Goal: Task Accomplishment & Management: Manage account settings

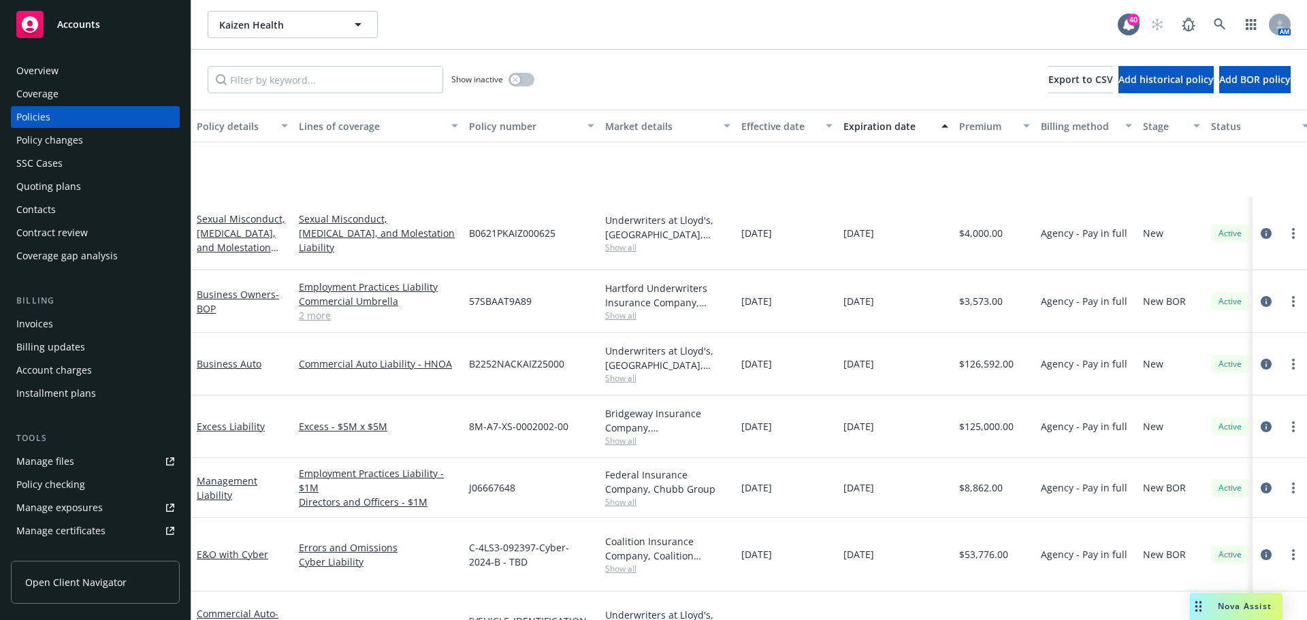
scroll to position [116, 0]
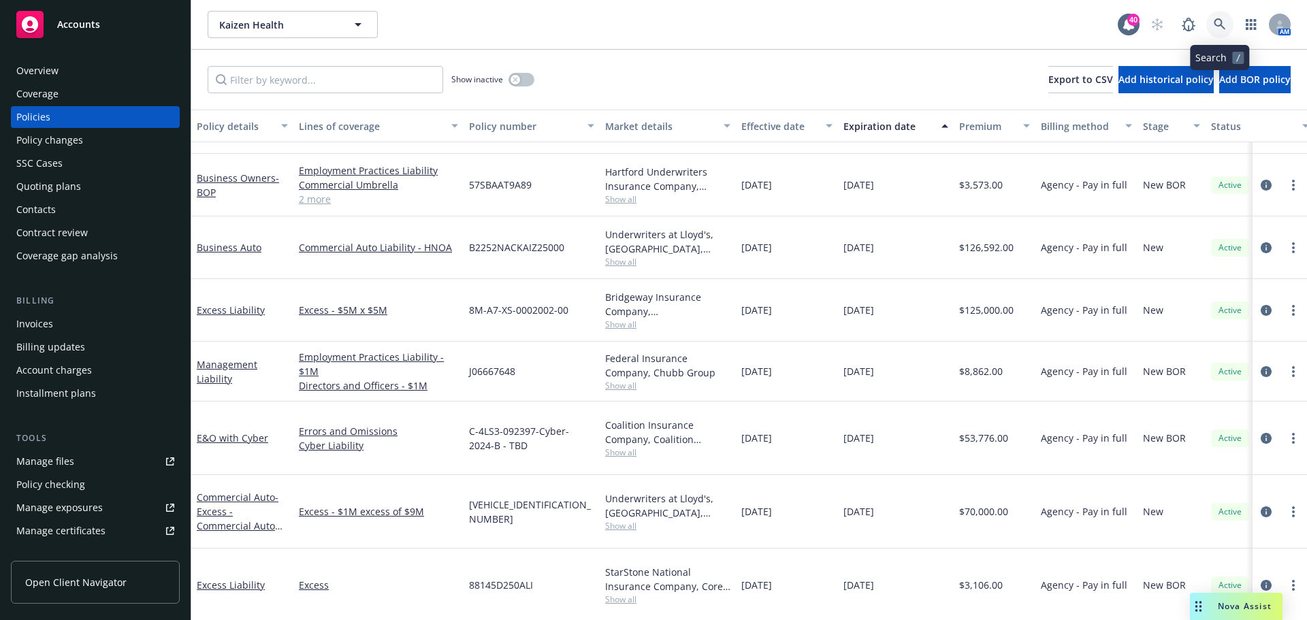
click at [1224, 27] on icon at bounding box center [1219, 24] width 12 height 12
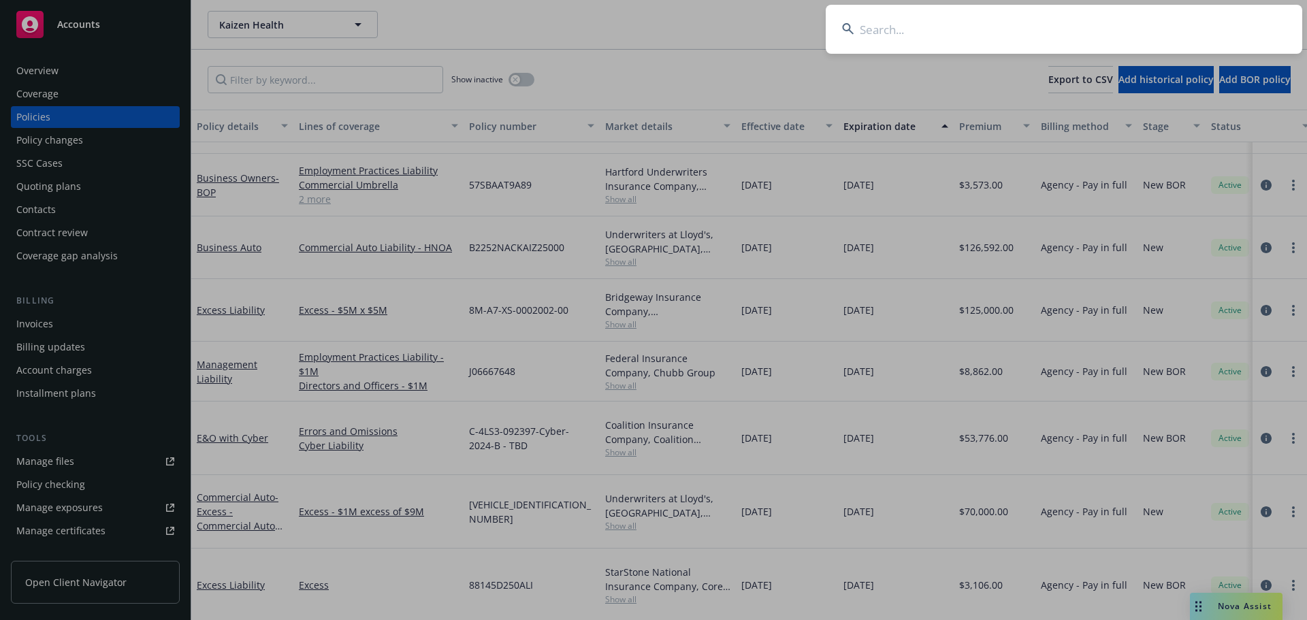
click at [1147, 36] on input at bounding box center [1063, 29] width 476 height 49
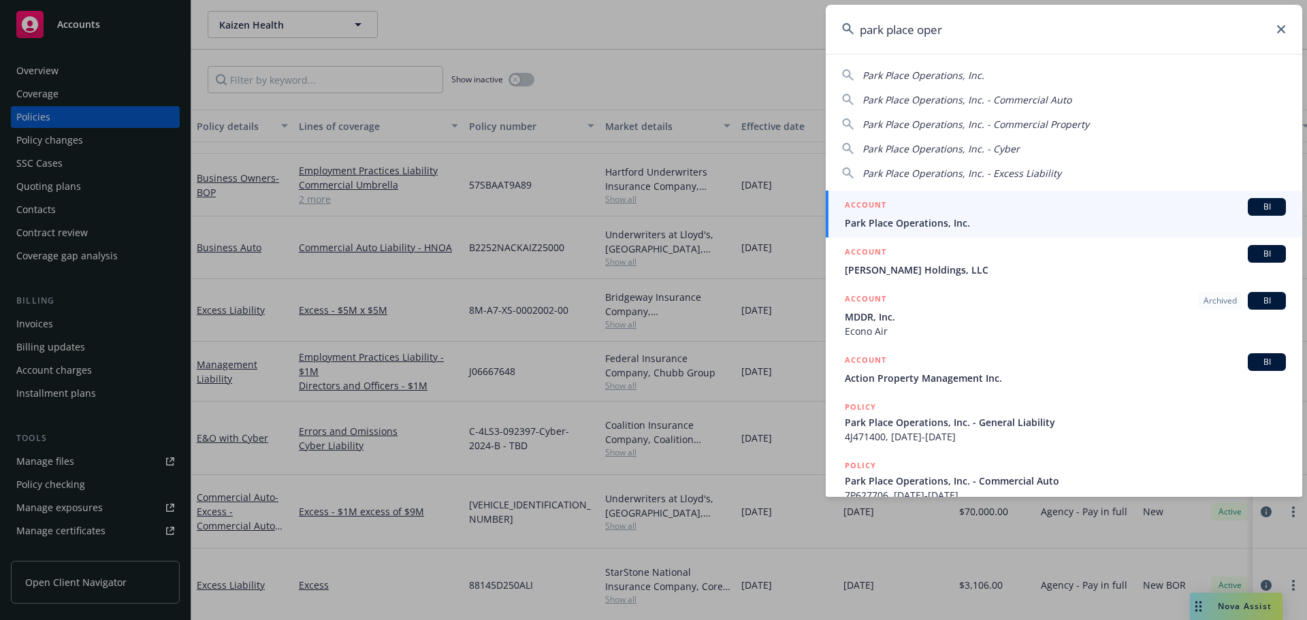
type input "park place oper"
click at [928, 222] on span "Park Place Operations, Inc." at bounding box center [1065, 223] width 441 height 14
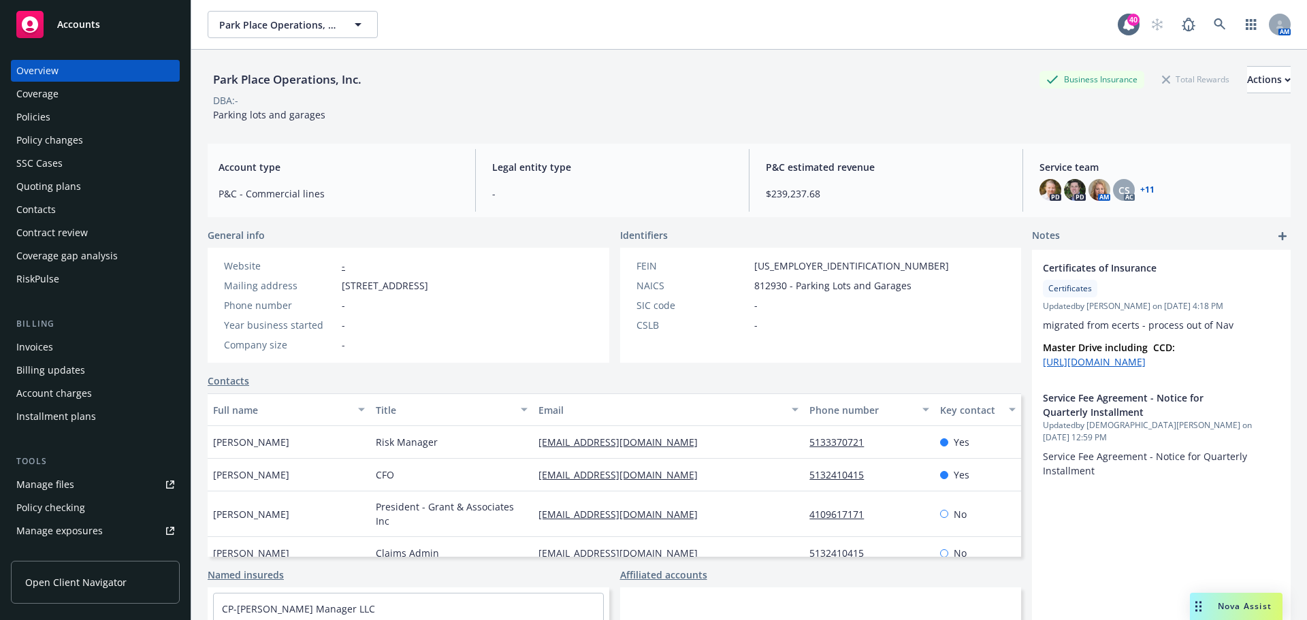
click at [64, 477] on div "Manage files" at bounding box center [45, 485] width 58 height 22
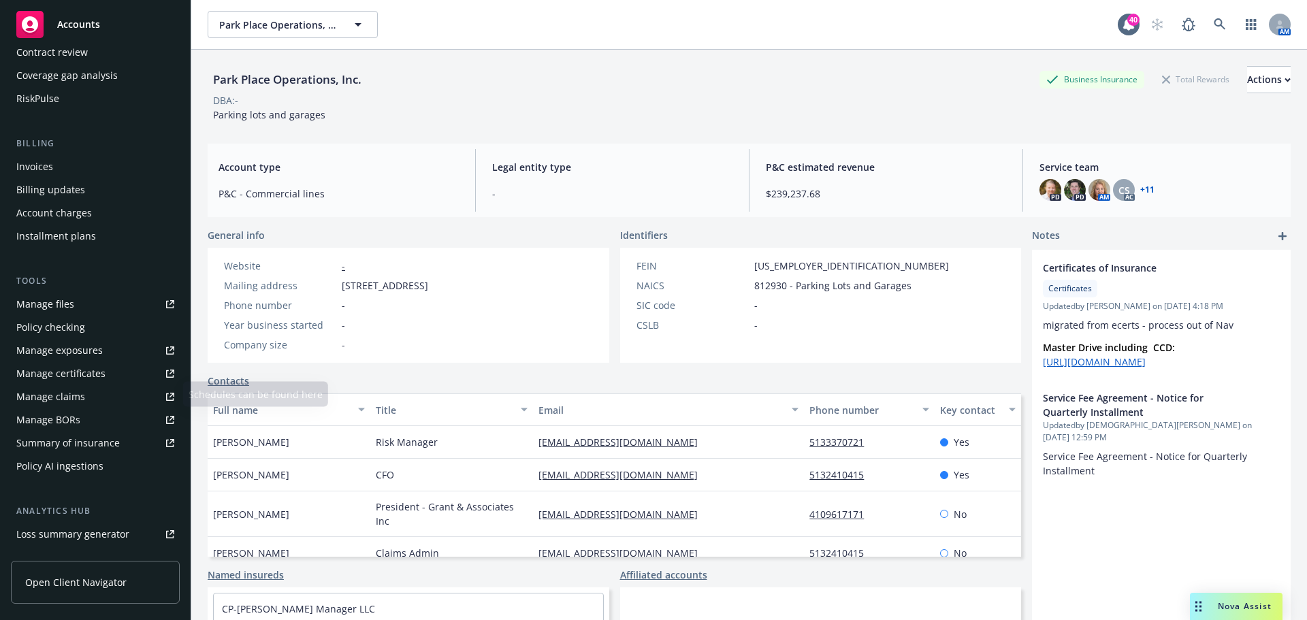
scroll to position [204, 0]
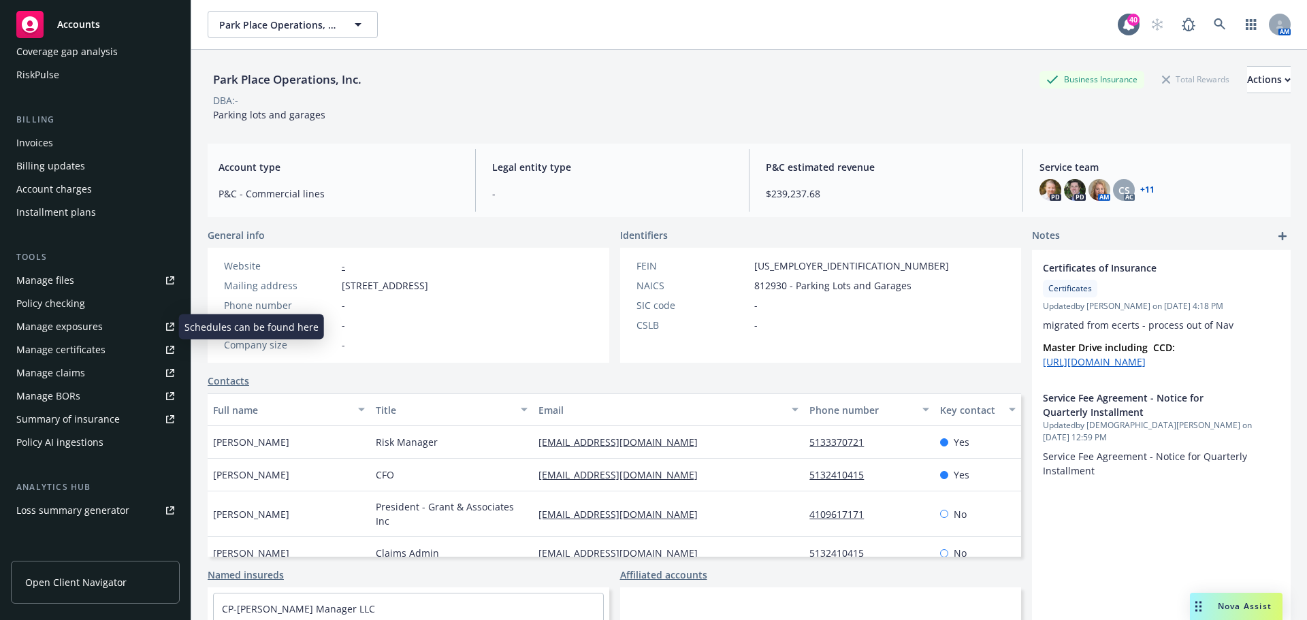
click at [57, 325] on div "Manage exposures" at bounding box center [59, 327] width 86 height 22
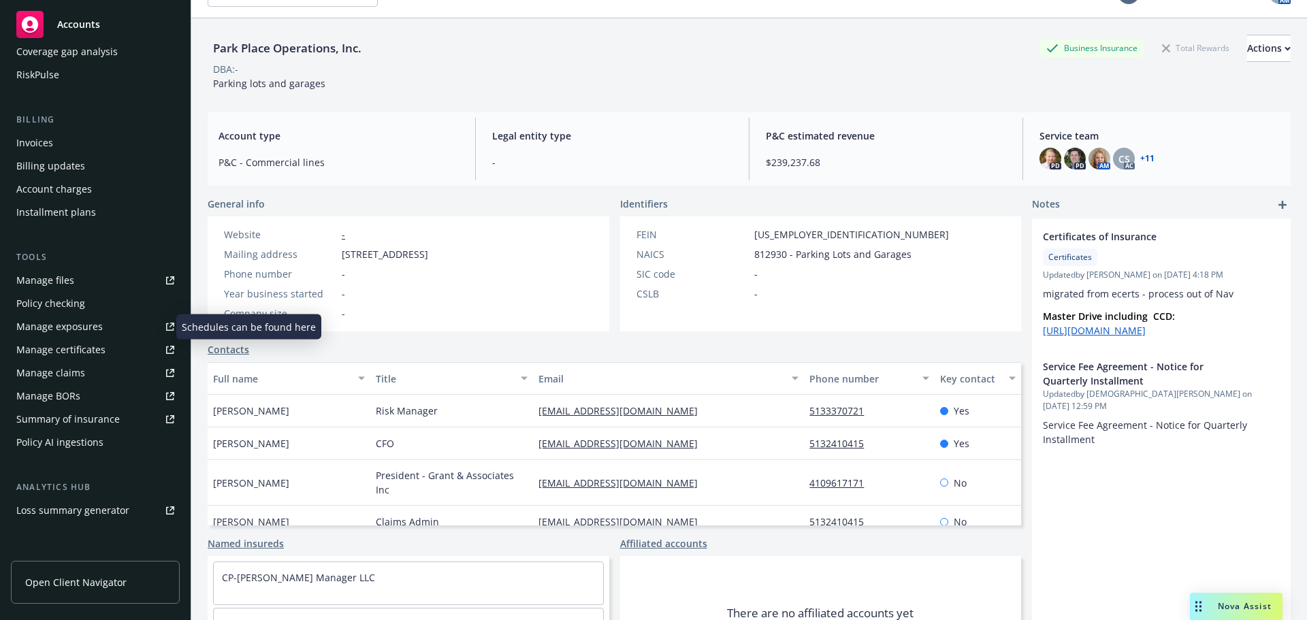
scroll to position [0, 0]
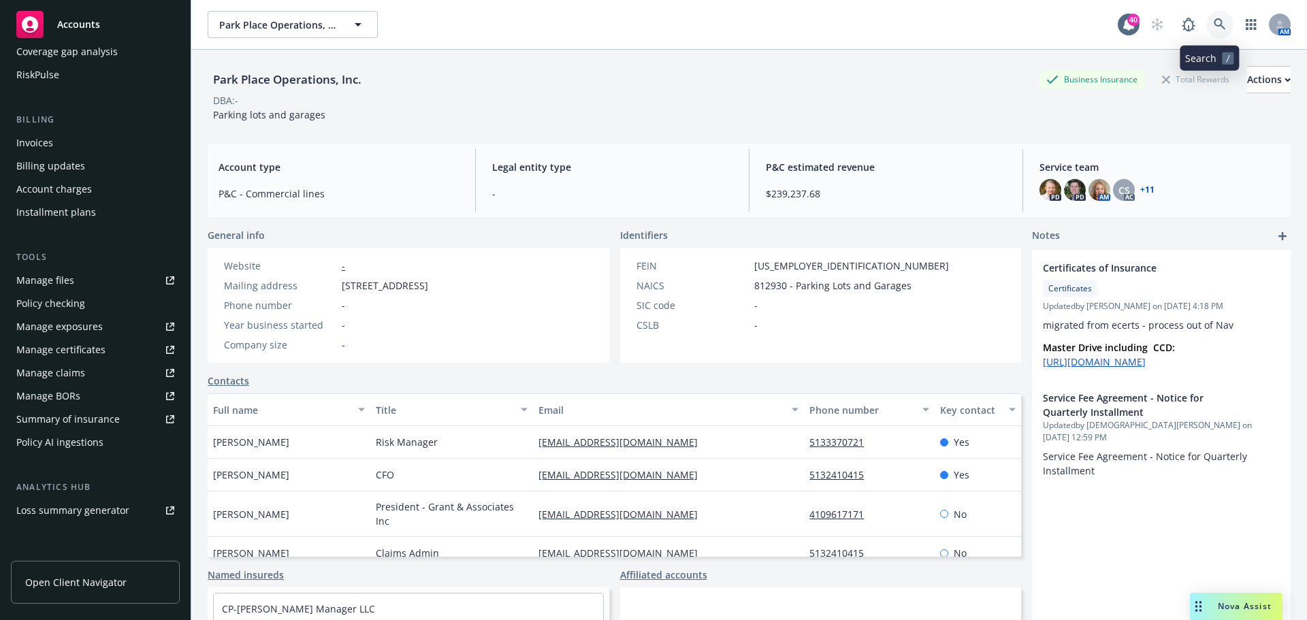
click at [1213, 24] on icon at bounding box center [1219, 24] width 12 height 12
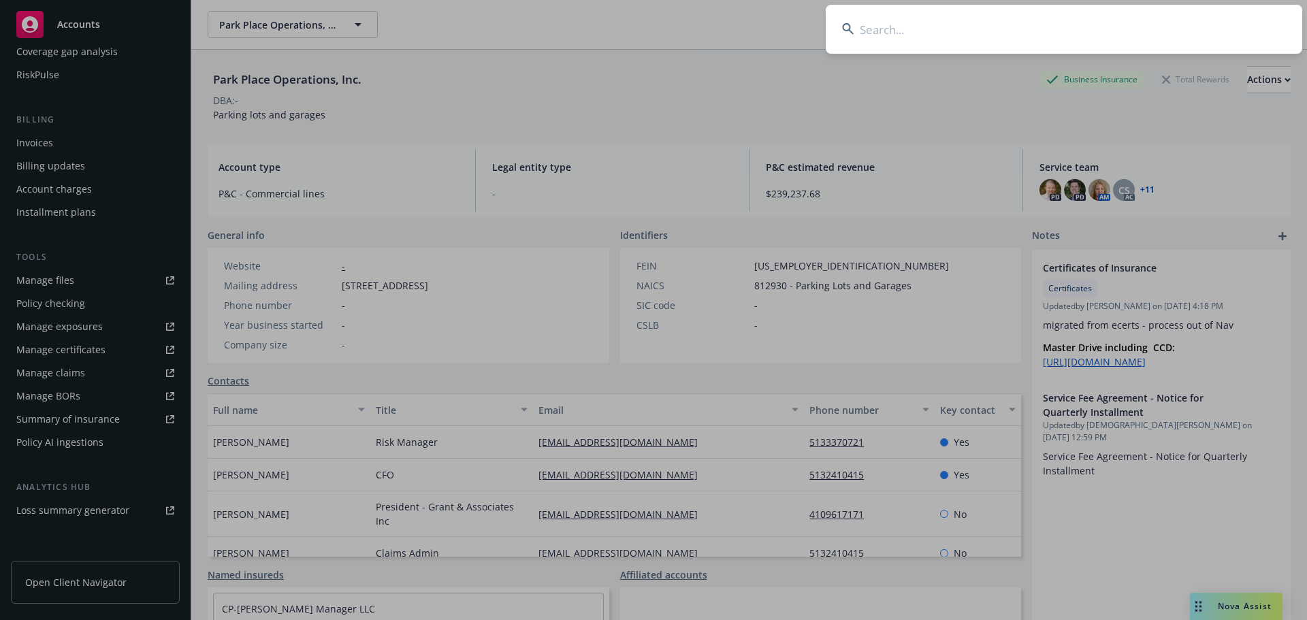
click at [1190, 23] on input at bounding box center [1063, 29] width 476 height 49
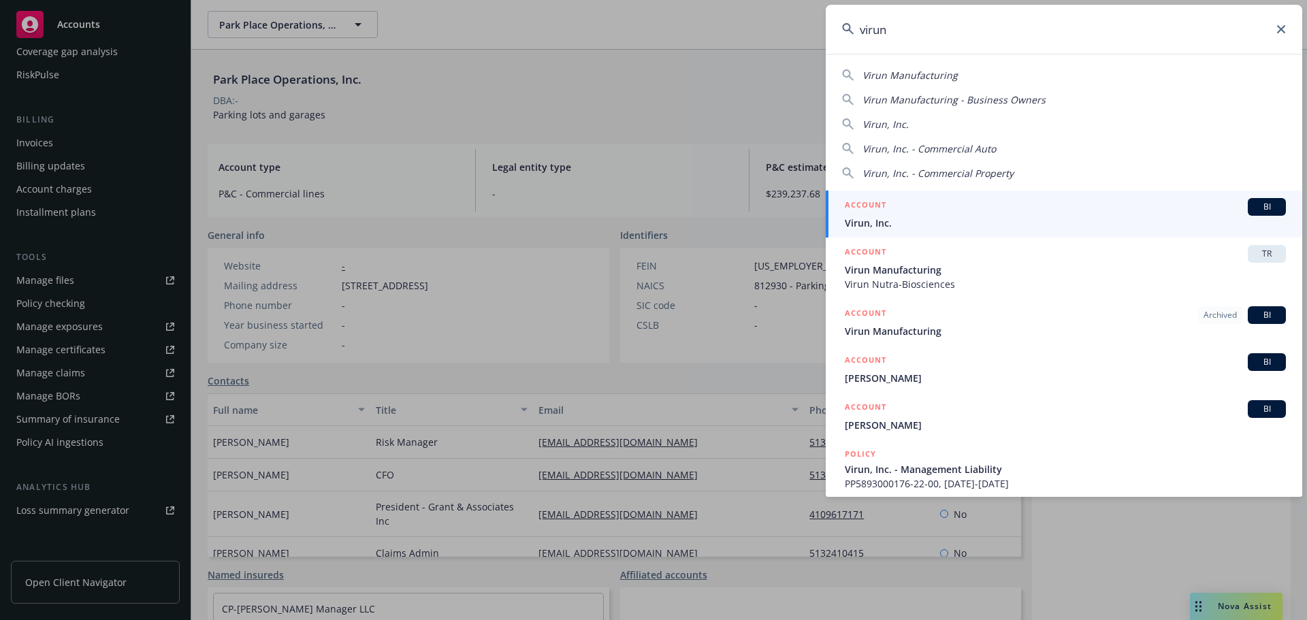
type input "virun"
click at [900, 227] on span "Virun, Inc." at bounding box center [1065, 223] width 441 height 14
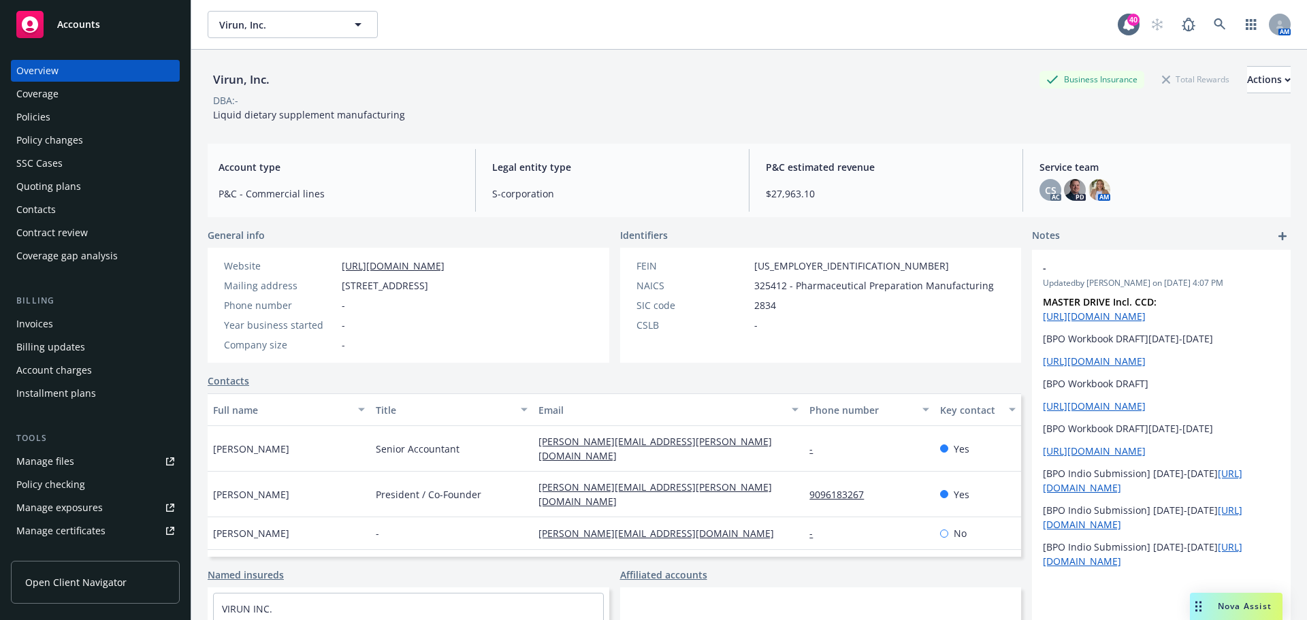
click at [42, 119] on div "Policies" at bounding box center [33, 117] width 34 height 22
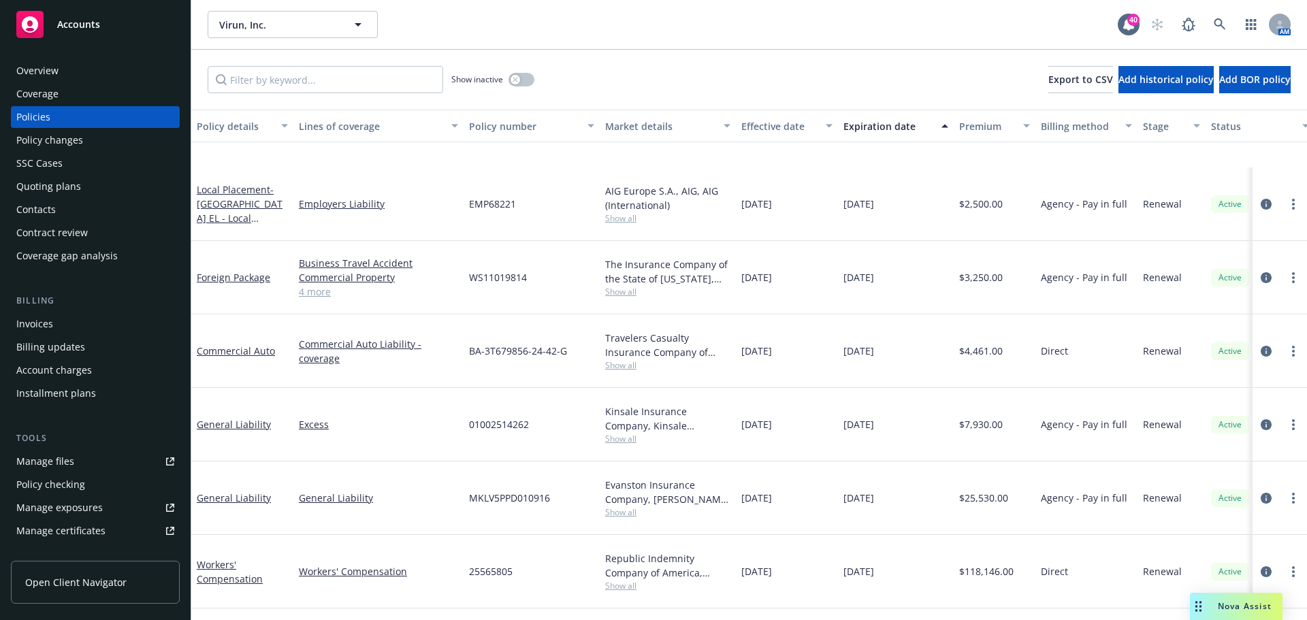
scroll to position [121, 0]
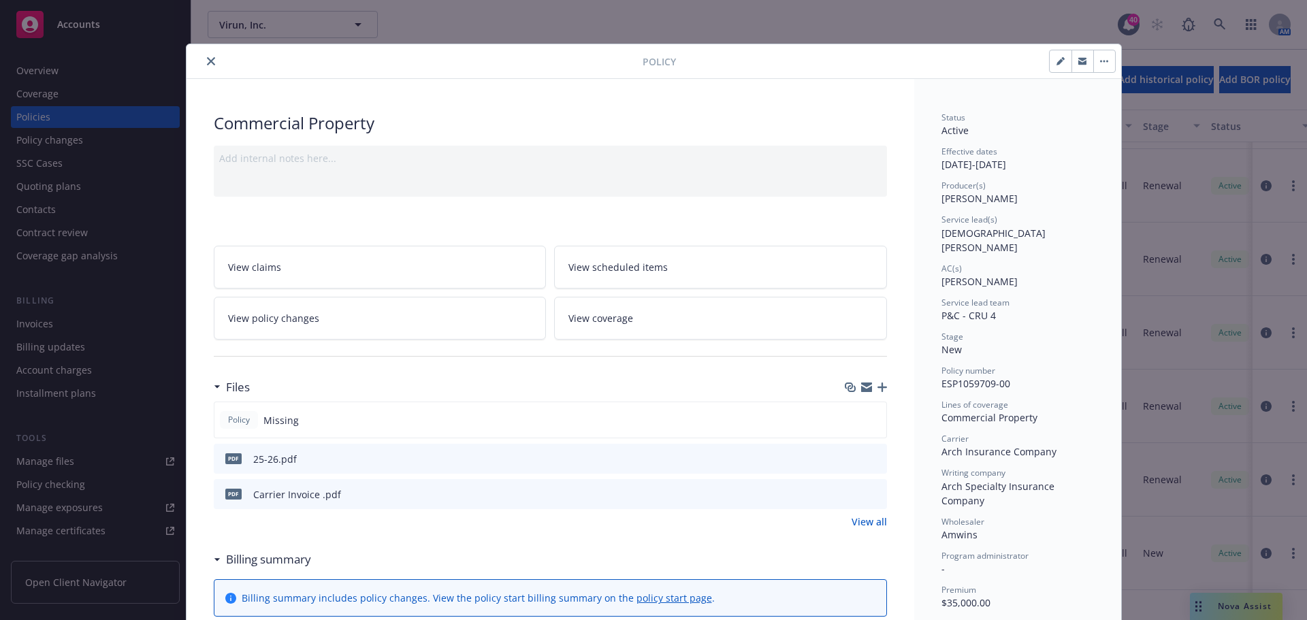
click at [635, 331] on link "View coverage" at bounding box center [720, 318] width 333 height 43
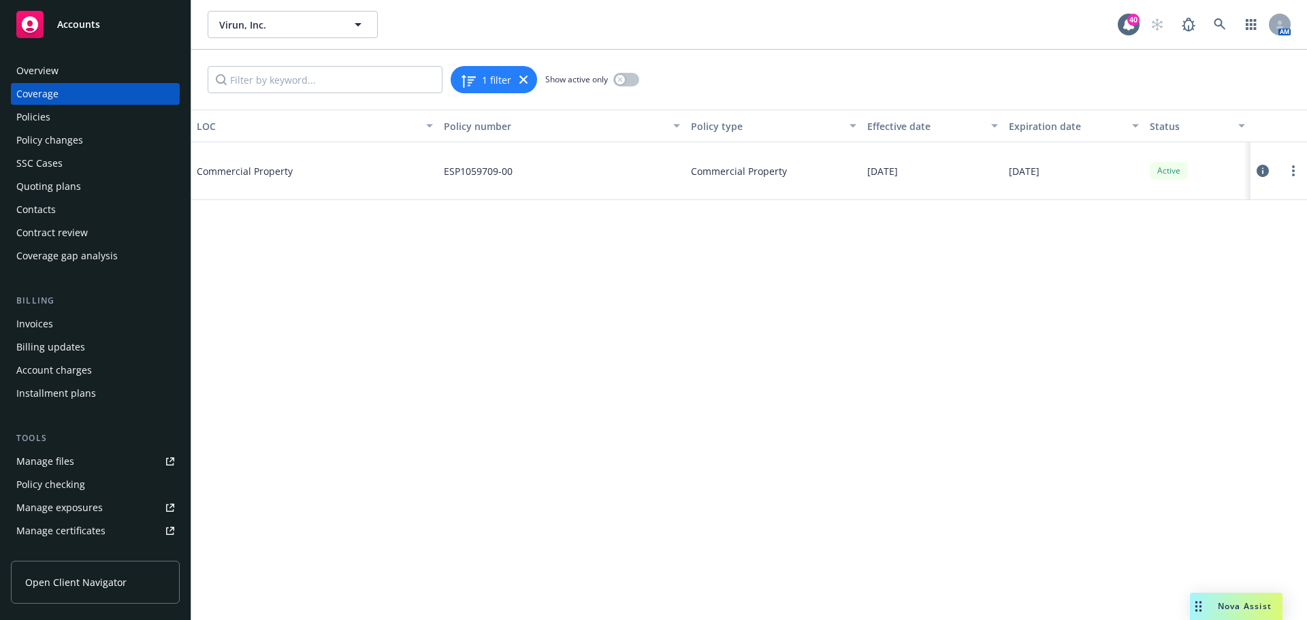
click at [1265, 171] on icon at bounding box center [1262, 171] width 12 height 12
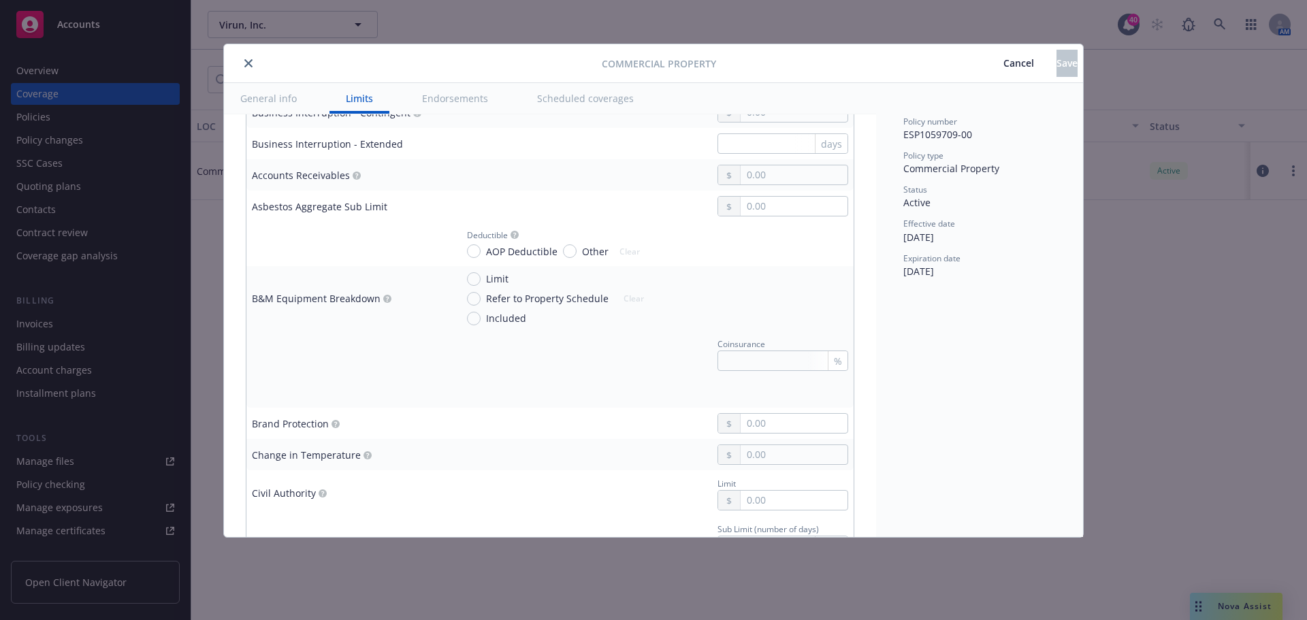
scroll to position [681, 0]
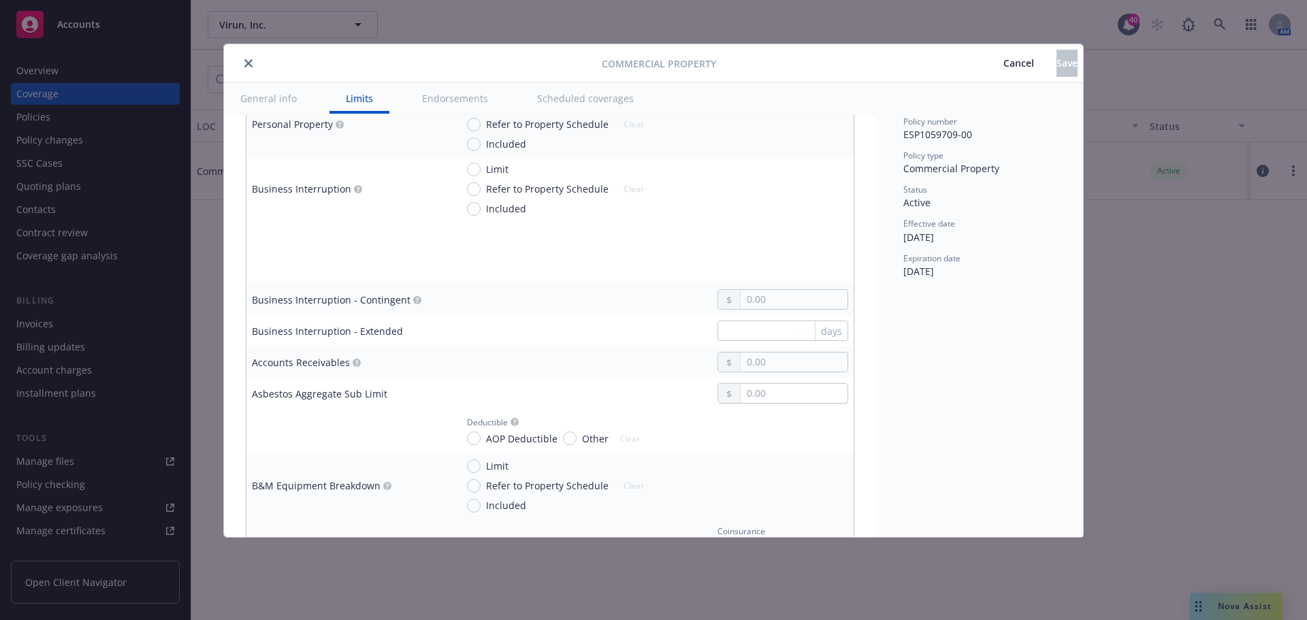
click at [248, 60] on icon "close" at bounding box center [248, 63] width 8 height 8
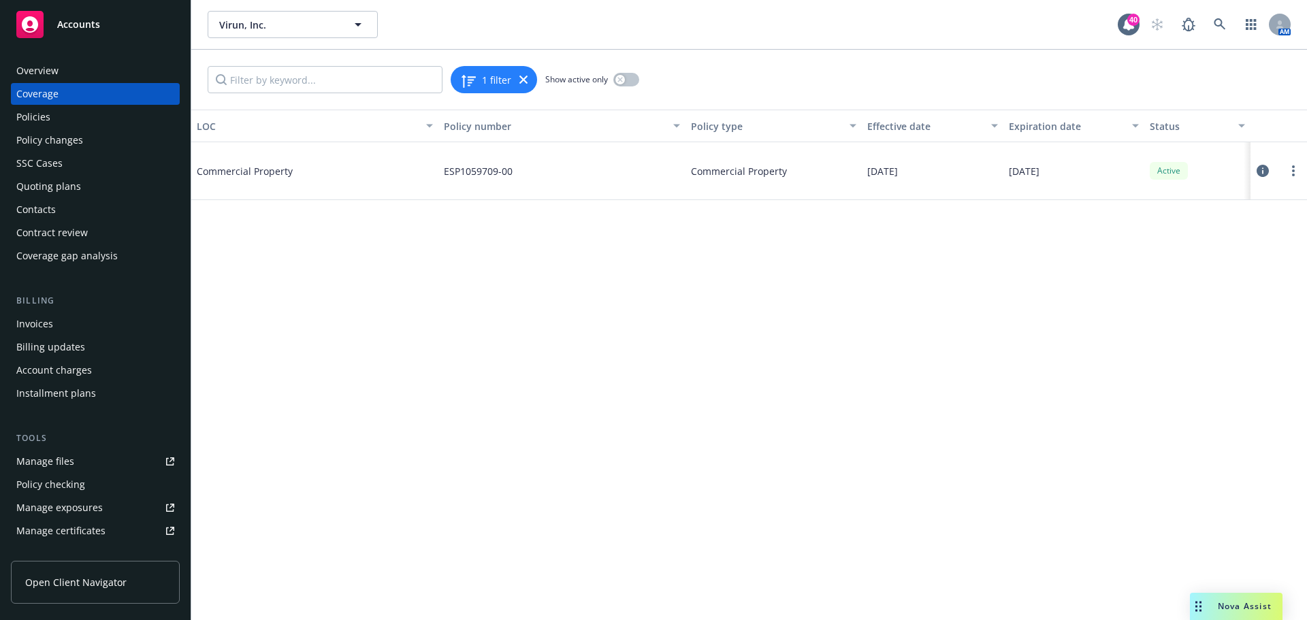
click at [48, 116] on div "Policies" at bounding box center [33, 117] width 34 height 22
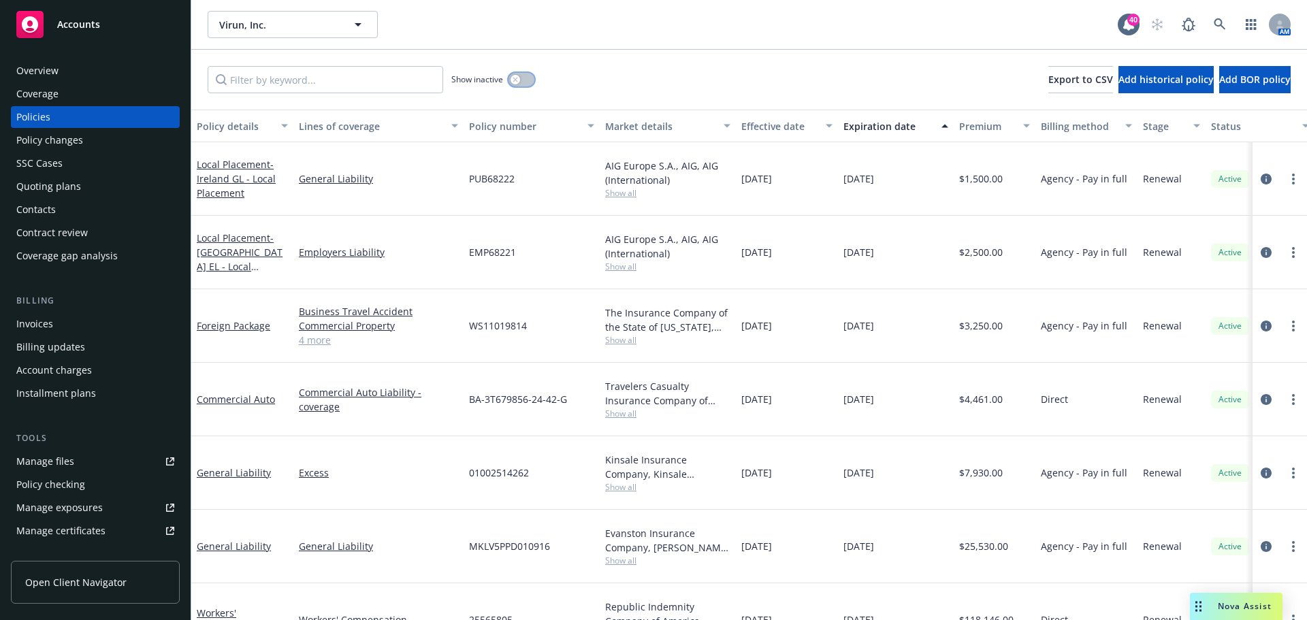
click at [520, 86] on button "button" at bounding box center [521, 80] width 26 height 14
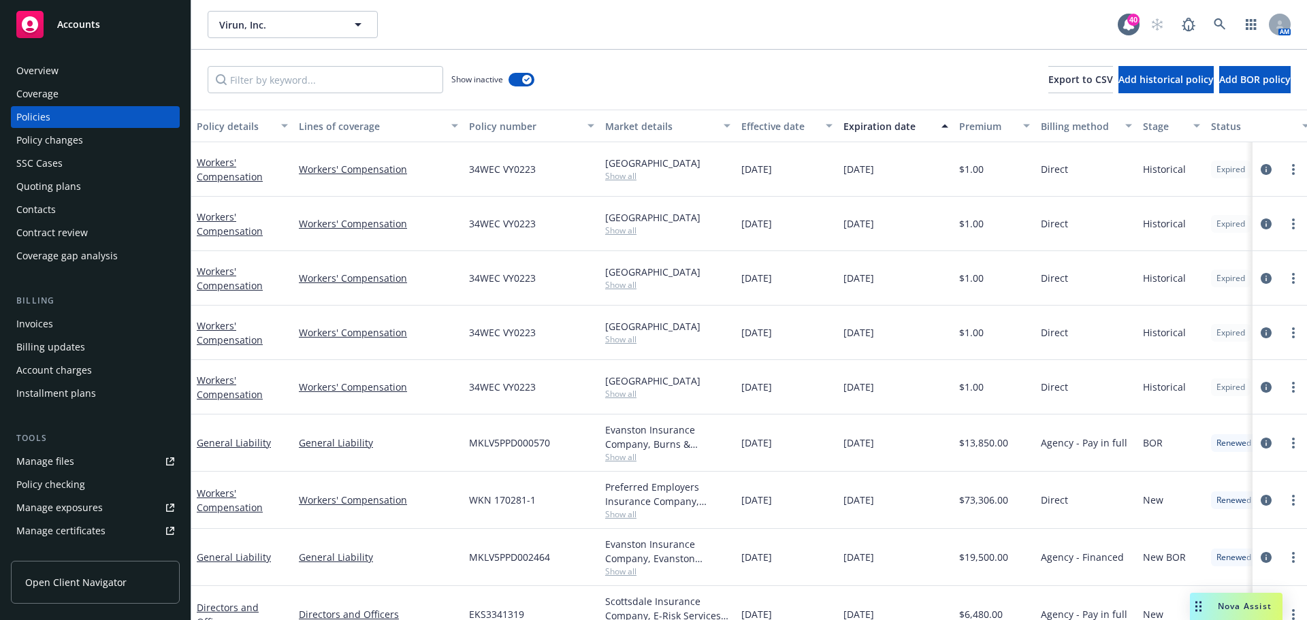
click at [70, 468] on div "Manage files" at bounding box center [45, 461] width 58 height 22
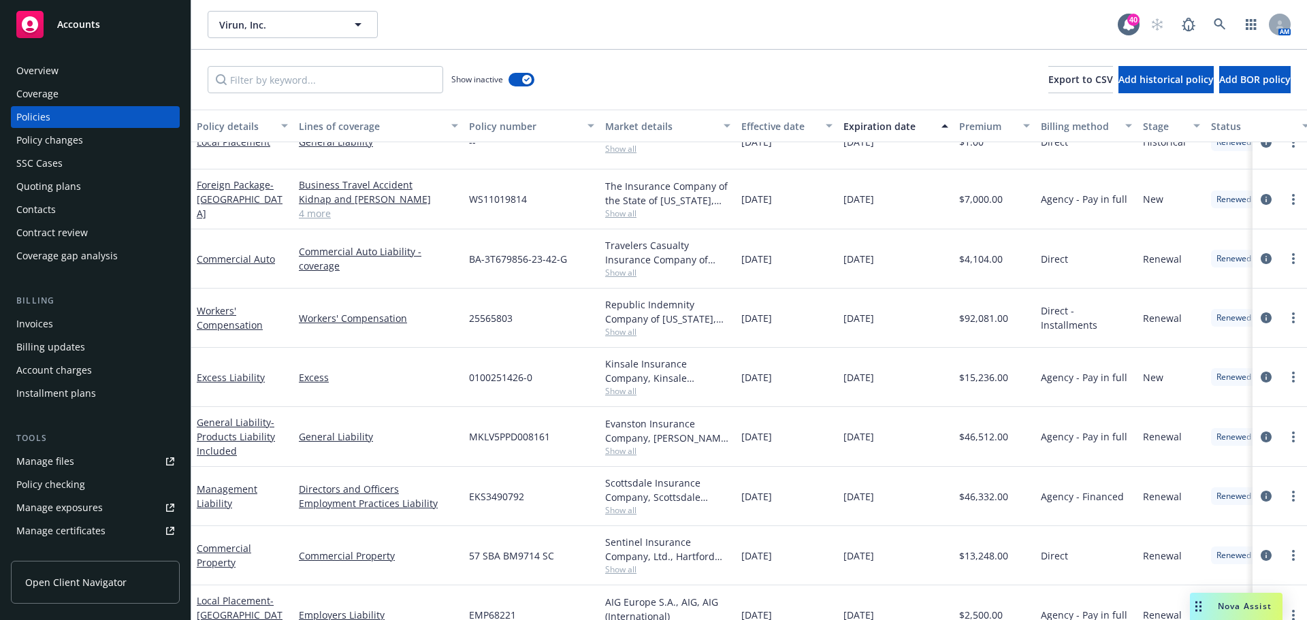
click at [52, 110] on div "Policies" at bounding box center [95, 117] width 158 height 22
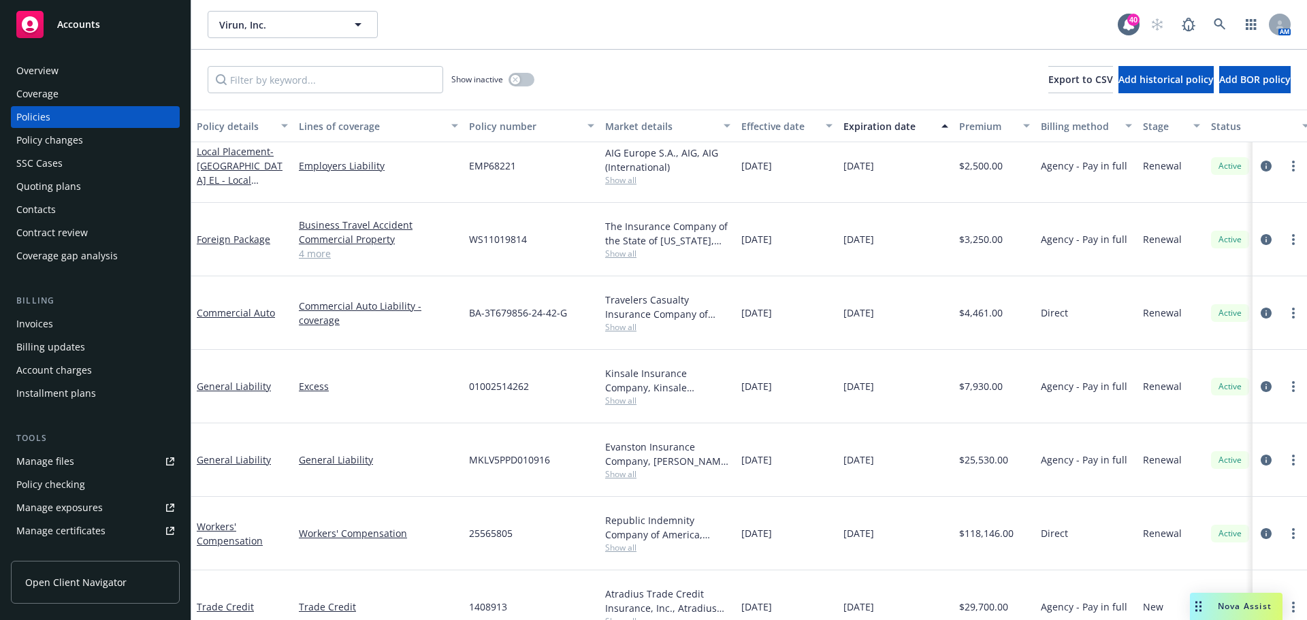
scroll to position [121, 0]
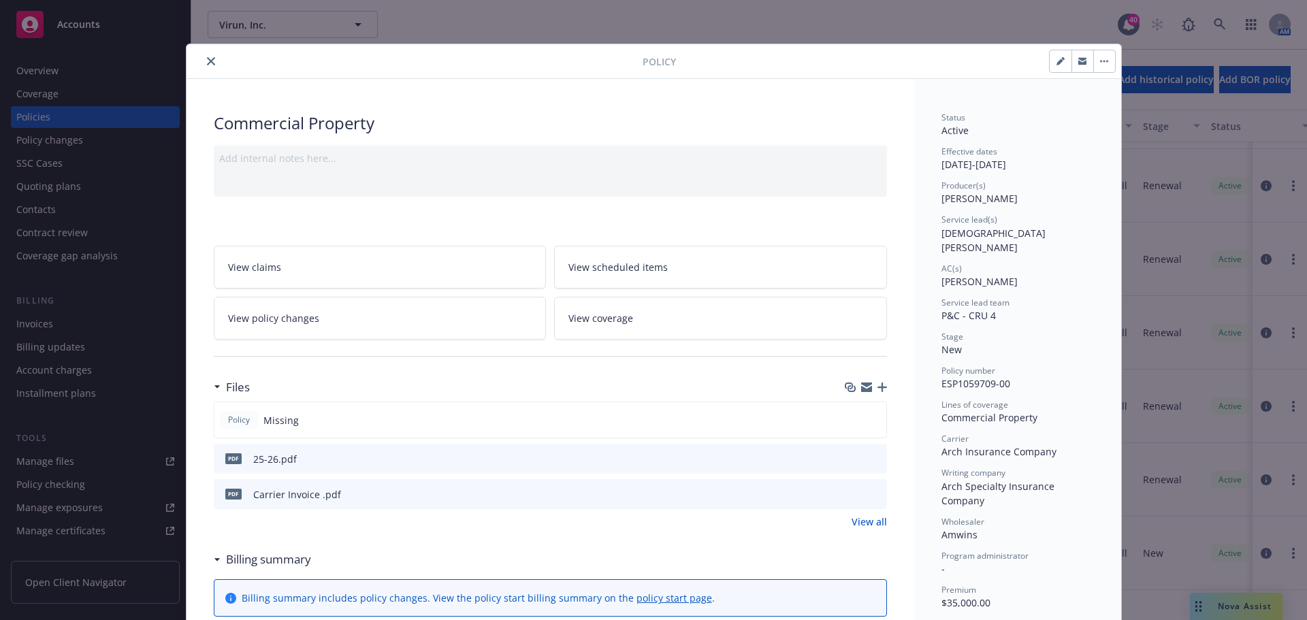
scroll to position [41, 0]
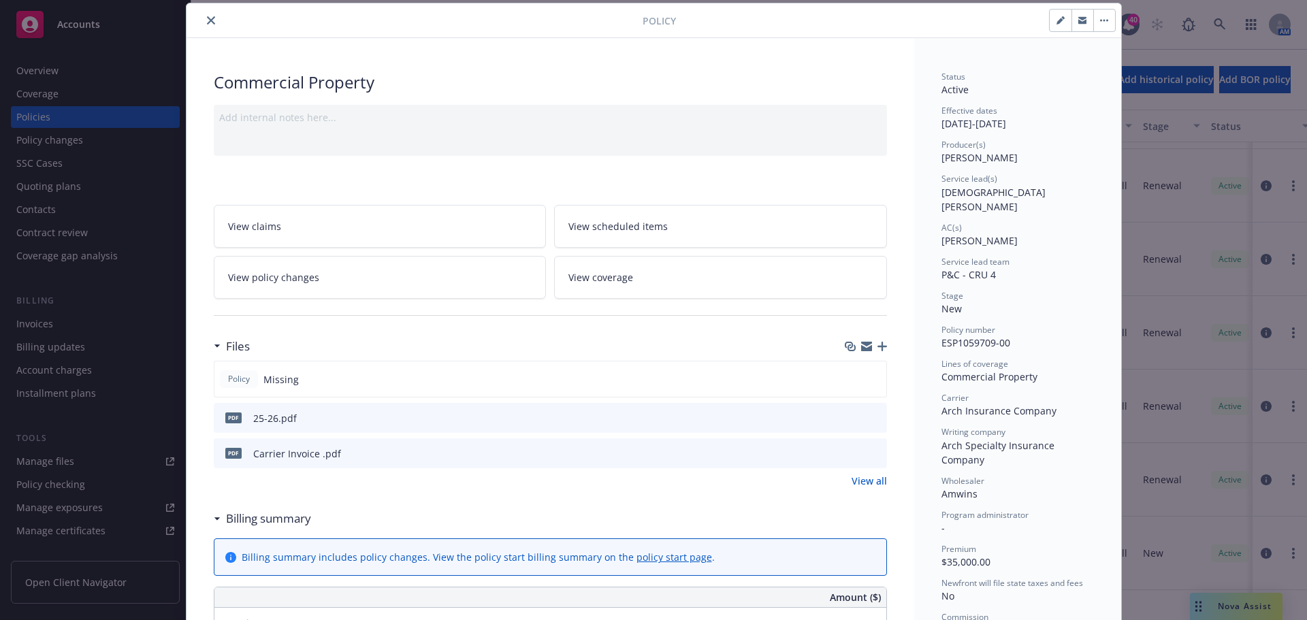
click at [631, 272] on link "View coverage" at bounding box center [720, 277] width 333 height 43
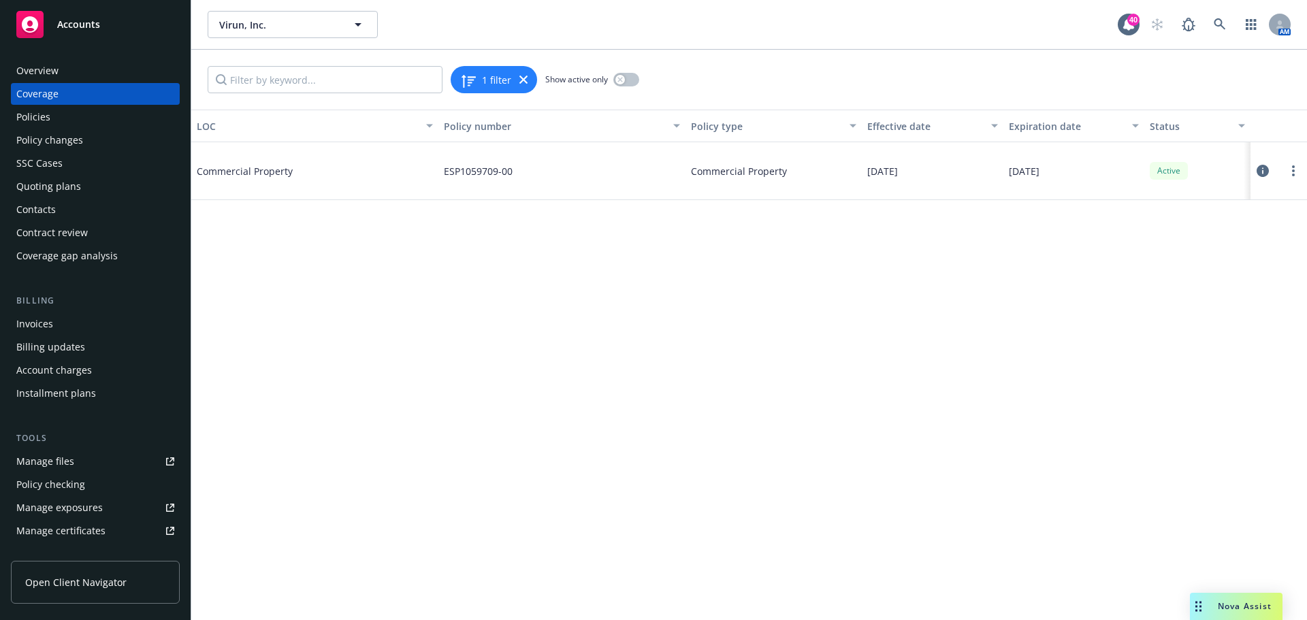
click at [1257, 173] on icon at bounding box center [1262, 171] width 12 height 12
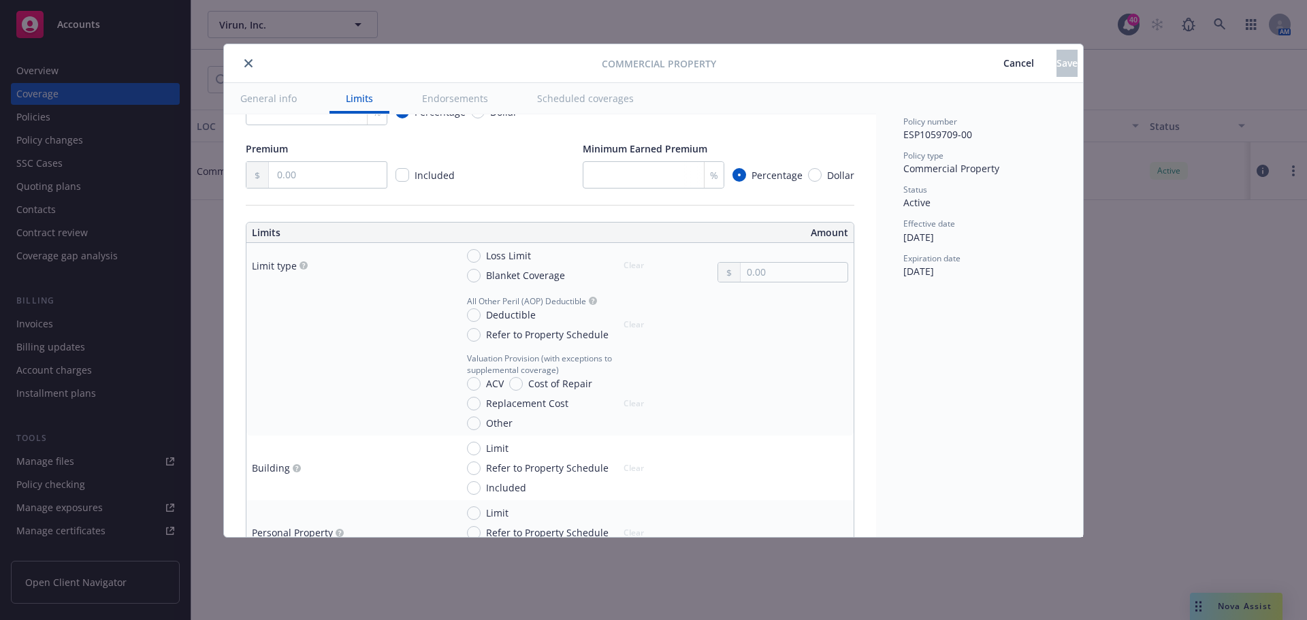
scroll to position [476, 0]
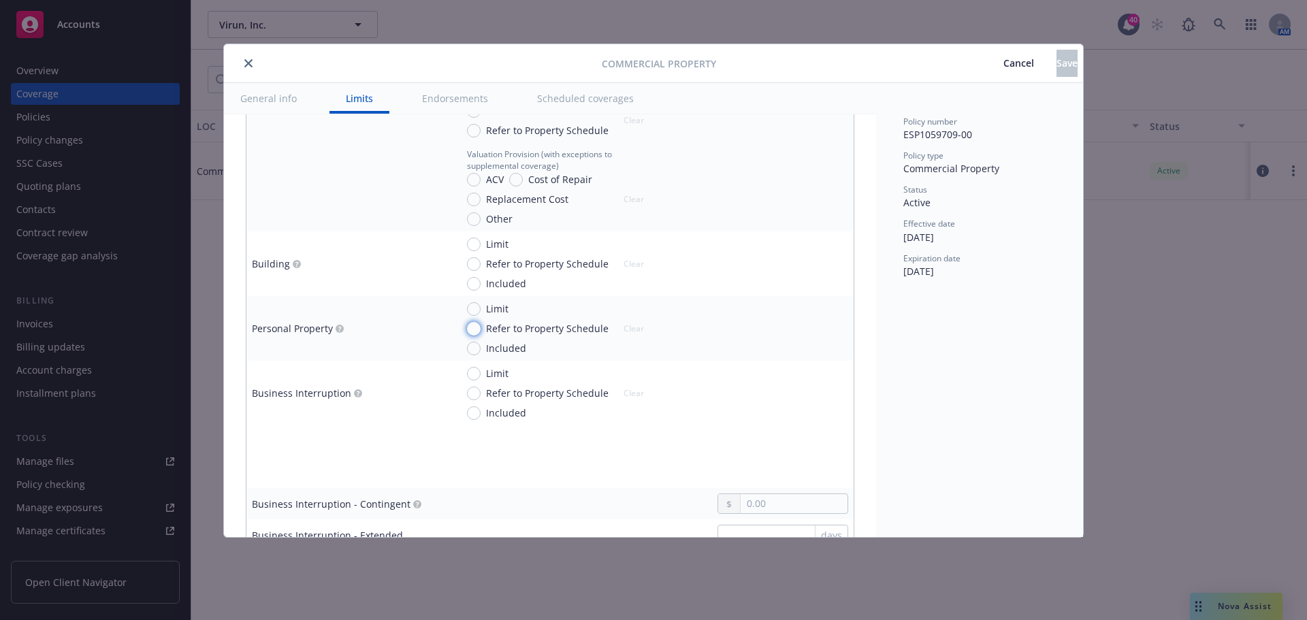
click at [472, 327] on input "Refer to Property Schedule" at bounding box center [474, 329] width 14 height 14
radio input "true"
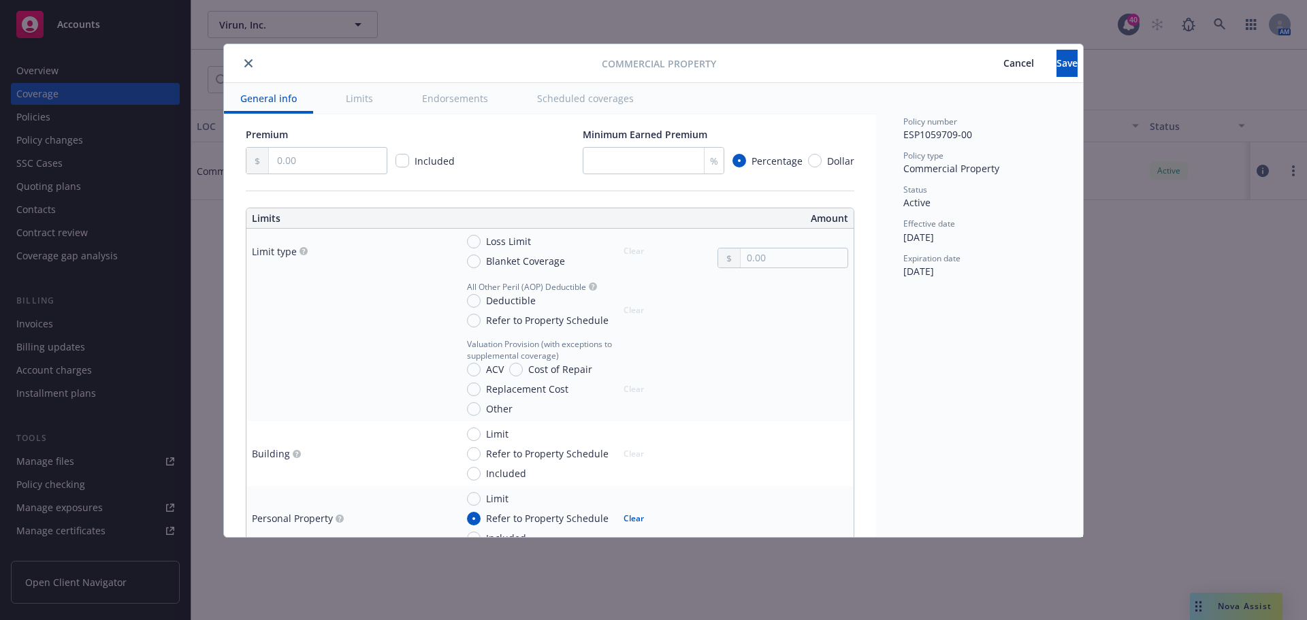
scroll to position [272, 0]
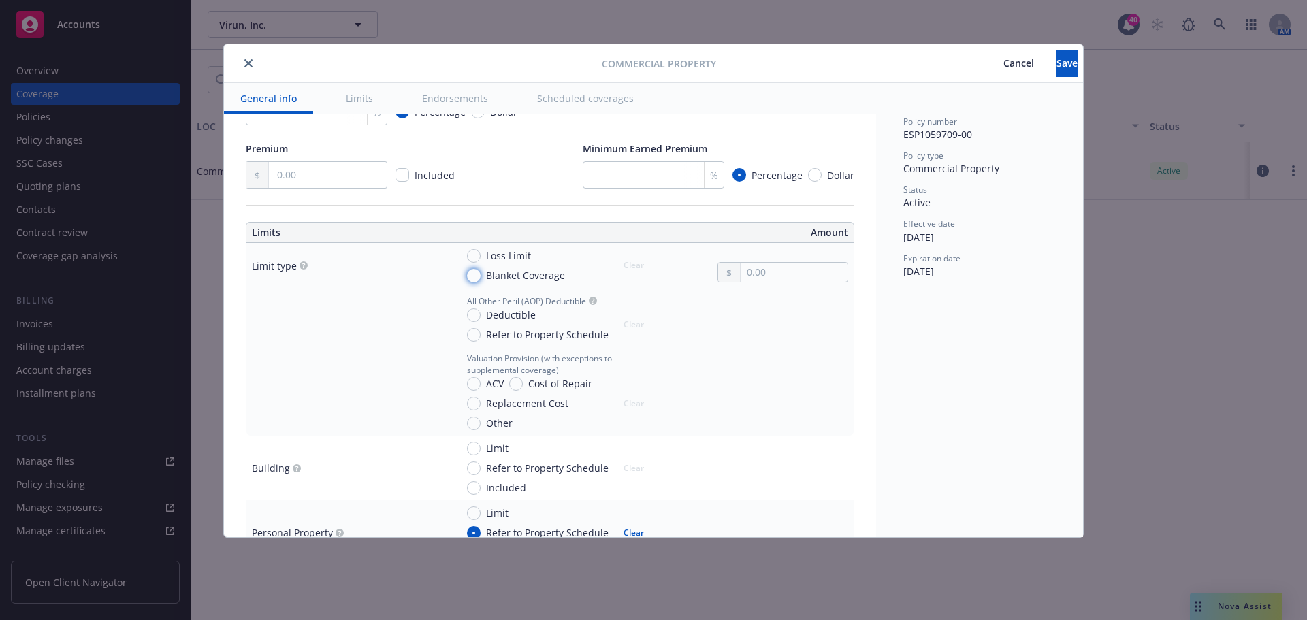
click at [473, 278] on input "Blanket Coverage" at bounding box center [474, 276] width 14 height 14
radio input "true"
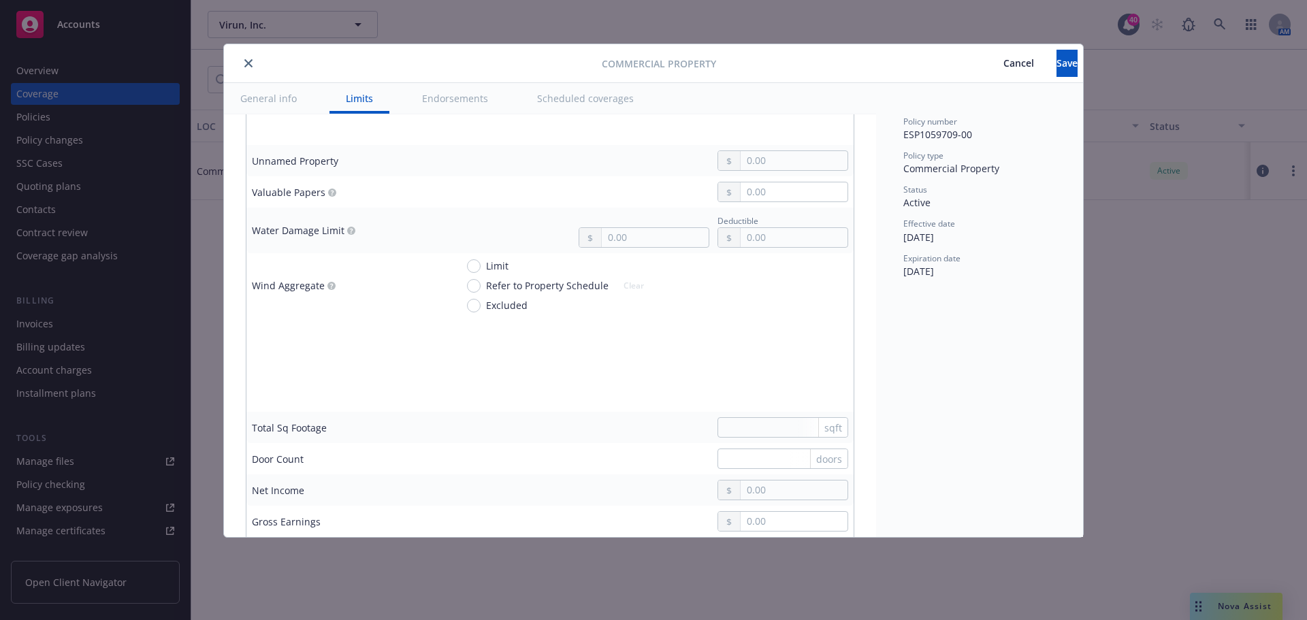
scroll to position [3628, 0]
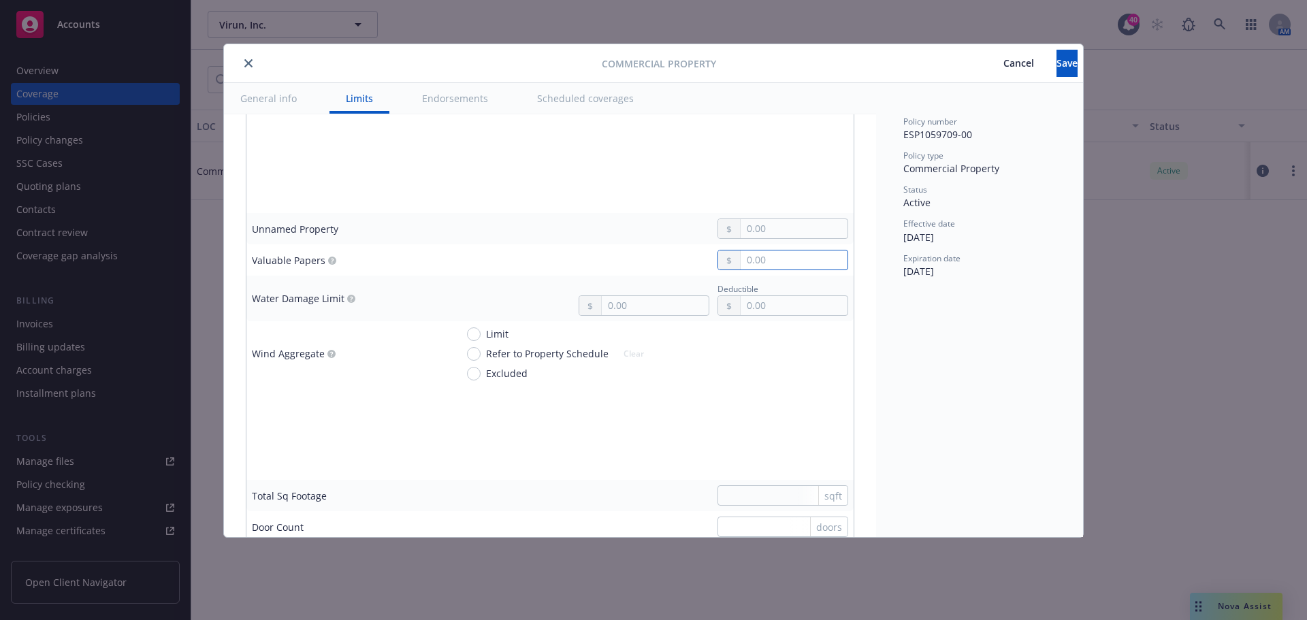
click at [758, 260] on input "text" at bounding box center [793, 259] width 107 height 19
type input "2,500.00"
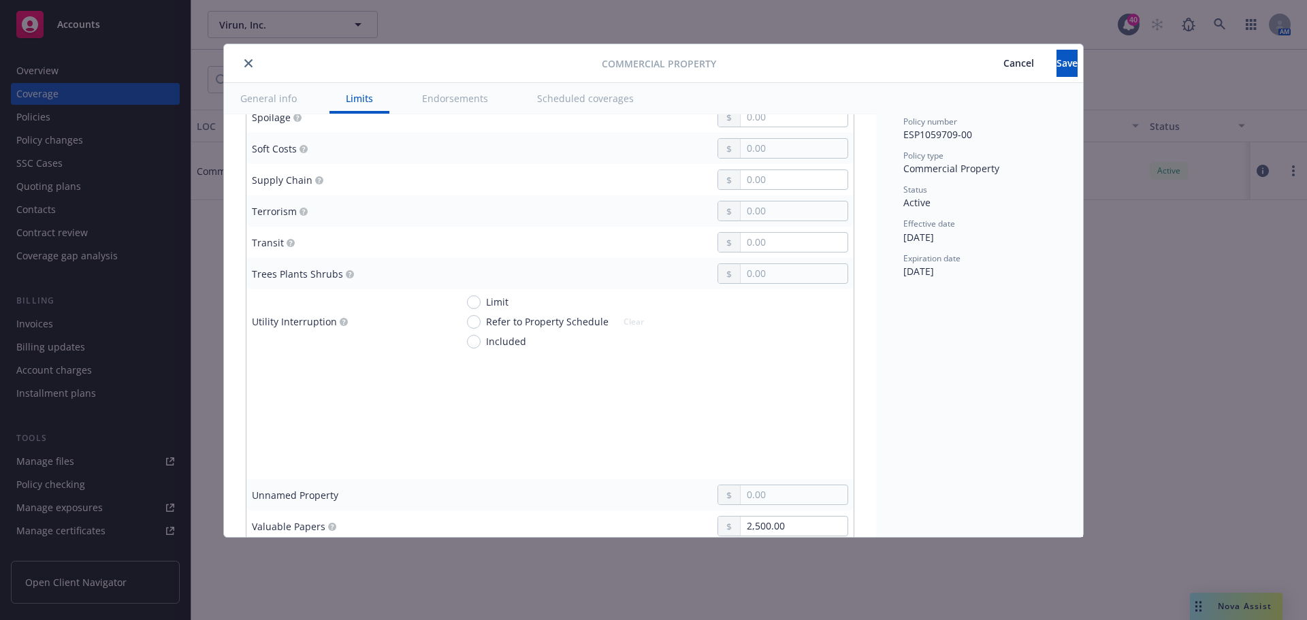
scroll to position [3356, 0]
click at [583, 423] on td at bounding box center [651, 438] width 403 height 31
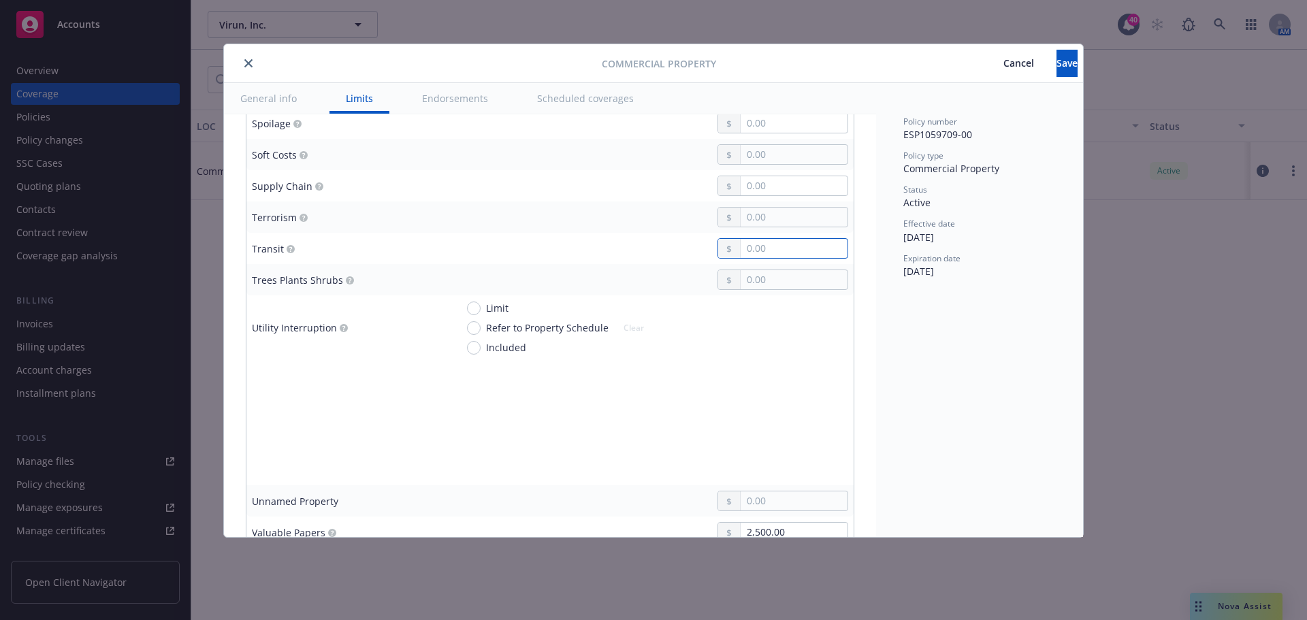
click at [755, 249] on input "text" at bounding box center [793, 248] width 107 height 19
type input "5,000.00"
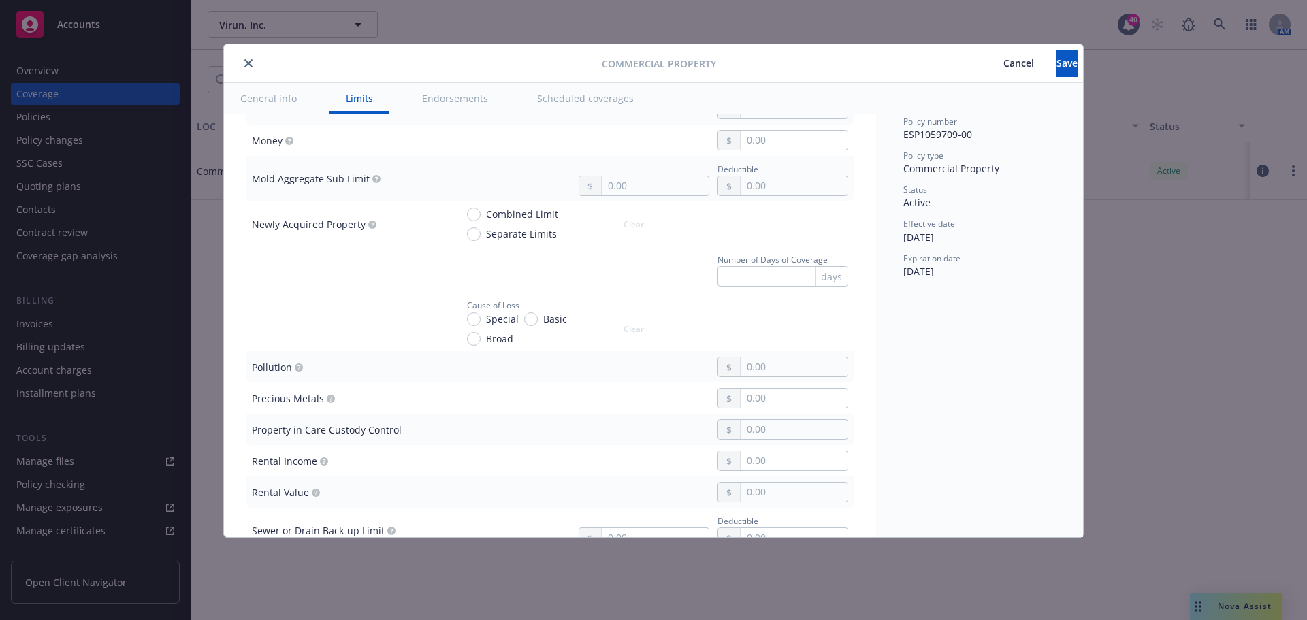
scroll to position [2744, 0]
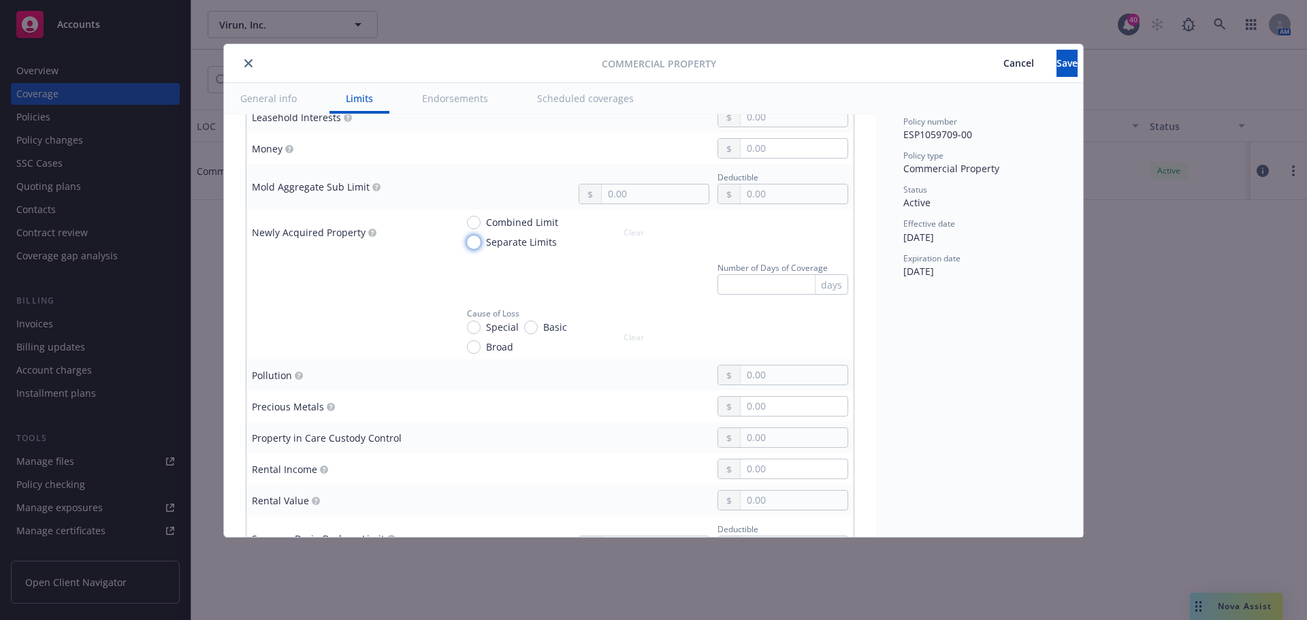
click at [469, 244] on input "Separate Limits" at bounding box center [474, 242] width 14 height 14
radio input "true"
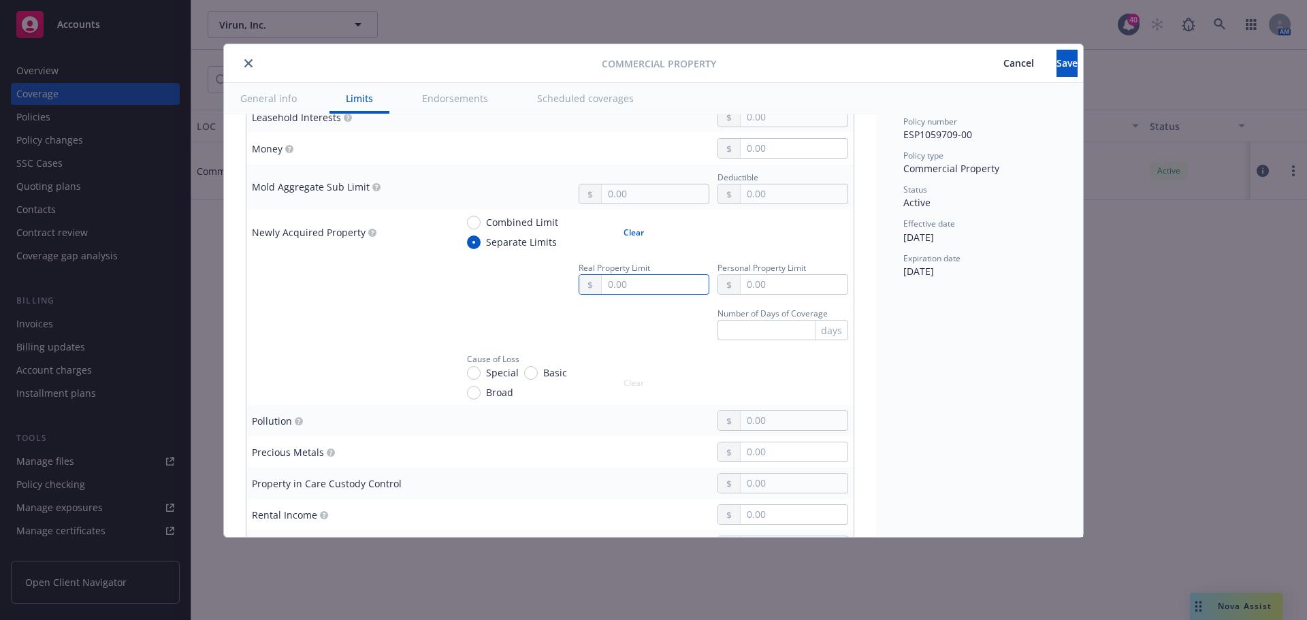
click at [624, 284] on input "text" at bounding box center [655, 284] width 107 height 19
type input "250,000.00"
click at [787, 282] on input "10,000.00" at bounding box center [793, 284] width 107 height 19
type input "1.00"
type input "100,000.00"
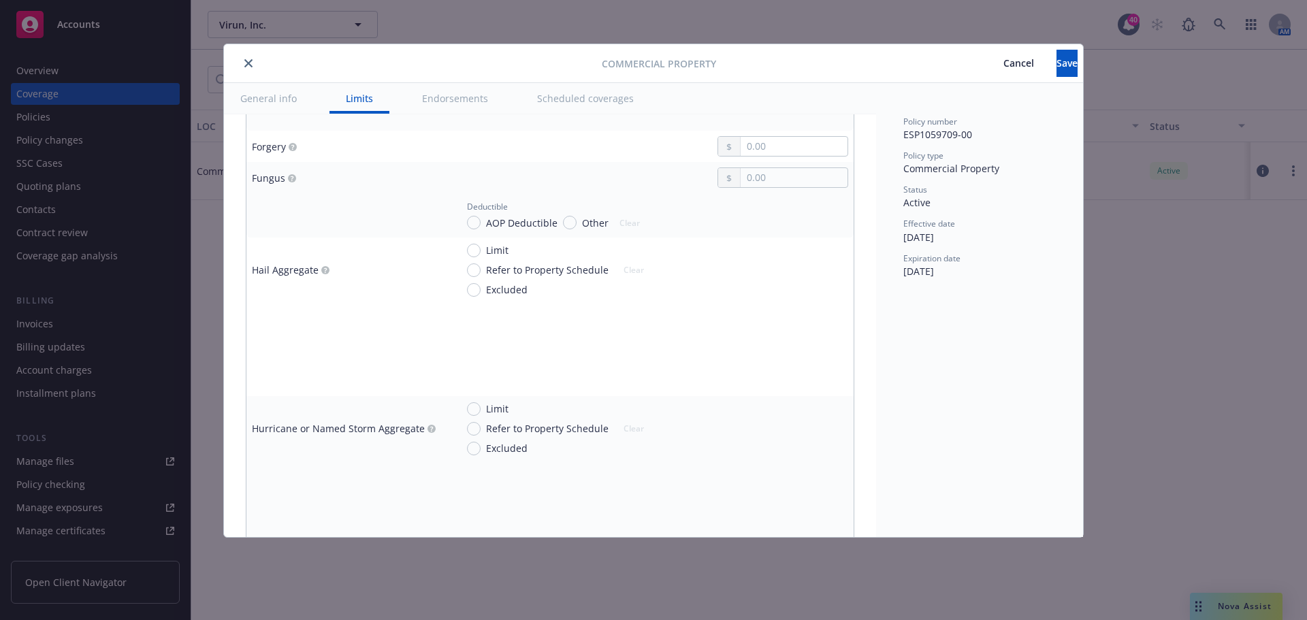
scroll to position [2131, 0]
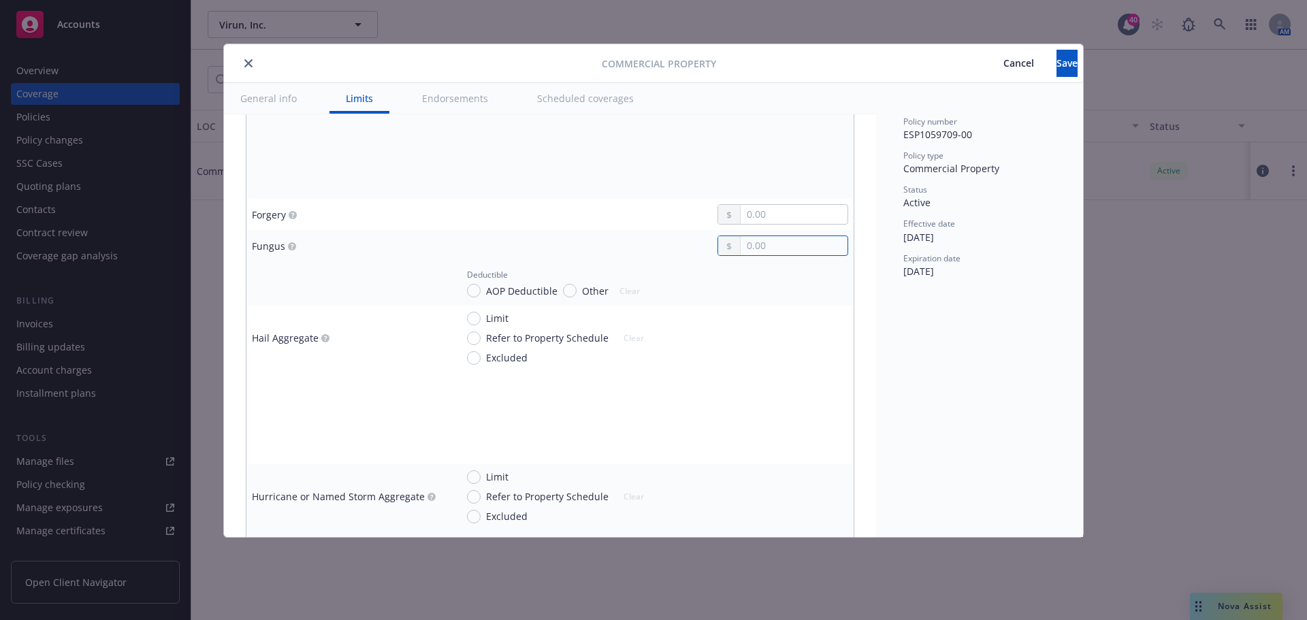
click at [744, 240] on input "text" at bounding box center [793, 245] width 107 height 19
type input "15,000.00"
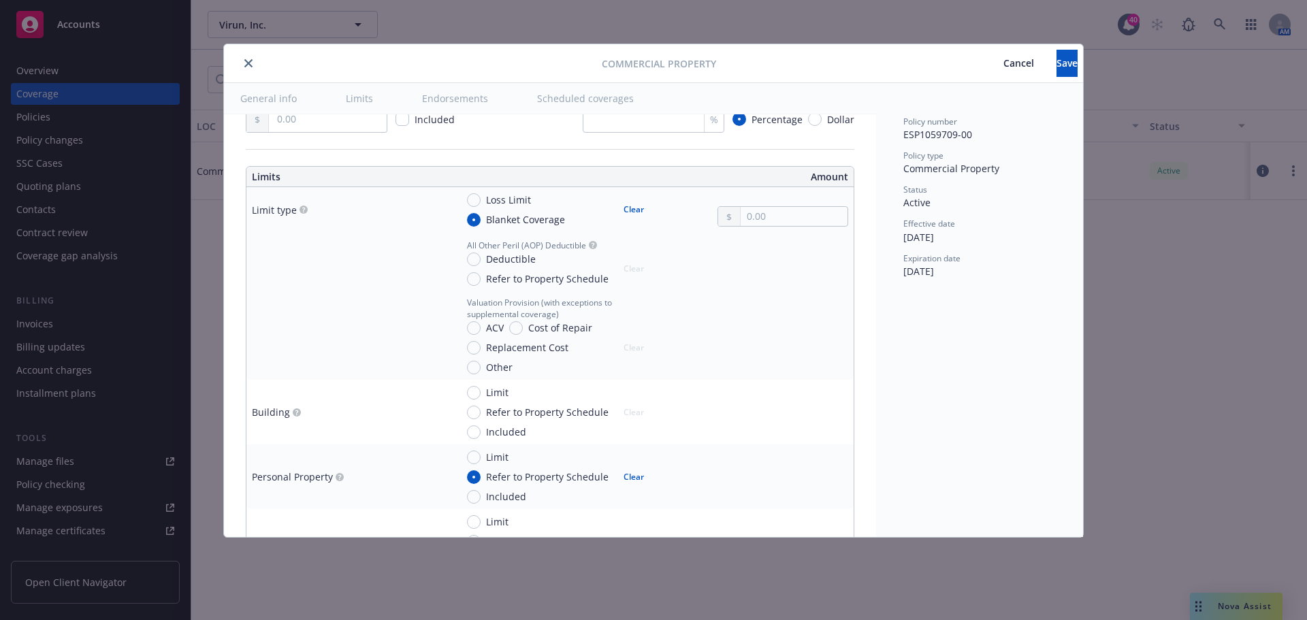
scroll to position [294, 0]
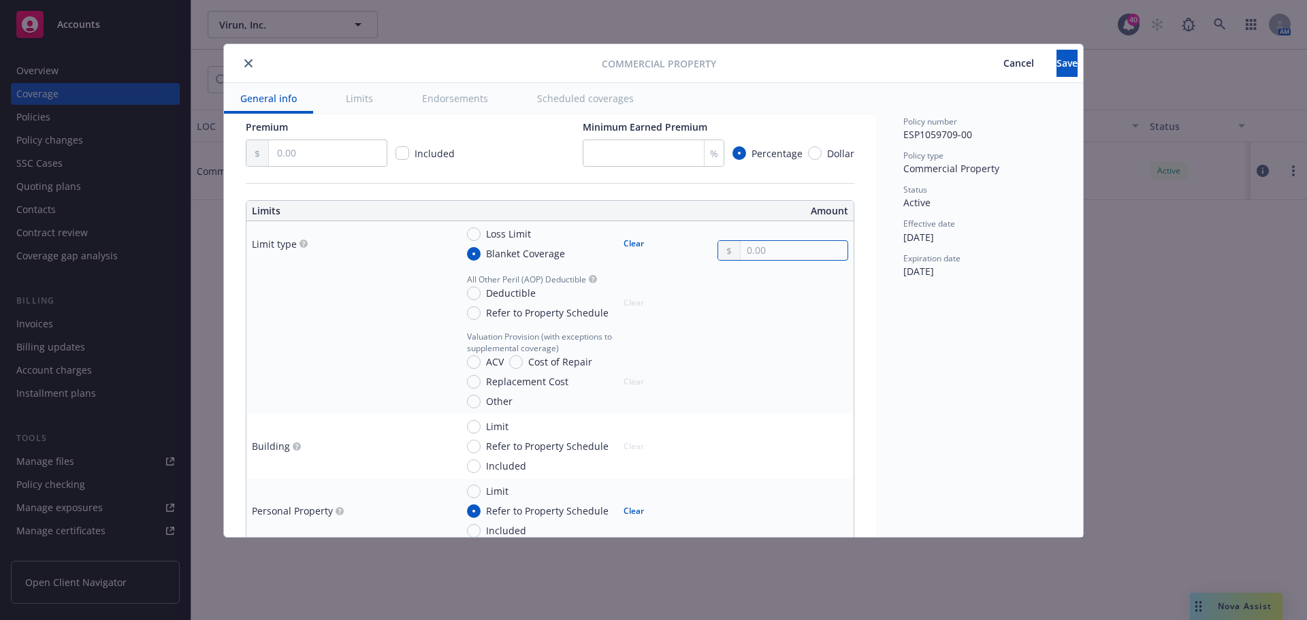
click at [762, 252] on input "text" at bounding box center [793, 250] width 107 height 19
click at [757, 250] on input "text" at bounding box center [793, 250] width 107 height 19
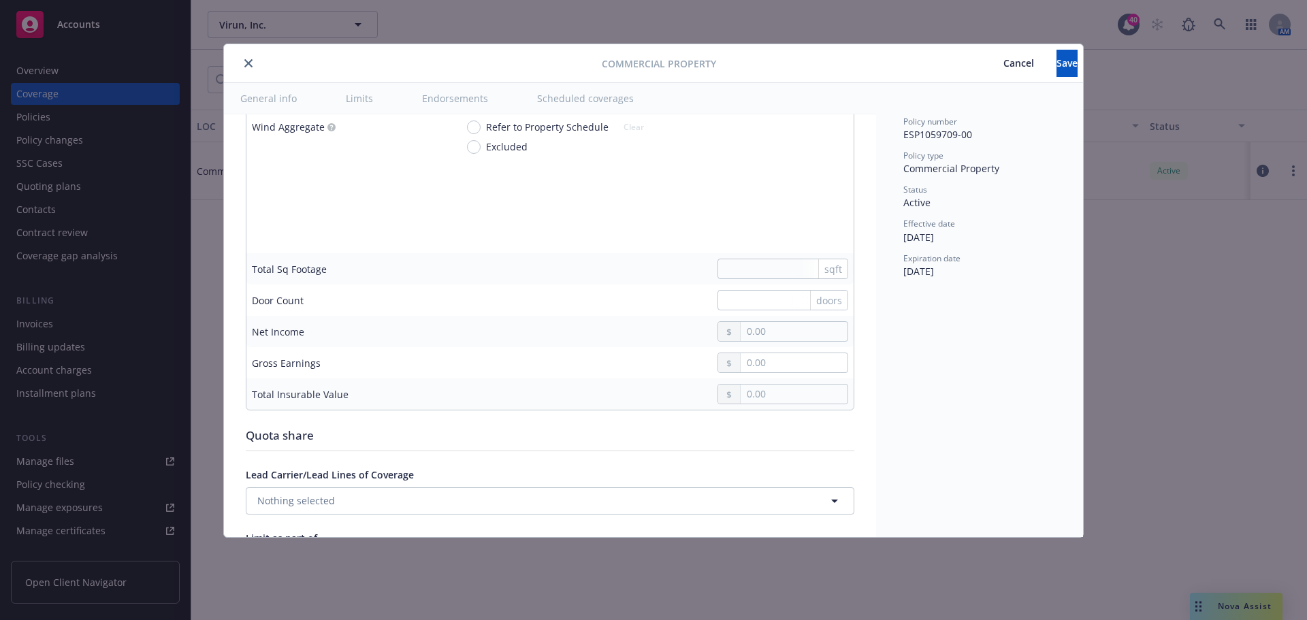
scroll to position [3969, 0]
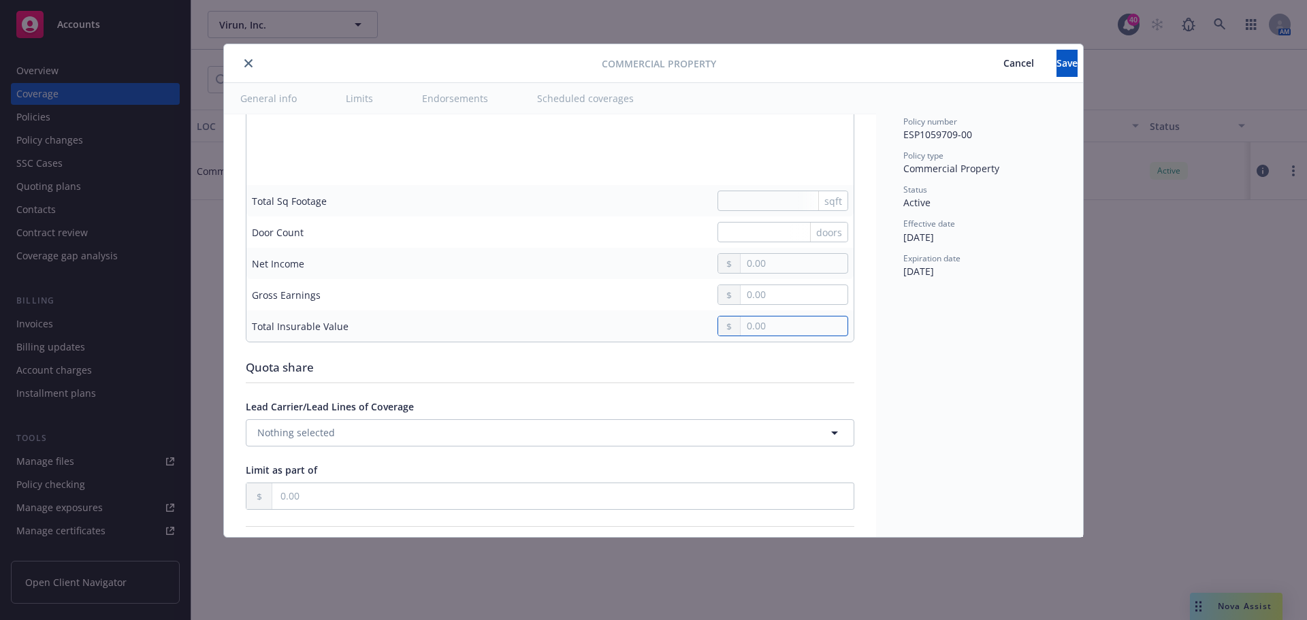
click at [761, 332] on input "text" at bounding box center [793, 325] width 107 height 19
type input "8,100,000.00"
click at [1056, 63] on span "Save" at bounding box center [1066, 62] width 21 height 13
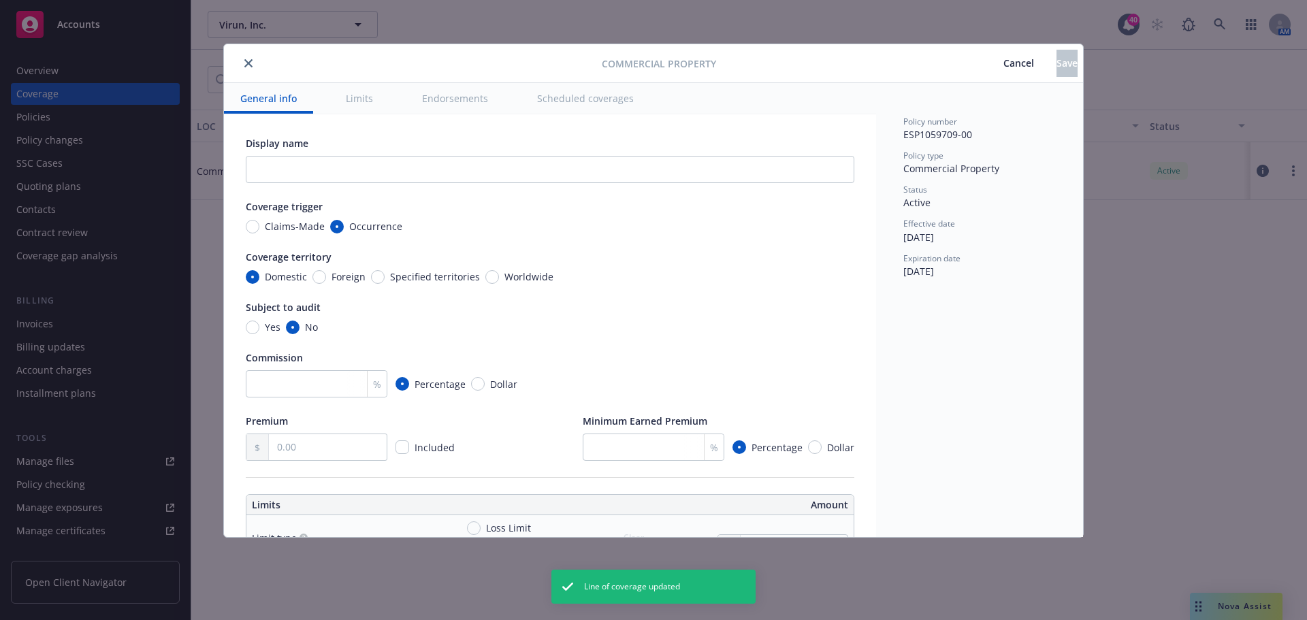
radio input "true"
type input "15,000.00"
radio input "true"
type input "5,000.00"
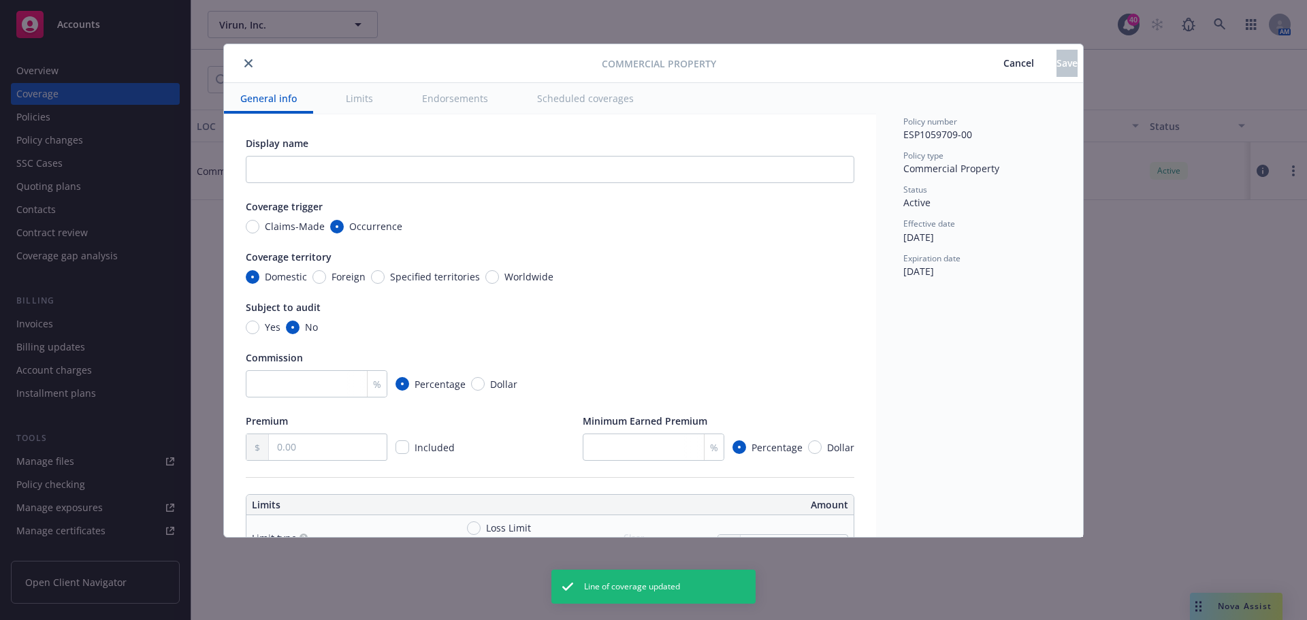
type input "2,500.00"
type input "8,100,000.00"
click at [250, 67] on icon "close" at bounding box center [248, 63] width 8 height 8
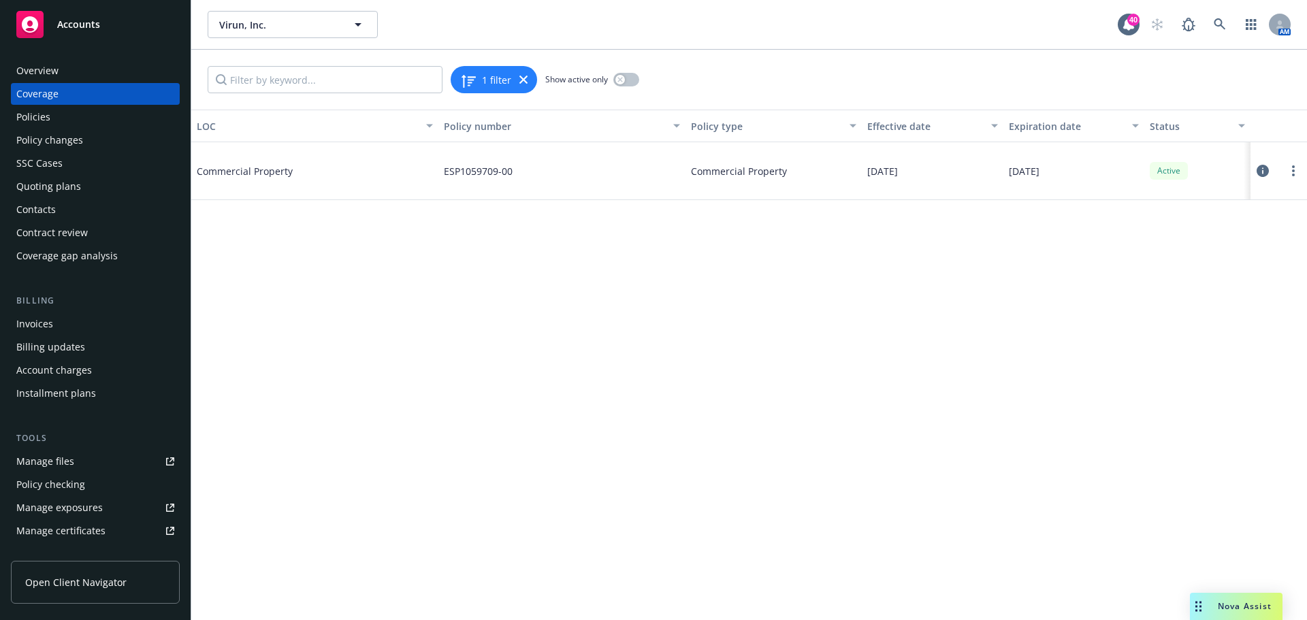
click at [31, 114] on div "Policies" at bounding box center [33, 117] width 34 height 22
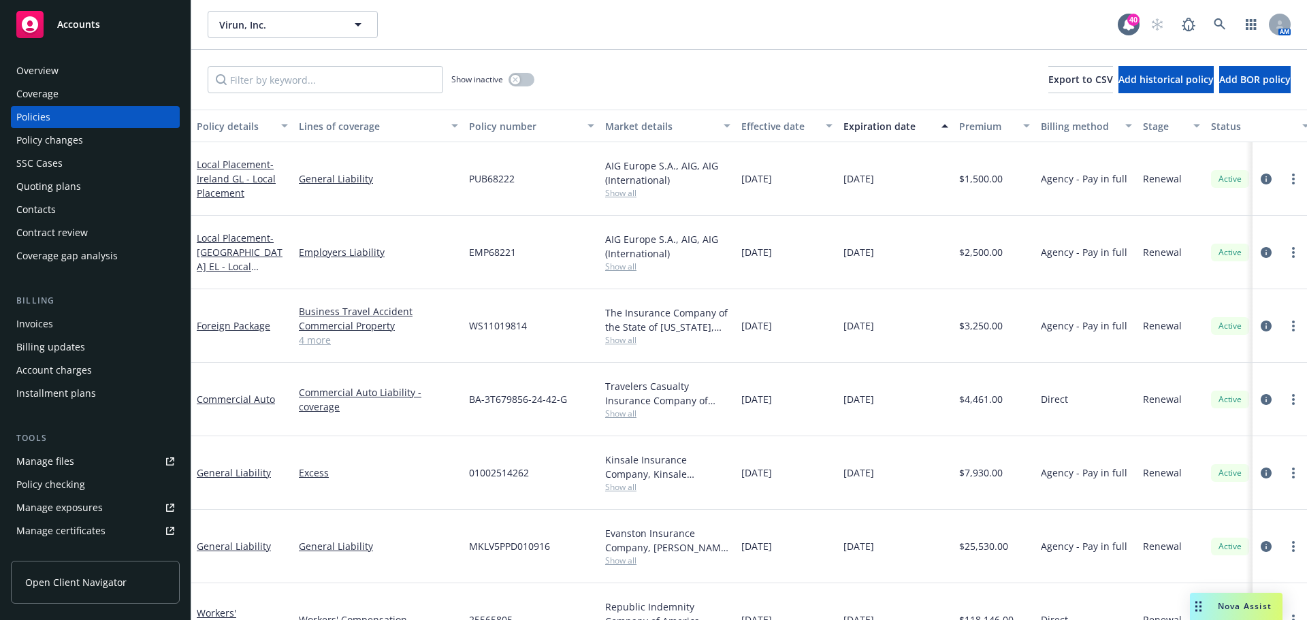
scroll to position [121, 0]
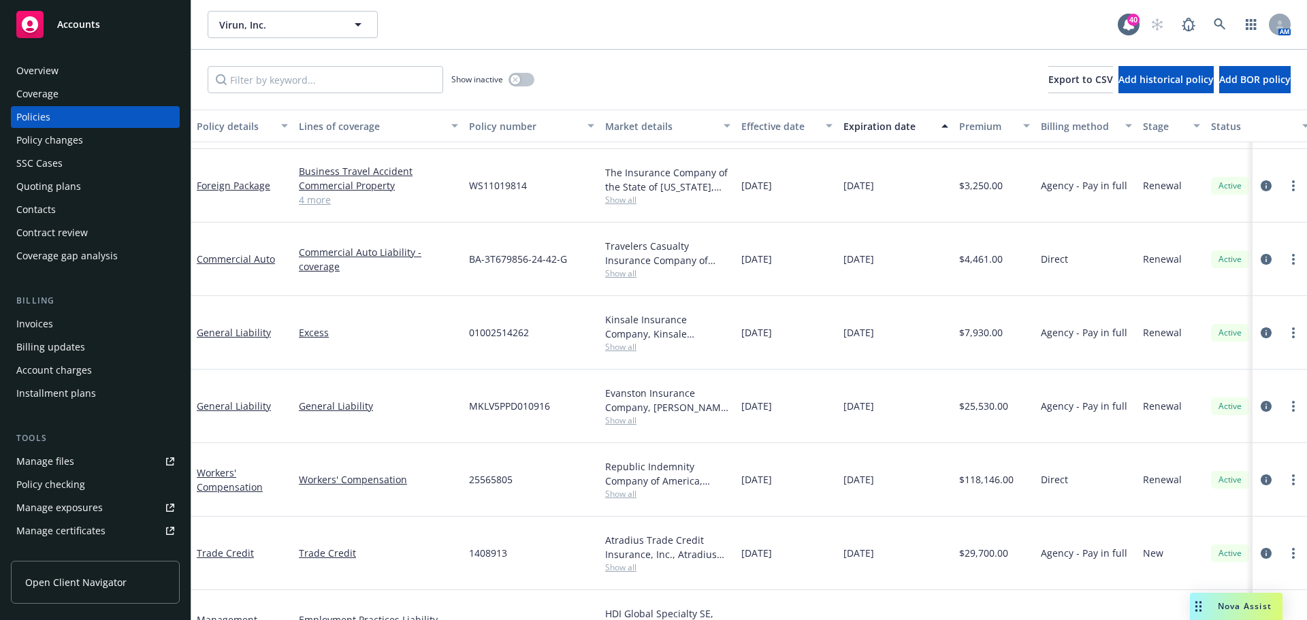
copy span "ESP1059709-00"
click at [1223, 27] on icon at bounding box center [1219, 24] width 12 height 12
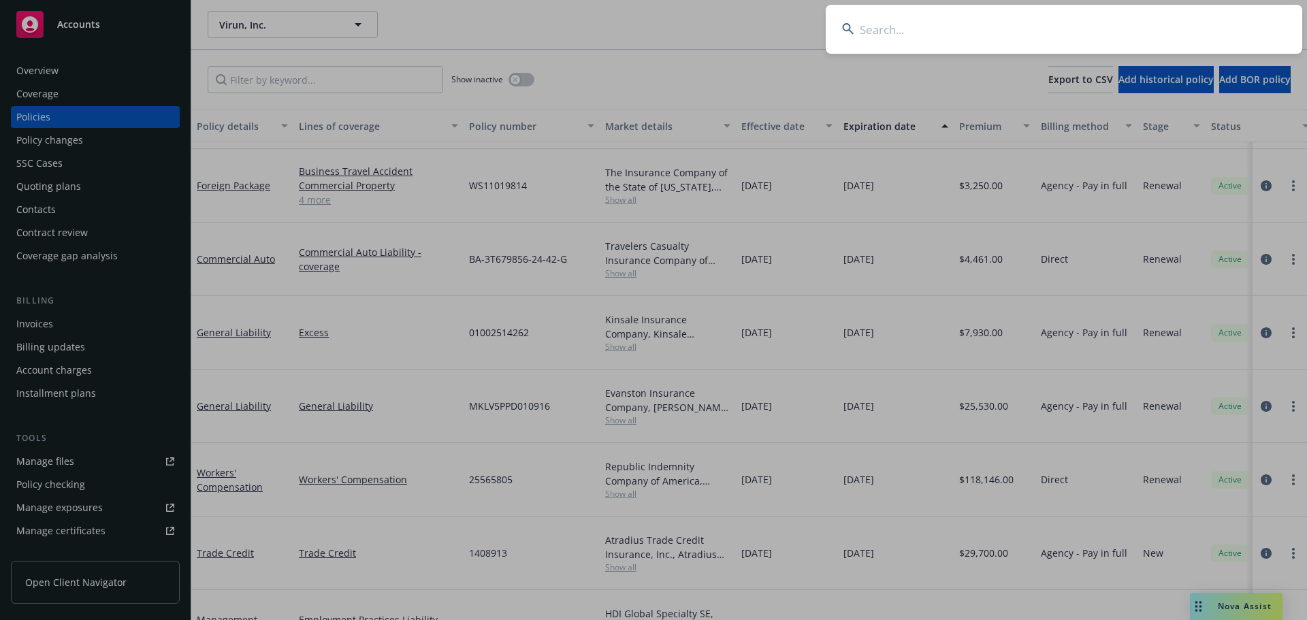
click at [1206, 29] on input at bounding box center [1063, 29] width 476 height 49
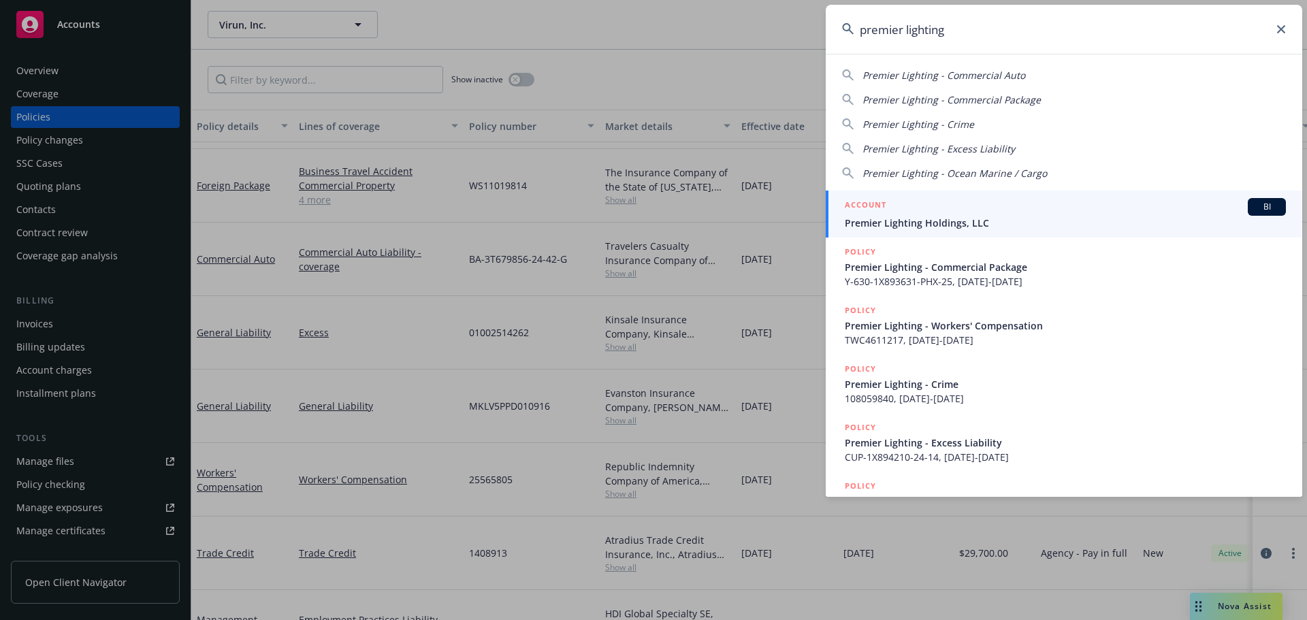
type input "premier lighting"
click at [969, 204] on div "ACCOUNT BI" at bounding box center [1065, 207] width 441 height 18
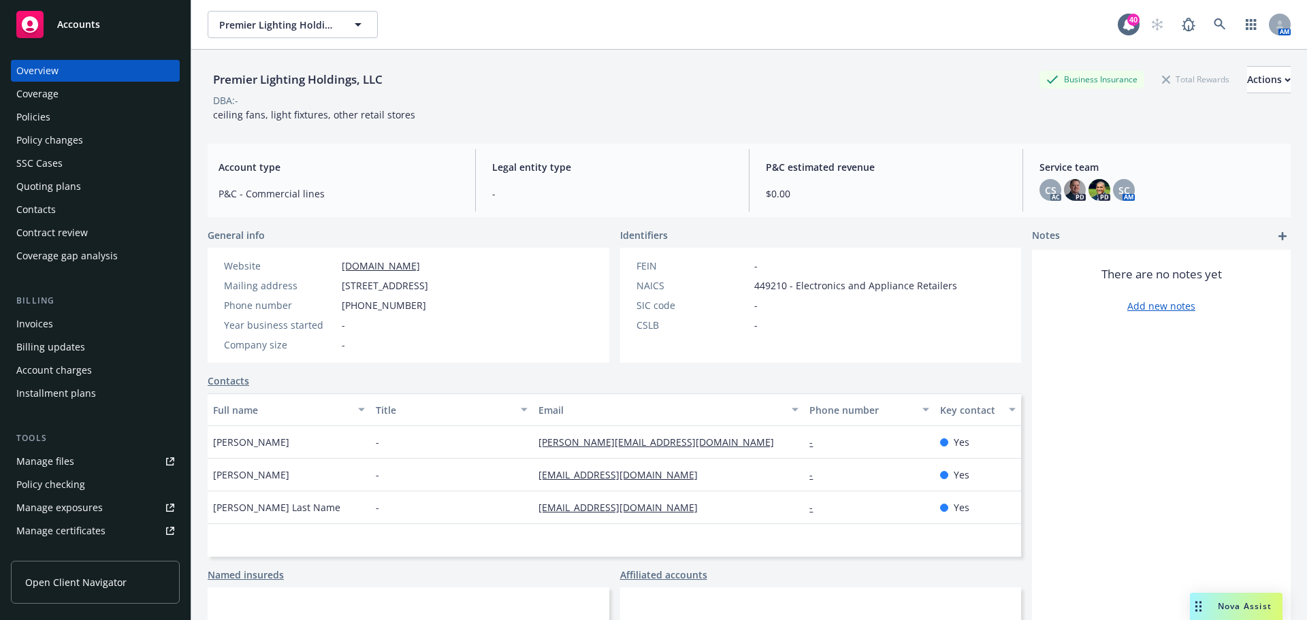
click at [84, 465] on link "Manage files" at bounding box center [95, 461] width 169 height 22
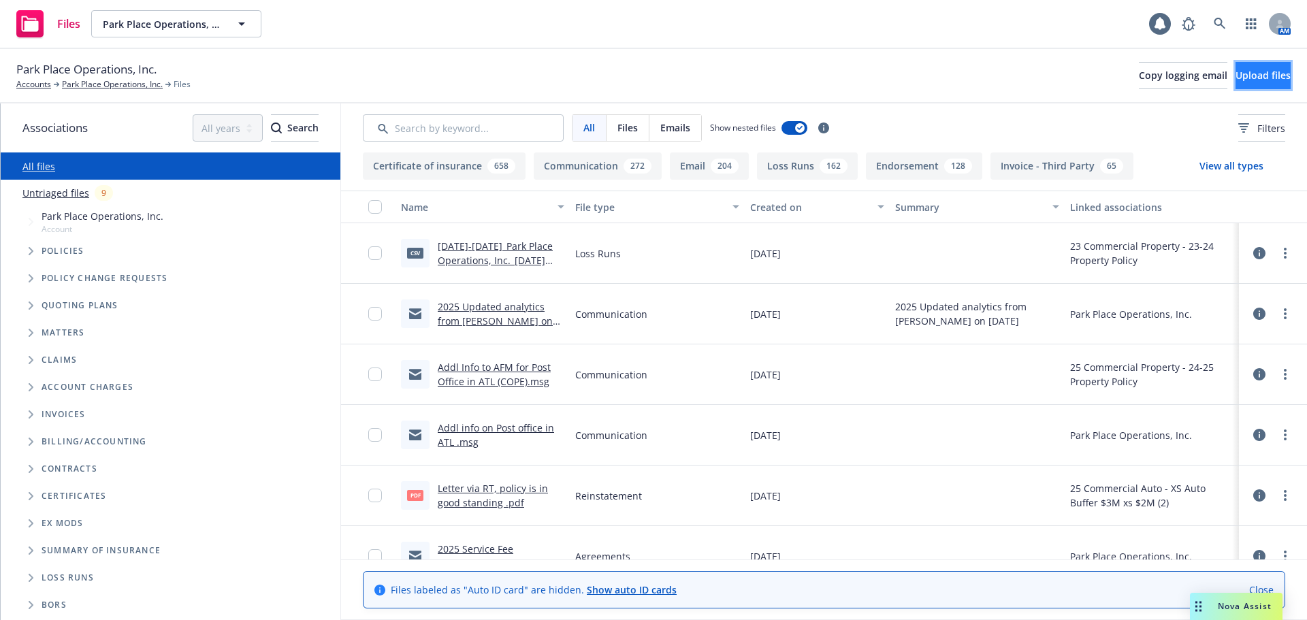
click at [1251, 77] on span "Upload files" at bounding box center [1262, 75] width 55 height 13
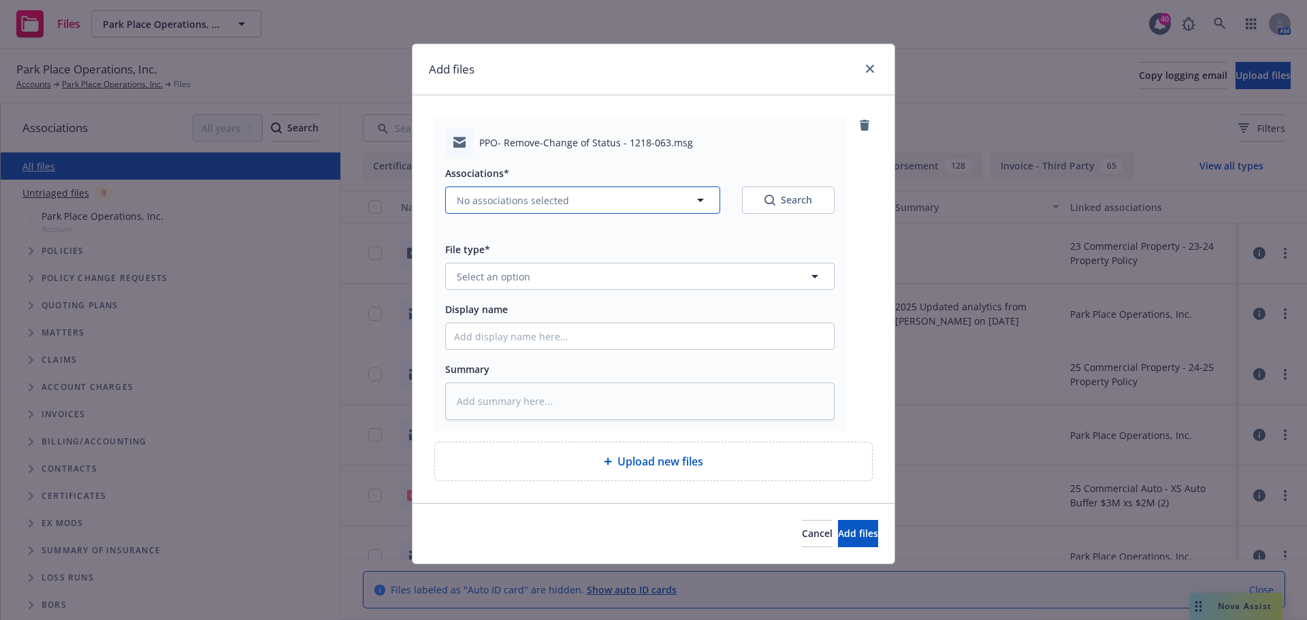
click at [499, 199] on span "No associations selected" at bounding box center [513, 200] width 112 height 14
type textarea "x"
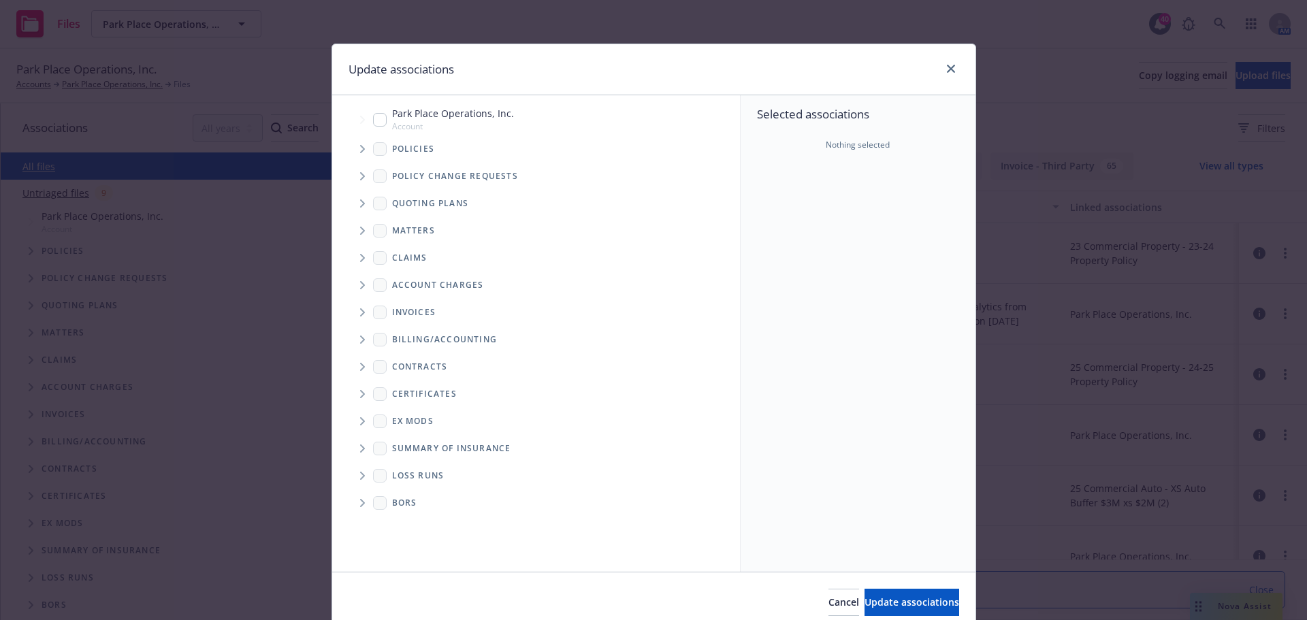
click at [357, 144] on span "Tree Example" at bounding box center [362, 149] width 22 height 22
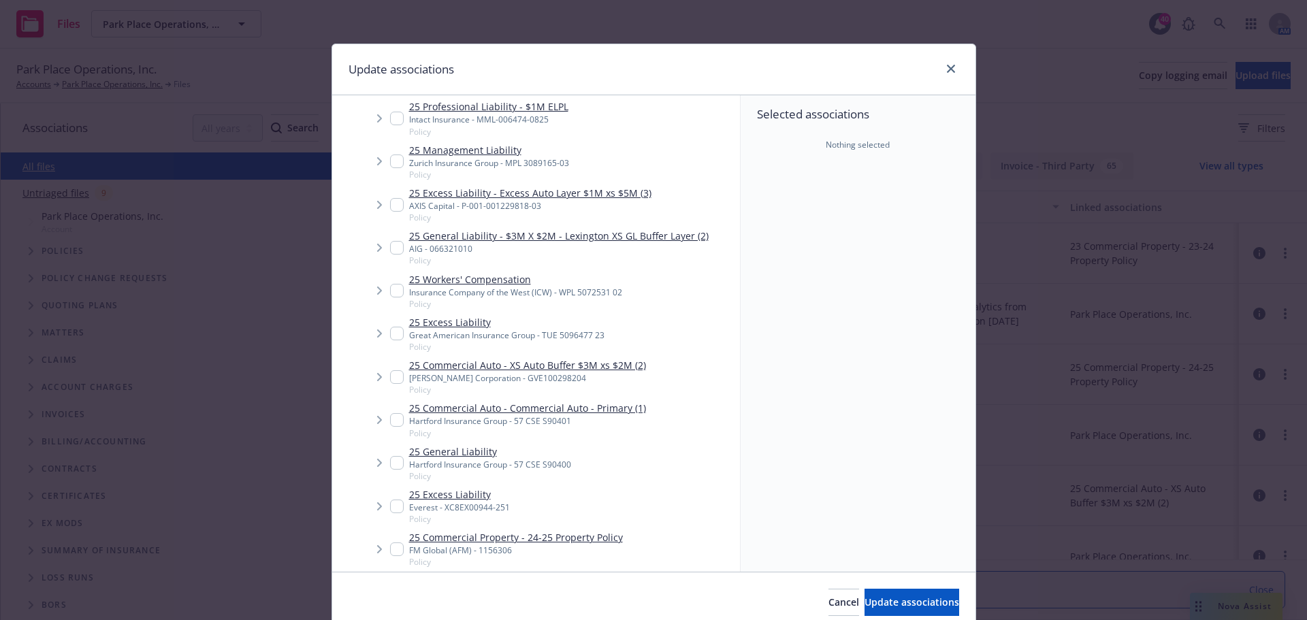
scroll to position [204, 0]
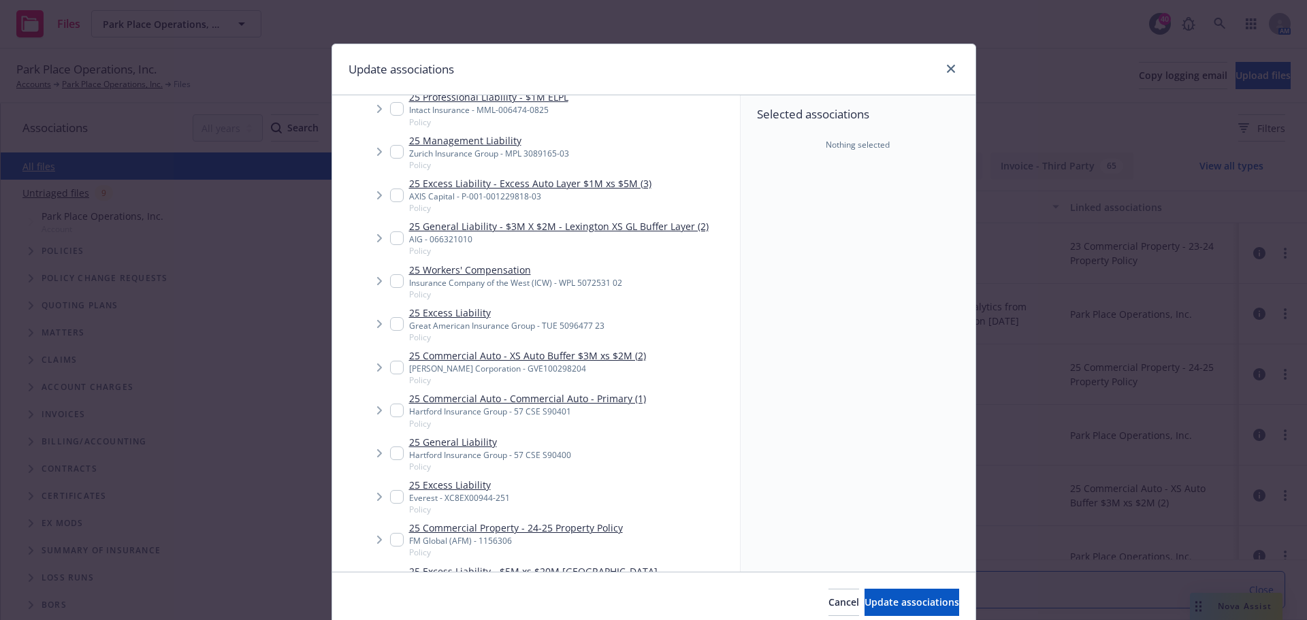
click at [570, 401] on link "25 Commercial Auto - Commercial Auto - Primary (1)" at bounding box center [527, 398] width 237 height 14
checkbox input "true"
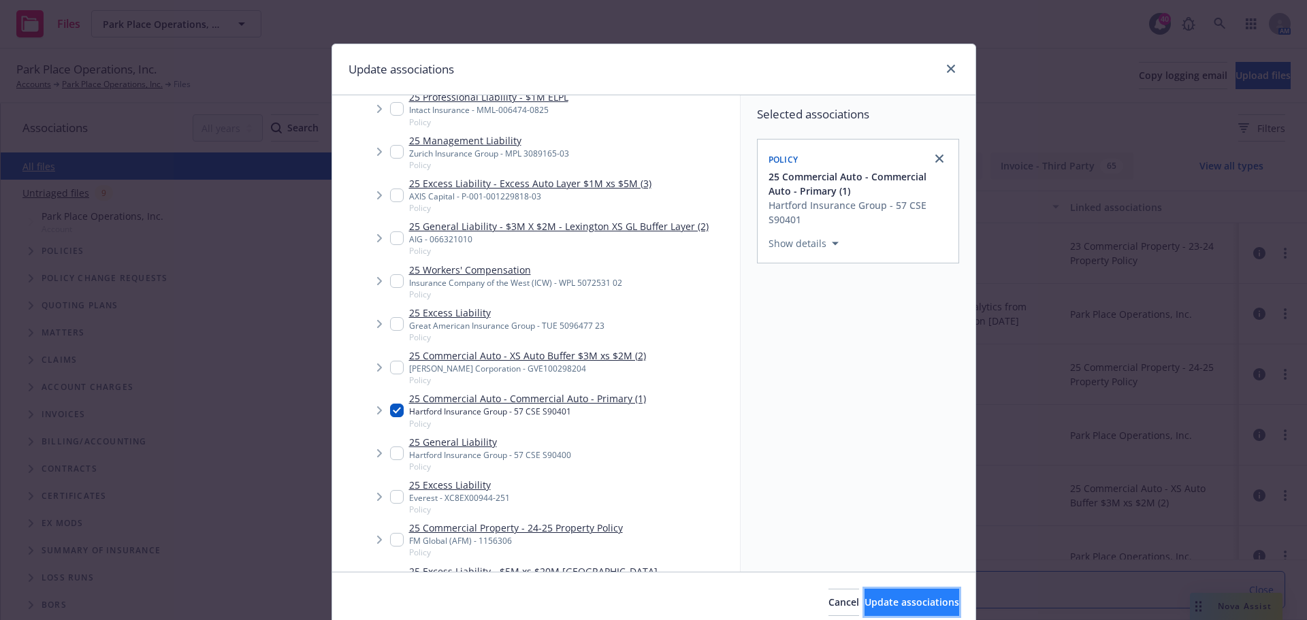
click at [894, 590] on button "Update associations" at bounding box center [911, 602] width 95 height 27
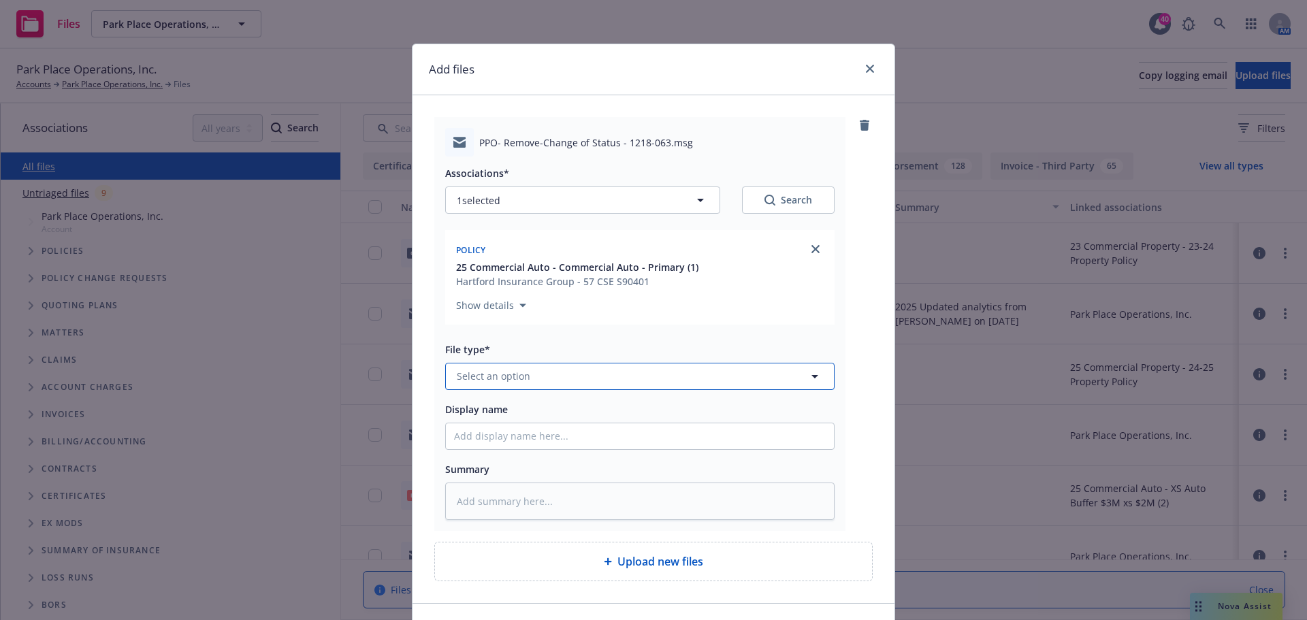
click at [577, 375] on button "Select an option" at bounding box center [639, 376] width 389 height 27
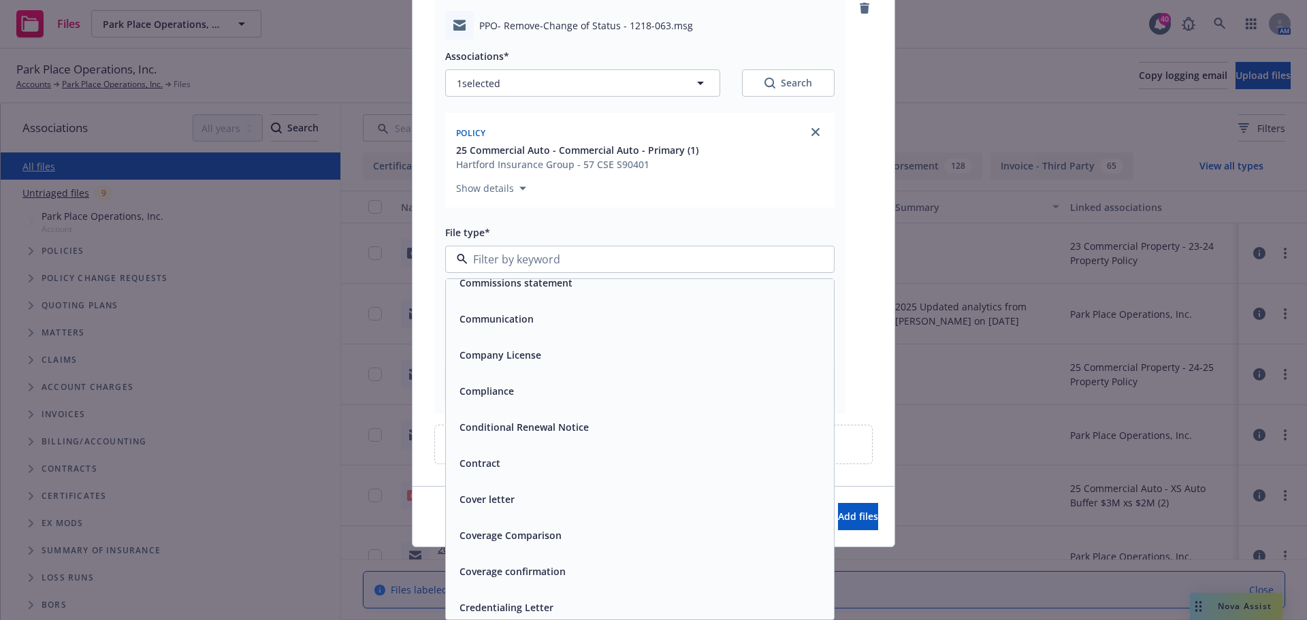
scroll to position [1497, 0]
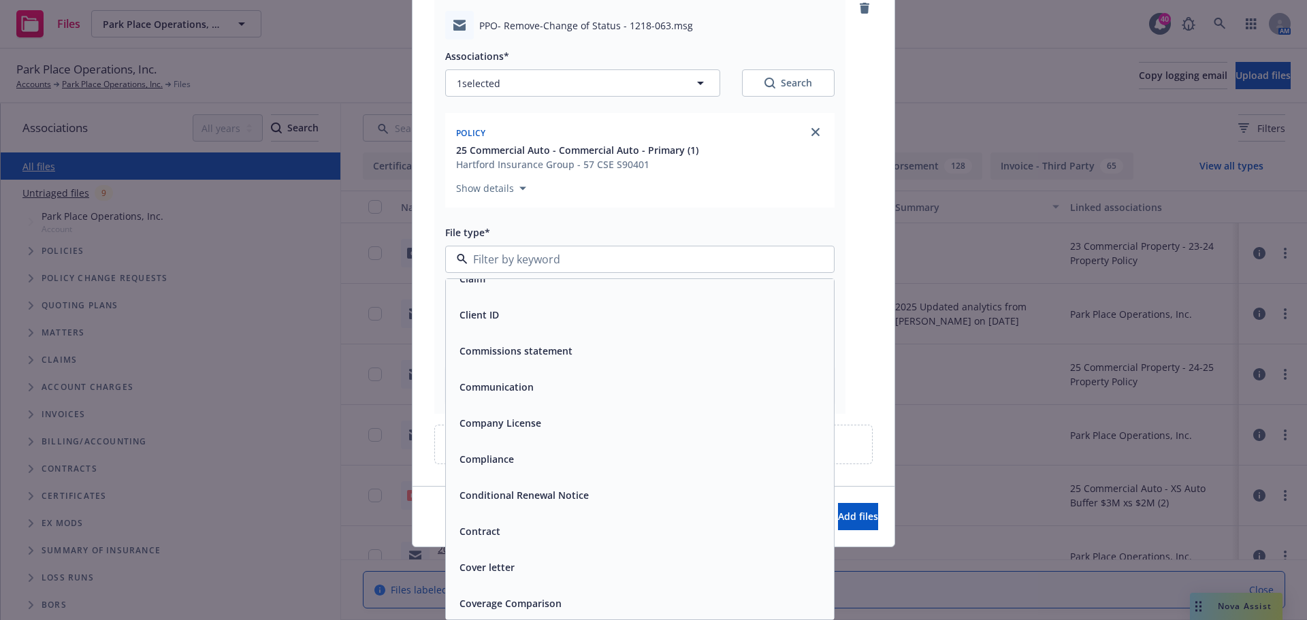
click at [495, 394] on div "Communication" at bounding box center [495, 387] width 82 height 20
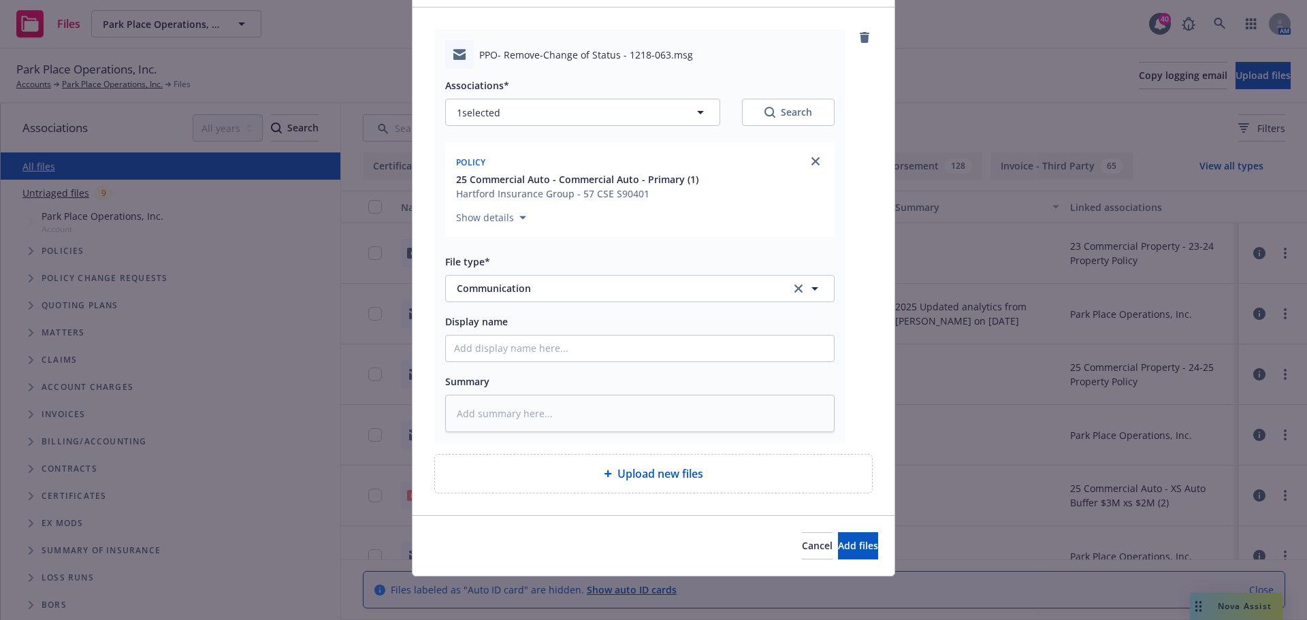
scroll to position [88, 0]
click at [500, 321] on span "Display name" at bounding box center [476, 321] width 63 height 13
click at [500, 335] on input "Display name" at bounding box center [640, 348] width 388 height 26
type textarea "x"
type input "I"
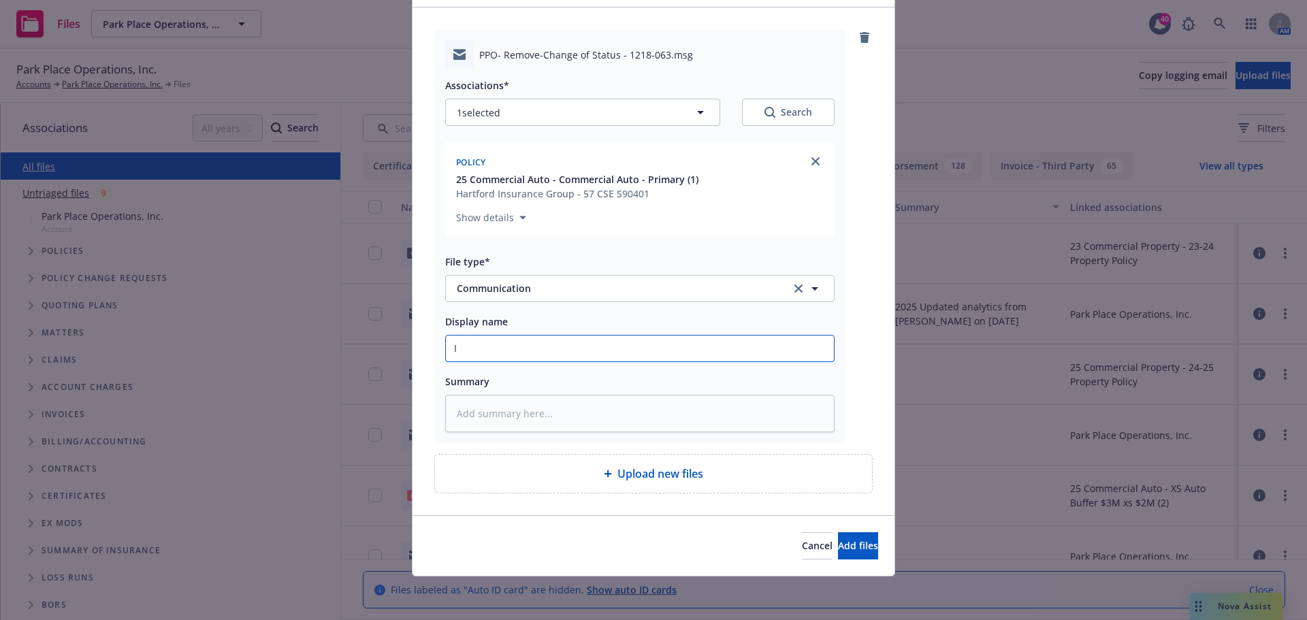
type textarea "x"
type input "In"
type textarea "x"
type input "Ins"
type textarea "x"
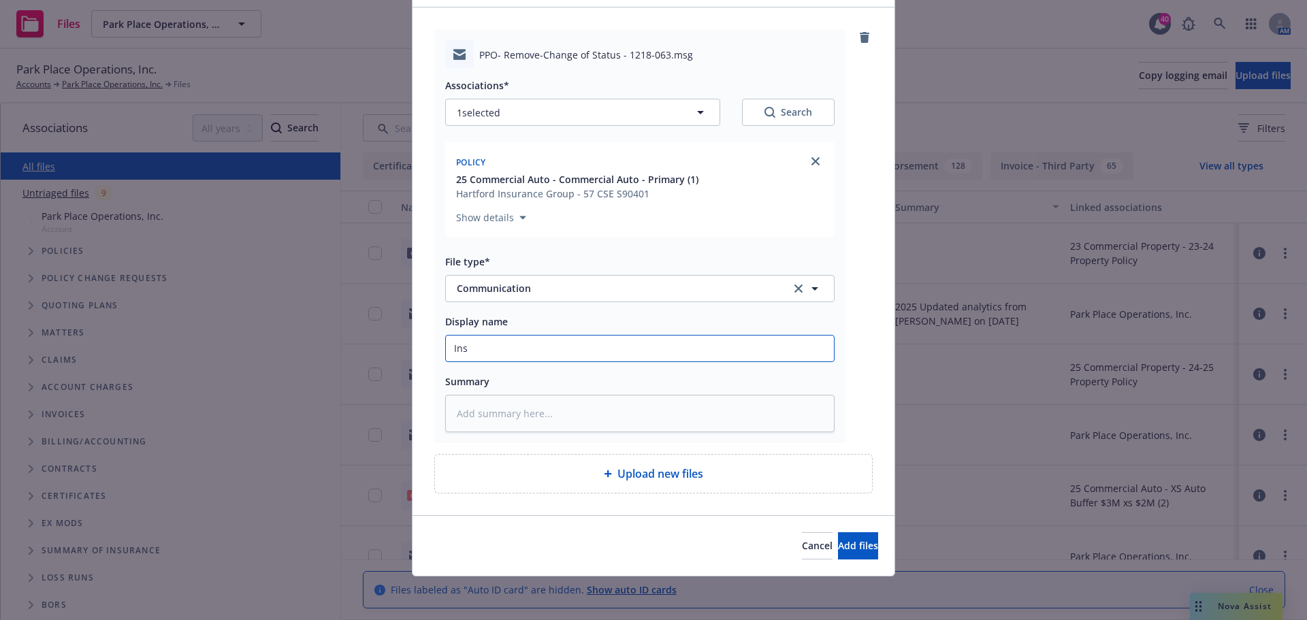
type input "Insu"
type textarea "x"
type input "Insur"
type textarea "x"
type input "Insure"
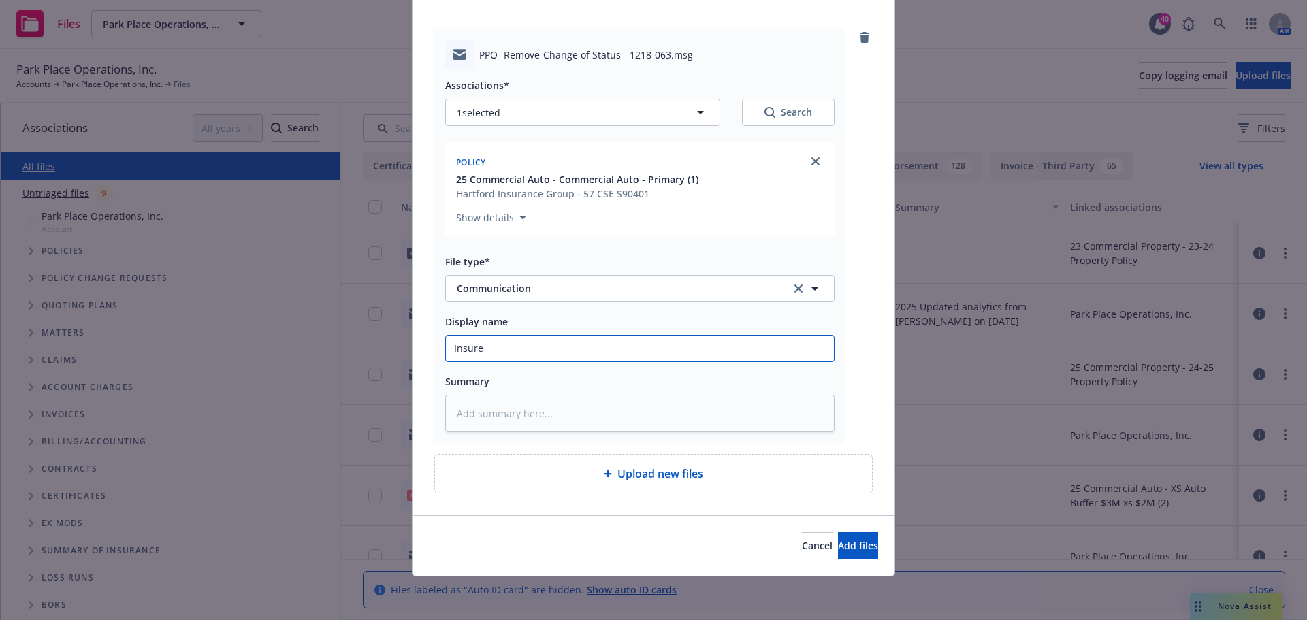
type textarea "x"
type input "Insured"
type textarea "x"
type input "Insured"
type textarea "x"
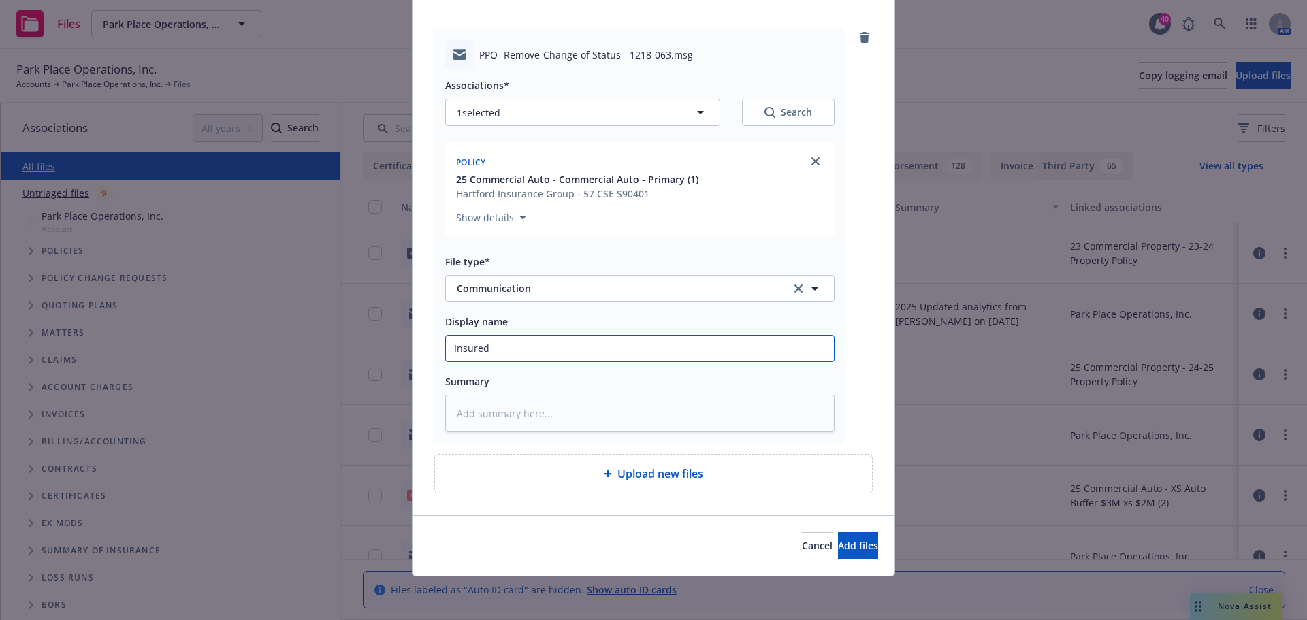
type input "Insured a"
type textarea "x"
type input "Insured ad"
type textarea "x"
type input "Insured adv"
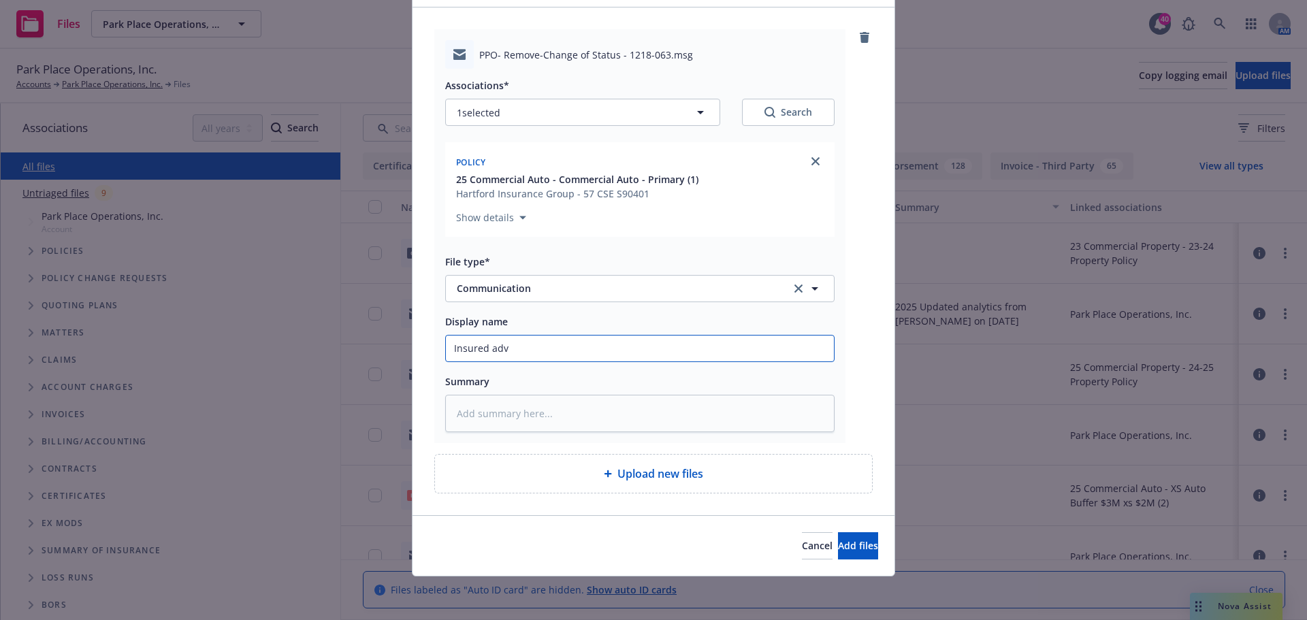
type textarea "x"
type input "Insured advi"
type textarea "x"
type input "Insured advis"
type textarea "x"
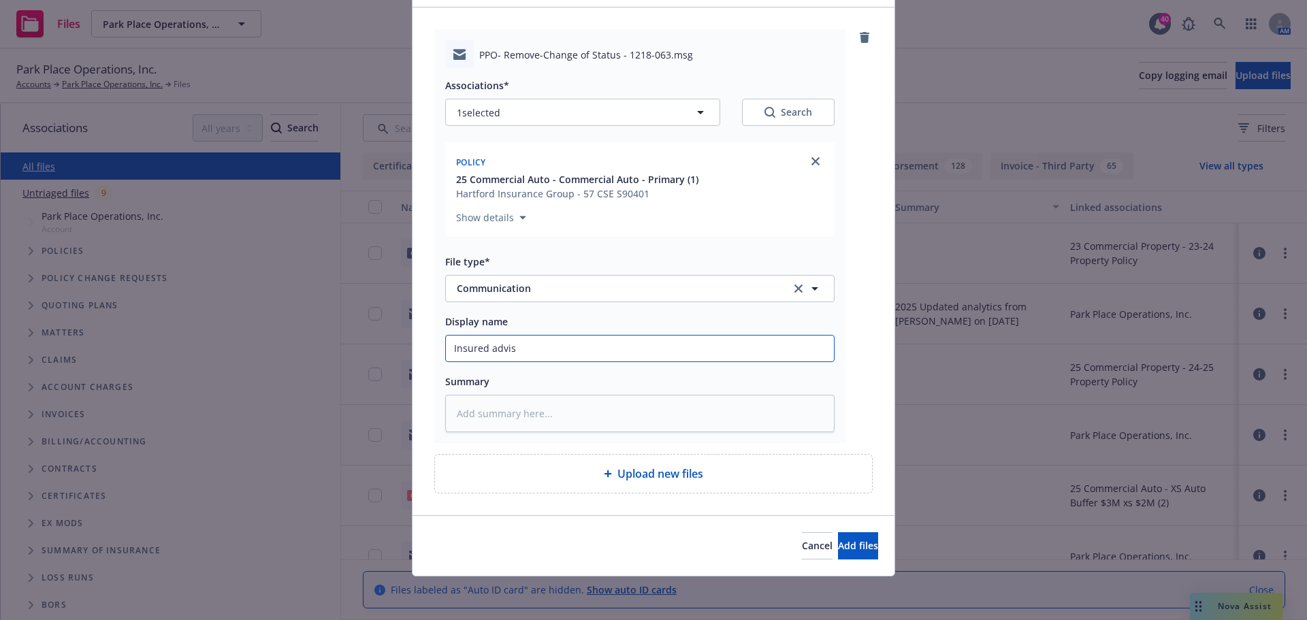
type input "Insured advise"
type textarea "x"
type input "Insured advises"
type textarea "x"
type input "Insured advises t"
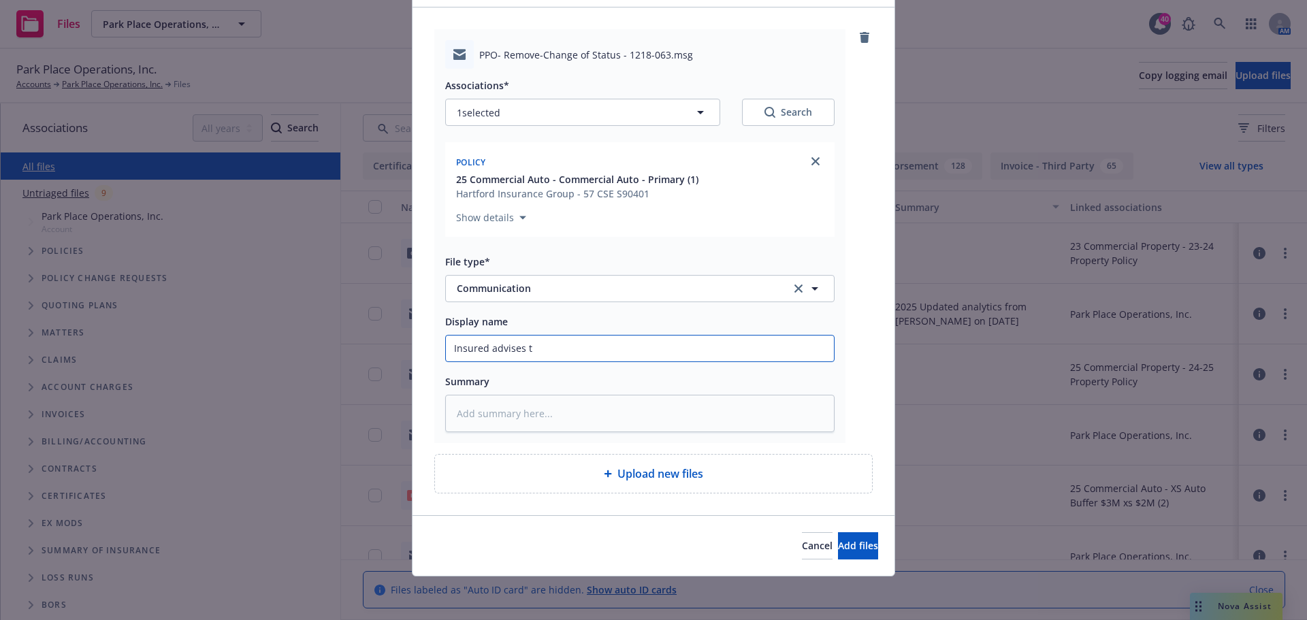
type textarea "x"
type input "Insured advises to"
type textarea "x"
type input "Insured advises to"
type textarea "x"
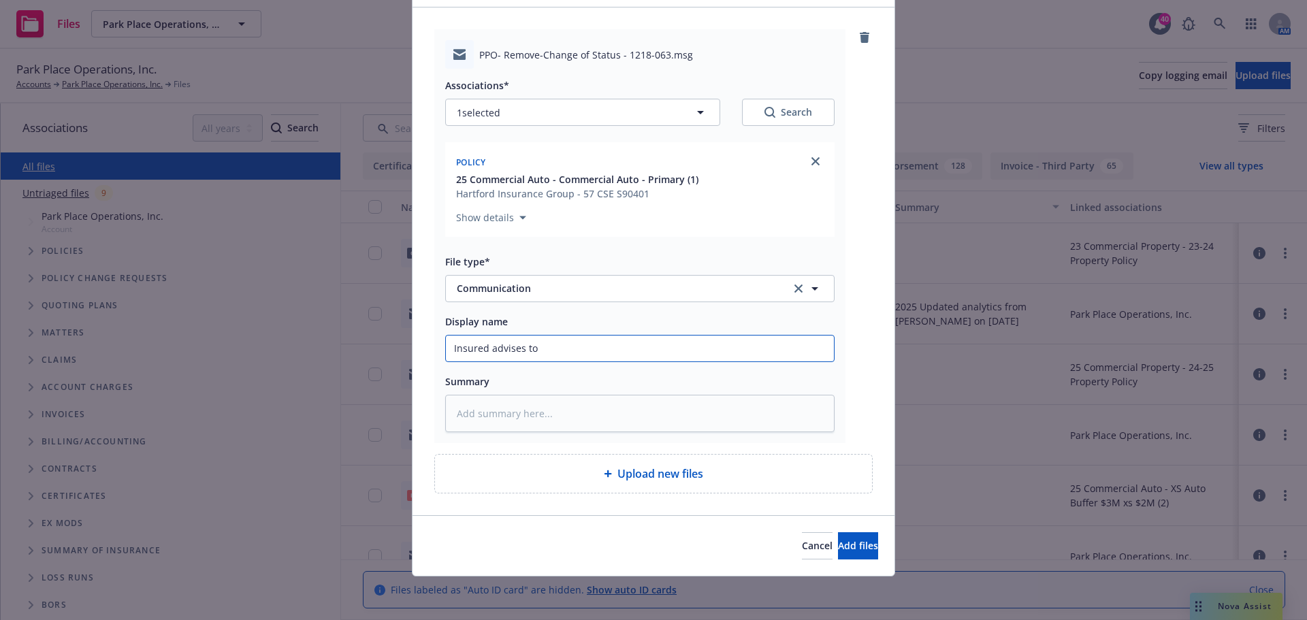
type input "Insured advises to r"
type textarea "x"
type input "Insured advises to re"
type textarea "x"
type input "Insured advises to rem"
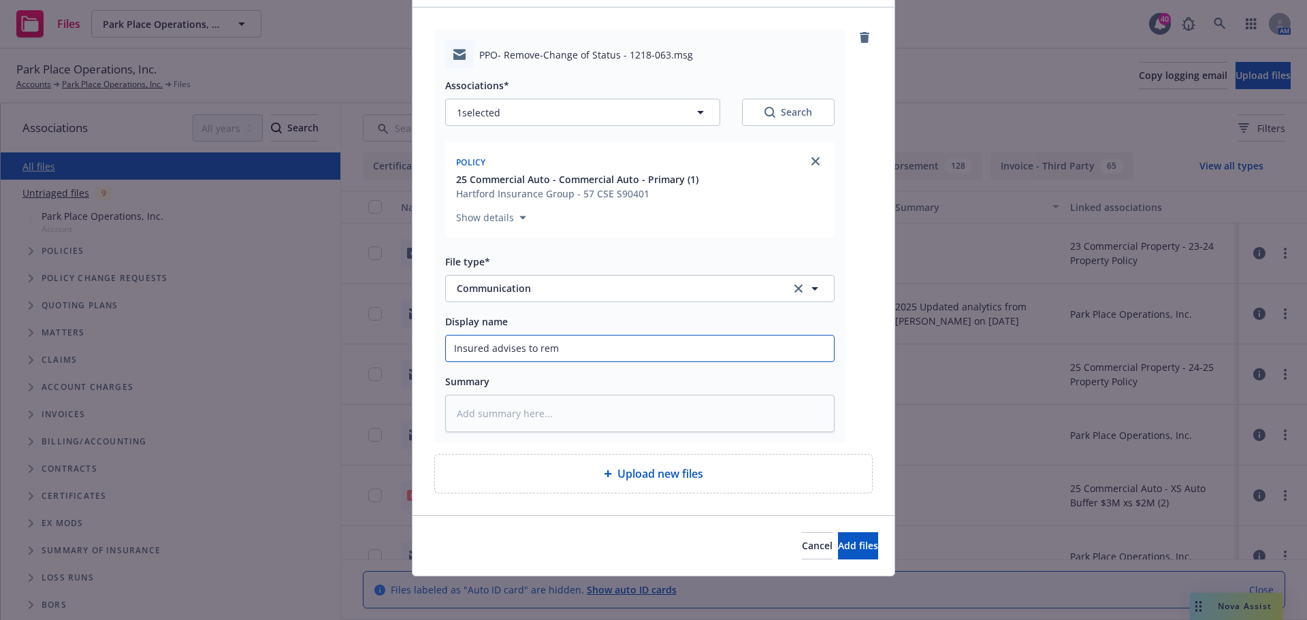
type textarea "x"
type input "Insured advises to remo"
type textarea "x"
type input "Insured advises to remov"
type textarea "x"
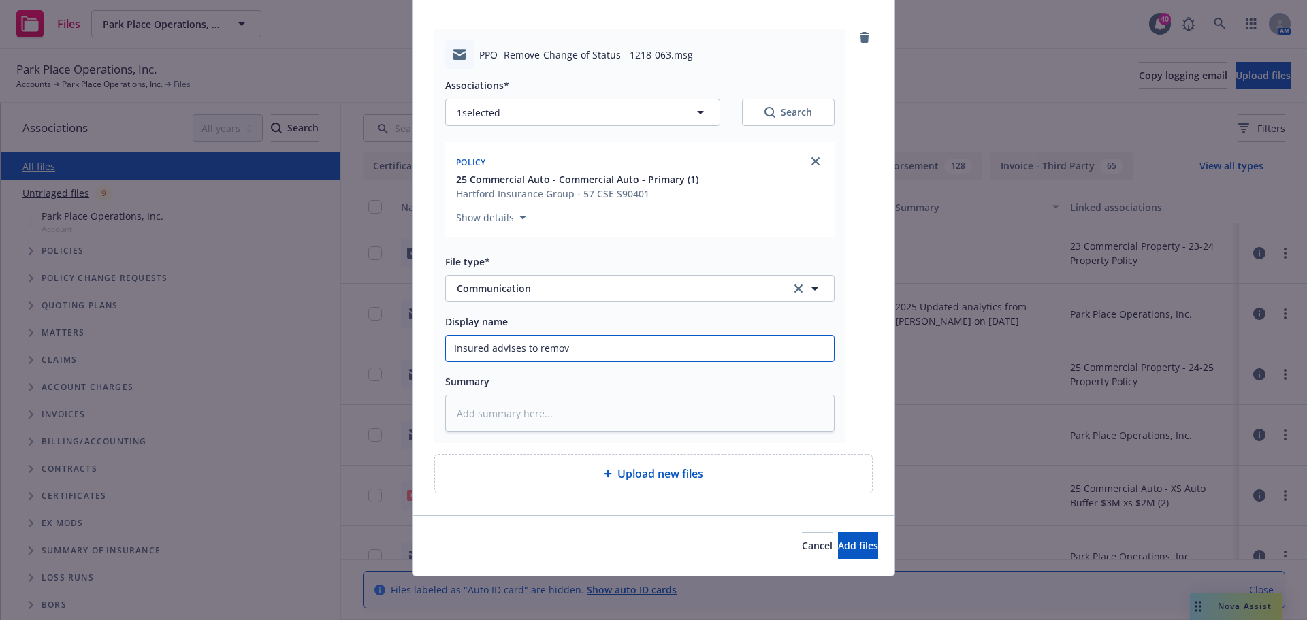
type input "Insured advises to remove"
type textarea "x"
type input "Insured advises to remove"
click at [600, 351] on input "Insured advises to remove" at bounding box center [640, 348] width 388 height 26
type textarea "x"
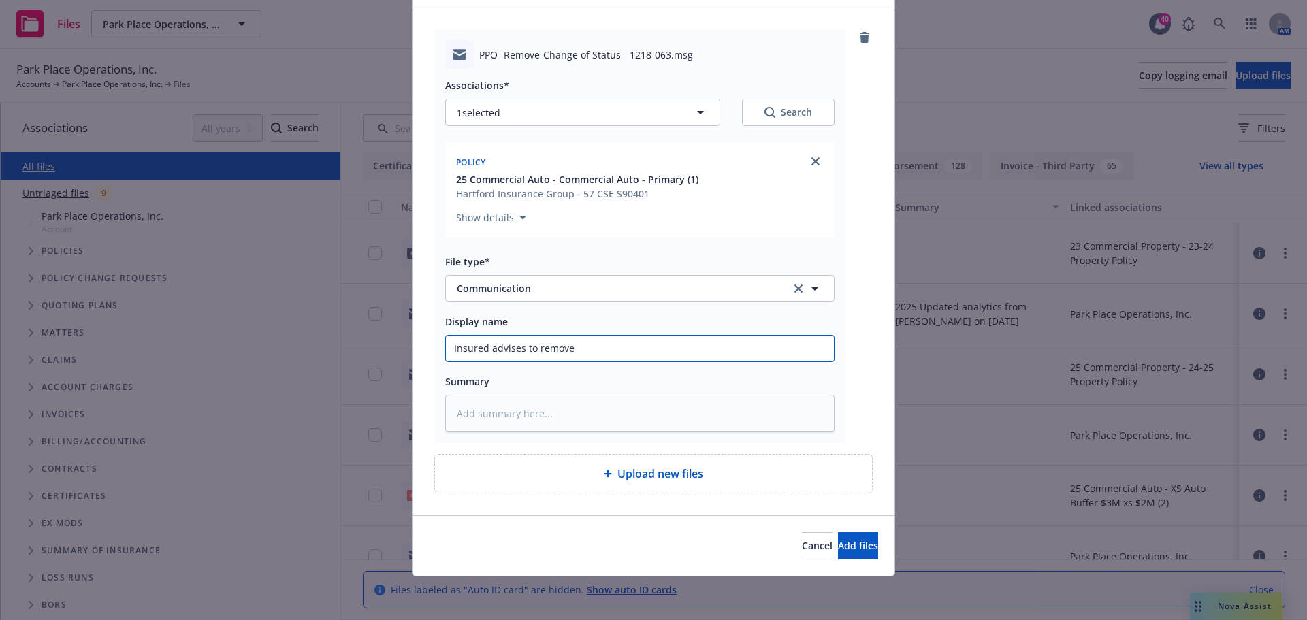
type input "Insured advises to remove 2"
type textarea "x"
type input "Insured advises to remove 20"
type textarea "x"
type input "Insured advises to remove 201"
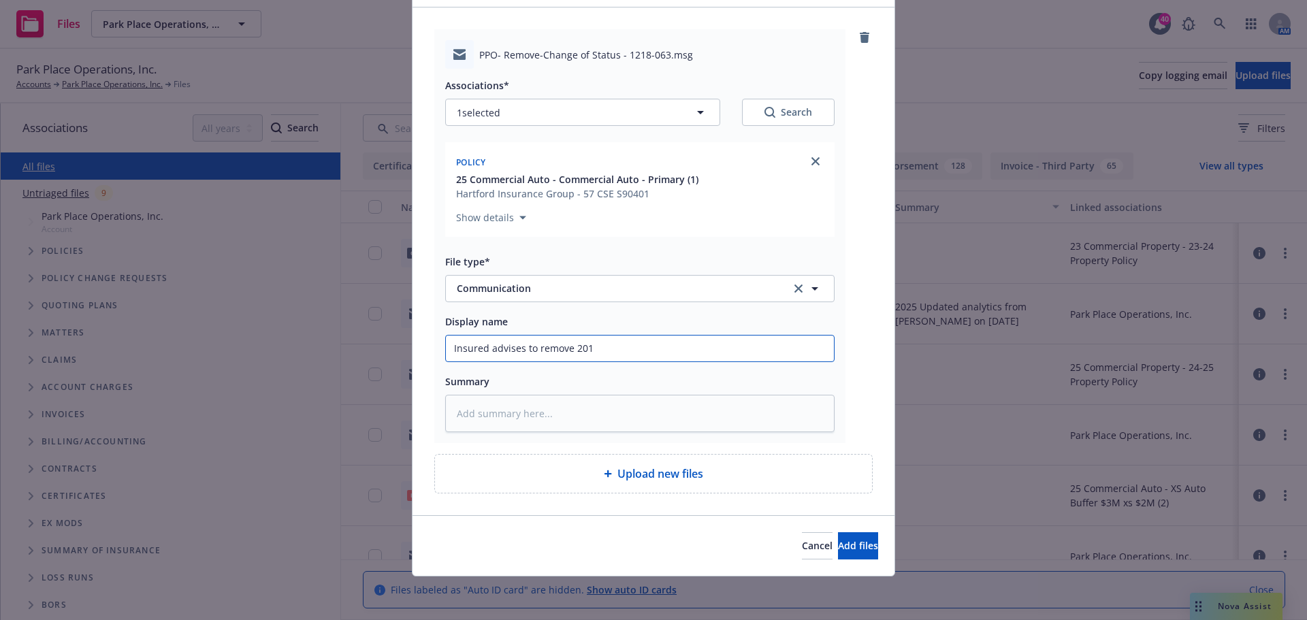
type textarea "x"
type input "Insured advises to remove 2016"
type textarea "x"
type input "Insured advises to remove 2016"
type textarea "x"
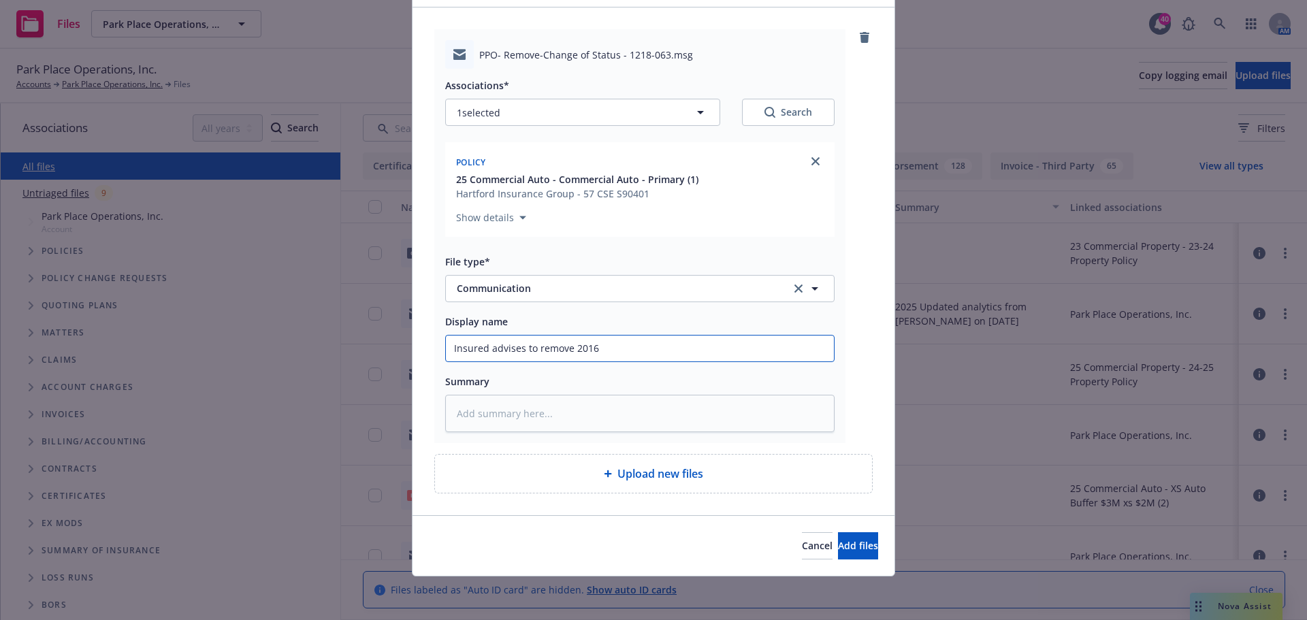
type input "Insured advises to remove 2016 F"
type textarea "x"
type input "Insured advises to remove 2016 Fo"
type textarea "x"
type input "Insured advises to remove 2016 For"
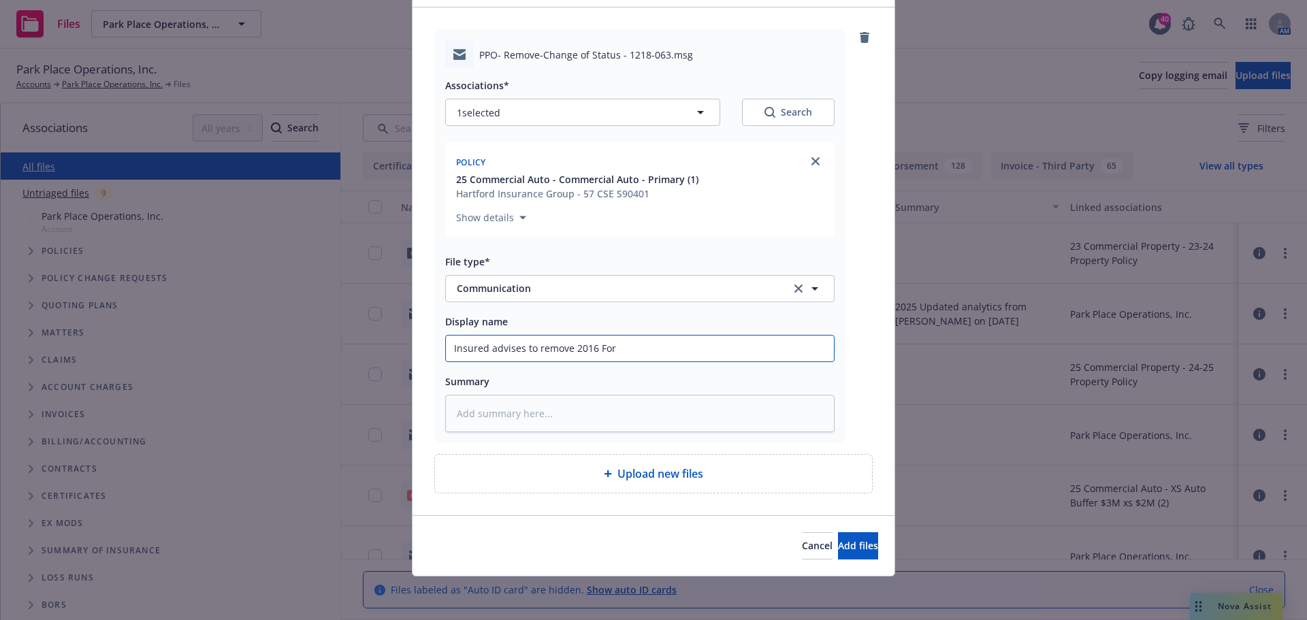
type textarea "x"
type input "Insured advises to remove 2016 Ford"
type textarea "x"
type input "Insured advises to remove 2016 Ford E"
type textarea "x"
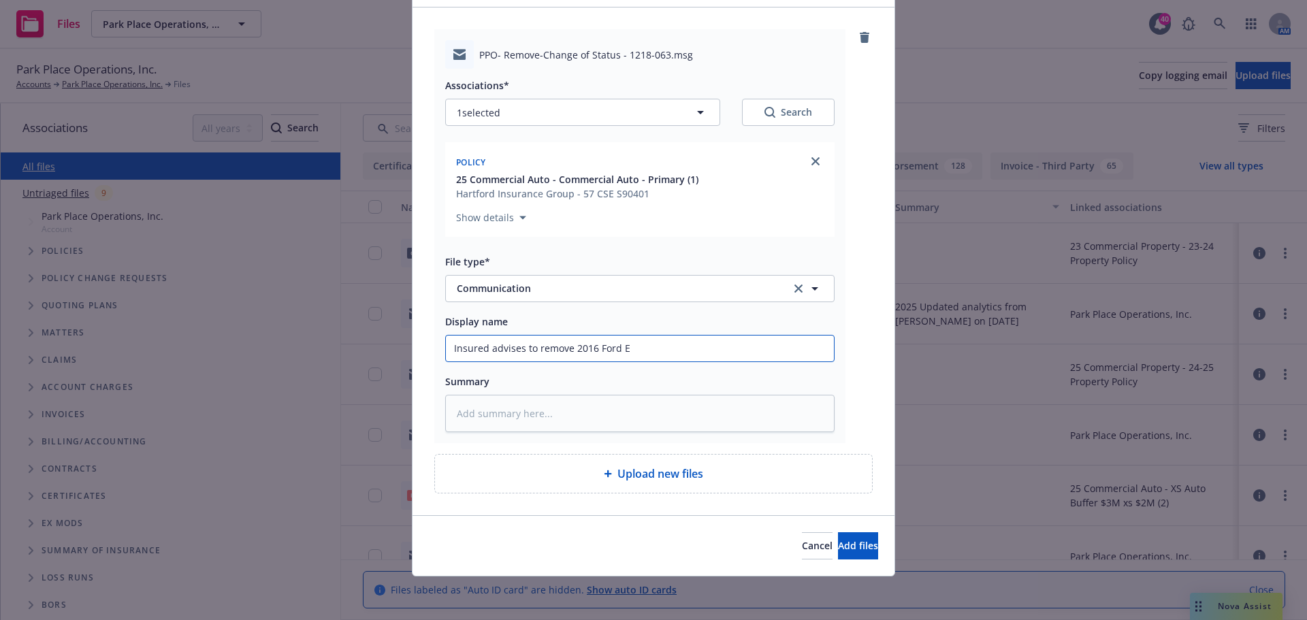
type input "Insured advises to remove 2016 Ford E-"
type textarea "x"
type input "Insured advises to remove 2016 Ford E-4"
type textarea "x"
type input "Insured advises to remove 2016 Ford E-45"
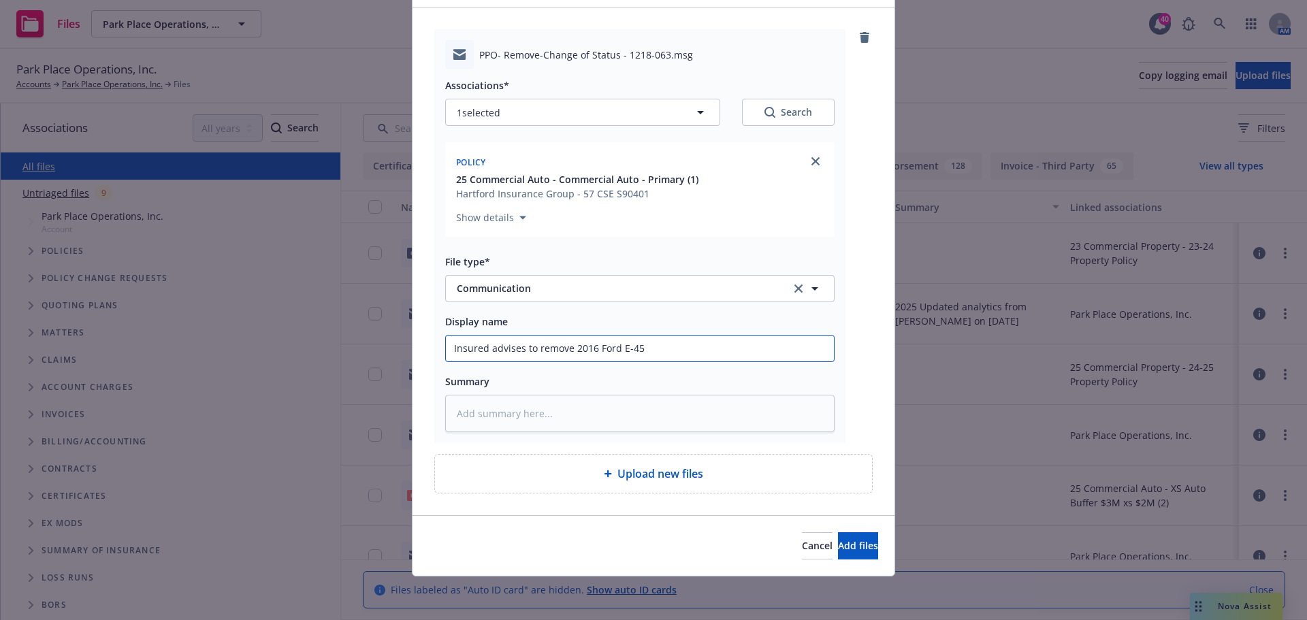
type textarea "x"
type input "Insured advises to remove 2016 Ford E-450"
type textarea "x"
type input "Insured advises to remove 2016 Ford E-450"
type textarea "x"
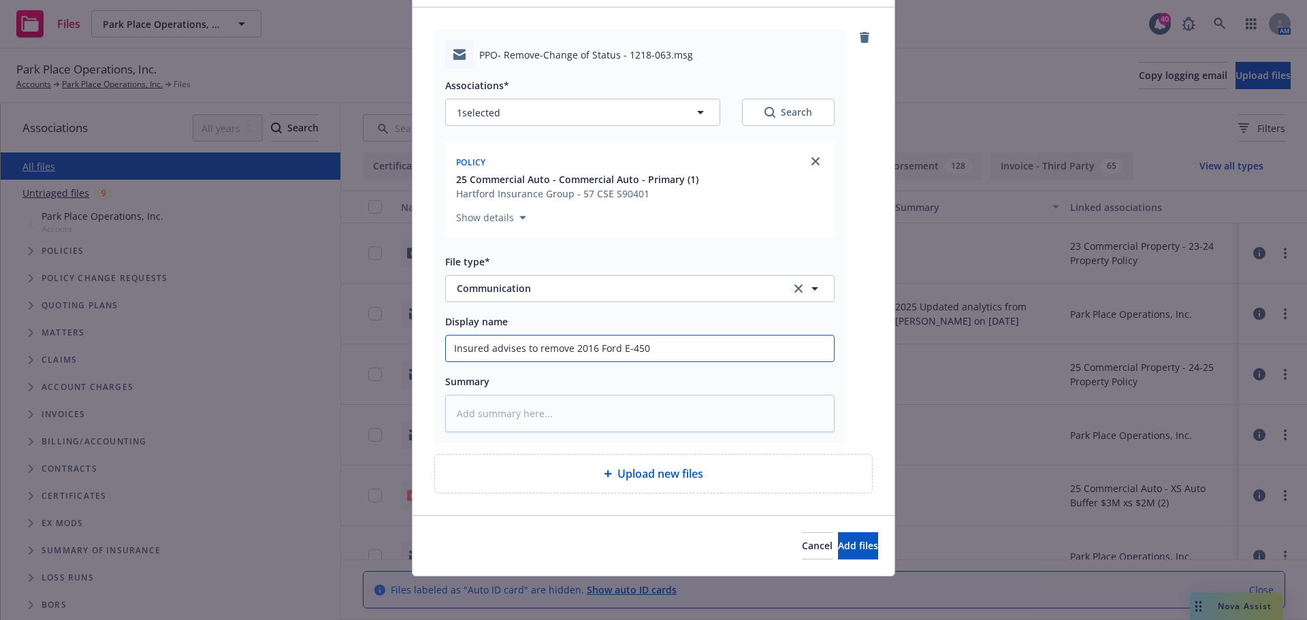
type input "Insured advises to remove 2016 Ford E-450 #"
type textarea "x"
type input "Insured advises to remove 2016 Ford E-450 #0"
type textarea "x"
type input "Insured advises to remove 2016 Ford E-450 #03"
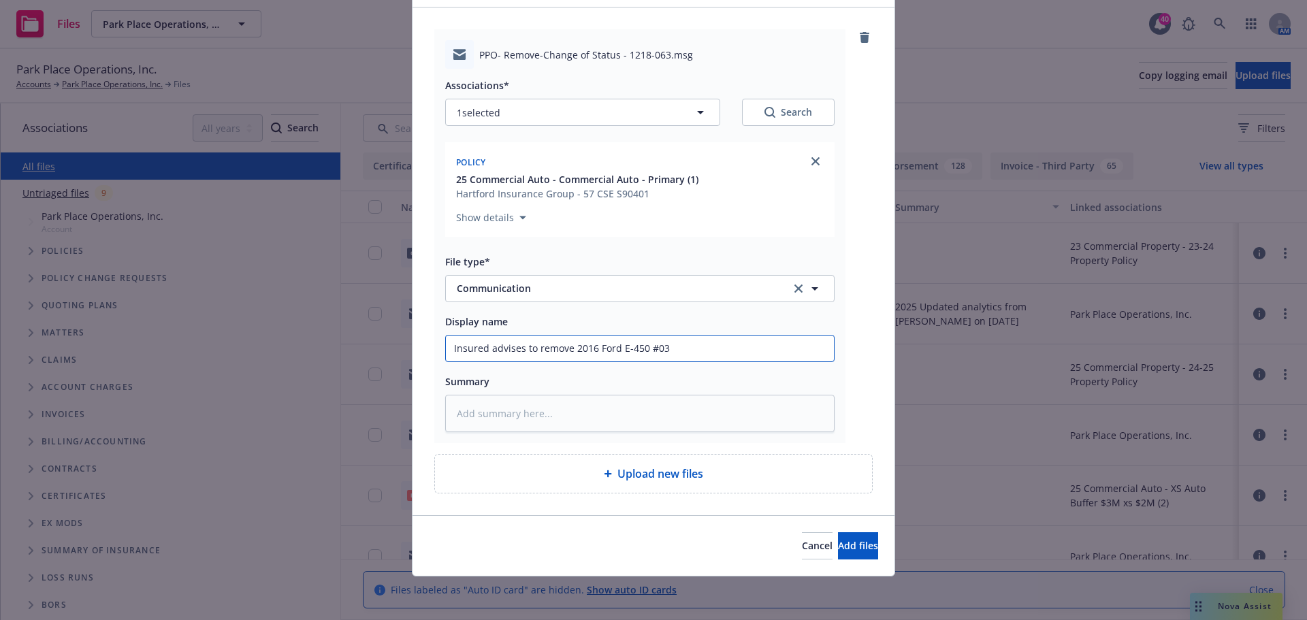
type textarea "x"
type input "Insured advises to remove 2016 Ford E-450 #030"
type textarea "x"
type input "Insured advises to remove 2016 Ford E-450 #0305"
type textarea "x"
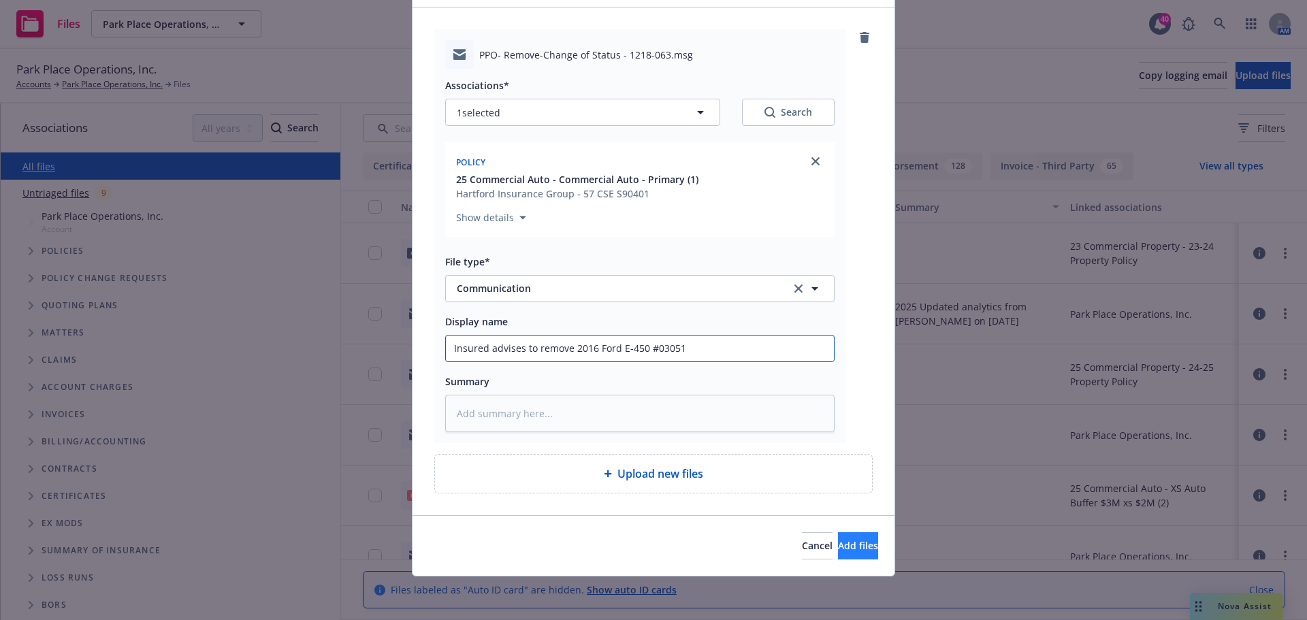
type input "Insured advises to remove 2016 Ford E-450 #03051"
click at [851, 535] on button "Add files" at bounding box center [858, 545] width 40 height 27
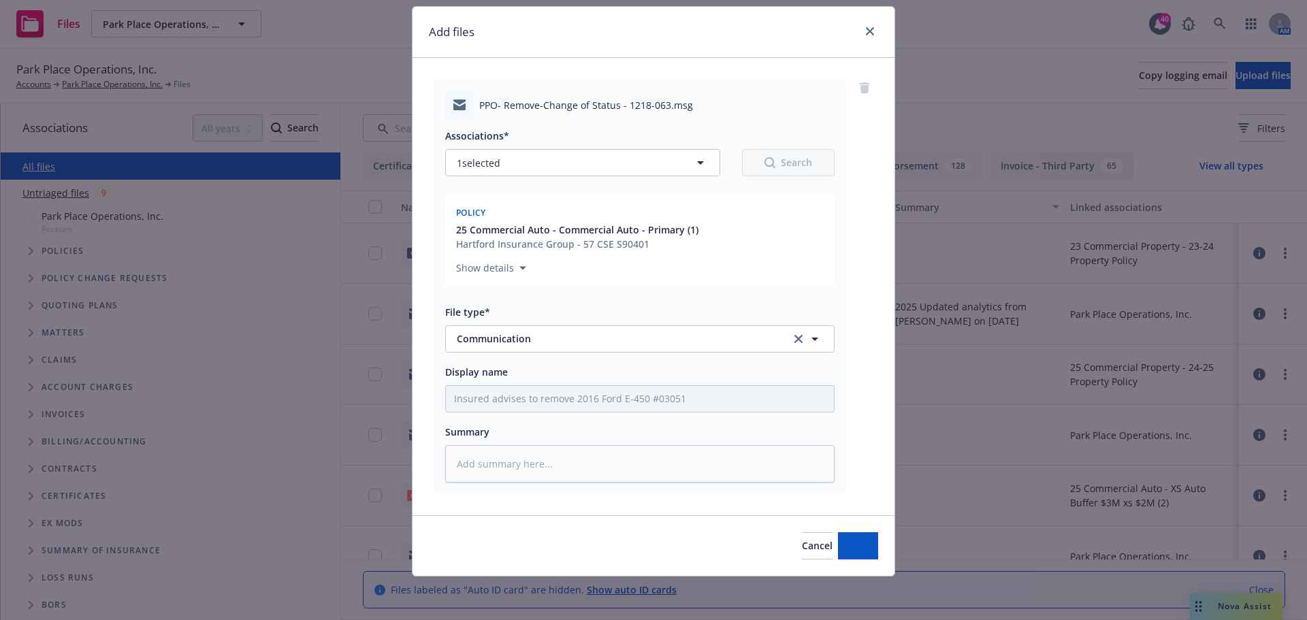
scroll to position [37, 0]
type textarea "x"
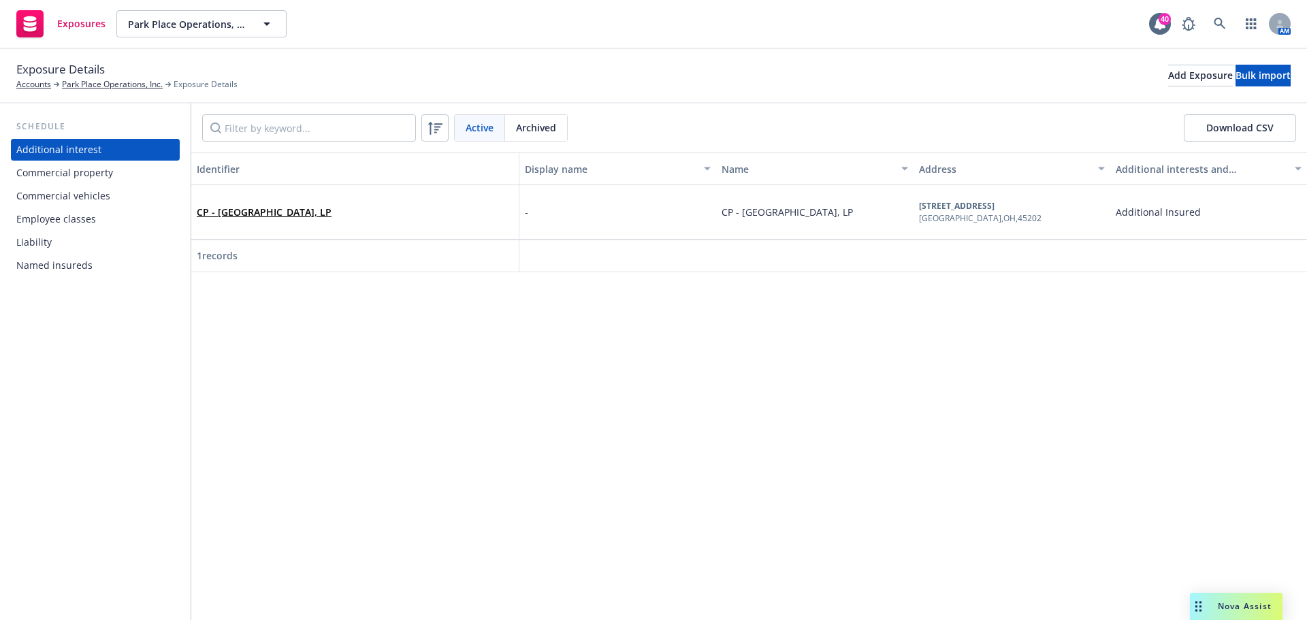
click at [86, 196] on div "Commercial vehicles" at bounding box center [63, 196] width 94 height 22
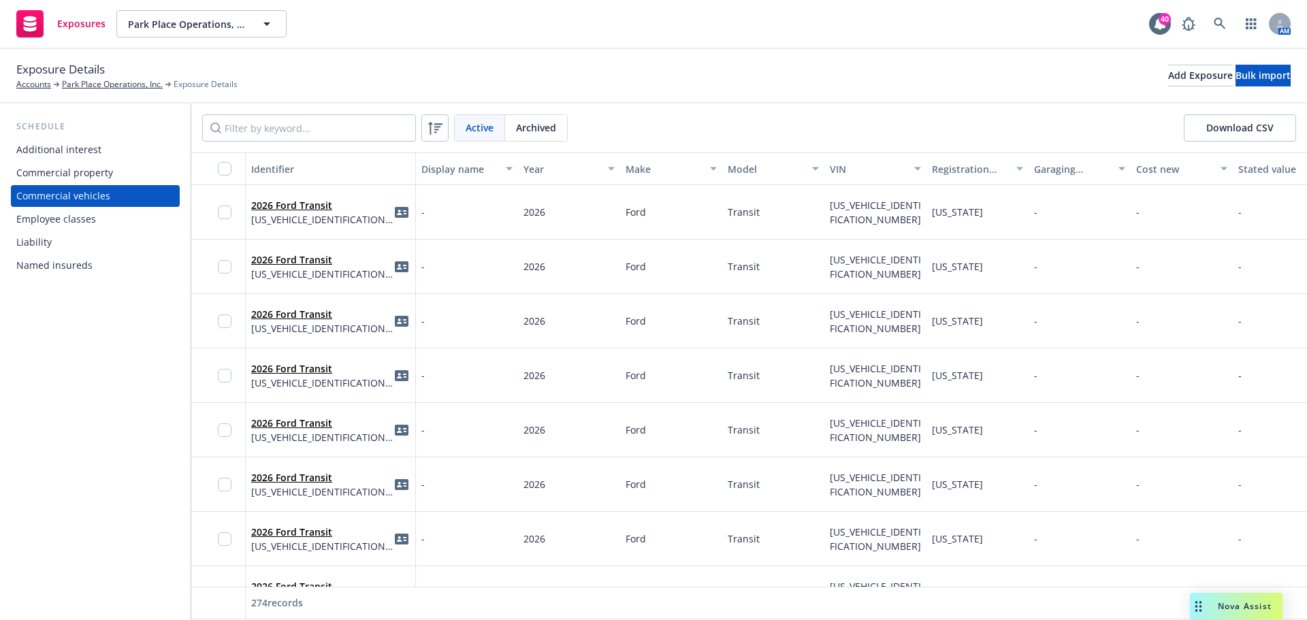
click at [302, 114] on div "Active Archived Download CSV" at bounding box center [748, 127] width 1115 height 49
click at [295, 131] on input "Filter by keyword..." at bounding box center [309, 127] width 214 height 27
paste input "1FDXE4FS2GDC03051"
type input "1FDXE4FS2GDC03051"
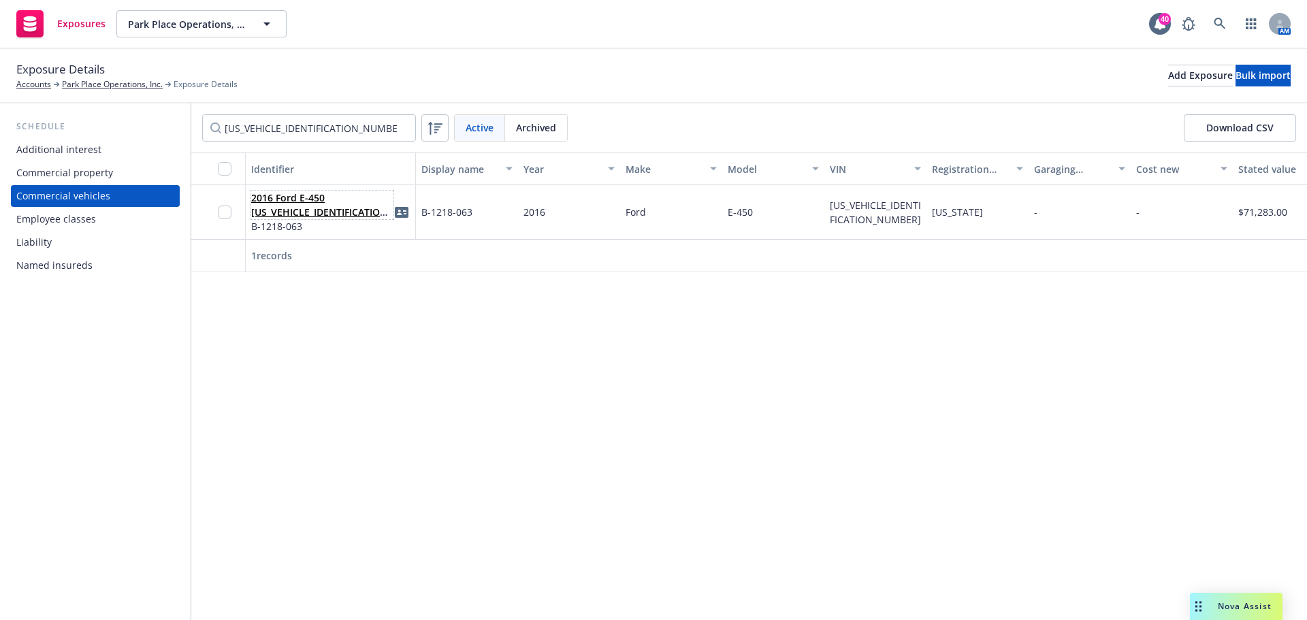
click at [299, 210] on link "2016 Ford E-450 1FDXE4FS2GDC03051" at bounding box center [321, 212] width 140 height 42
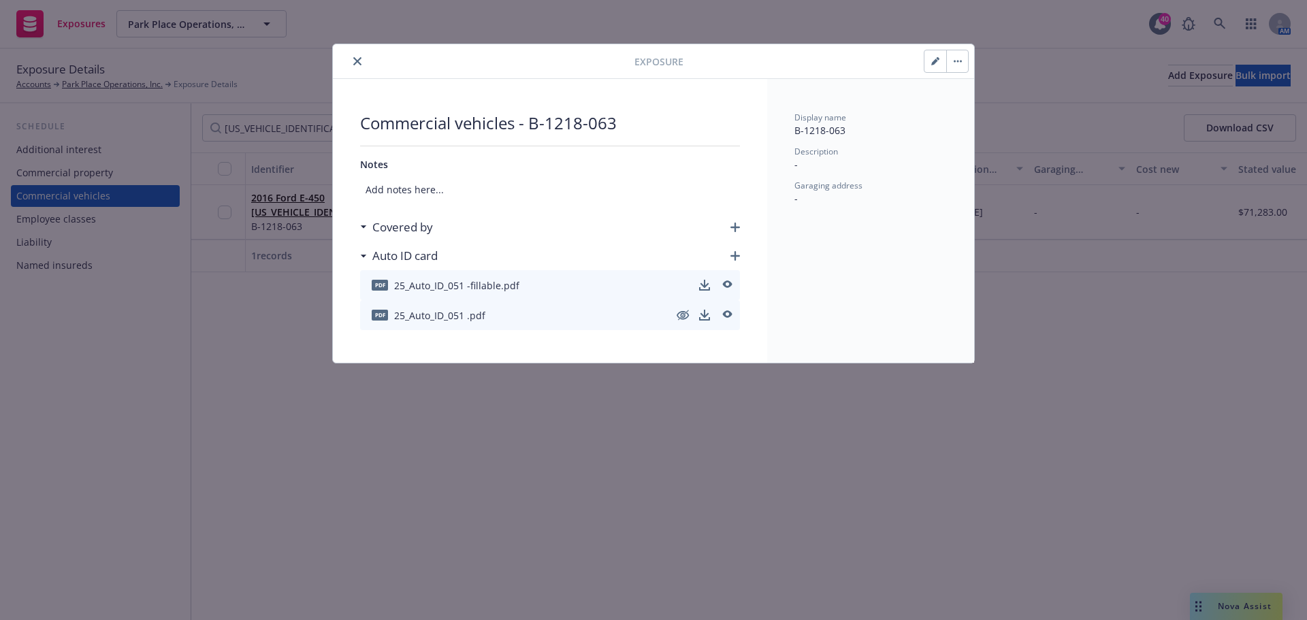
click at [961, 63] on button "button" at bounding box center [957, 61] width 22 height 22
click at [992, 93] on link "Archive" at bounding box center [986, 98] width 78 height 27
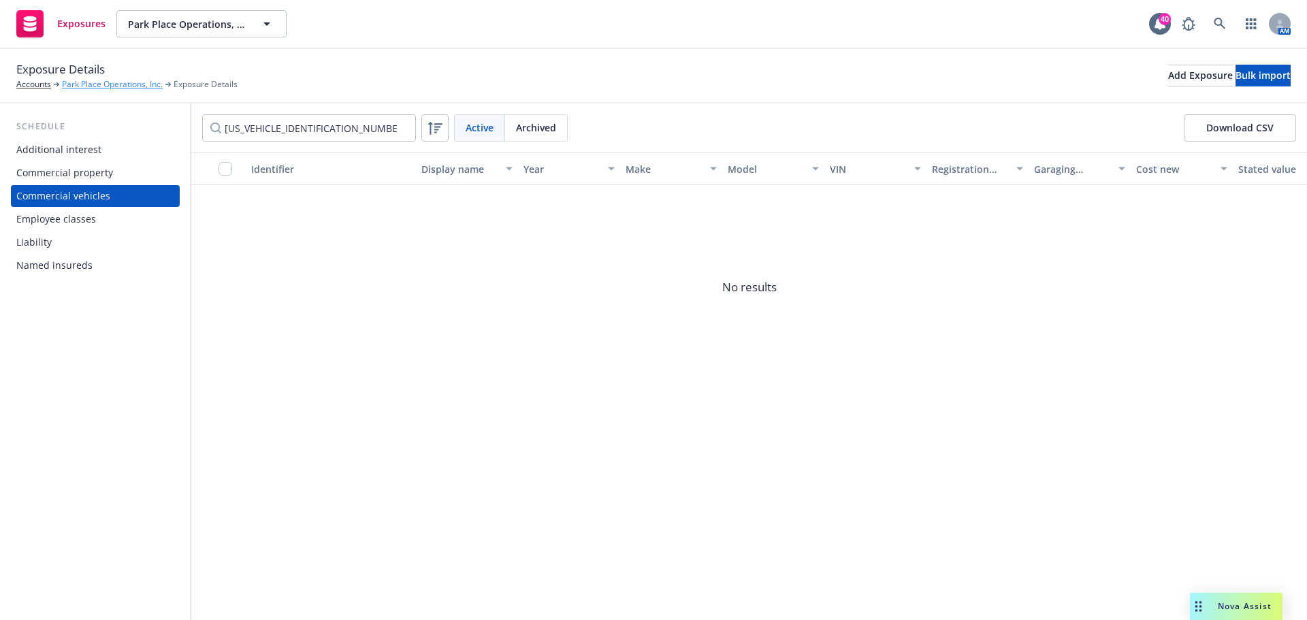
click at [112, 84] on link "Park Place Operations, Inc." at bounding box center [112, 84] width 101 height 12
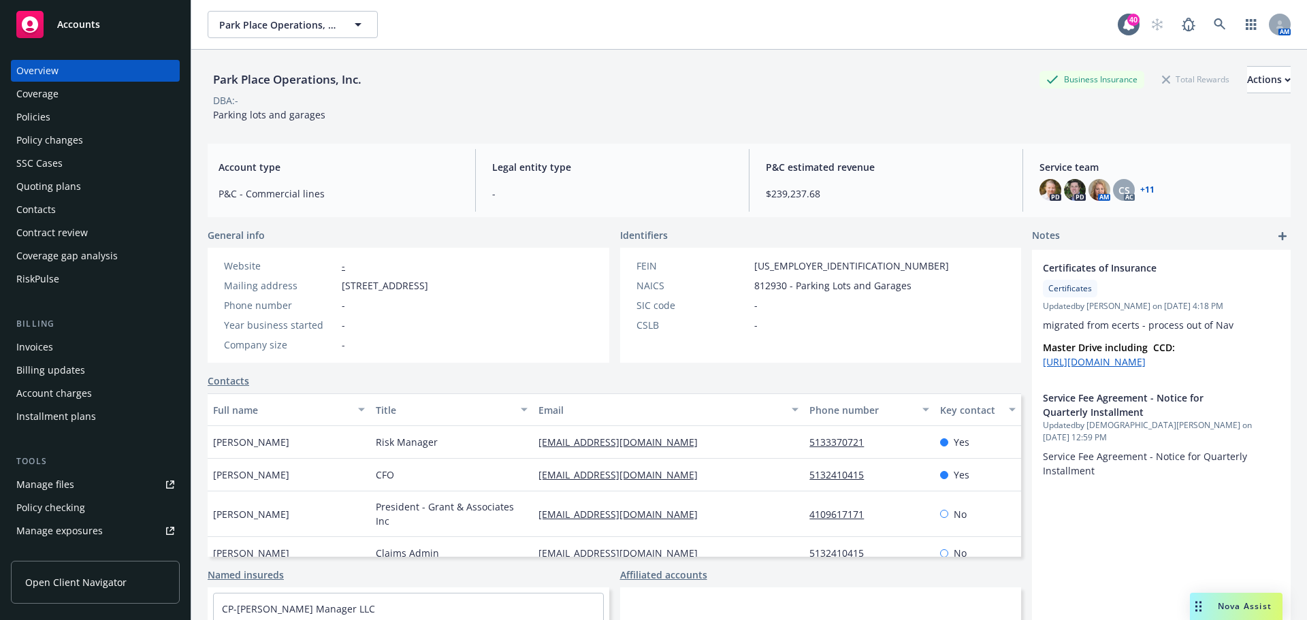
click at [19, 97] on div "Coverage" at bounding box center [37, 94] width 42 height 22
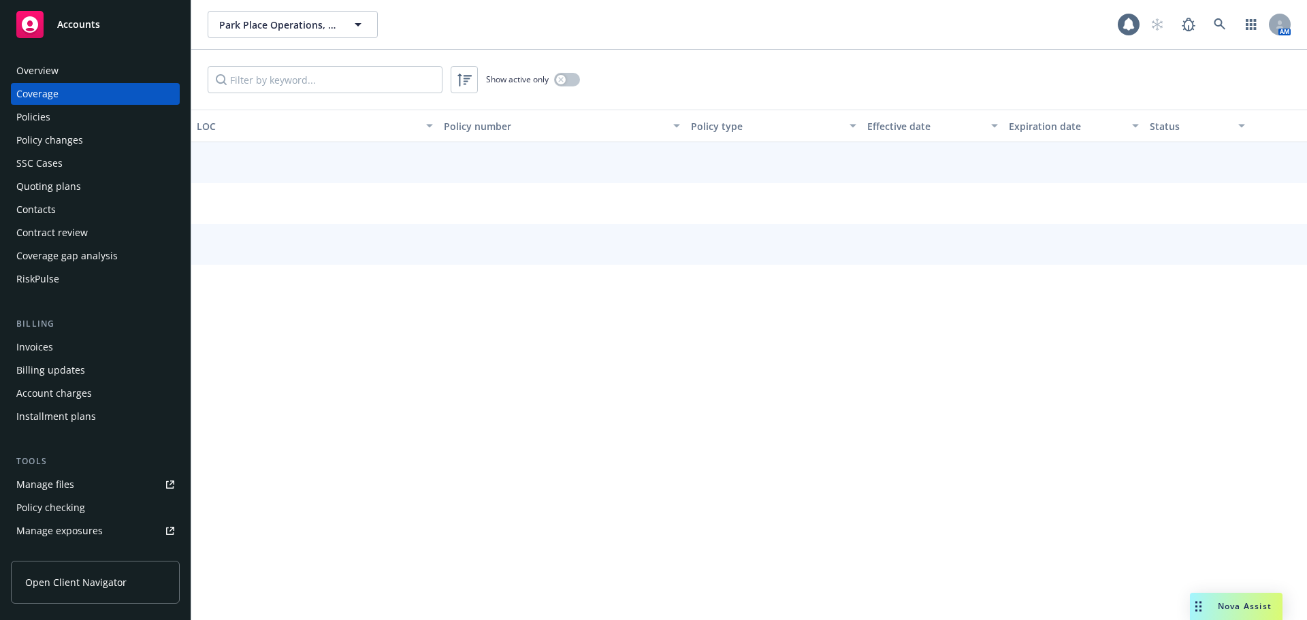
click at [26, 111] on div "Policies" at bounding box center [33, 117] width 34 height 22
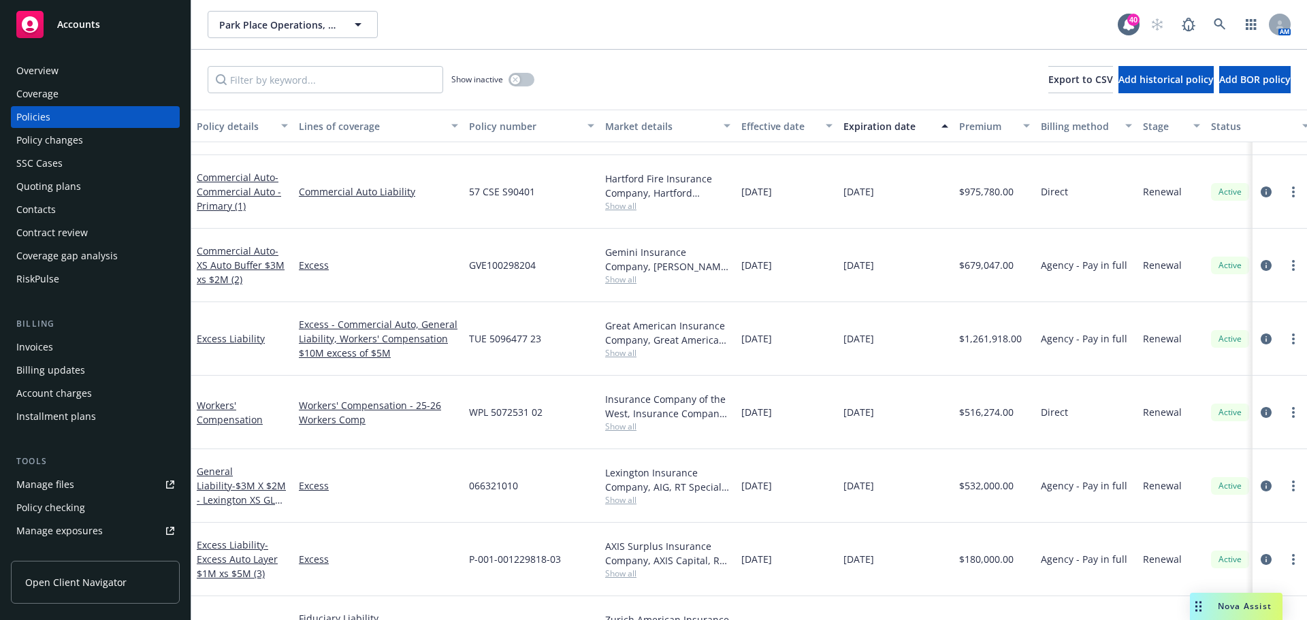
scroll to position [627, 0]
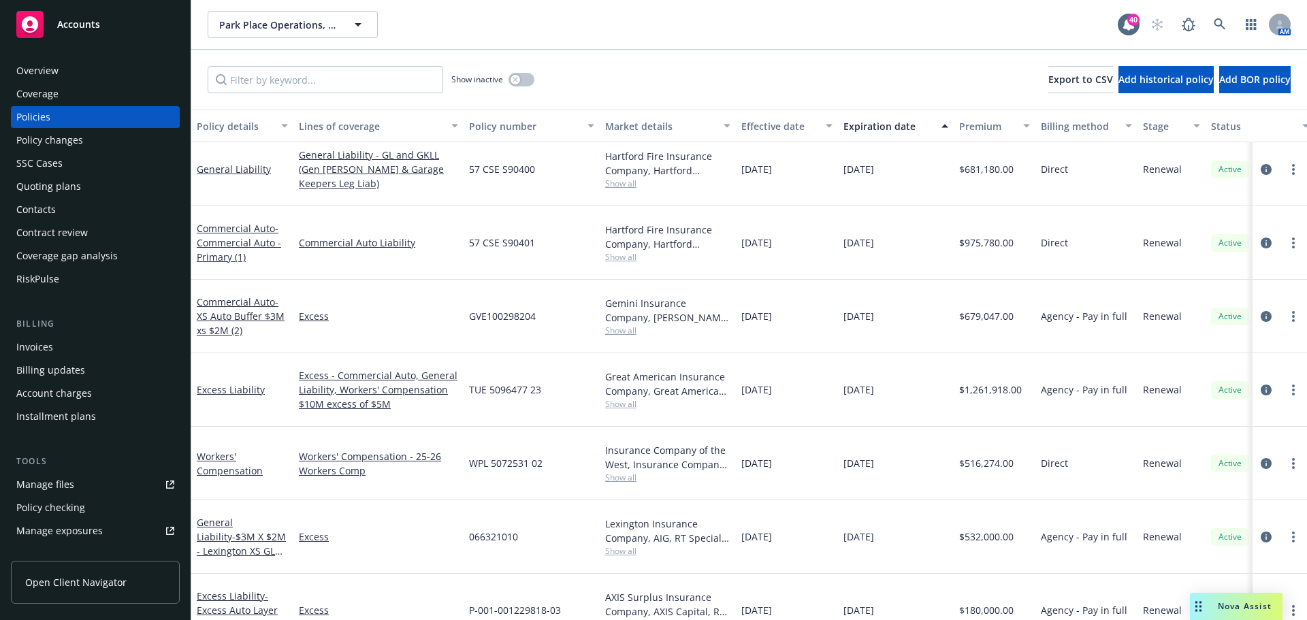
click at [514, 235] on span "57 CSE S90401" at bounding box center [502, 242] width 66 height 14
copy span "57 CSE S90401"
click at [1212, 27] on link at bounding box center [1219, 24] width 27 height 27
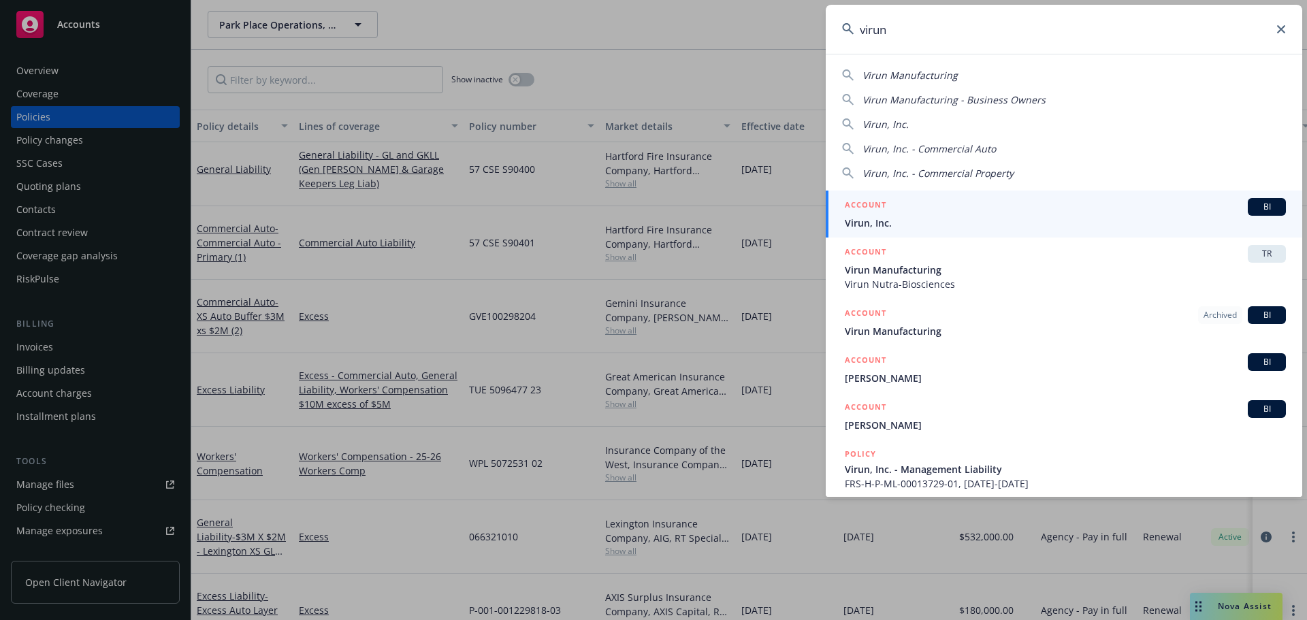
type input "virun"
click at [933, 223] on span "Virun, Inc." at bounding box center [1065, 223] width 441 height 14
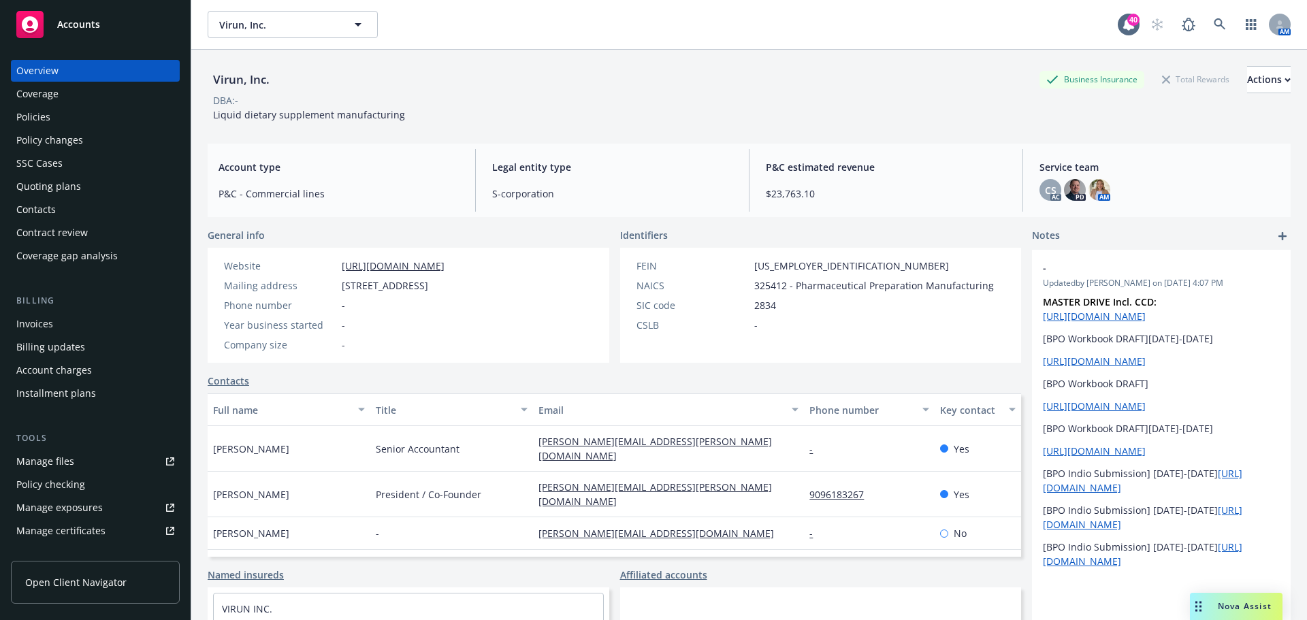
click at [56, 111] on div "Policies" at bounding box center [95, 117] width 158 height 22
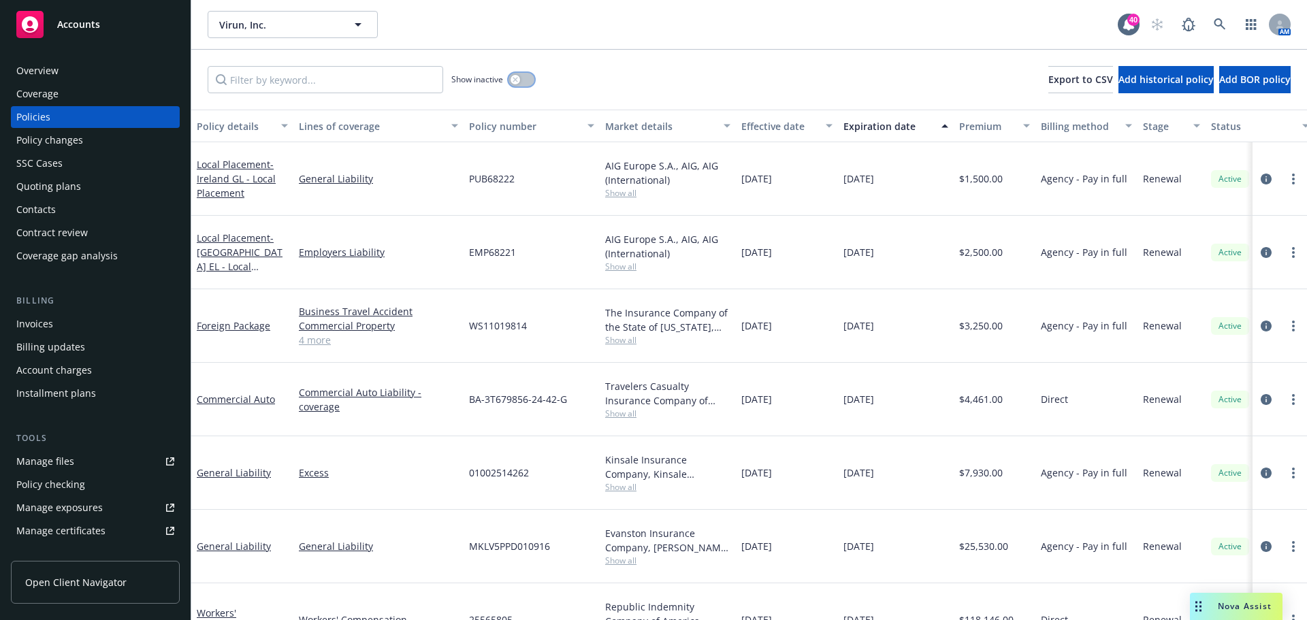
click at [519, 85] on button "button" at bounding box center [521, 80] width 26 height 14
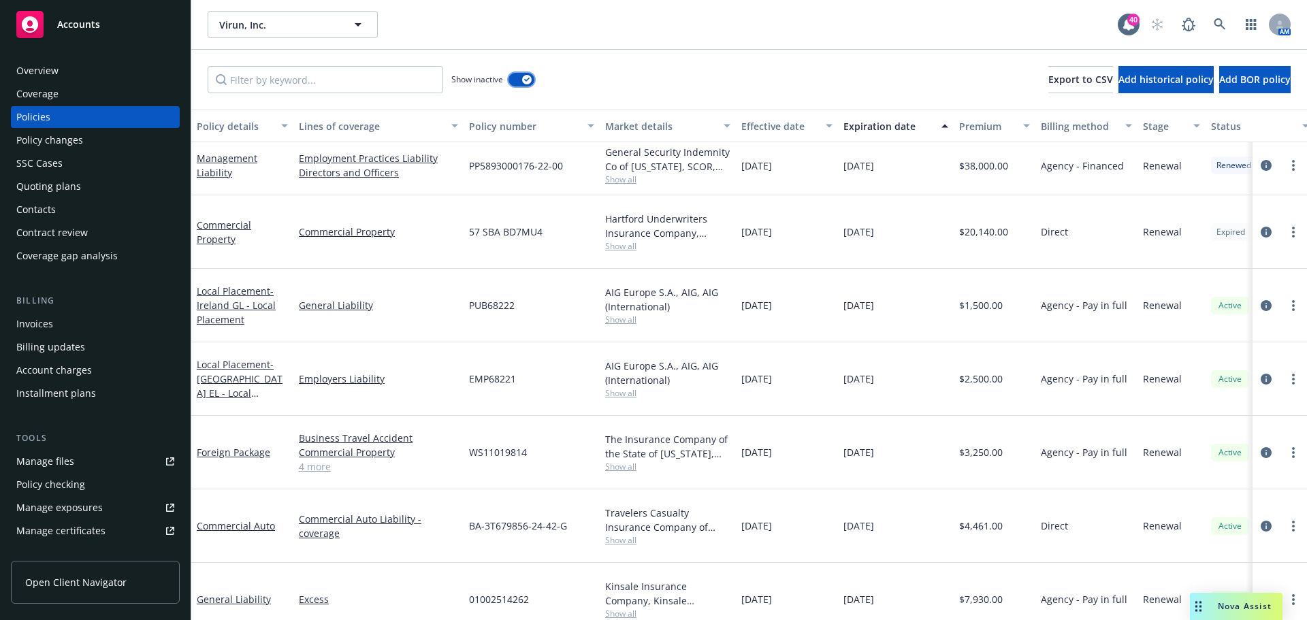
scroll to position [1986, 0]
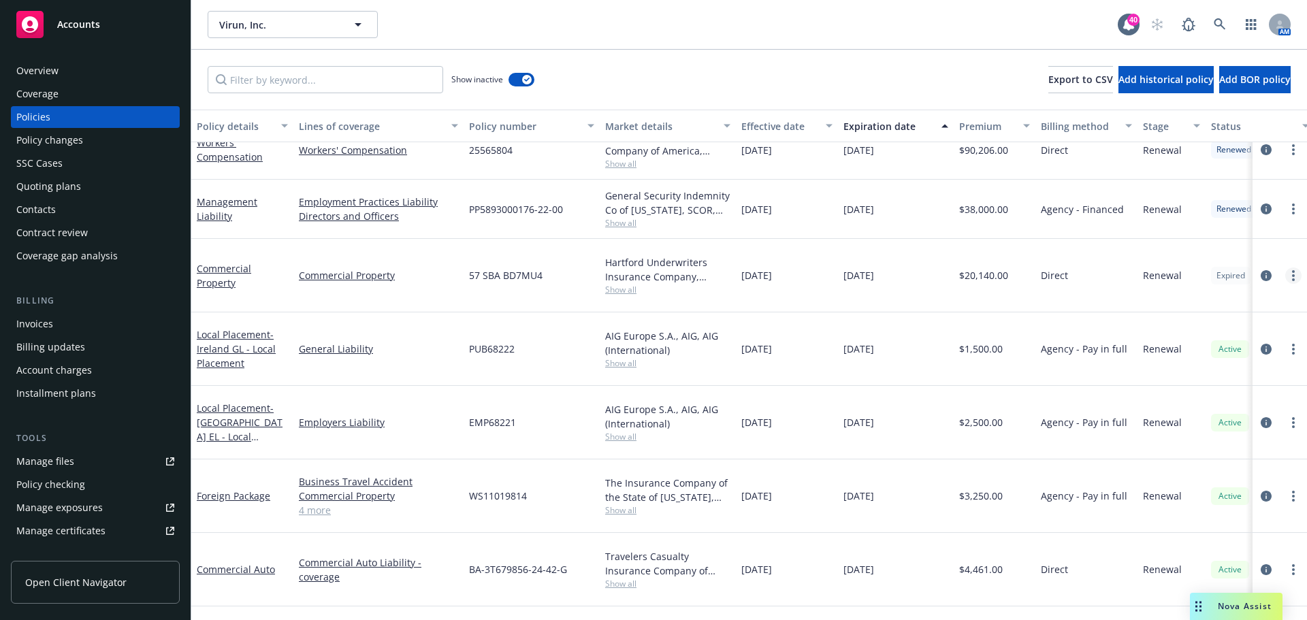
click at [1285, 267] on link "more" at bounding box center [1293, 275] width 16 height 16
click at [1191, 322] on link "Renew with incumbent" at bounding box center [1210, 323] width 160 height 27
select select "12"
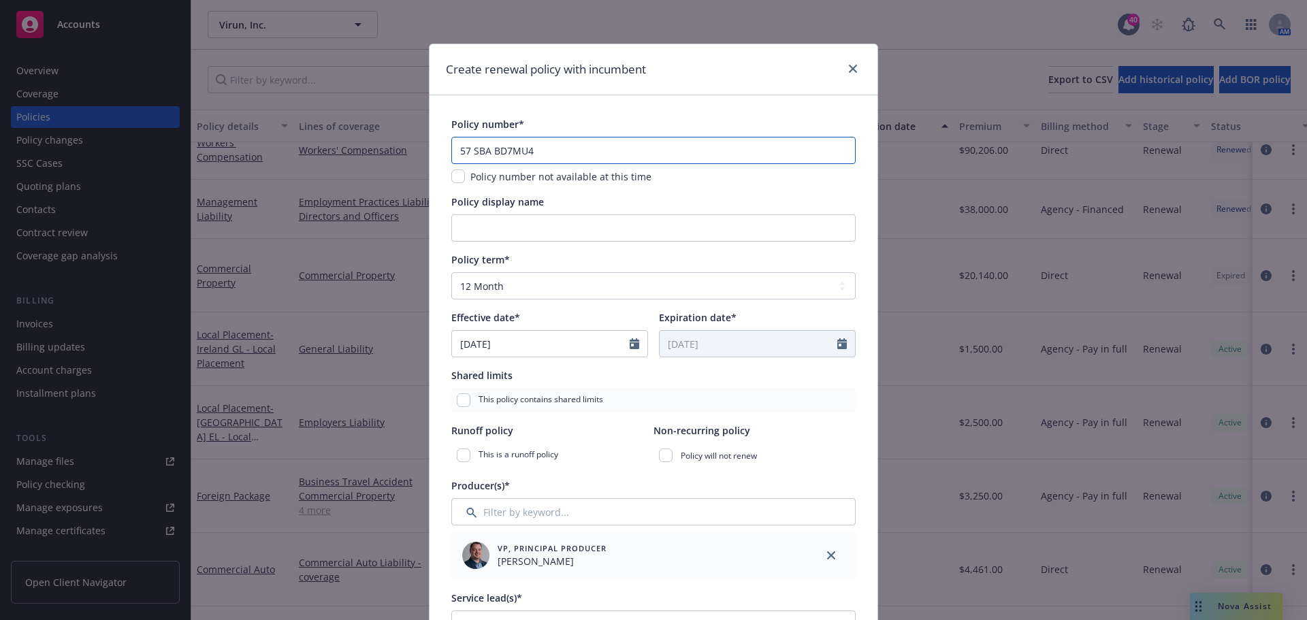
drag, startPoint x: 576, startPoint y: 146, endPoint x: 428, endPoint y: 161, distance: 148.4
paste input "ESP1059709-00"
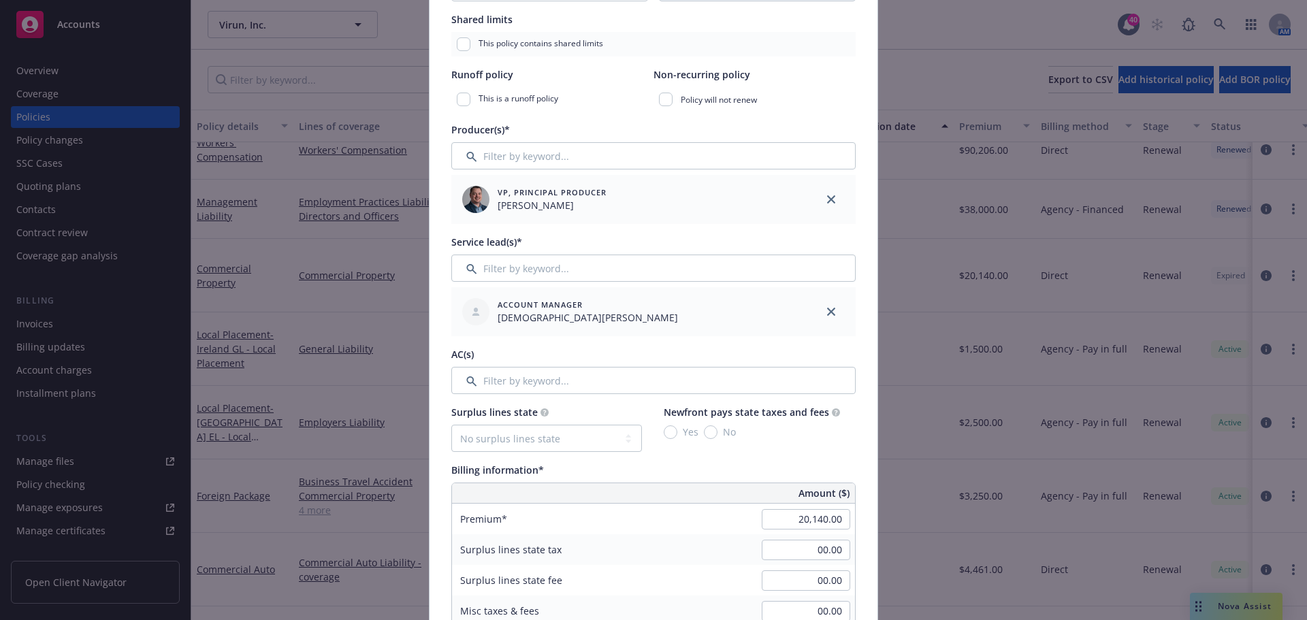
scroll to position [408, 0]
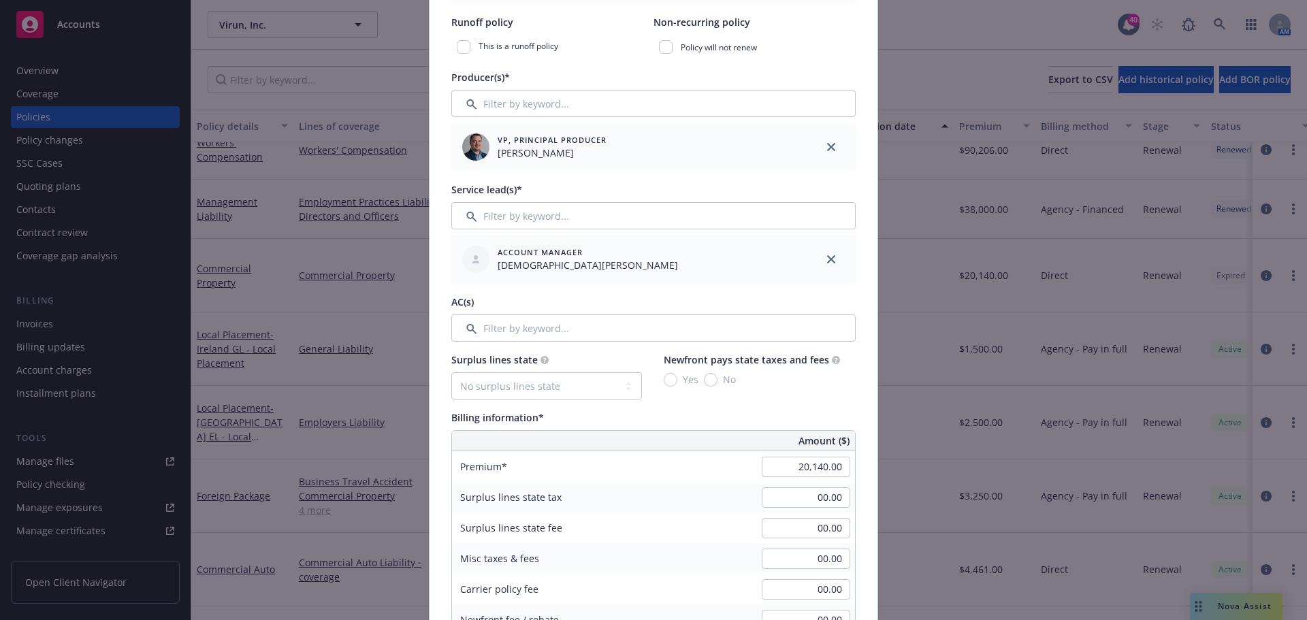
type input "ESP1059709-00"
click at [539, 329] on input "Filter by keyword..." at bounding box center [653, 327] width 404 height 27
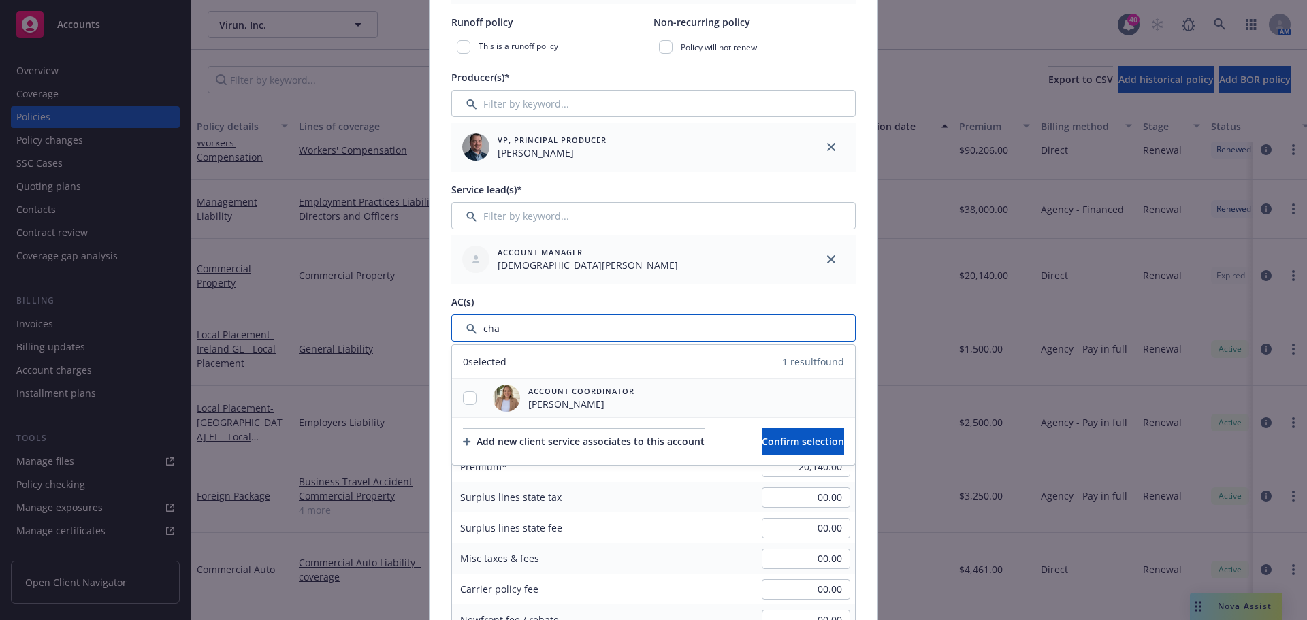
type input "cha"
click at [463, 399] on input "checkbox" at bounding box center [470, 398] width 14 height 14
checkbox input "true"
click at [807, 440] on span "Confirm selection" at bounding box center [802, 441] width 82 height 13
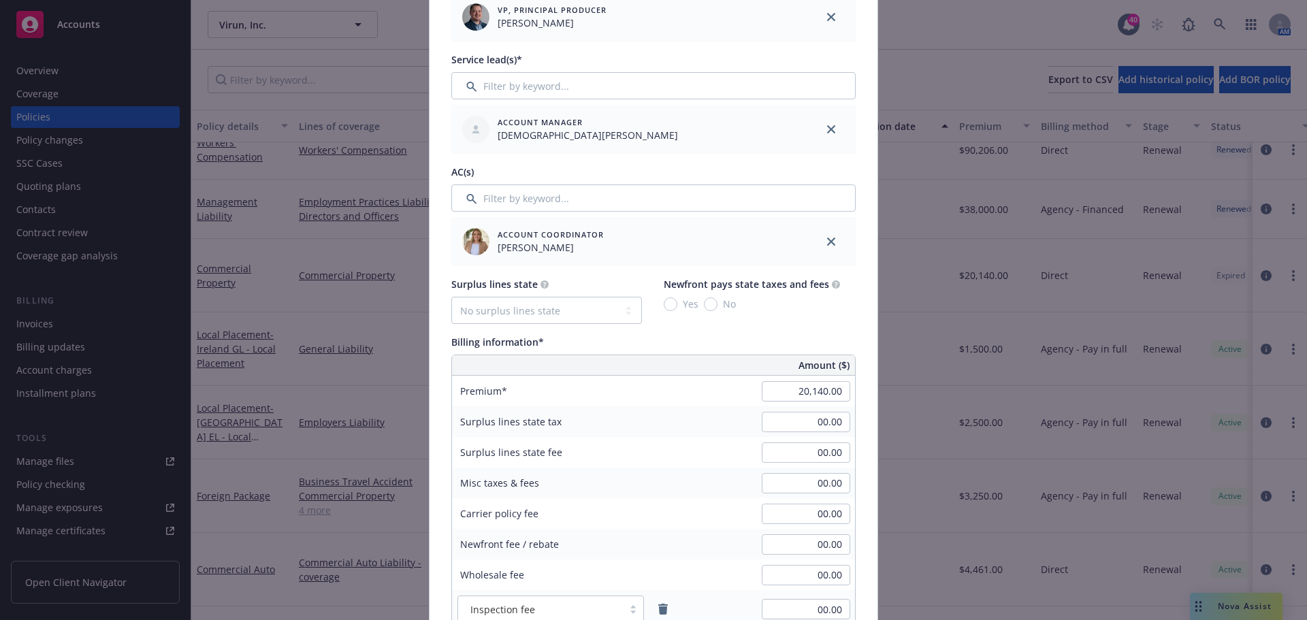
scroll to position [544, 0]
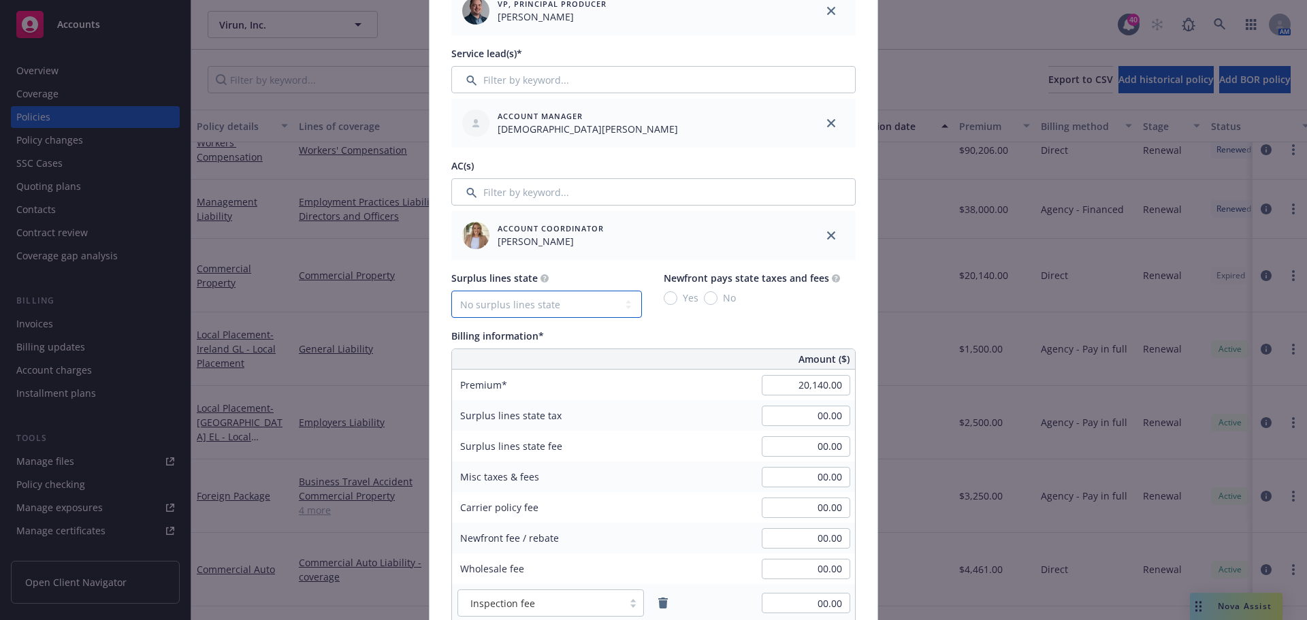
click at [525, 308] on select "No surplus lines state Alaska Alabama Arkansas Arizona California Colorado Conn…" at bounding box center [546, 304] width 191 height 27
select select "CA"
click at [451, 291] on select "No surplus lines state Alaska Alabama Arkansas Arizona California Colorado Conn…" at bounding box center [546, 304] width 191 height 27
type input "604.20"
type input "36.25"
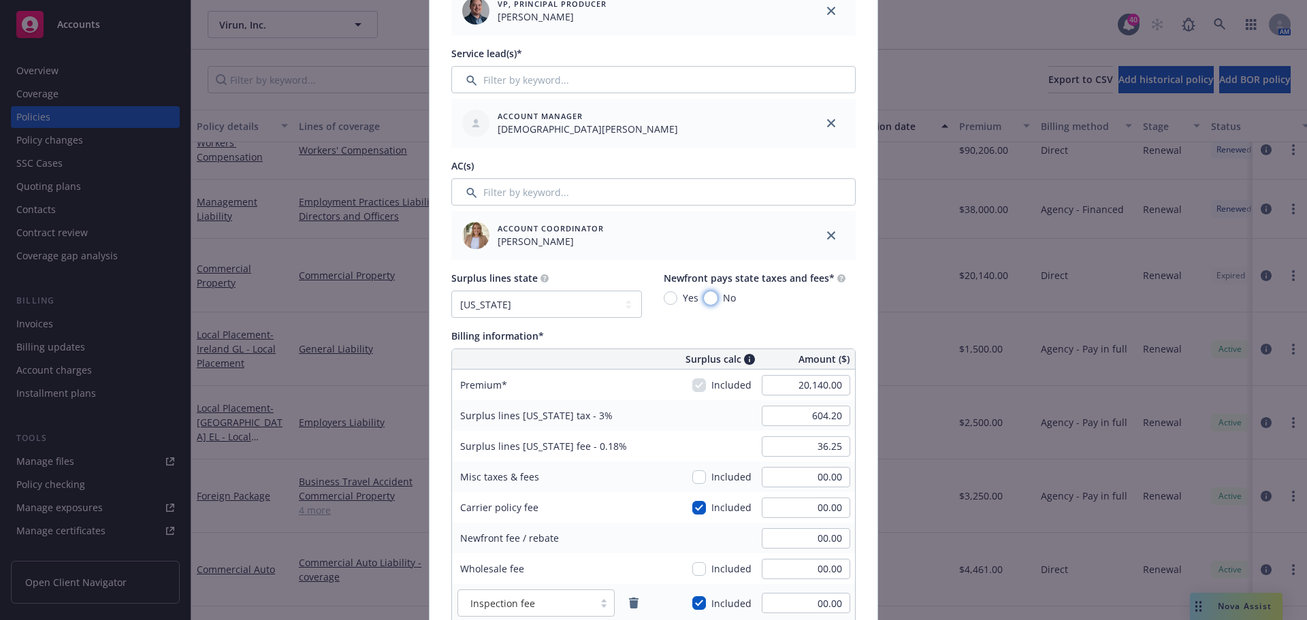
click at [704, 299] on input "No" at bounding box center [711, 298] width 14 height 14
radio input "true"
click at [812, 380] on input "20,140.00" at bounding box center [805, 385] width 88 height 20
type input "35,000.00"
type input "1,050.00"
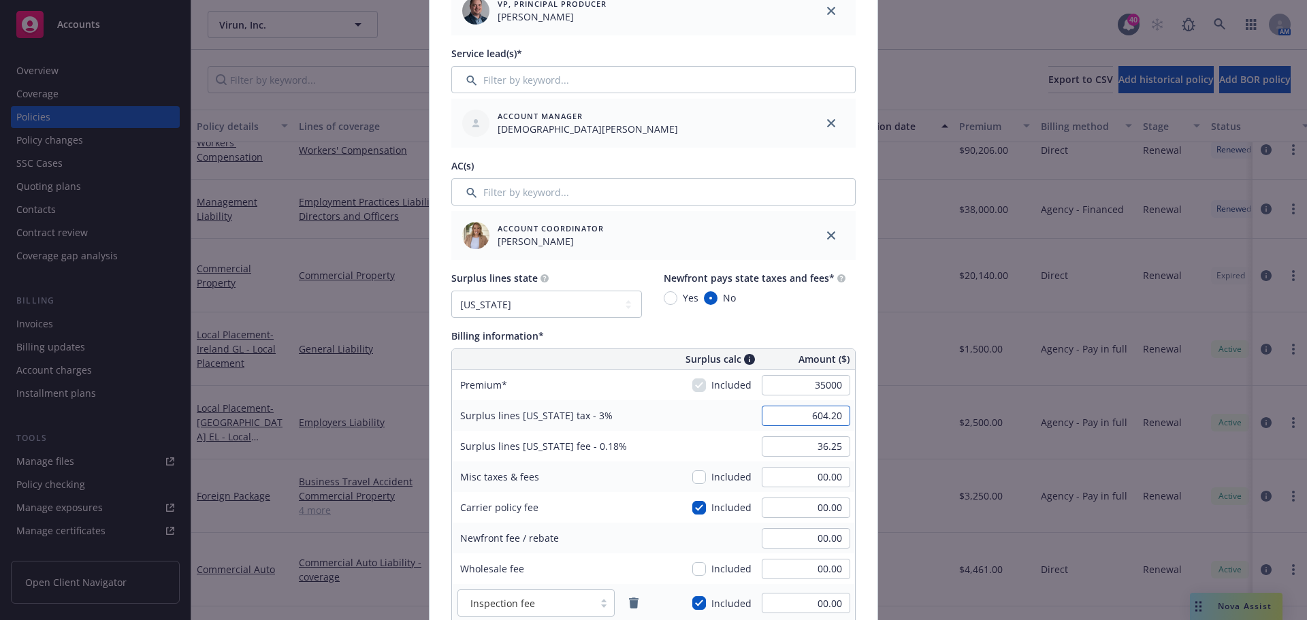
type input "63.00"
type input "3500"
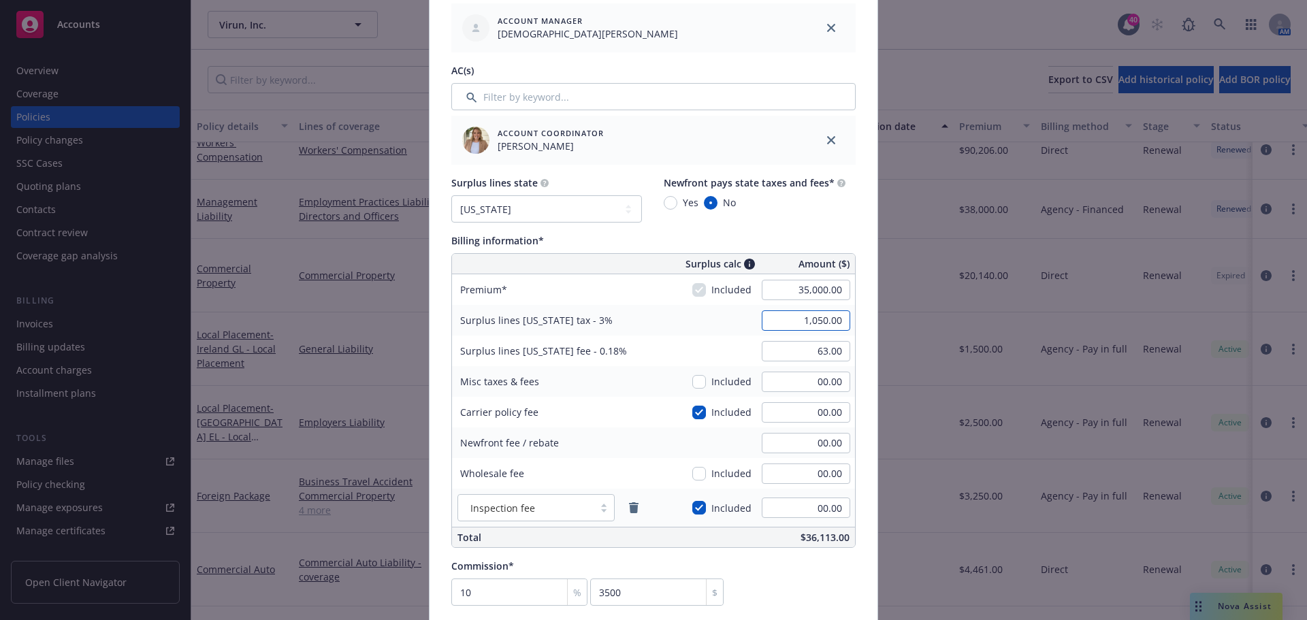
scroll to position [681, 0]
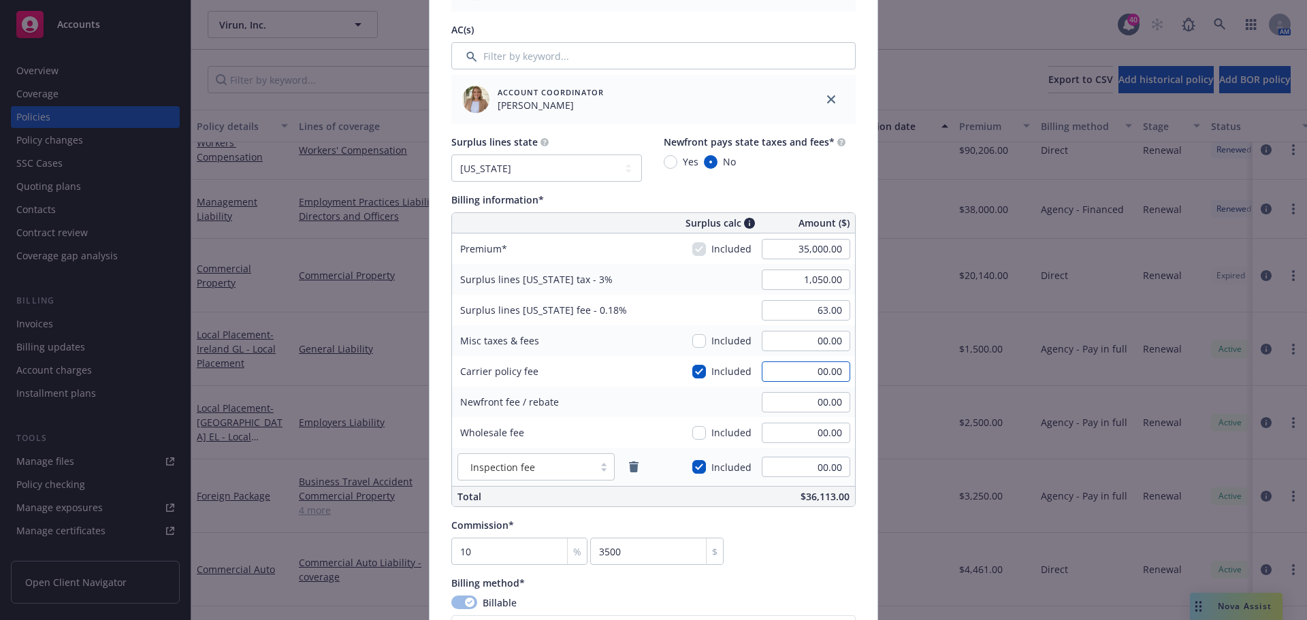
click at [818, 372] on input "00.00" at bounding box center [805, 371] width 88 height 20
type input "1000"
type input "1,080.00"
type input "64.80"
type input "1,000.00"
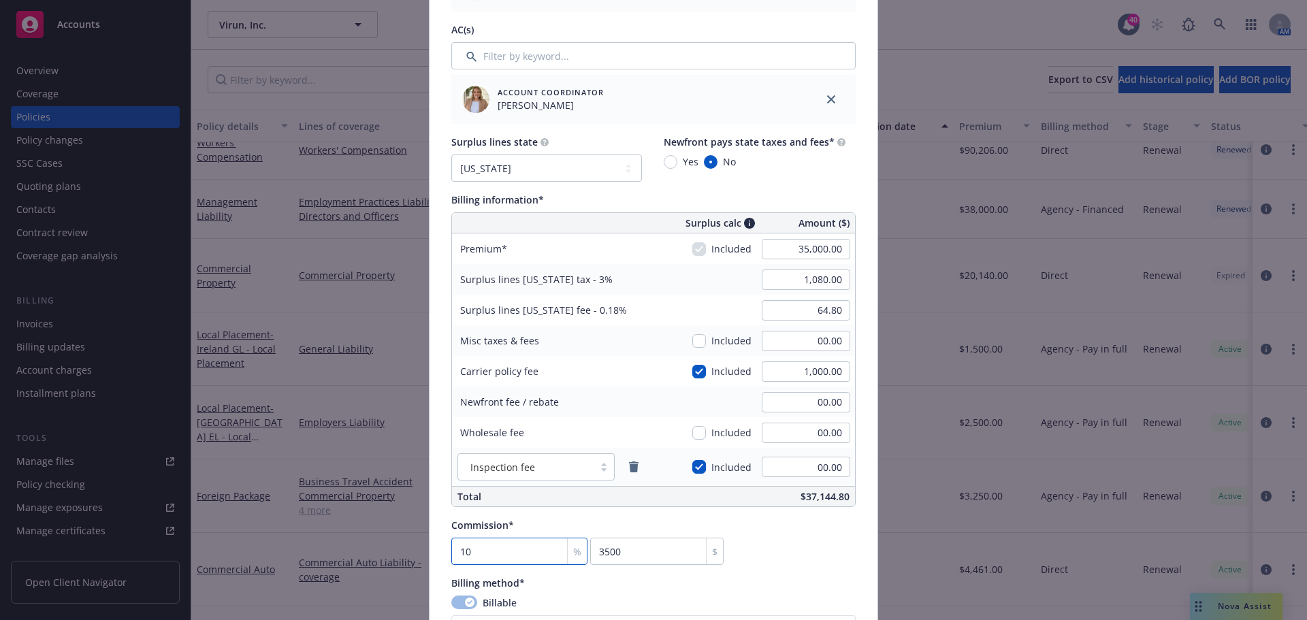
click at [517, 548] on input "10" at bounding box center [519, 551] width 136 height 27
type input "1"
type input "350"
type input "12"
type input "4200"
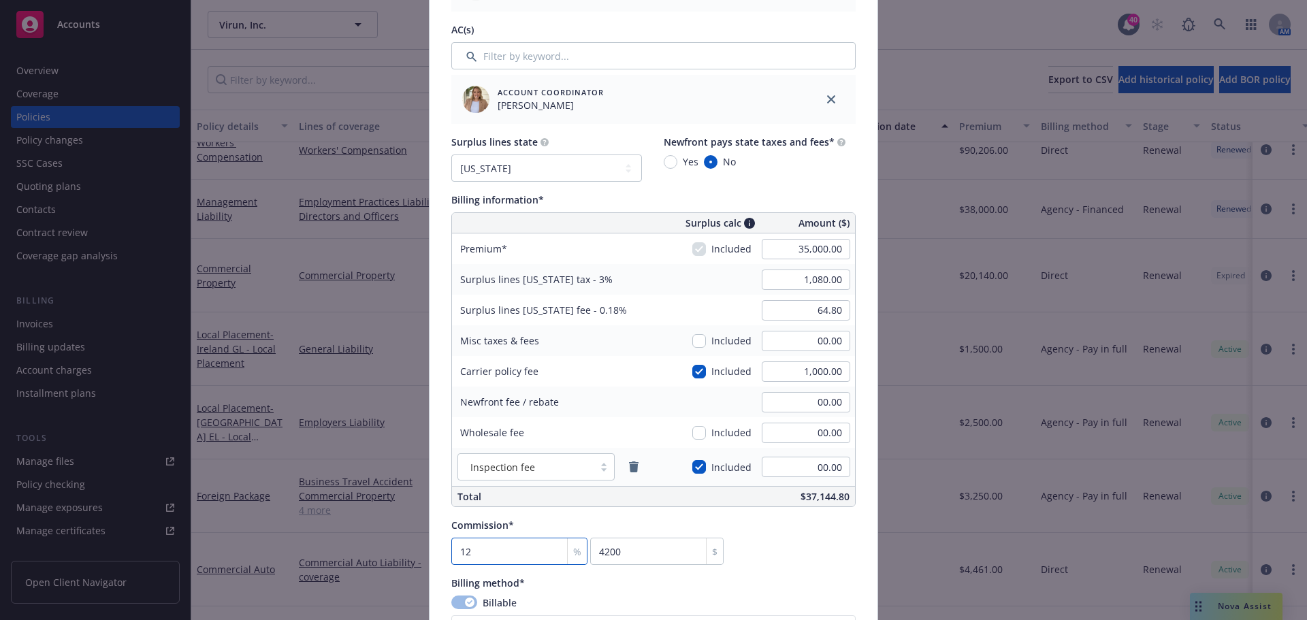
type input "12"
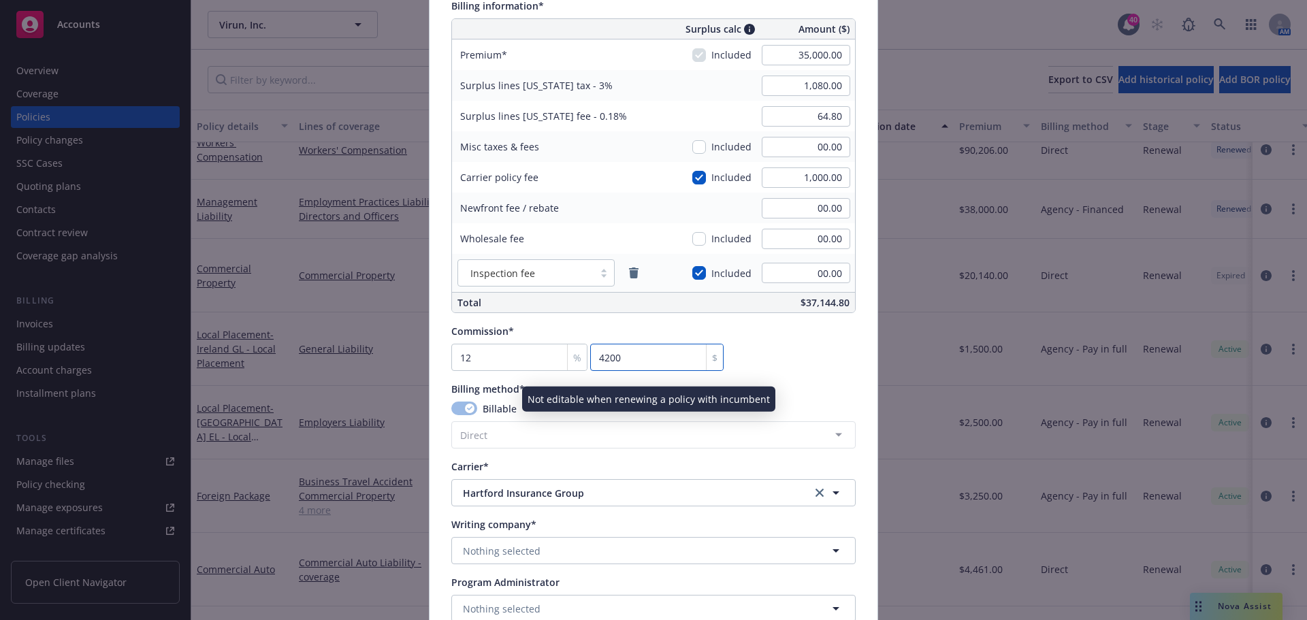
scroll to position [885, 0]
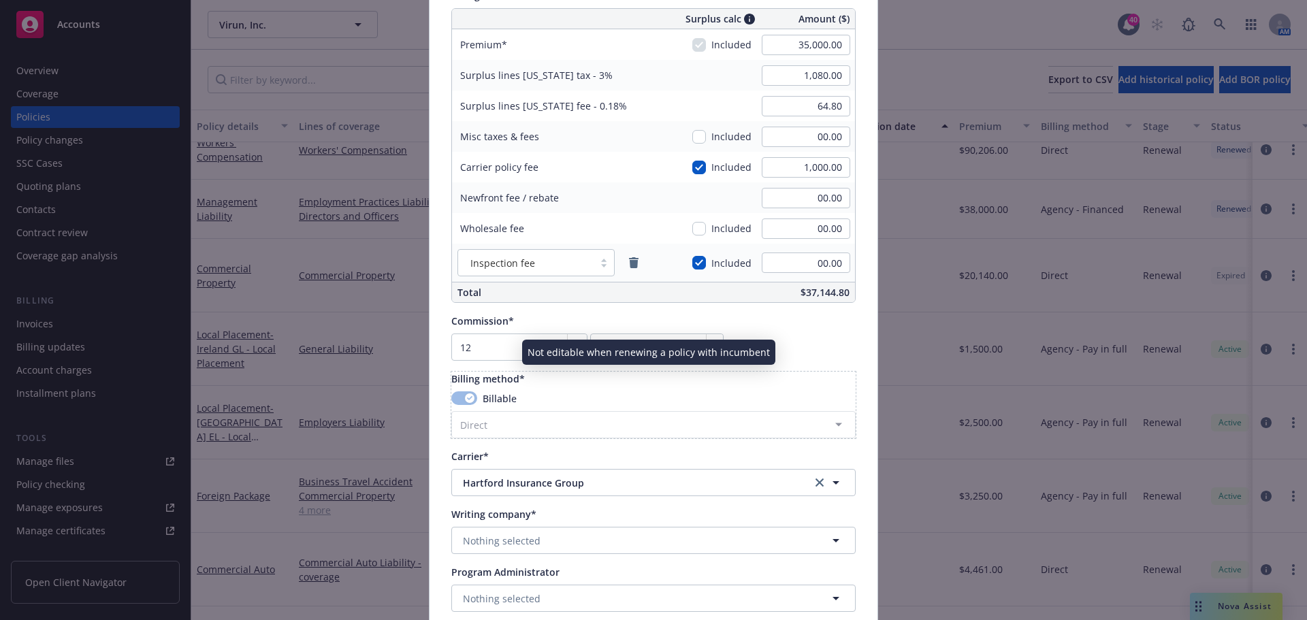
click at [475, 399] on div "Billable" at bounding box center [653, 398] width 404 height 14
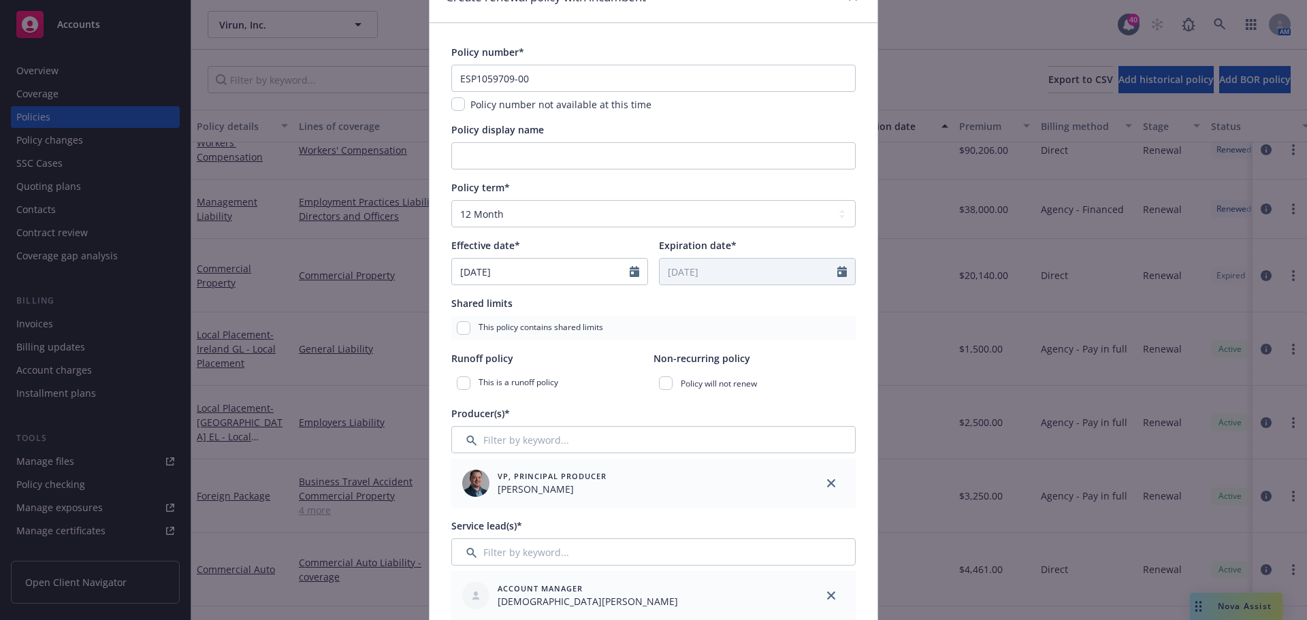
scroll to position [0, 0]
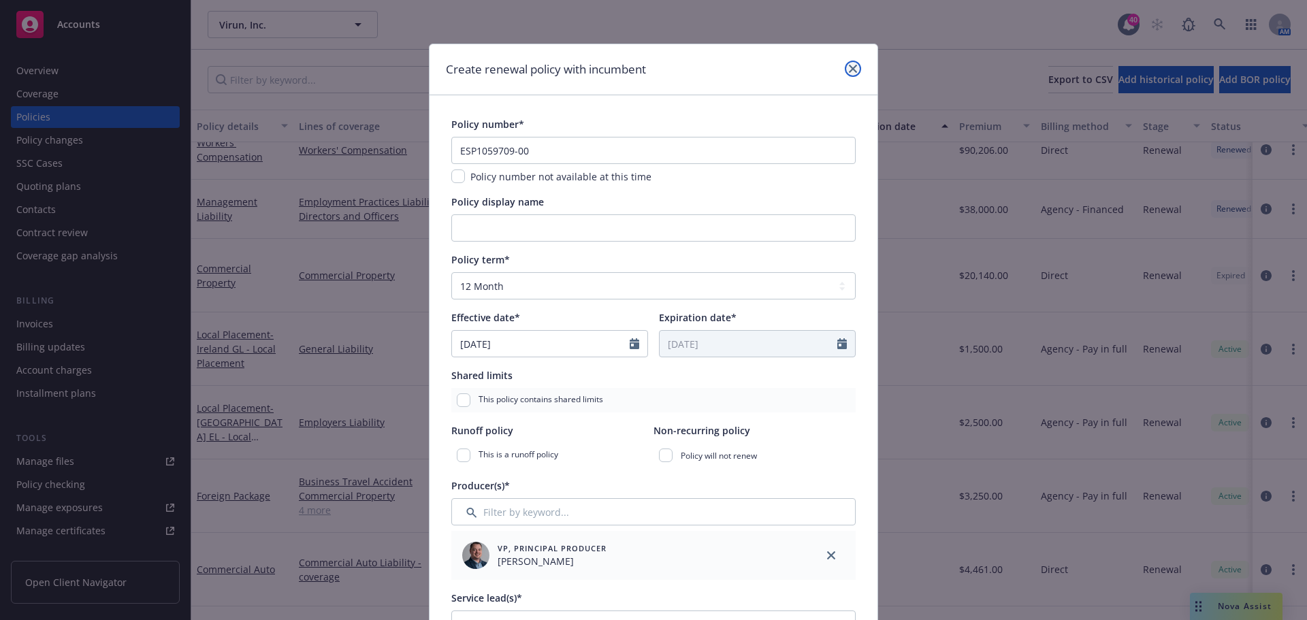
click at [850, 67] on icon "close" at bounding box center [853, 69] width 8 height 8
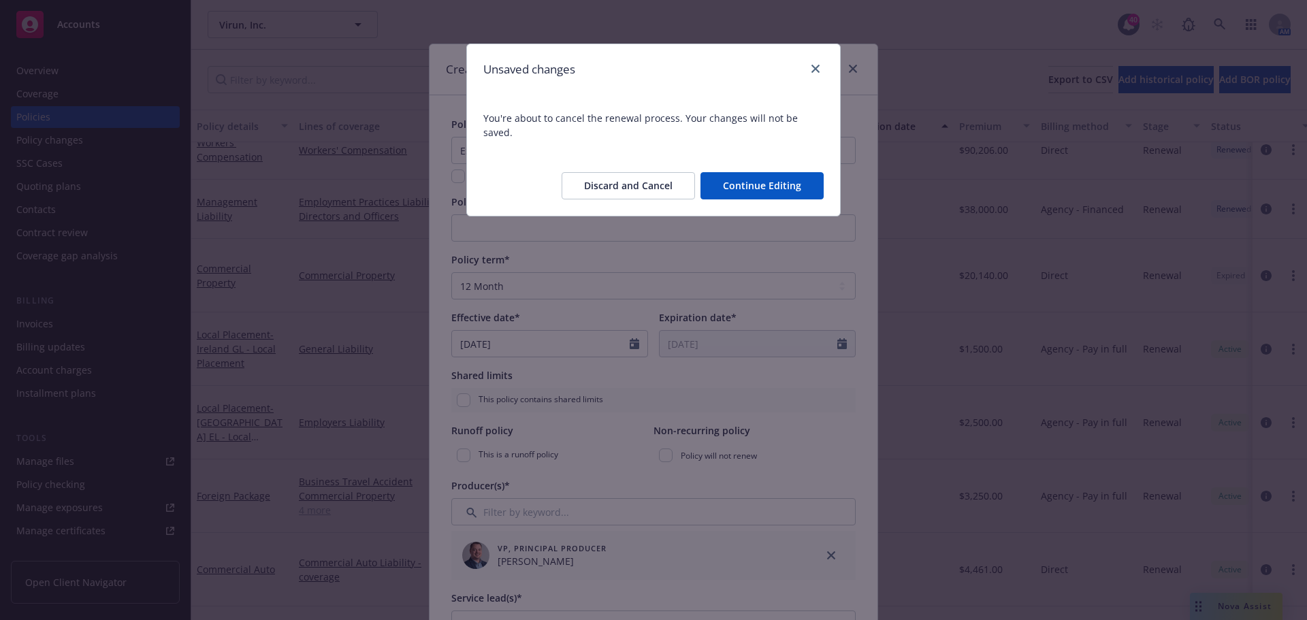
click at [625, 174] on button "Discard and Cancel" at bounding box center [627, 185] width 133 height 27
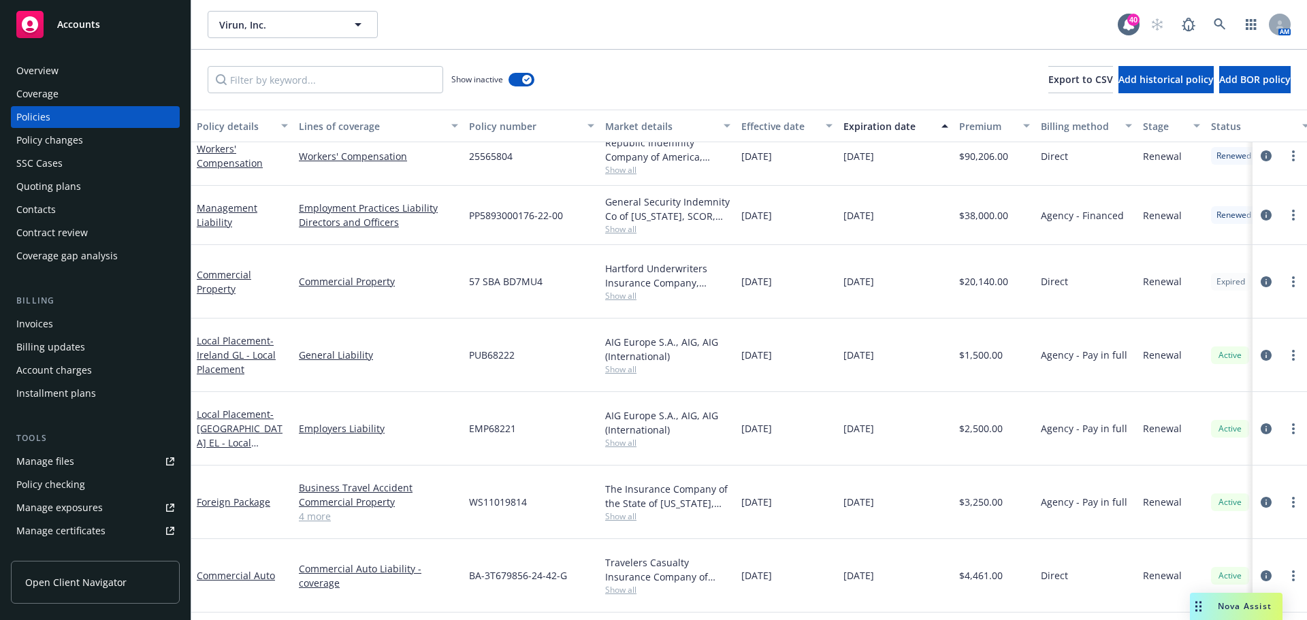
scroll to position [1946, 0]
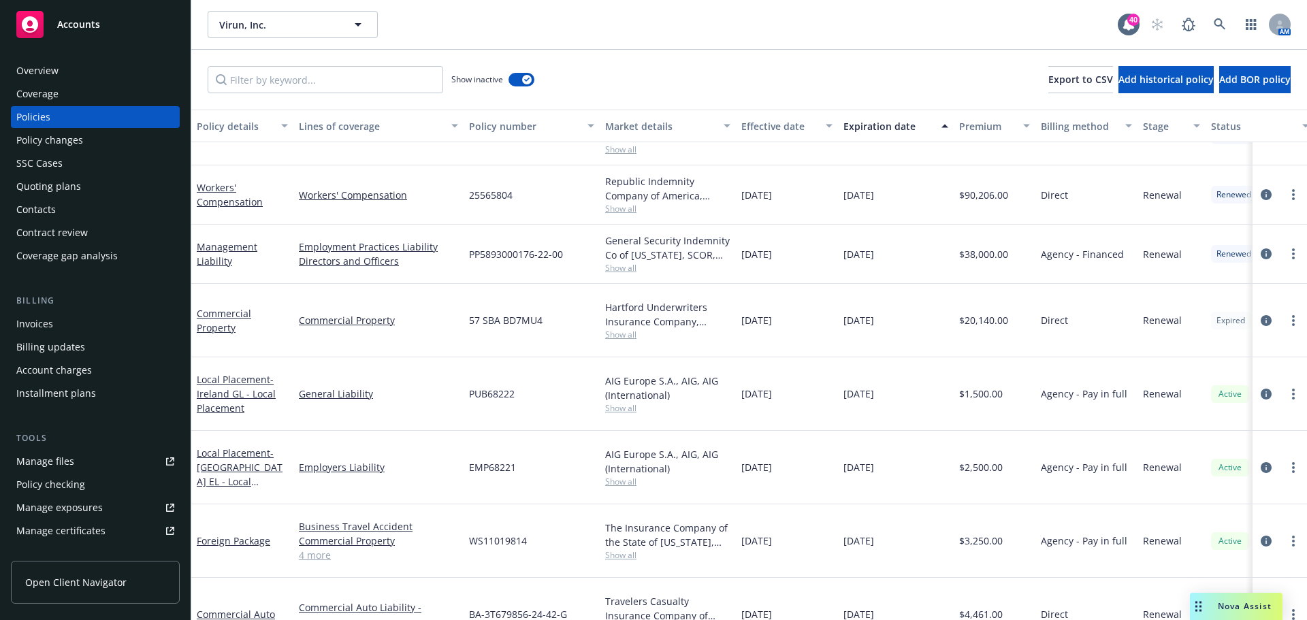
click at [29, 113] on div "Policies" at bounding box center [33, 117] width 34 height 22
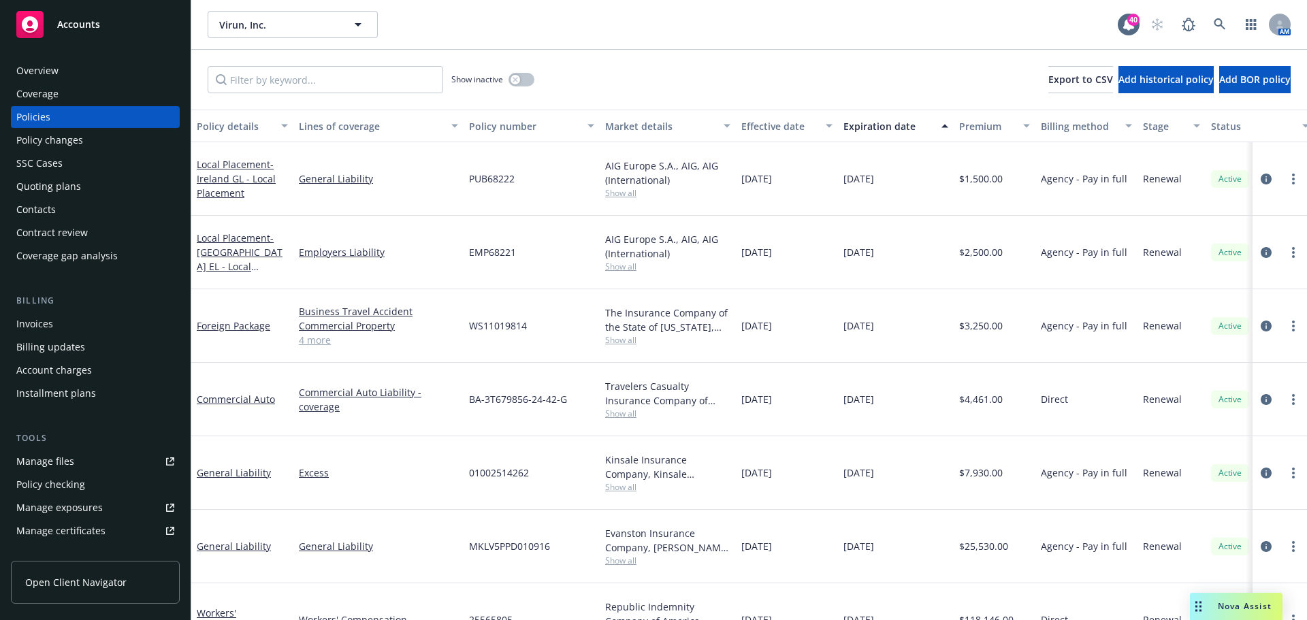
click at [68, 180] on div "Quoting plans" at bounding box center [48, 187] width 65 height 22
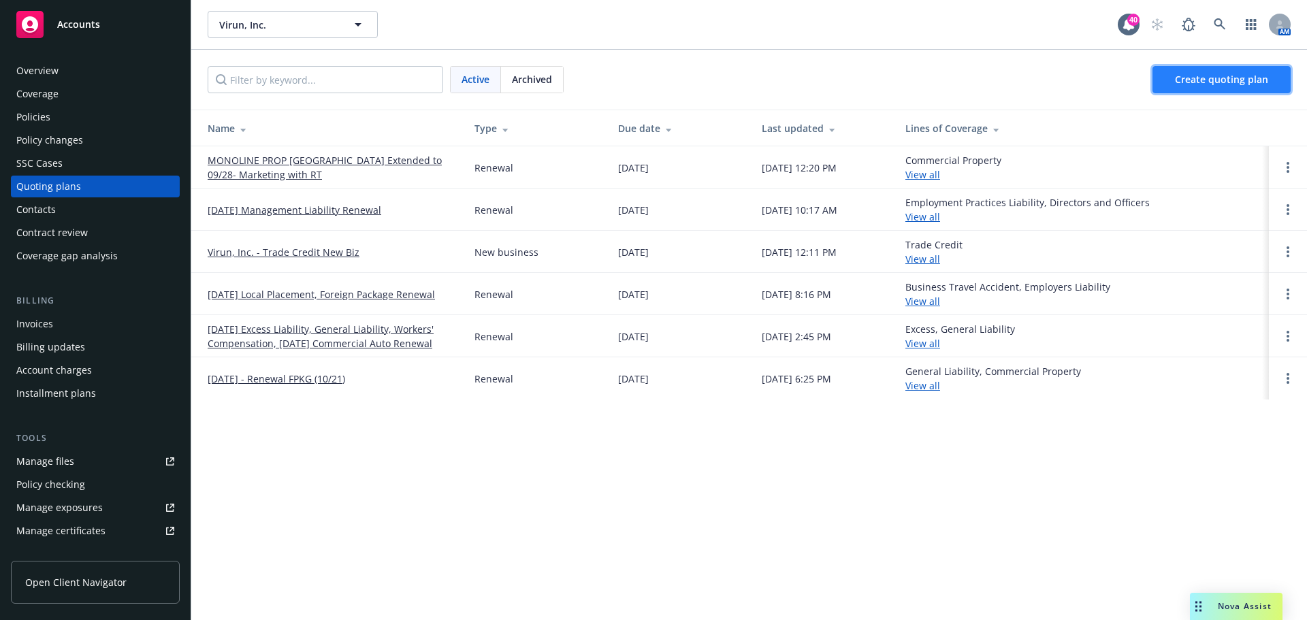
click at [1194, 91] on link "Create quoting plan" at bounding box center [1221, 79] width 138 height 27
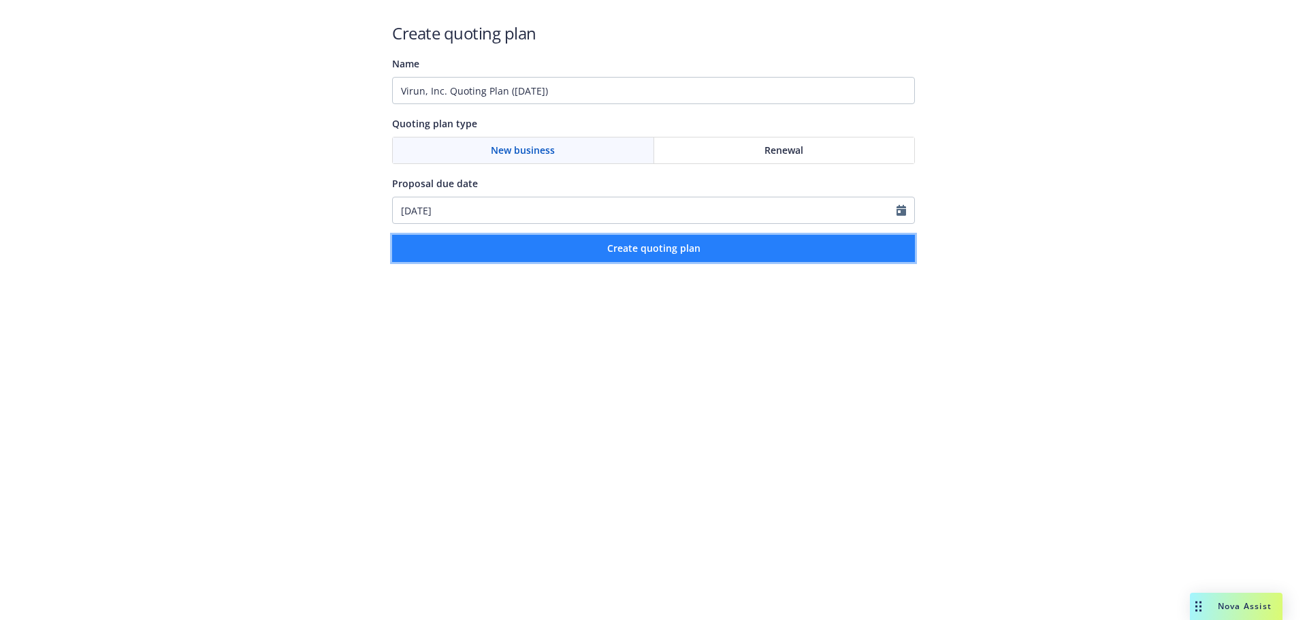
click at [647, 244] on span "Create quoting plan" at bounding box center [653, 248] width 93 height 13
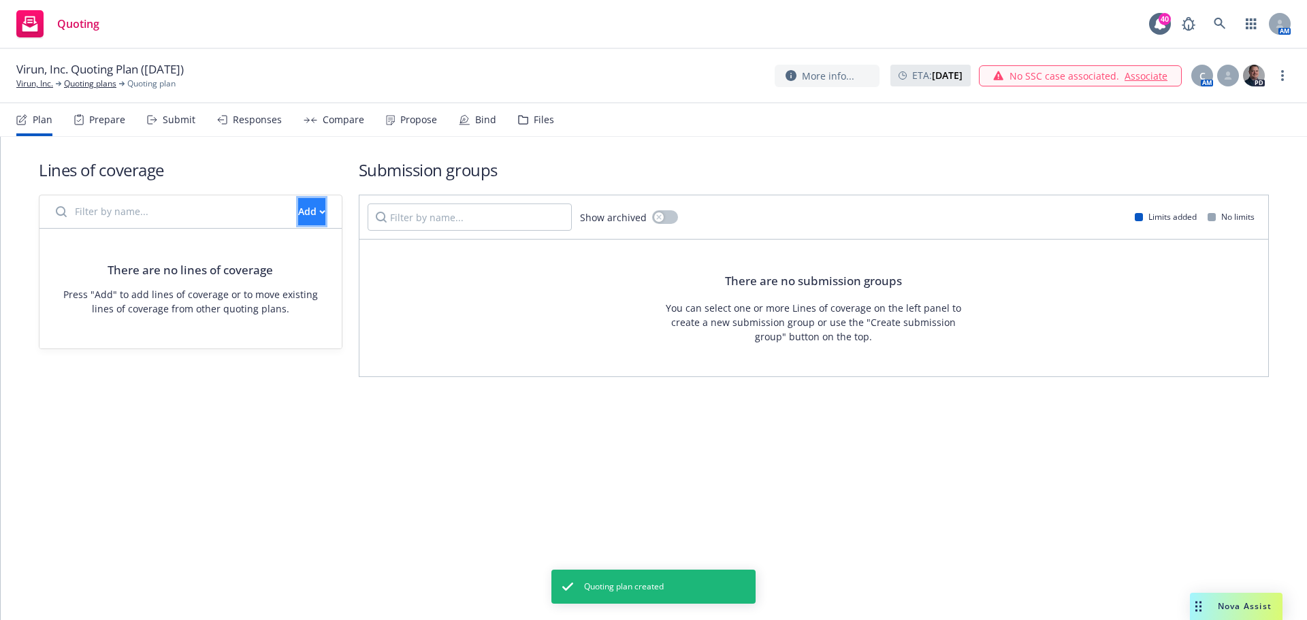
click at [311, 215] on button "Add" at bounding box center [311, 211] width 27 height 27
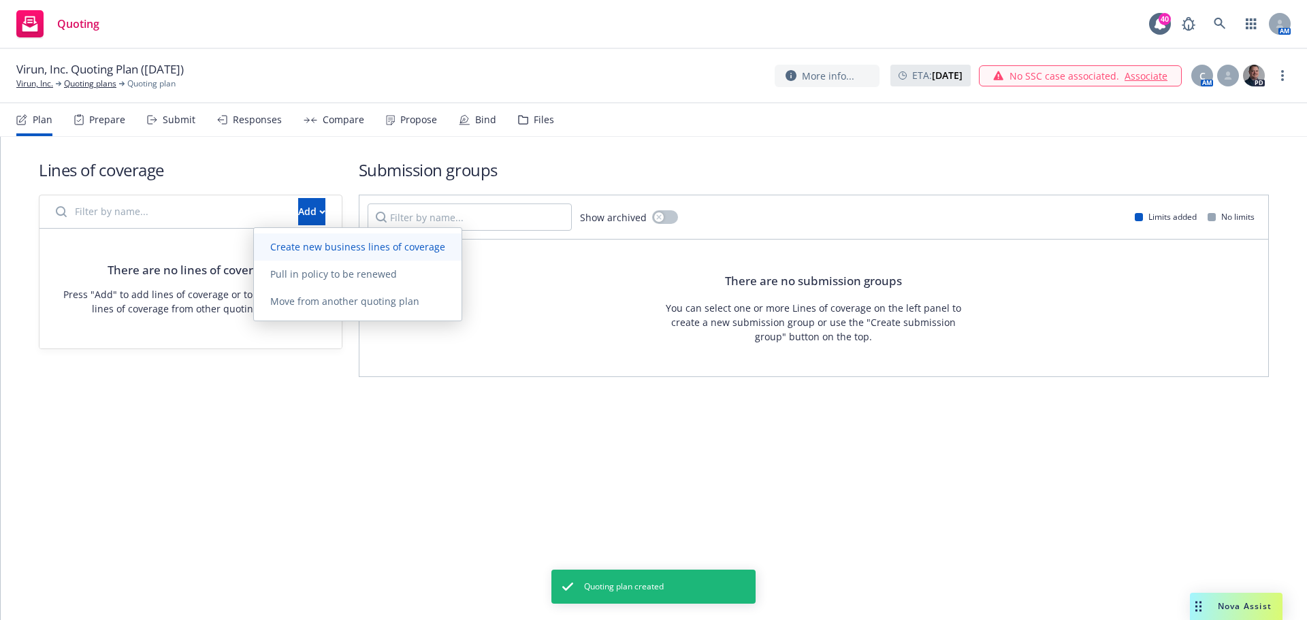
click at [291, 251] on span "Create new business lines of coverage" at bounding box center [358, 246] width 208 height 13
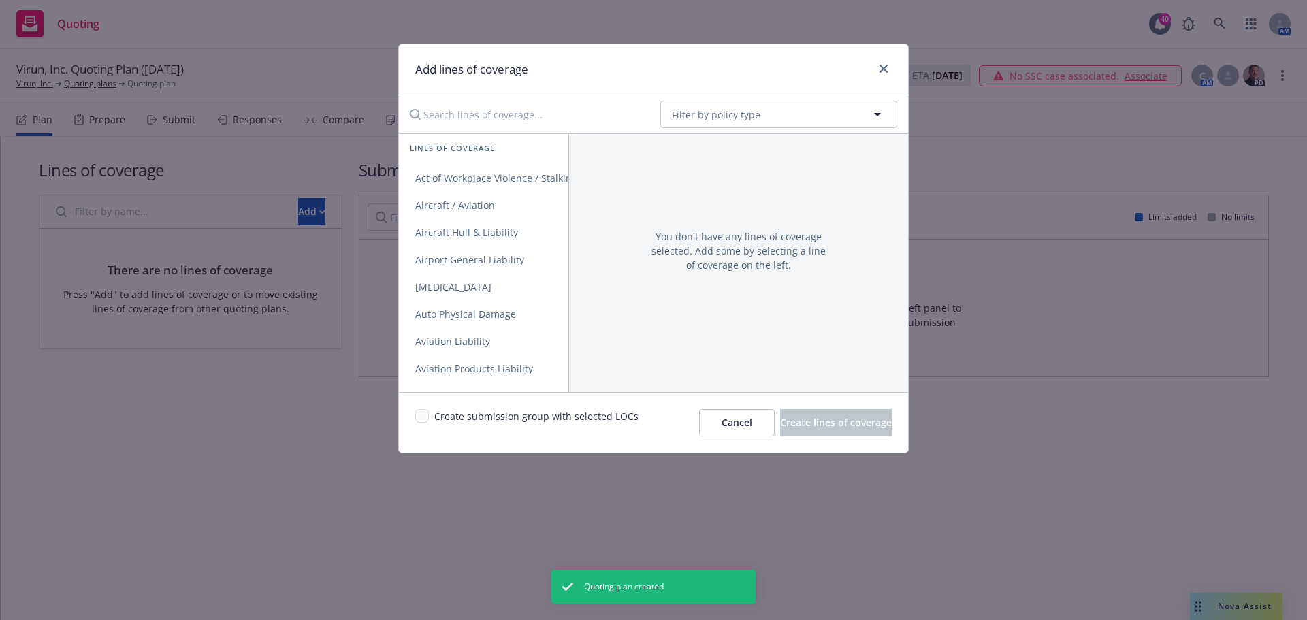
click at [490, 122] on input "Search lines of coverage..." at bounding box center [526, 114] width 248 height 27
type input "Commercia"
click at [472, 201] on span "Commercial Property" at bounding box center [463, 205] width 129 height 13
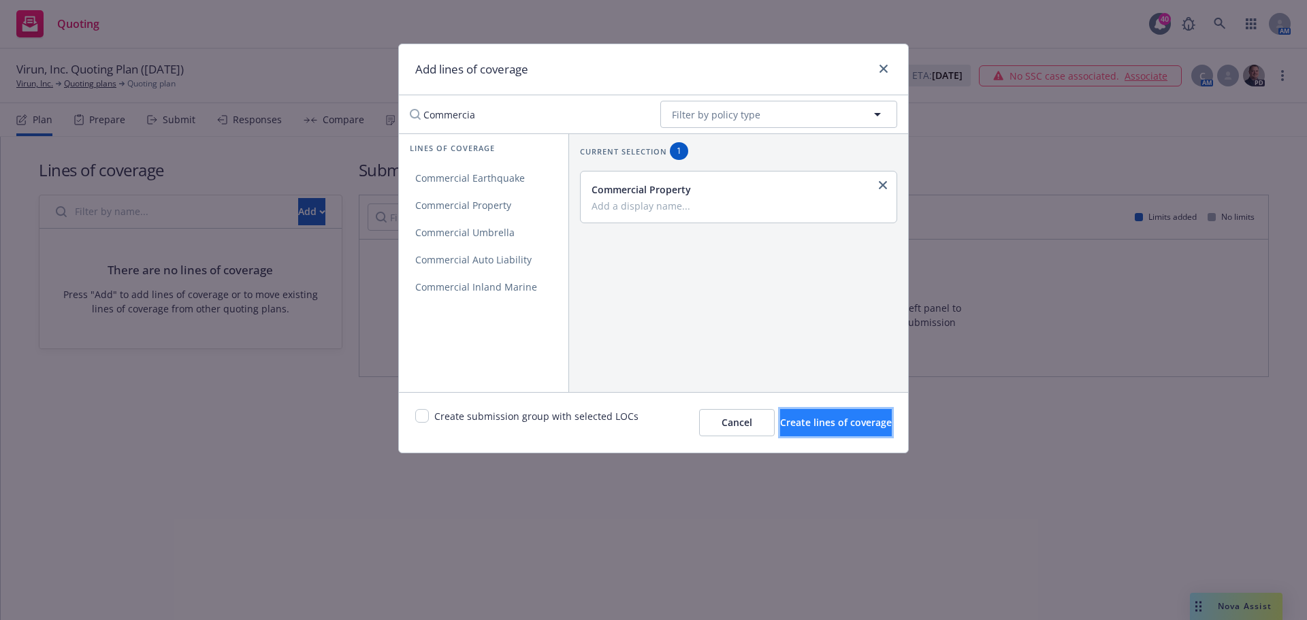
click at [834, 419] on span "Create lines of coverage" at bounding box center [836, 422] width 112 height 13
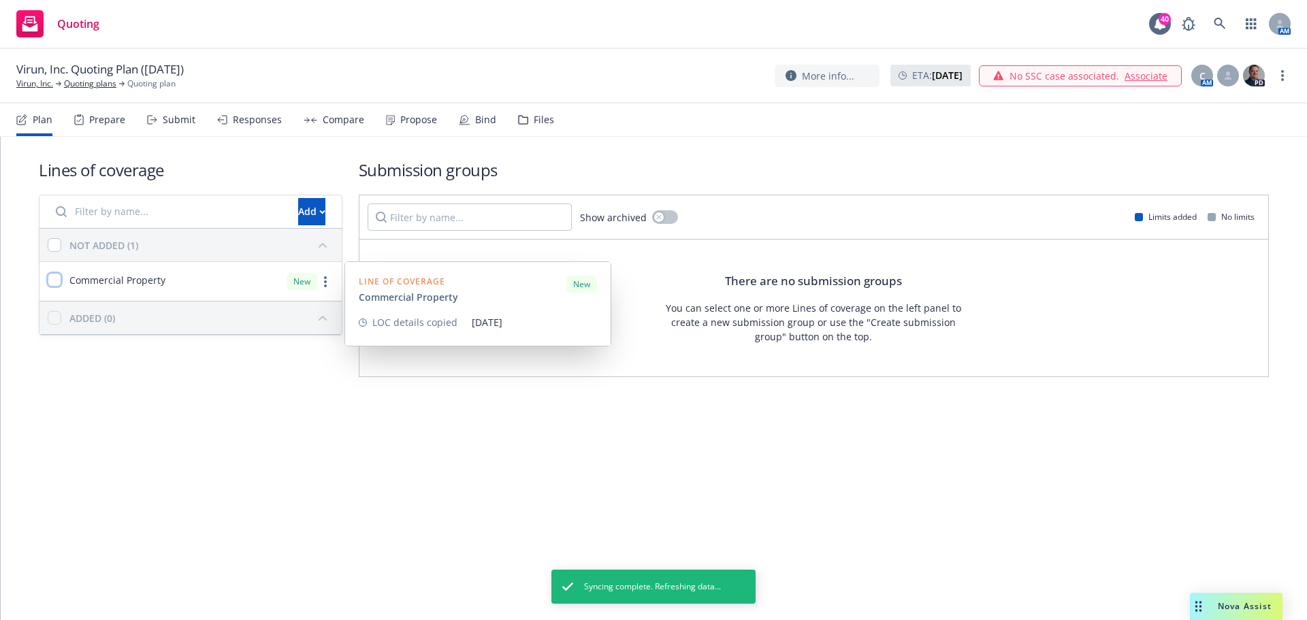
click at [54, 278] on input "checkbox" at bounding box center [55, 280] width 14 height 14
checkbox input "true"
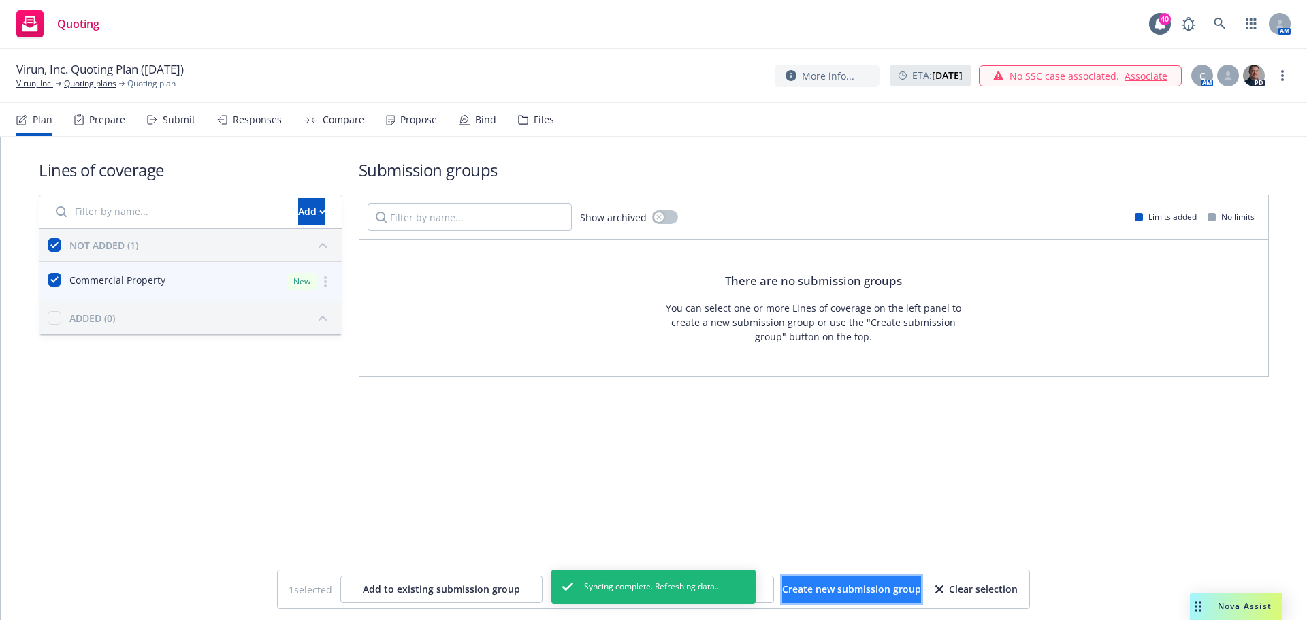
click at [845, 590] on span "Create new submission group" at bounding box center [851, 589] width 139 height 13
checkbox input "false"
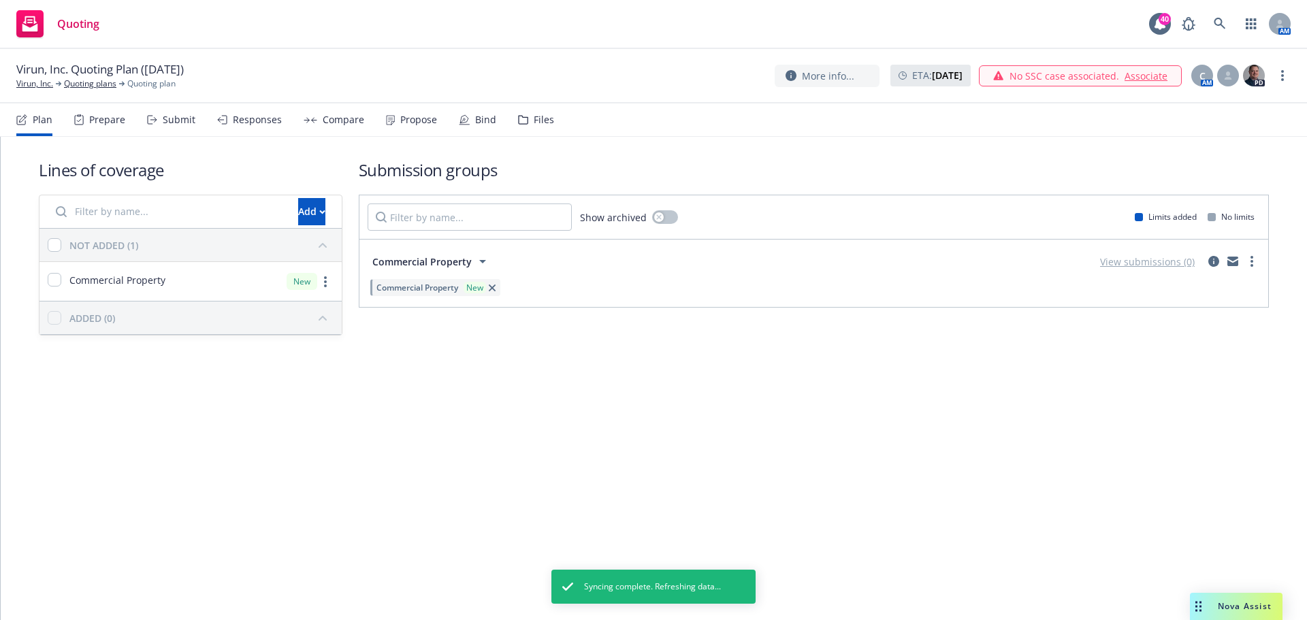
click at [1254, 266] on div "Show archived Limits added No limits Commercial Property View submissions (0) C…" at bounding box center [814, 251] width 910 height 113
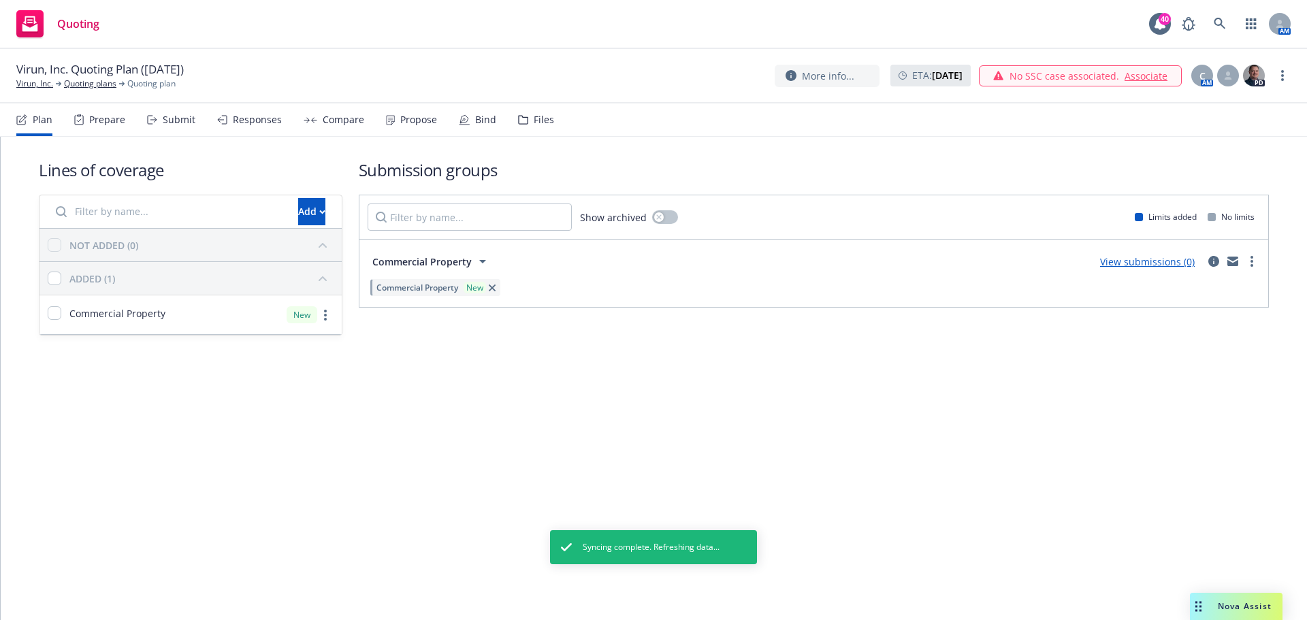
click at [1253, 263] on link "more" at bounding box center [1251, 261] width 16 height 16
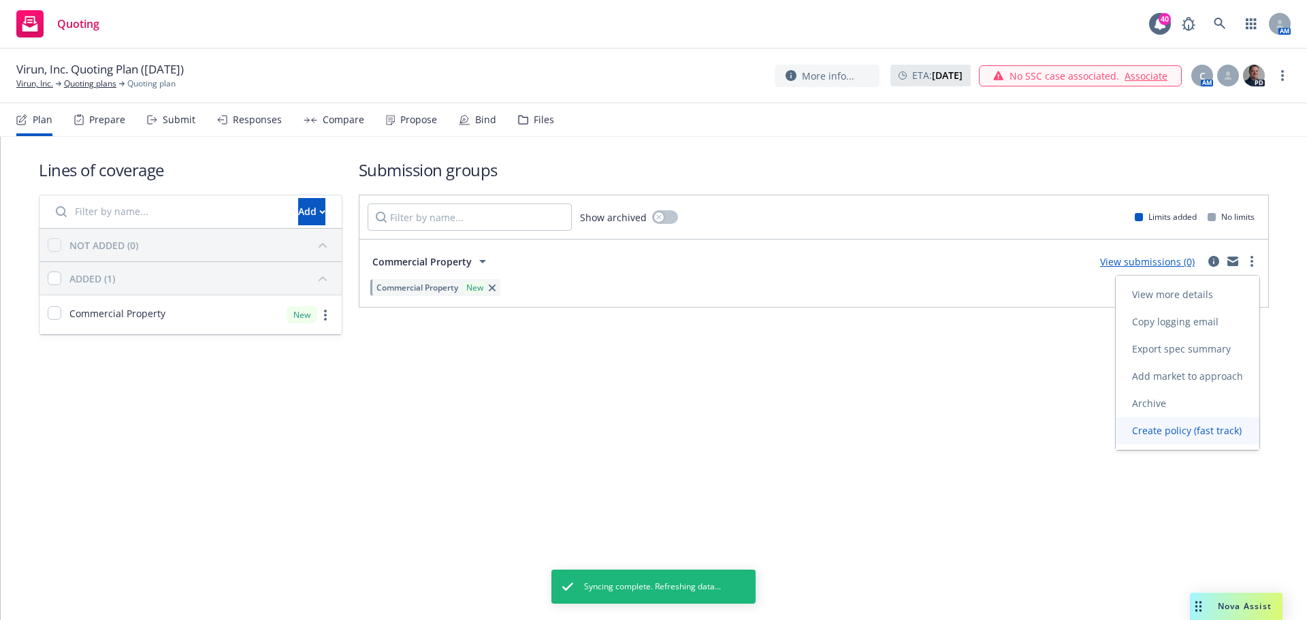
click at [1192, 431] on span "Create policy (fast track)" at bounding box center [1186, 430] width 142 height 13
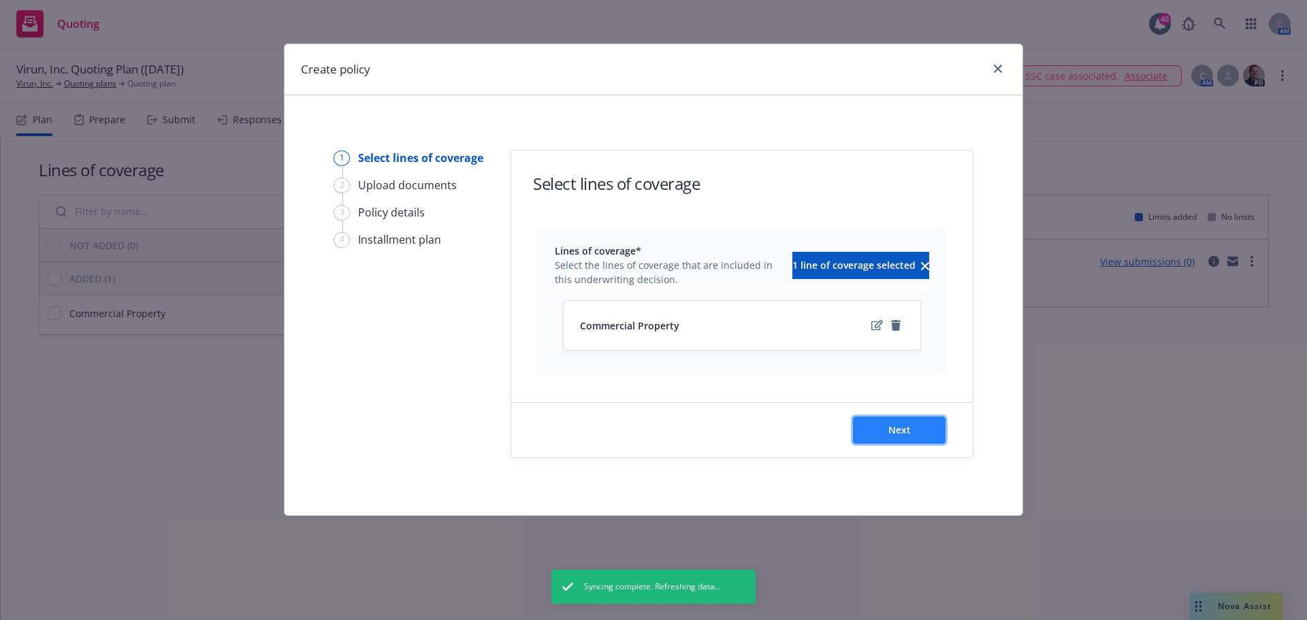
click at [883, 420] on button "Next" at bounding box center [899, 429] width 93 height 27
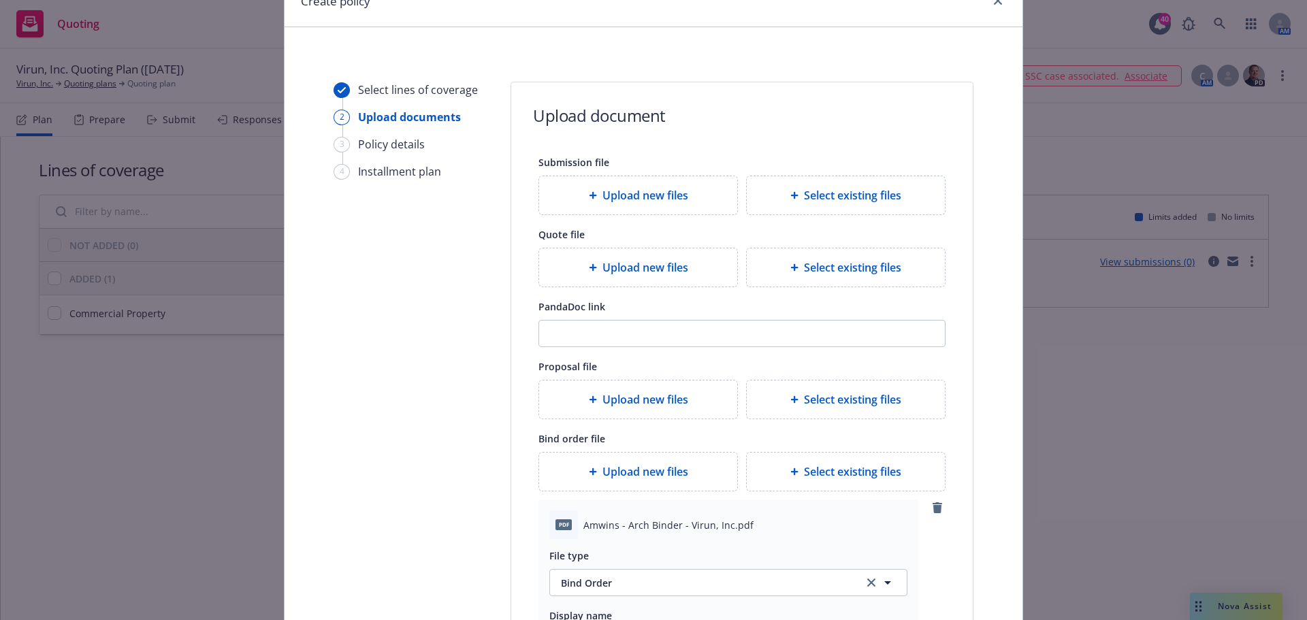
scroll to position [204, 0]
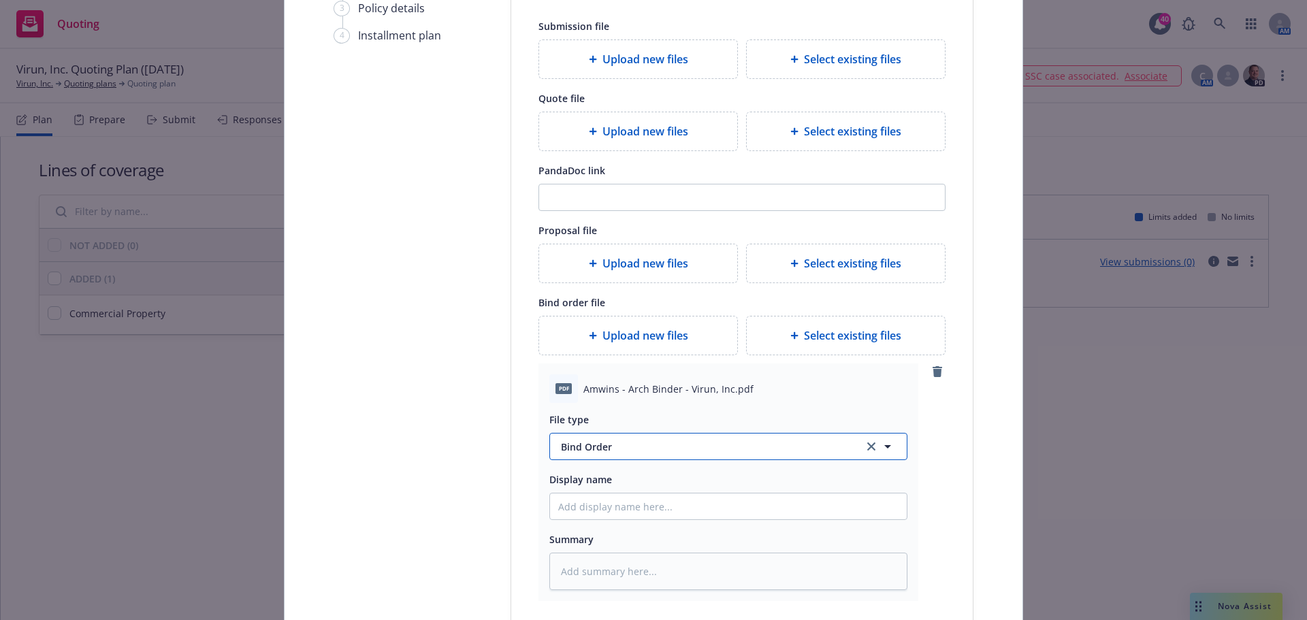
click at [610, 453] on span "Bind Order" at bounding box center [704, 447] width 286 height 14
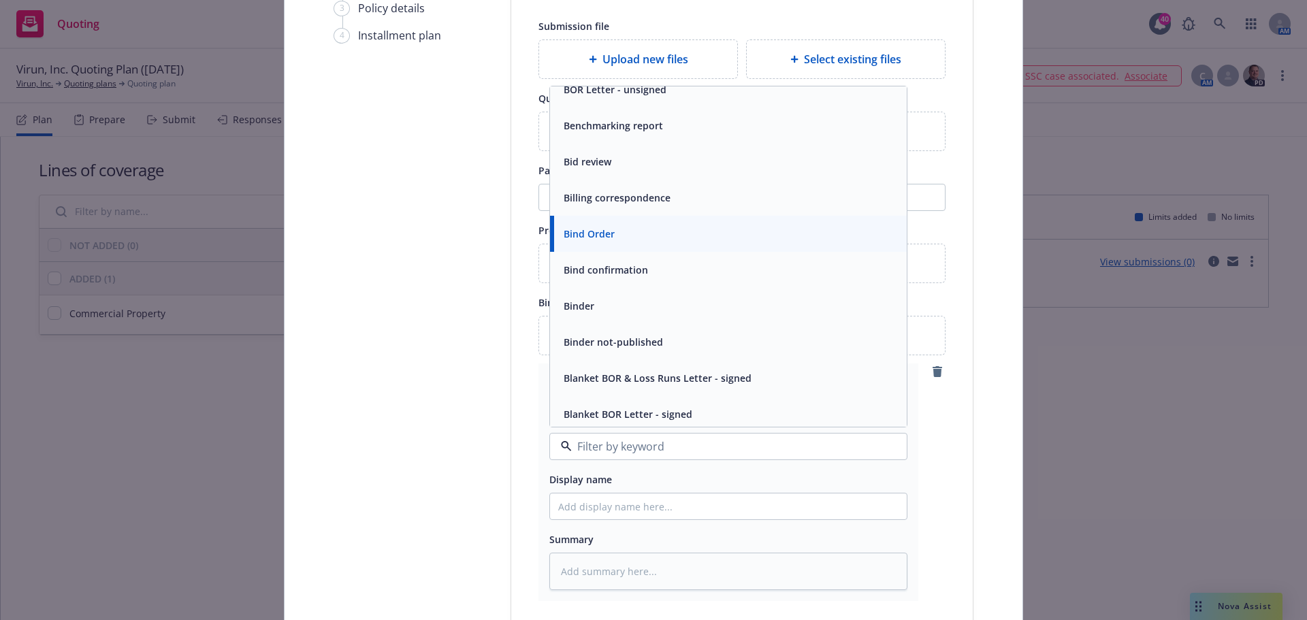
scroll to position [612, 0]
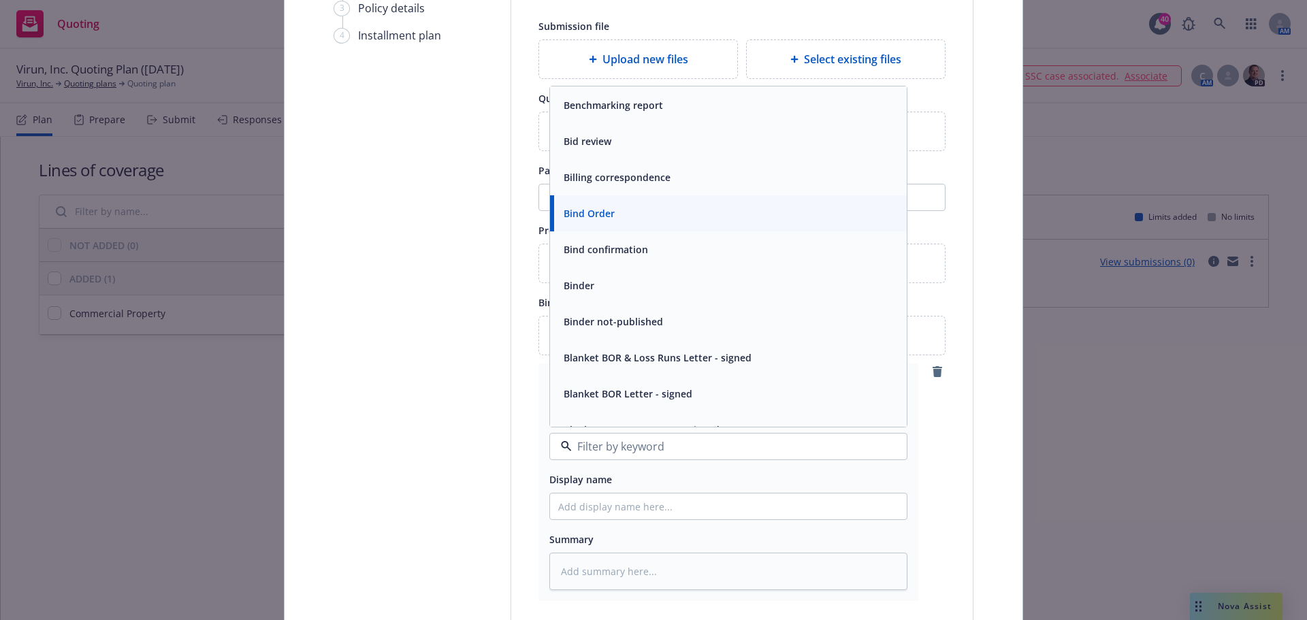
click at [593, 285] on div "Binder" at bounding box center [728, 286] width 340 height 20
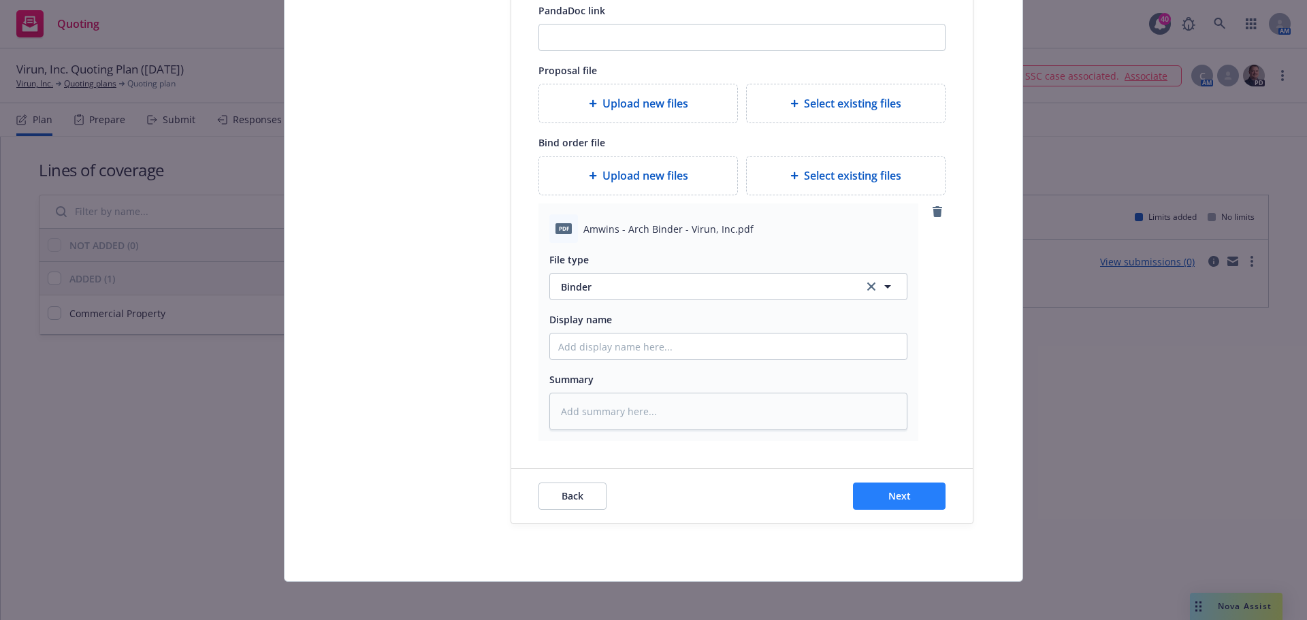
scroll to position [370, 0]
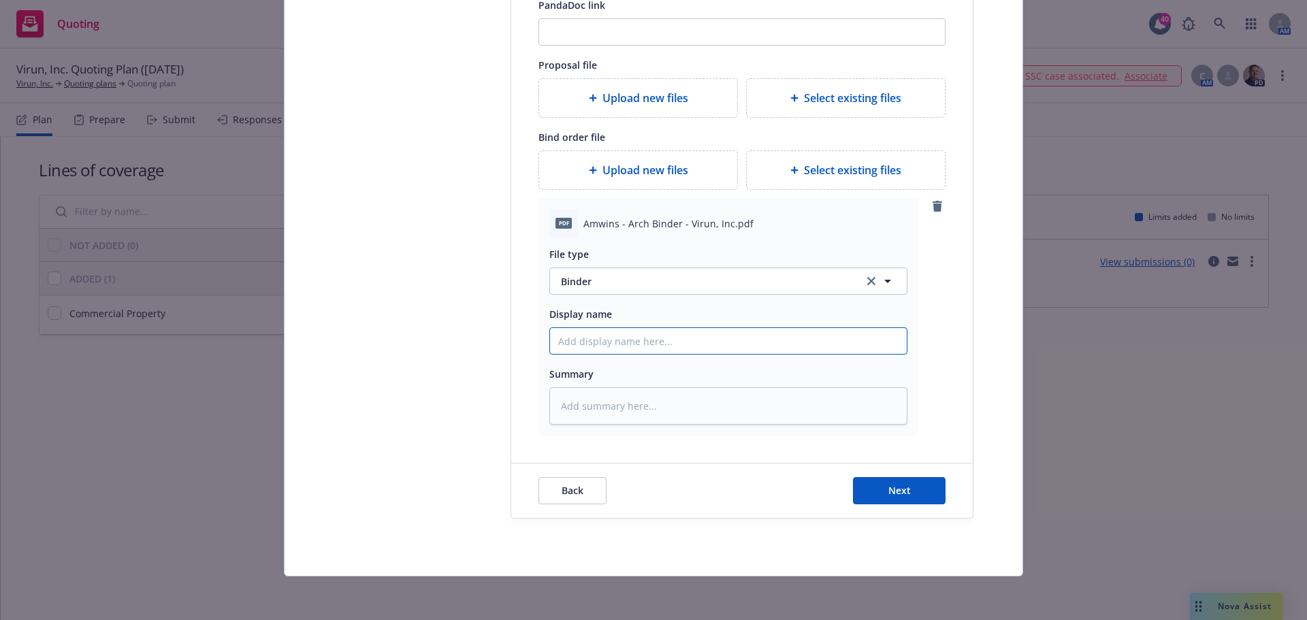
click at [609, 335] on input "Display name" at bounding box center [728, 341] width 357 height 26
type textarea "x"
type input "2"
type textarea "x"
type input "25"
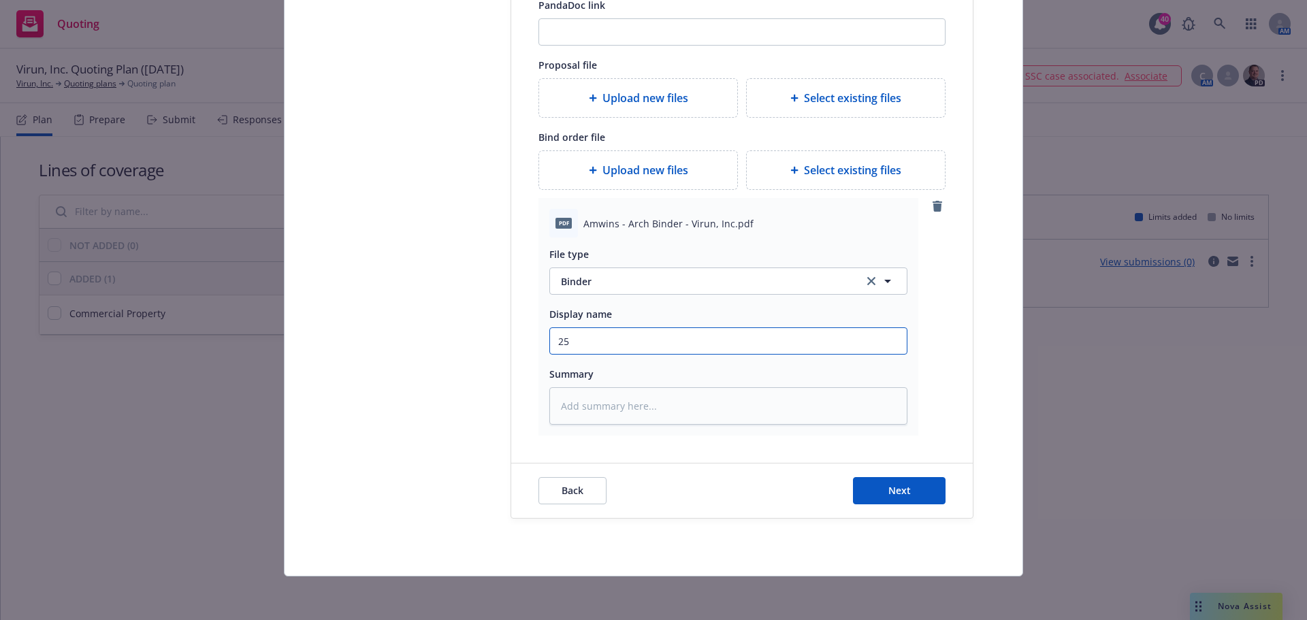
type textarea "x"
type input "25-"
type textarea "x"
type input "25-2"
type textarea "x"
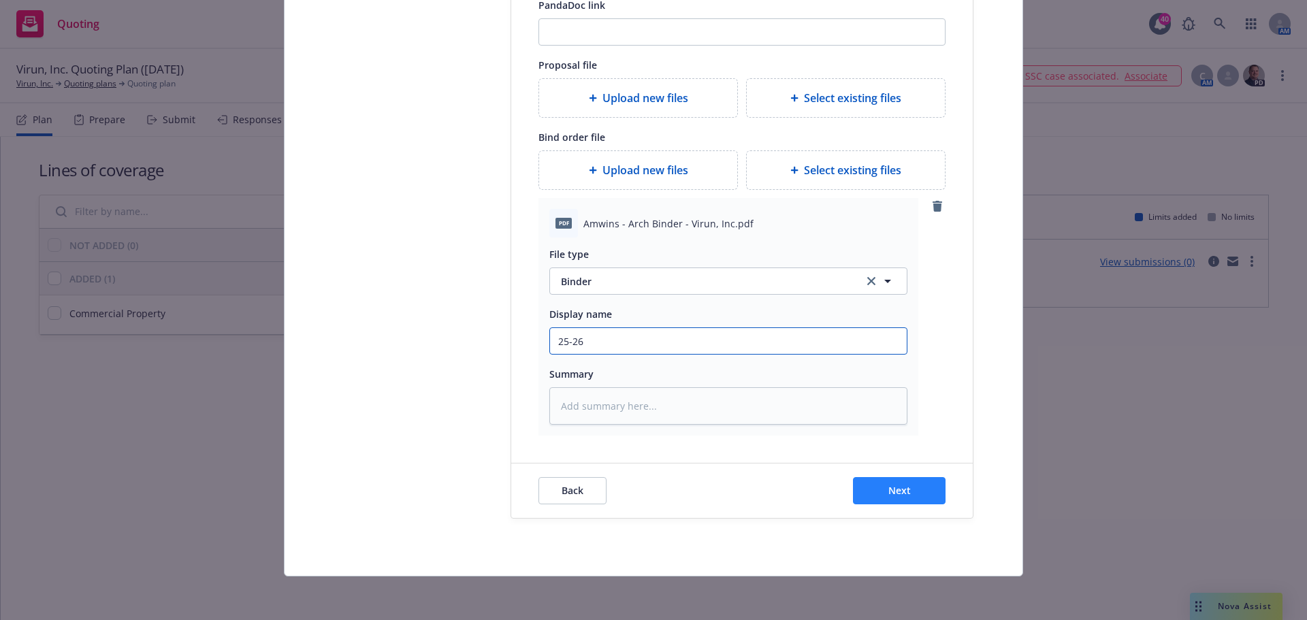
type input "25-26"
click at [905, 490] on button "Next" at bounding box center [899, 490] width 93 height 27
type textarea "x"
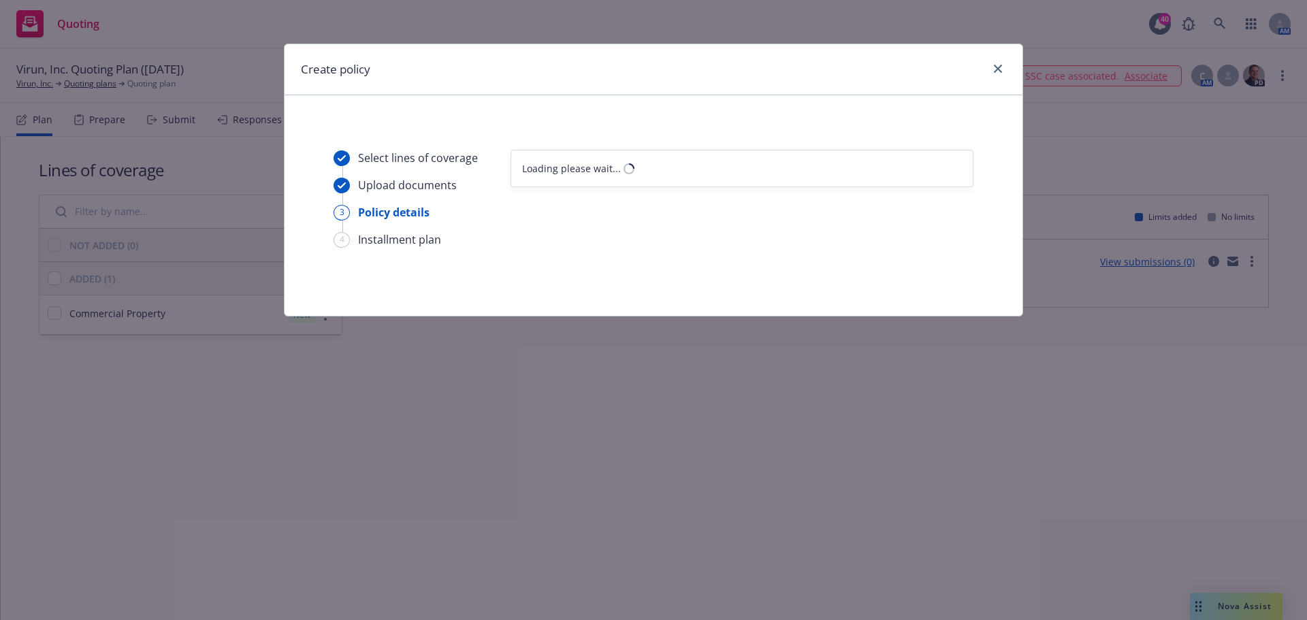
select select "12"
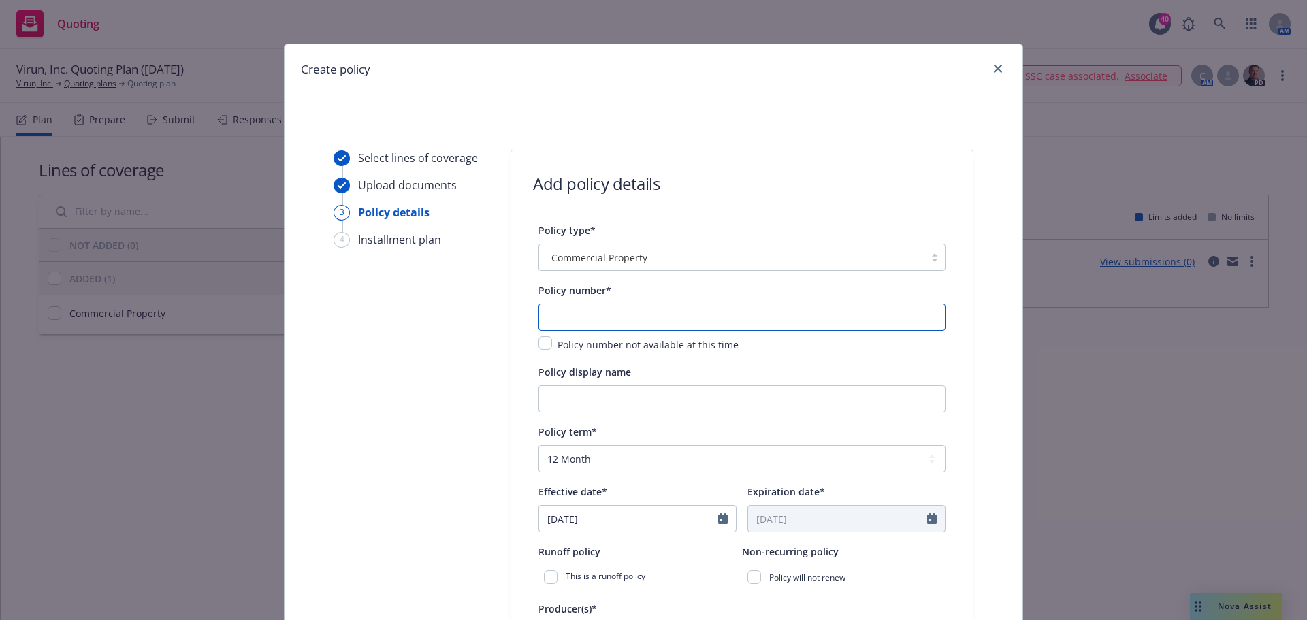
click at [592, 319] on input "text" at bounding box center [741, 317] width 407 height 27
paste input "ESP1059709-00"
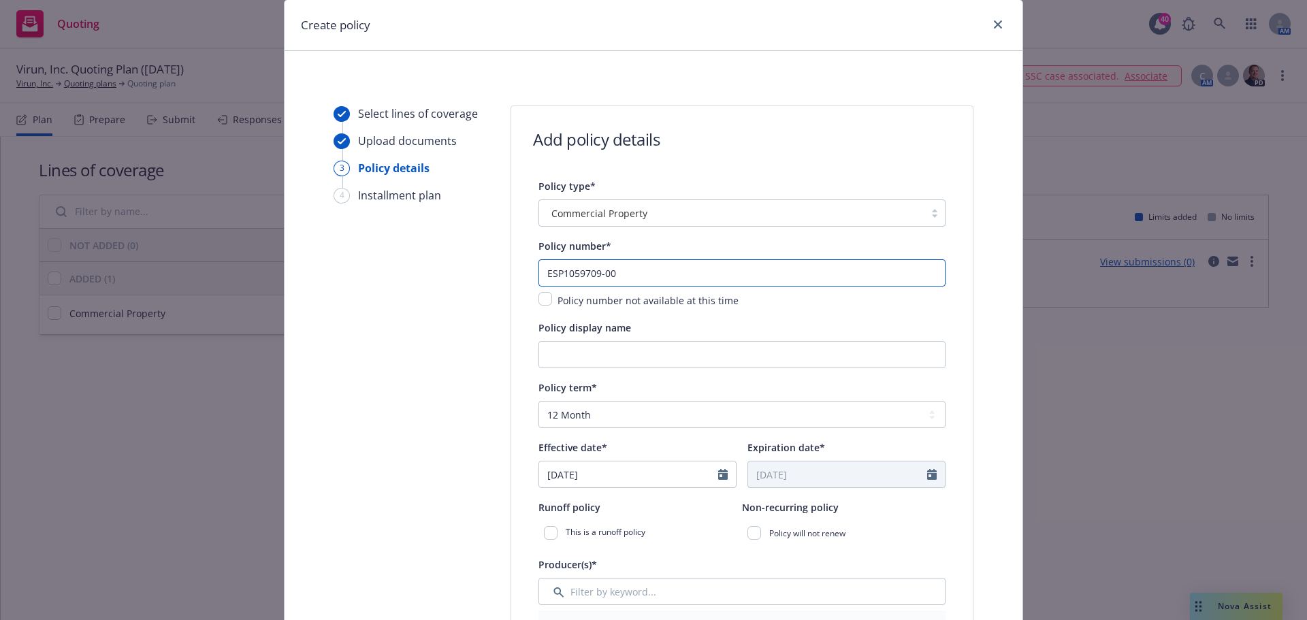
scroll to position [68, 0]
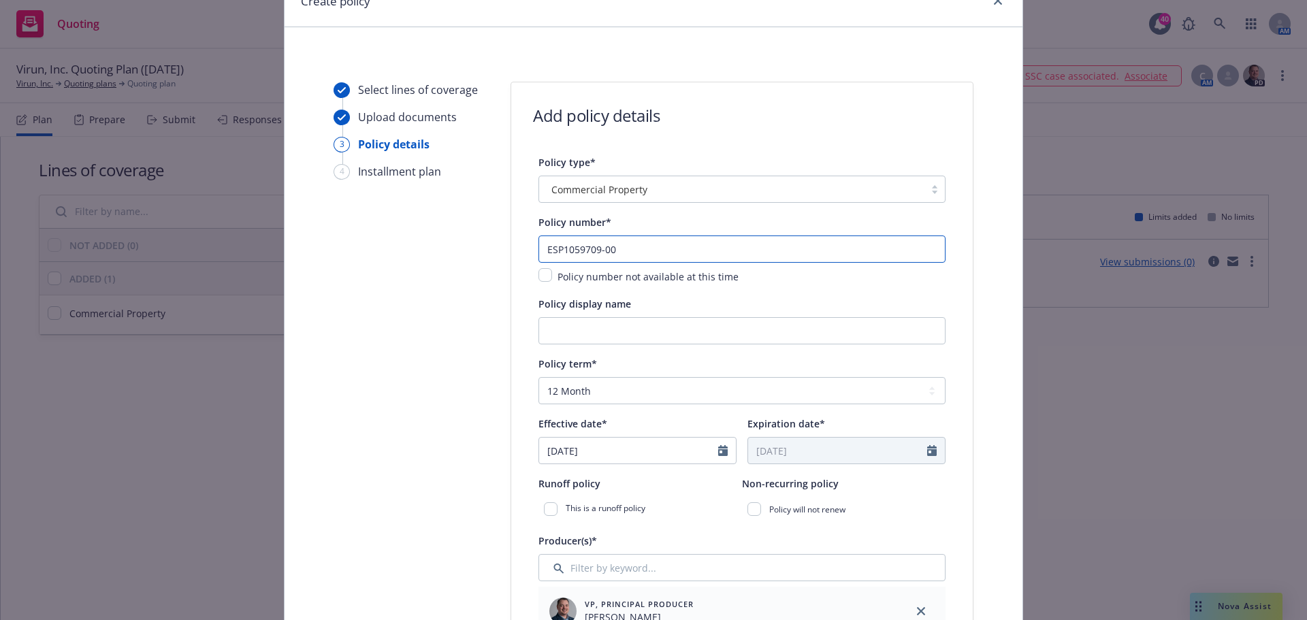
type input "ESP1059709-00"
click at [719, 447] on icon "Calendar" at bounding box center [723, 450] width 10 height 11
select select "9"
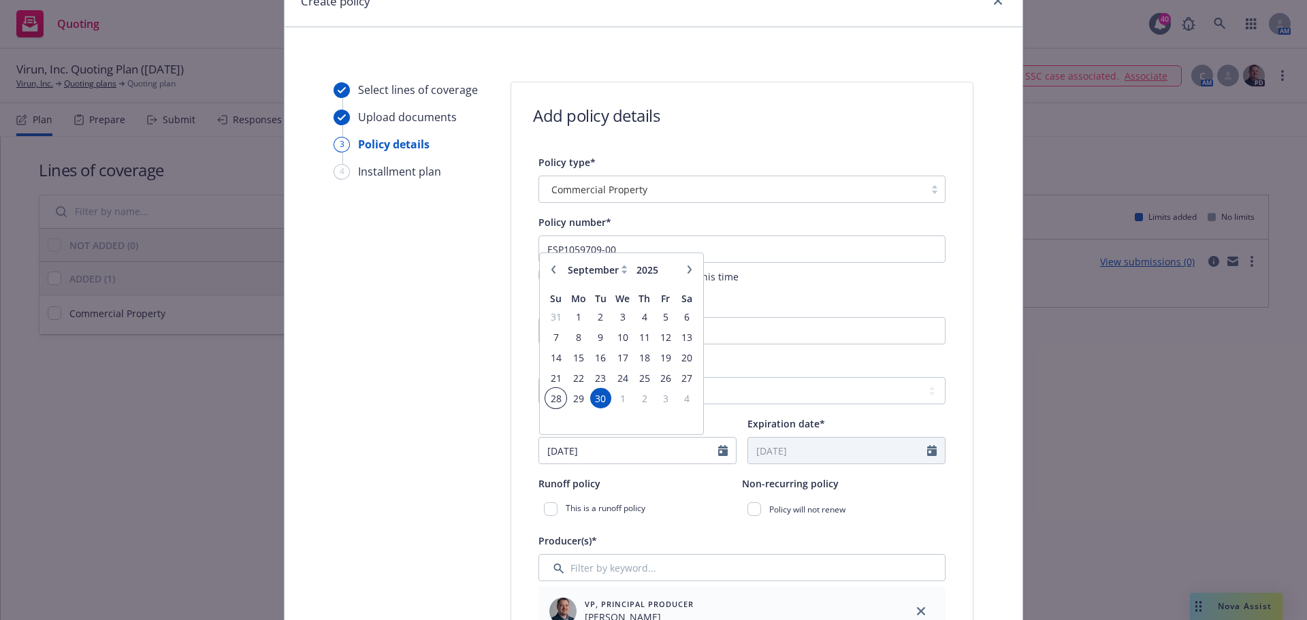
click at [549, 407] on td "28" at bounding box center [555, 398] width 21 height 20
type input "09/28/2025"
type input "09/28/2026"
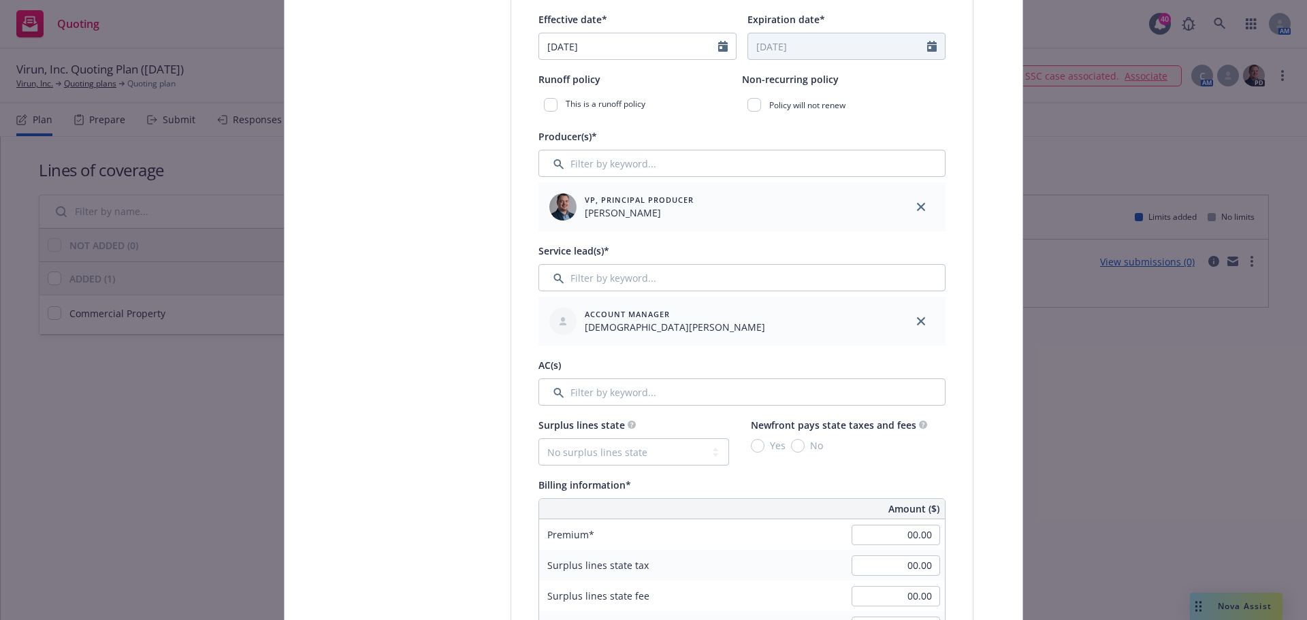
scroll to position [476, 0]
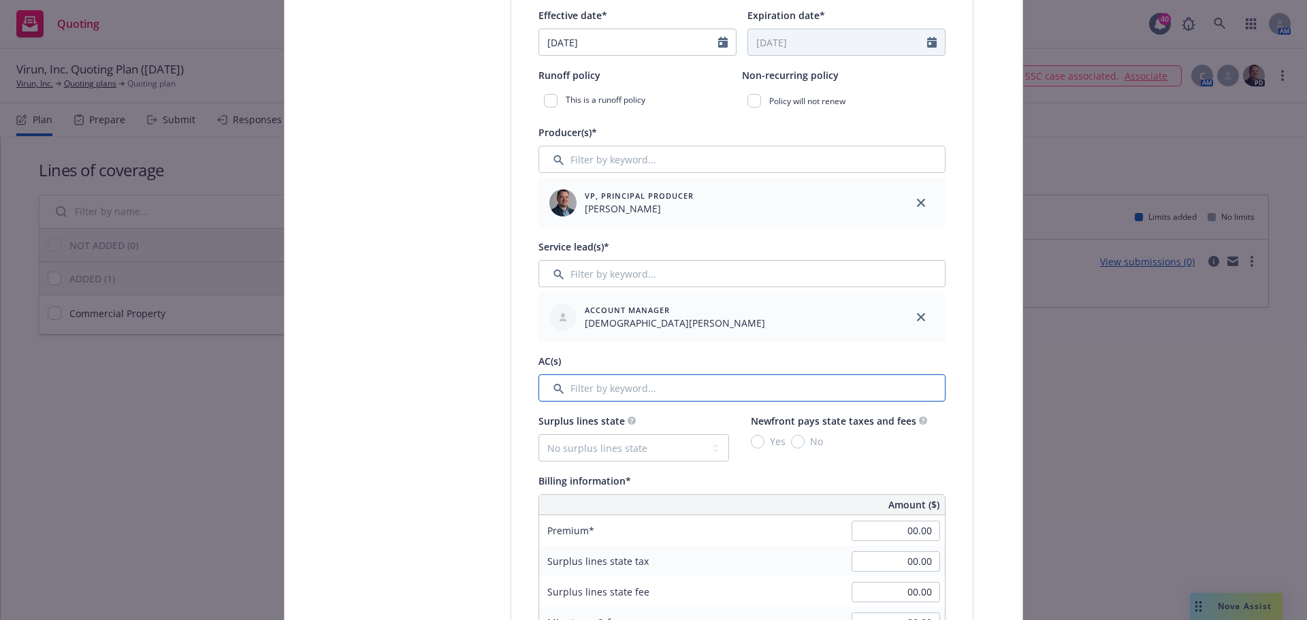
click at [638, 389] on input "Filter by keyword..." at bounding box center [741, 387] width 407 height 27
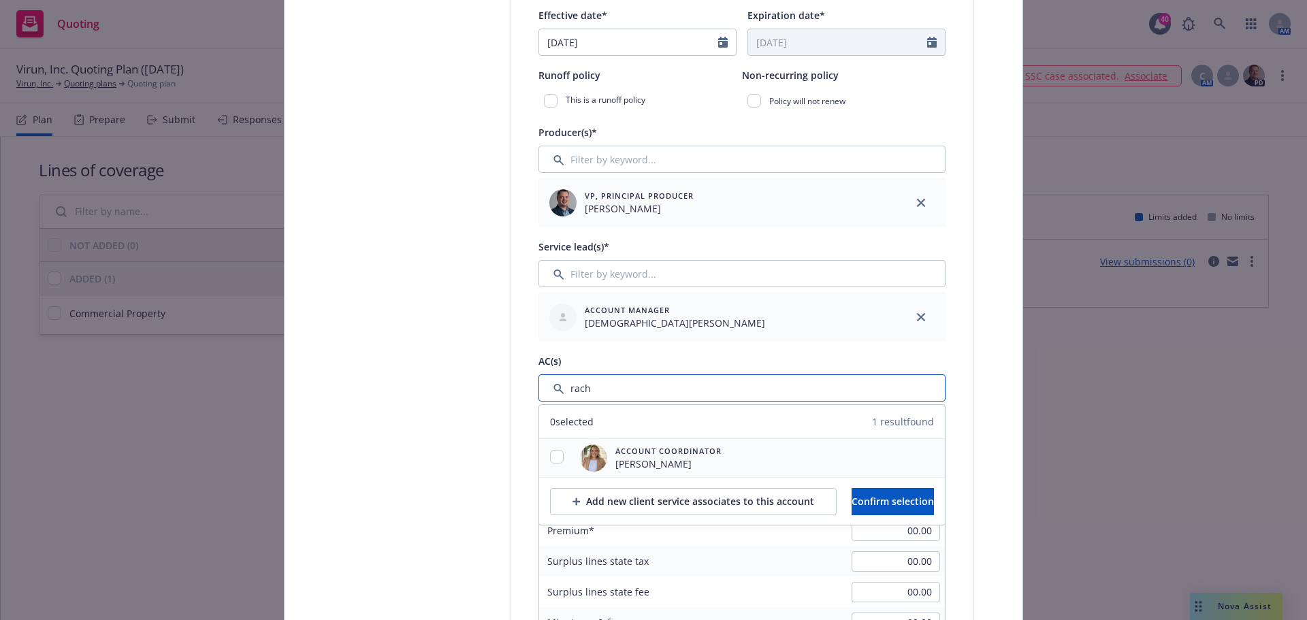
type input "rach"
click at [553, 454] on input "checkbox" at bounding box center [557, 457] width 14 height 14
checkbox input "true"
click at [902, 497] on span "Confirm selection" at bounding box center [892, 501] width 82 height 13
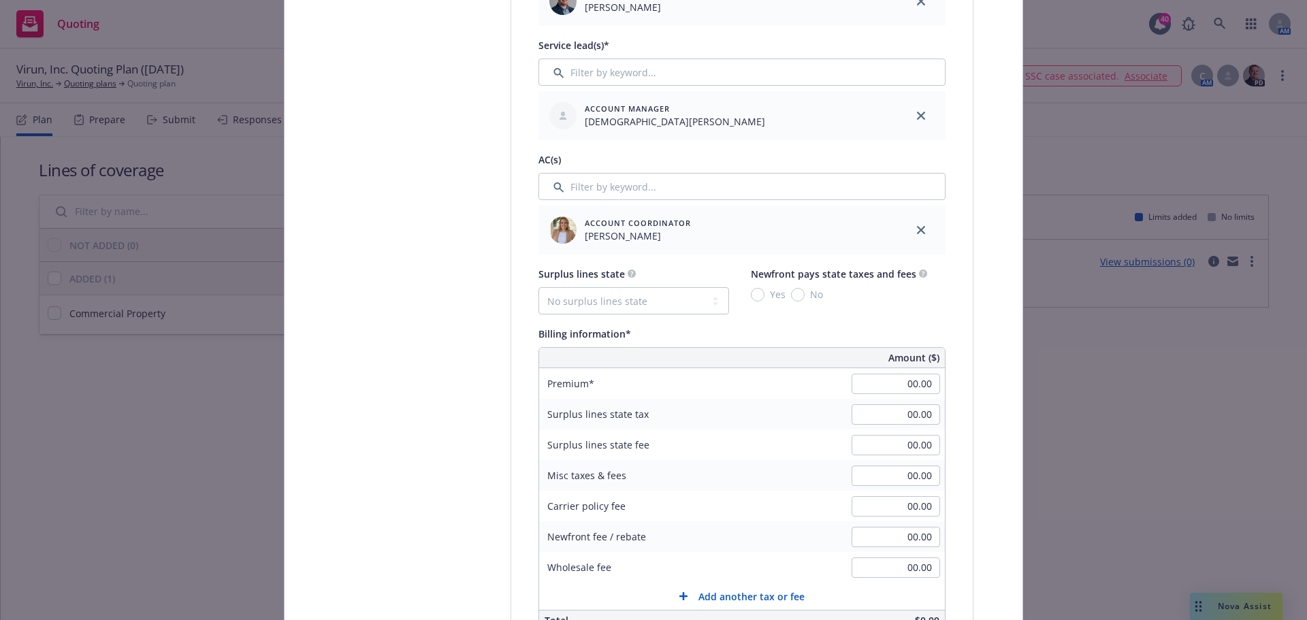
scroll to position [681, 0]
click at [625, 294] on select "No surplus lines state Alaska Alabama Arkansas Arizona California Colorado Conn…" at bounding box center [633, 297] width 191 height 27
select select "CA"
click at [538, 284] on select "No surplus lines state Alaska Alabama Arkansas Arizona California Colorado Conn…" at bounding box center [633, 297] width 191 height 27
click at [797, 290] on input "No" at bounding box center [798, 292] width 14 height 14
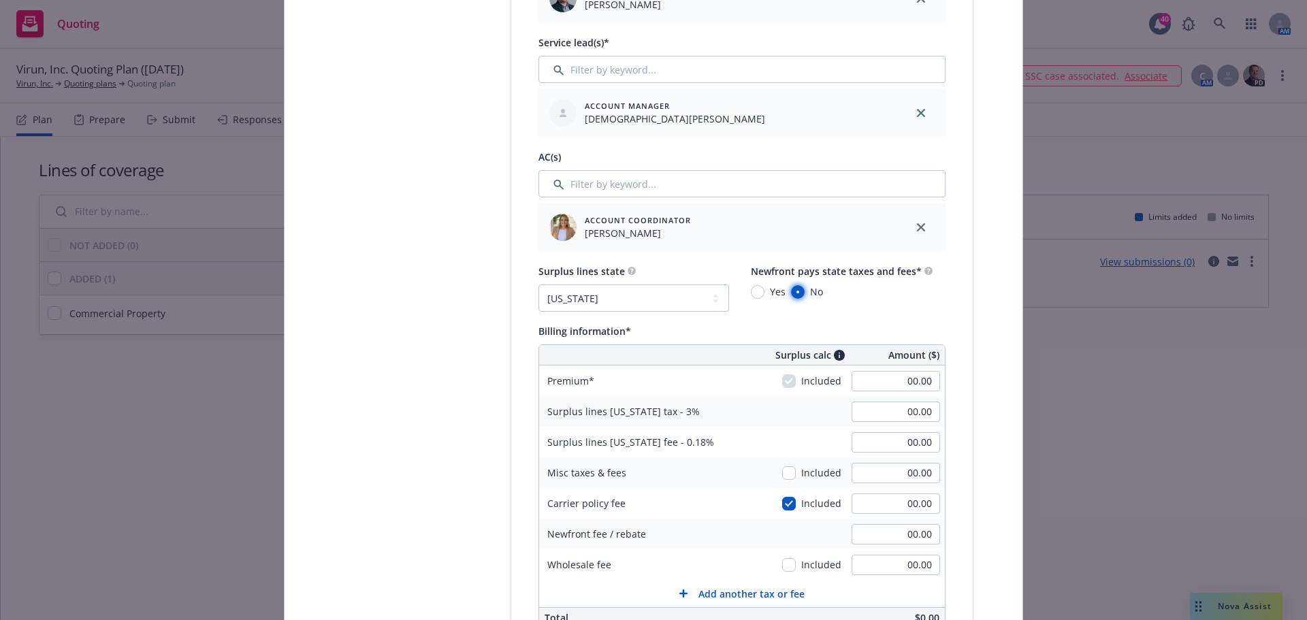
radio input "true"
click at [913, 376] on input "00.00" at bounding box center [895, 381] width 88 height 20
type input "35,000.00"
type input "1,050.00"
type input "63.00"
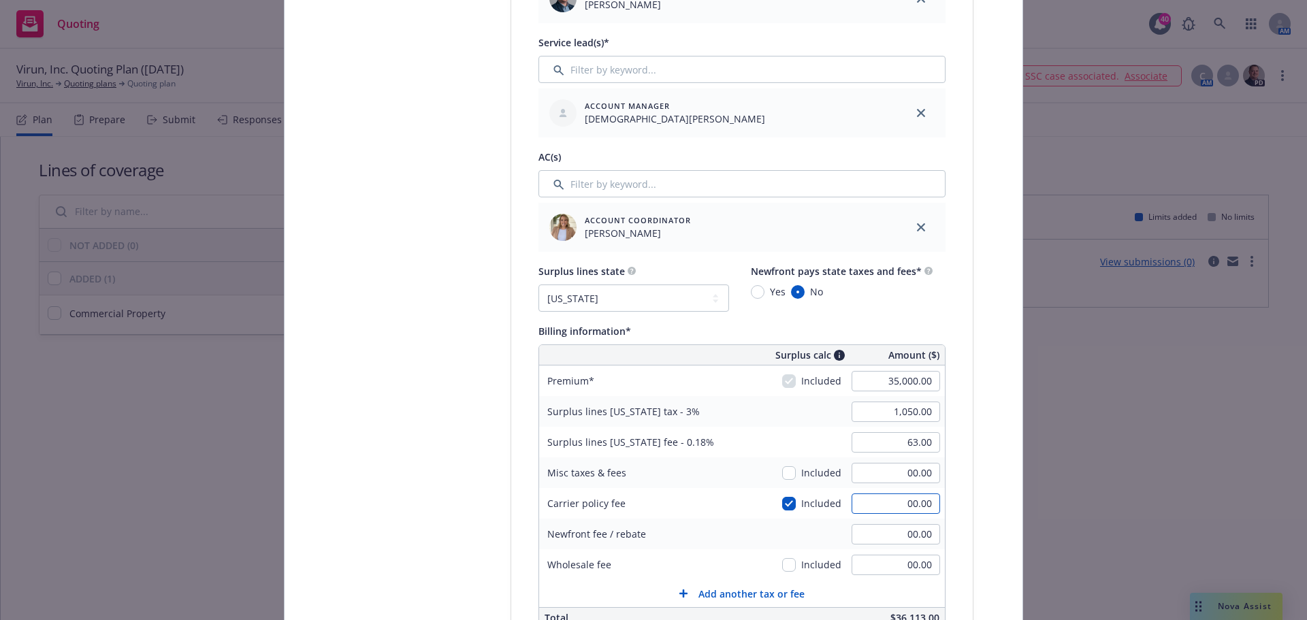
click at [906, 504] on input "00.00" at bounding box center [895, 503] width 88 height 20
type input "1000"
type input "1,080.00"
type input "64.80"
type input "1,000.00"
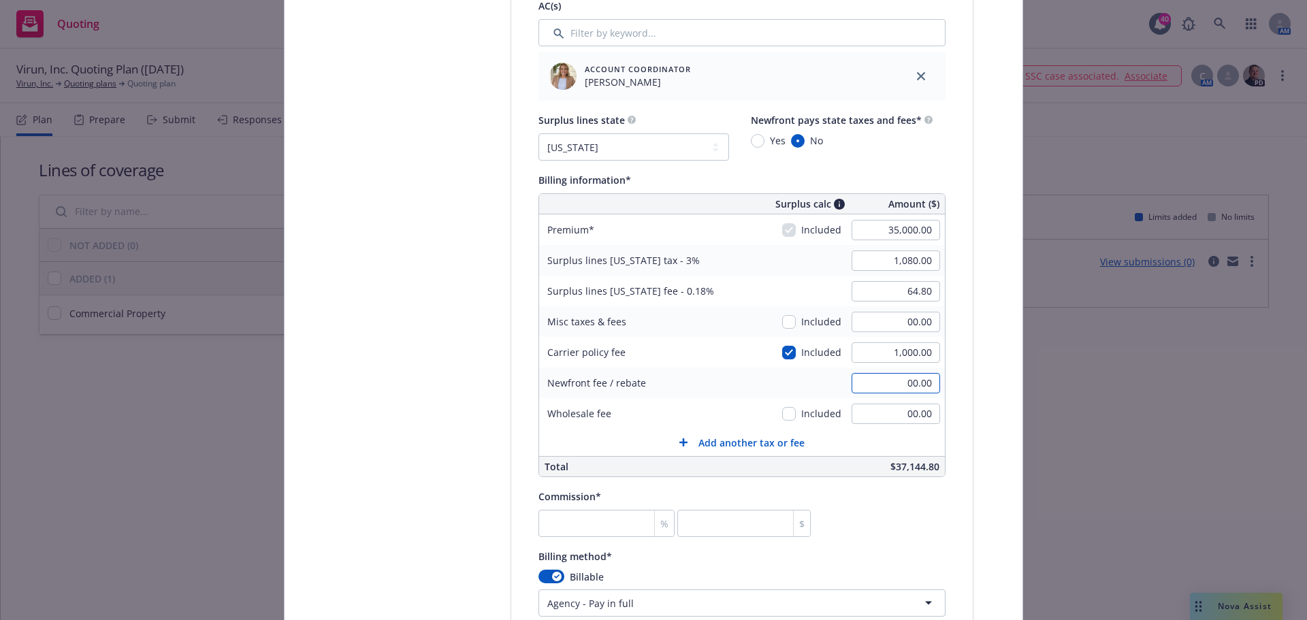
scroll to position [749, 0]
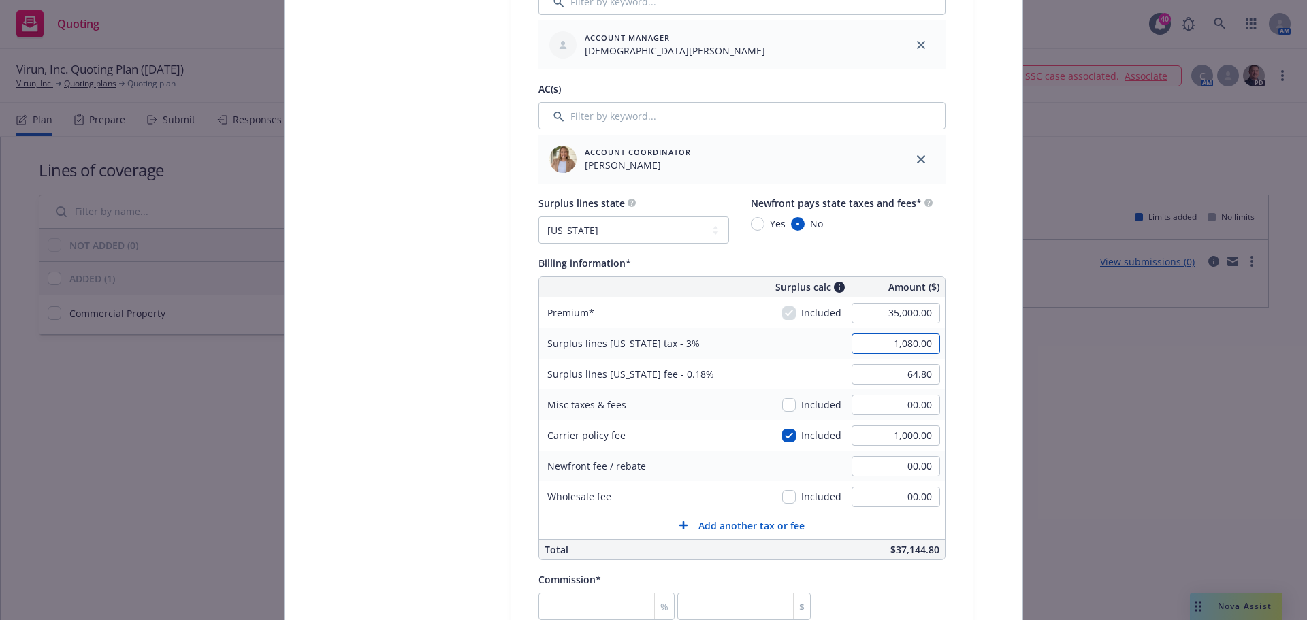
click at [907, 346] on input "1,080.00" at bounding box center [895, 343] width 88 height 20
type input "1,050.00"
type input "63.00"
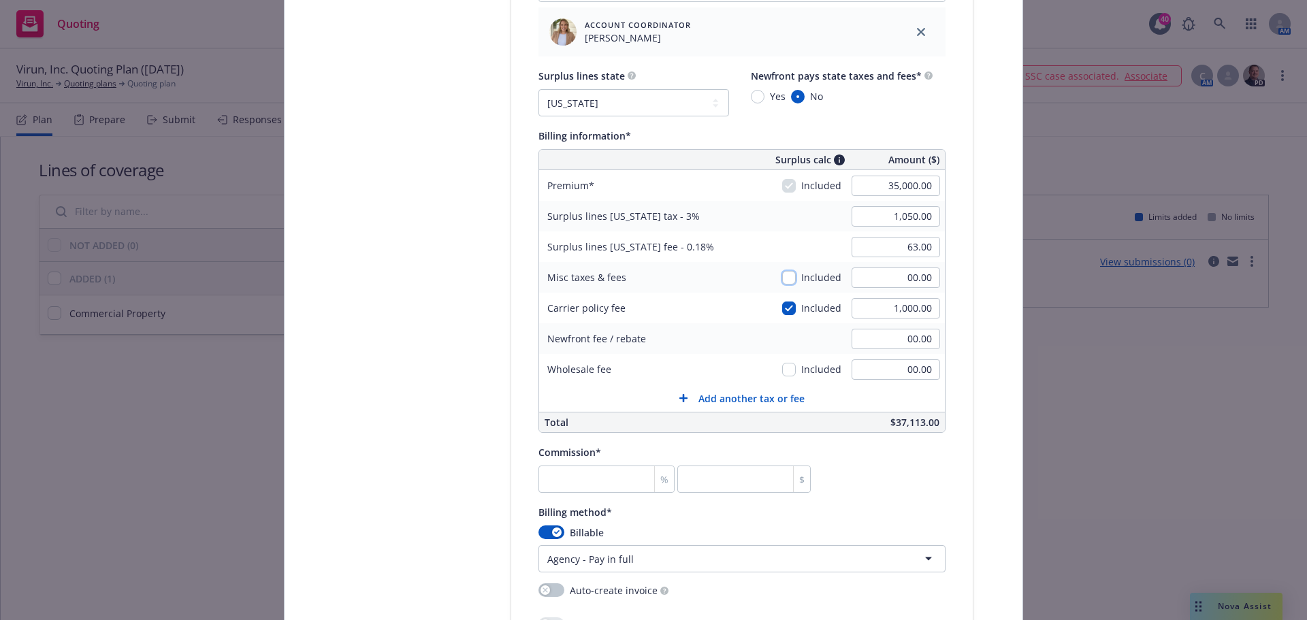
scroll to position [885, 0]
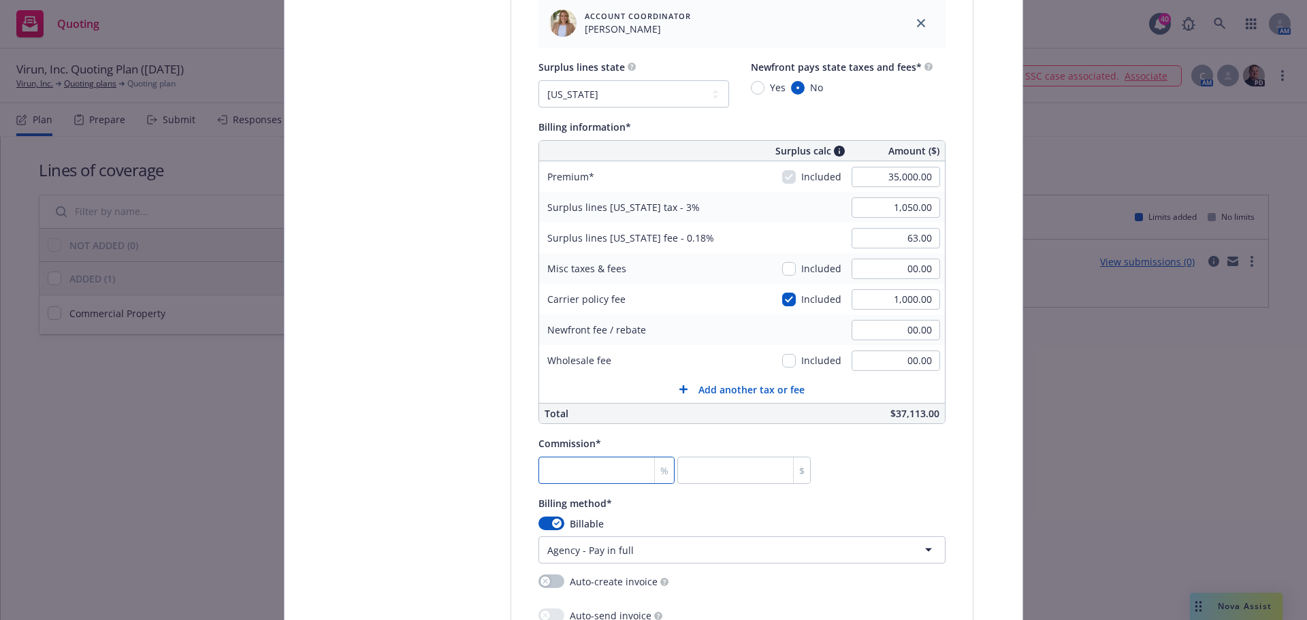
click at [589, 464] on input "number" at bounding box center [606, 470] width 136 height 27
type input "1"
type input "350"
type input "12"
type input "4200"
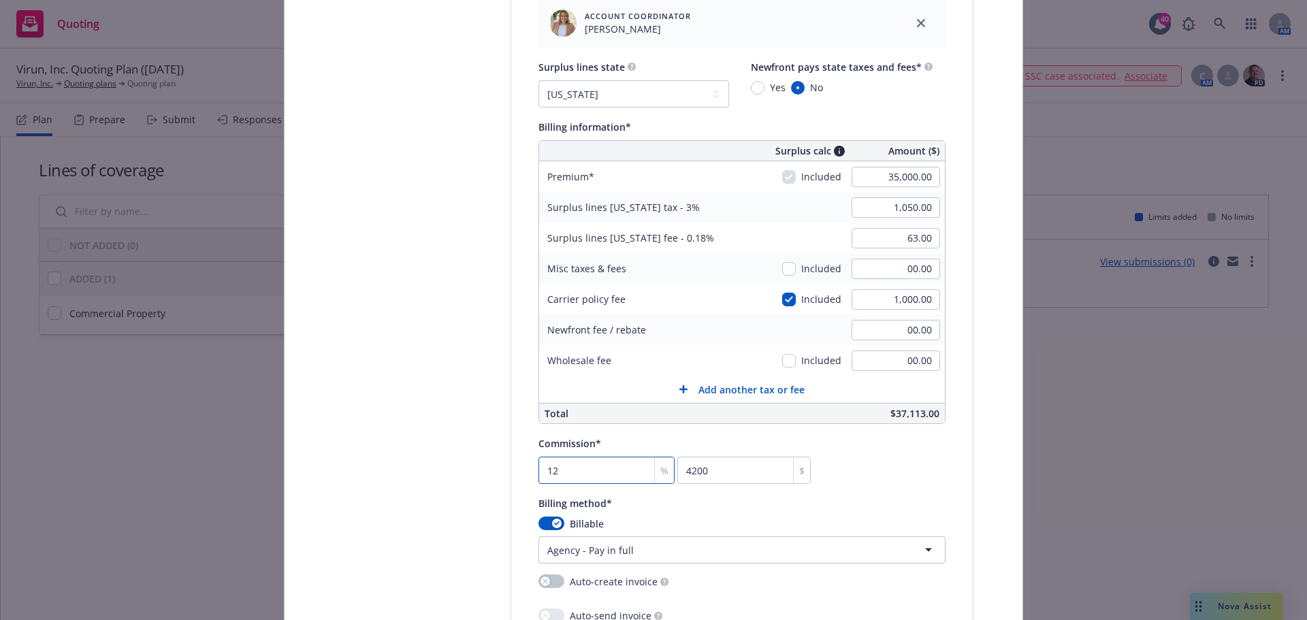
type input "12"
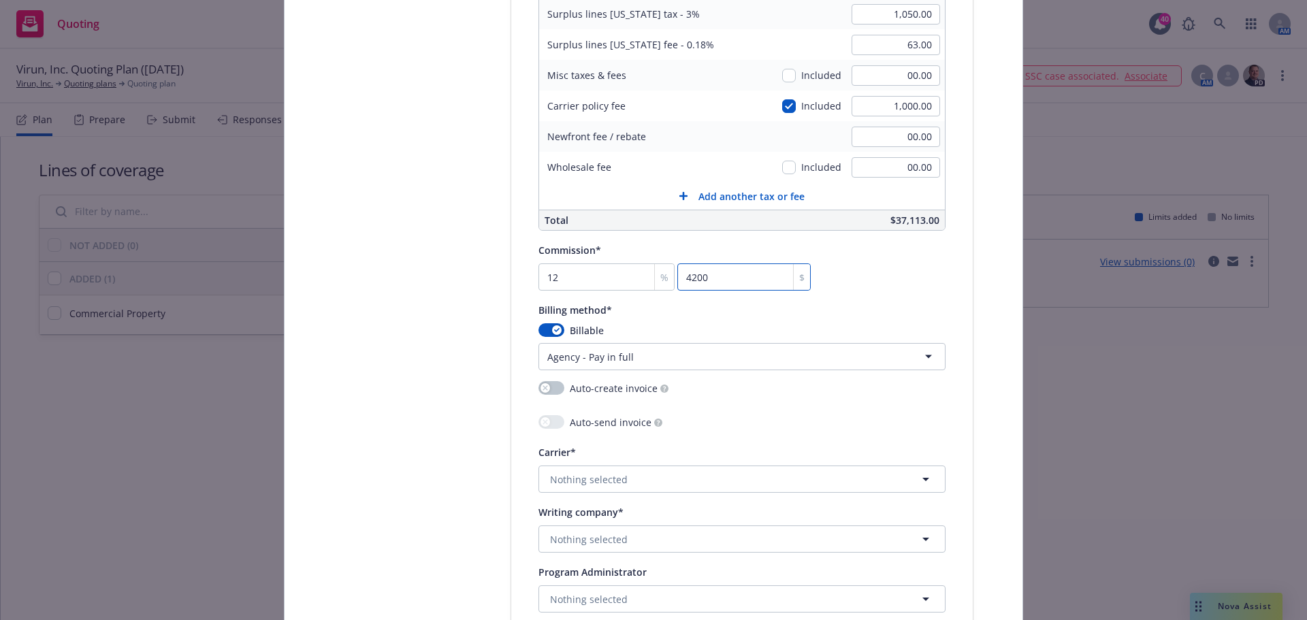
scroll to position [1089, 0]
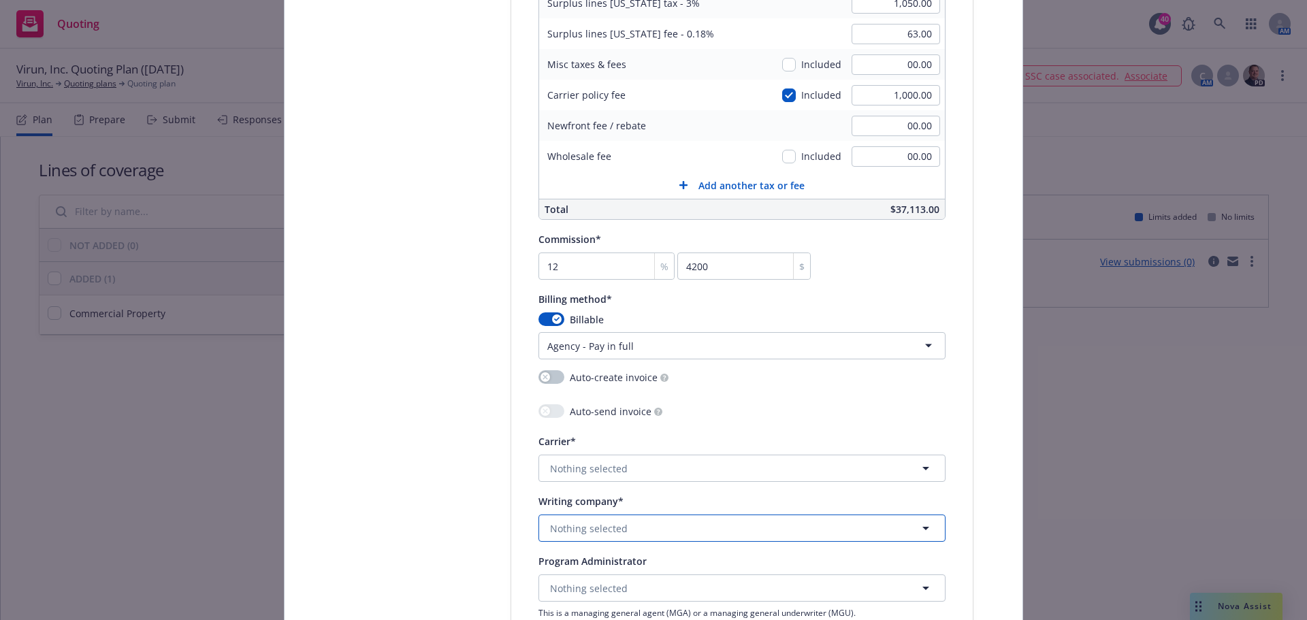
click at [606, 523] on span "Nothing selected" at bounding box center [589, 528] width 78 height 14
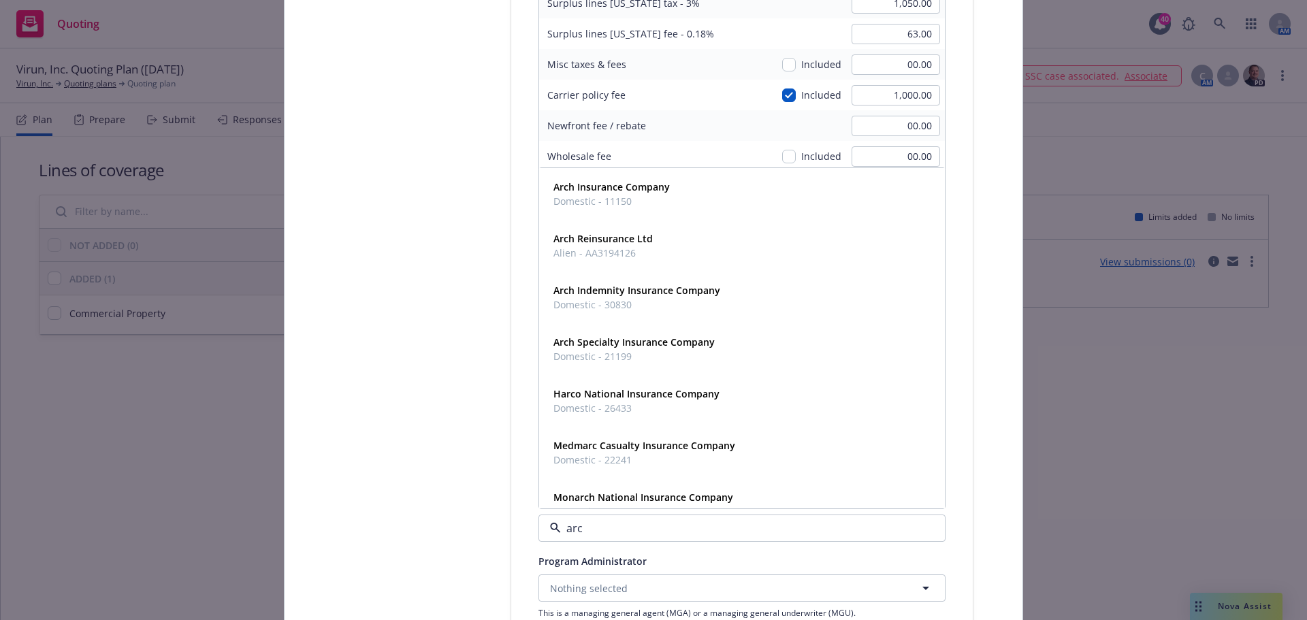
type input "arch"
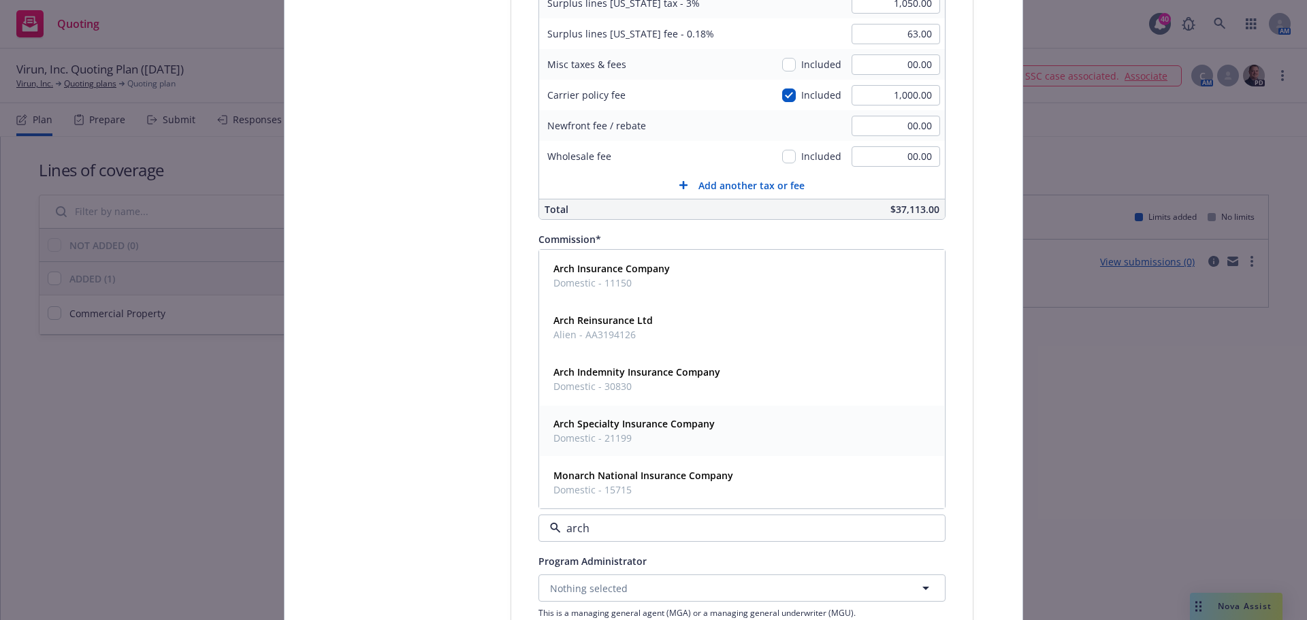
click at [672, 426] on strong "Arch Specialty Insurance Company" at bounding box center [633, 423] width 161 height 13
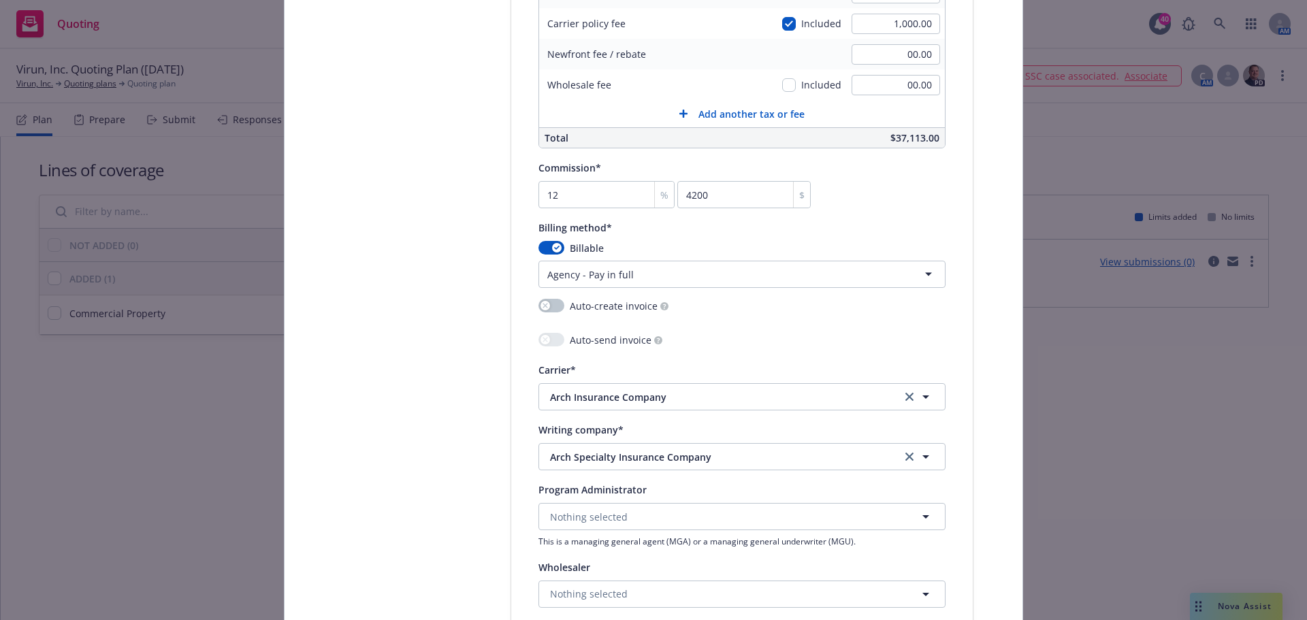
scroll to position [1293, 0]
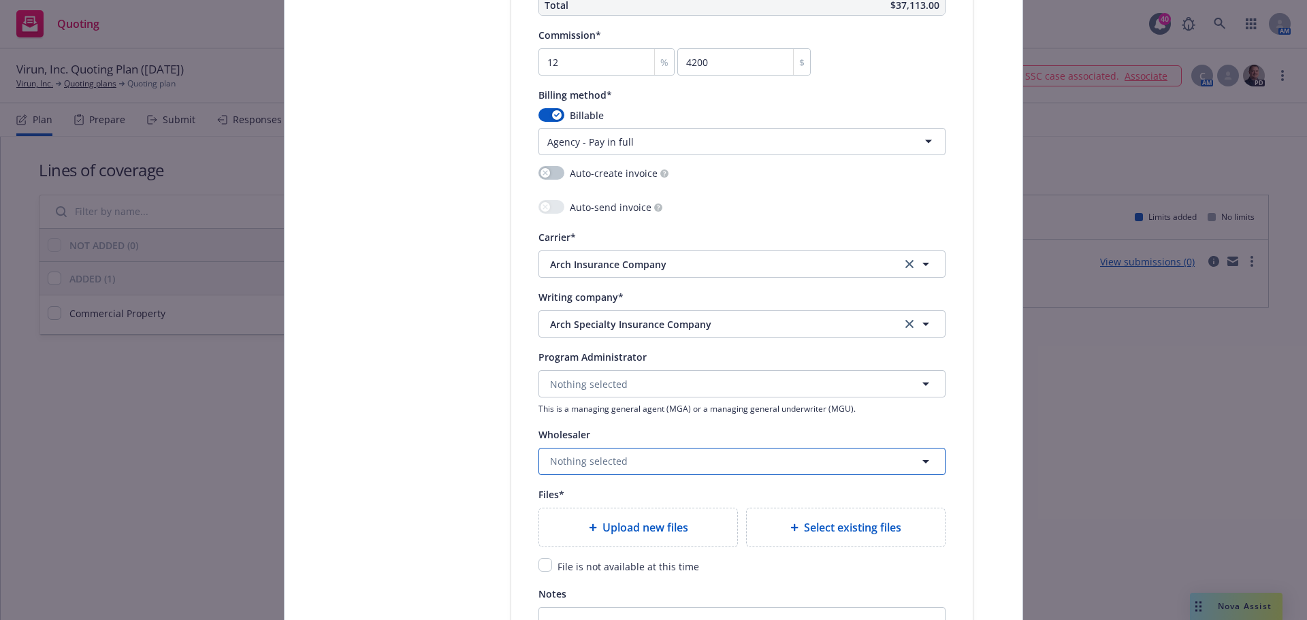
click at [593, 460] on span "Nothing selected" at bounding box center [589, 461] width 78 height 14
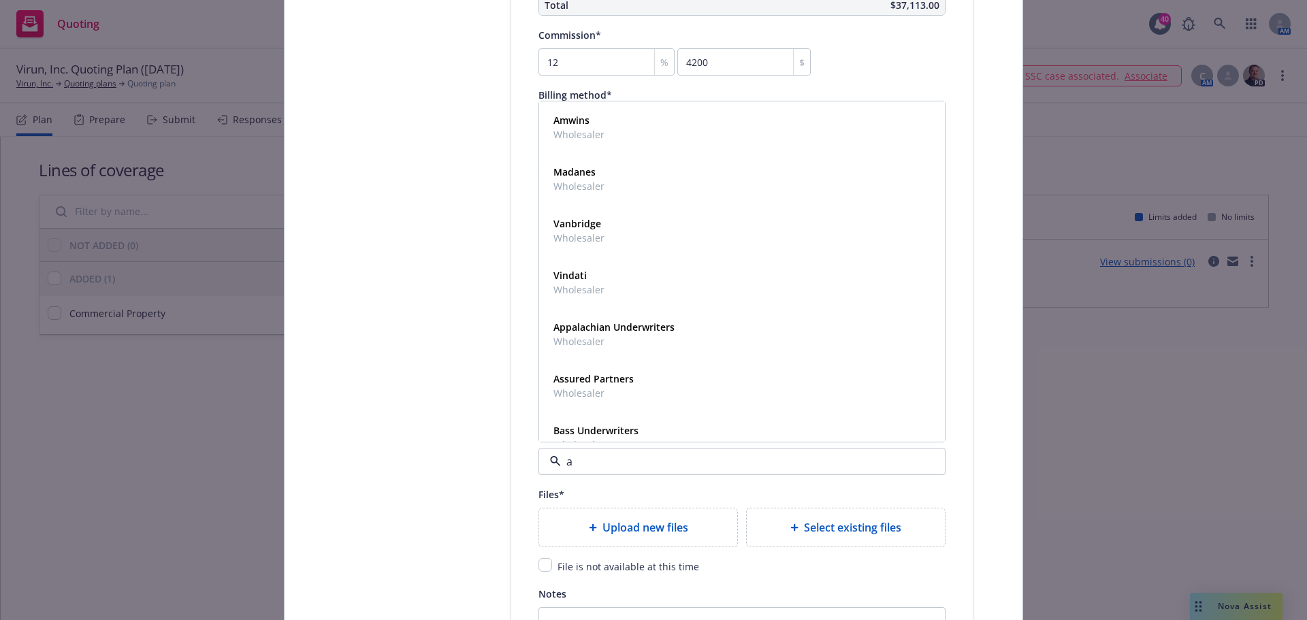
type input "am"
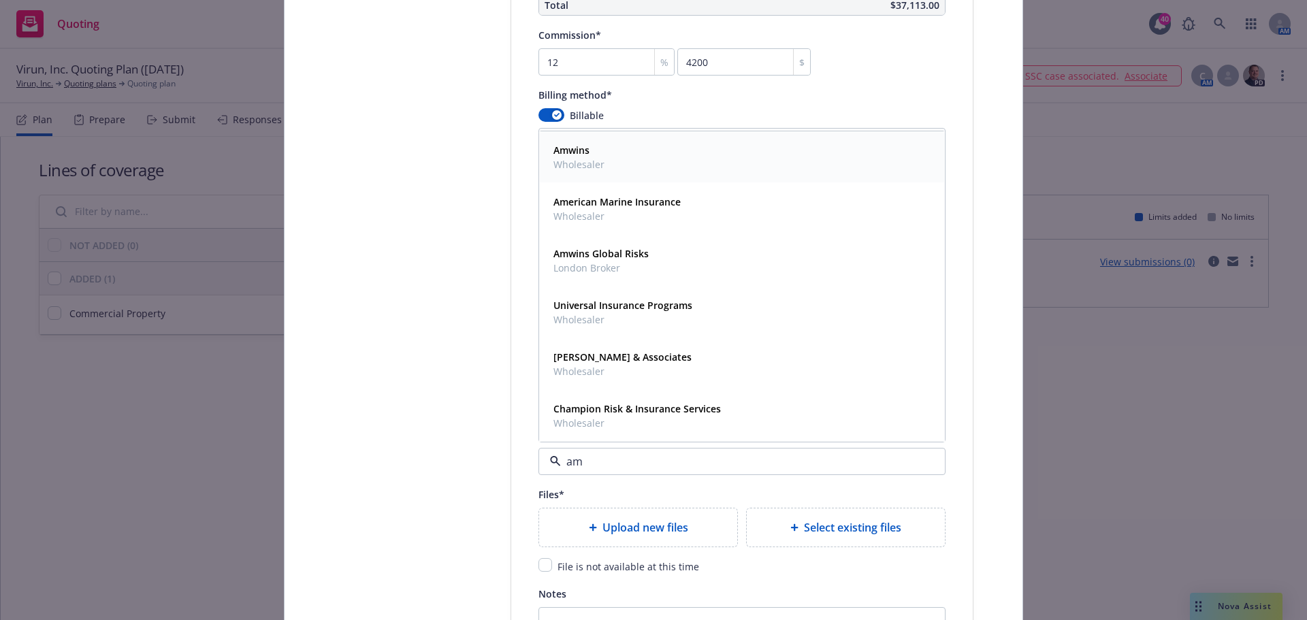
click at [624, 154] on div "Amwins Wholesaler" at bounding box center [742, 157] width 388 height 34
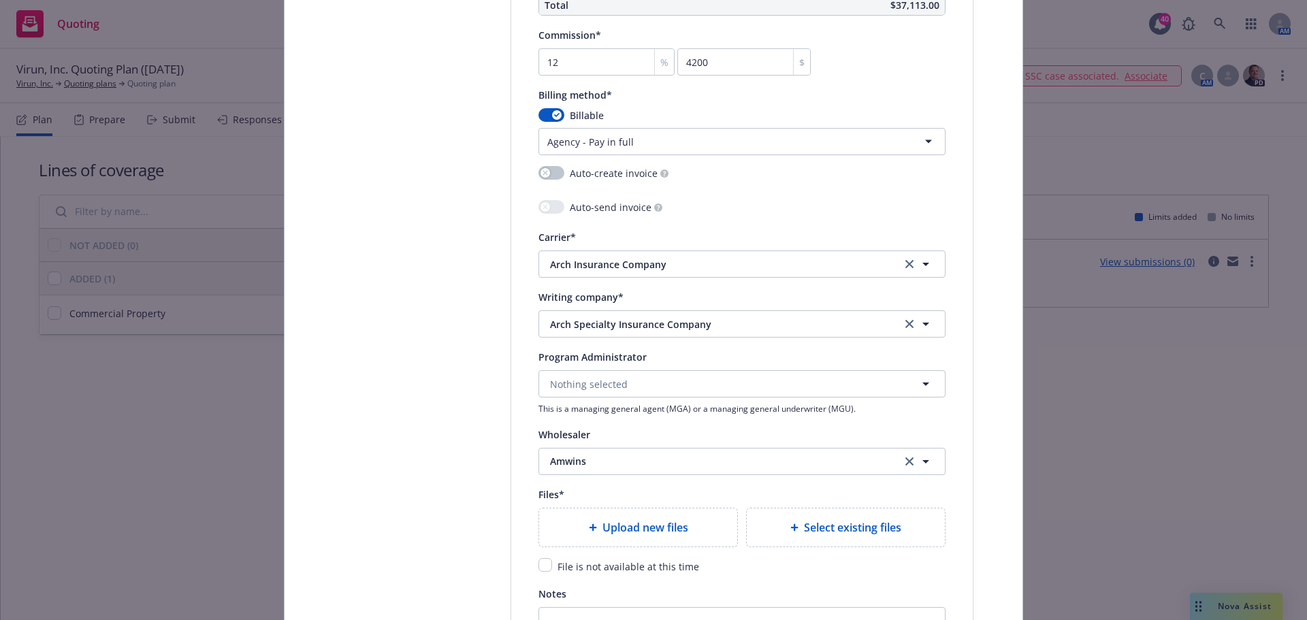
type textarea "x"
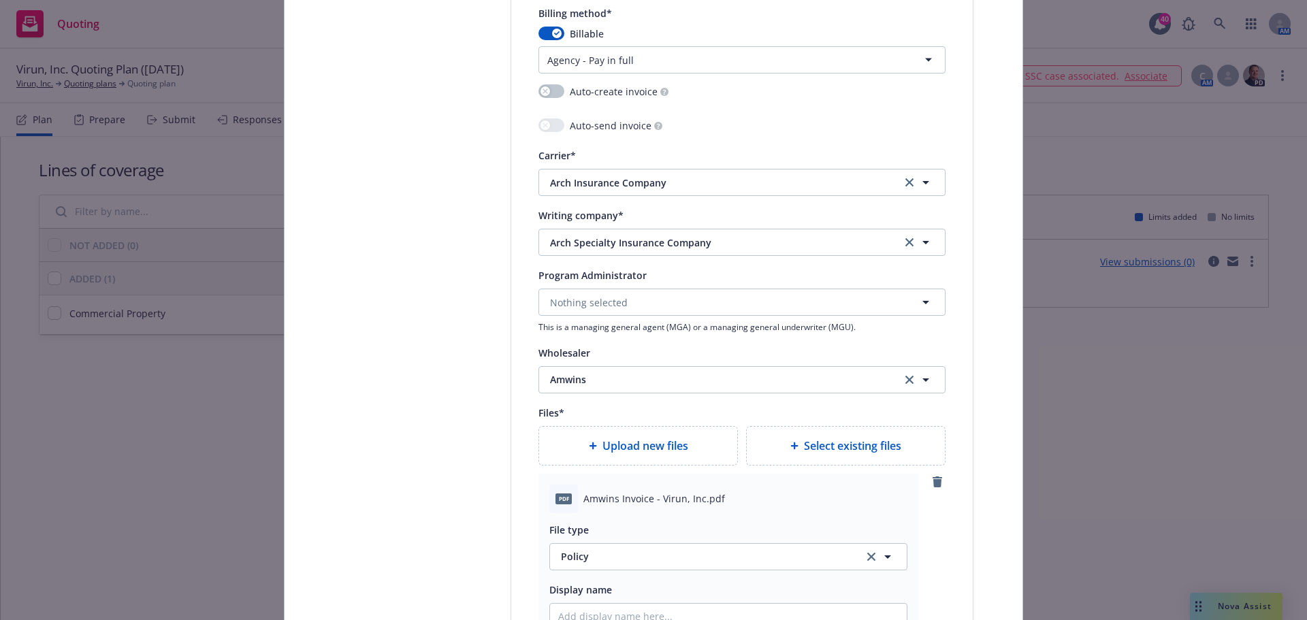
scroll to position [1497, 0]
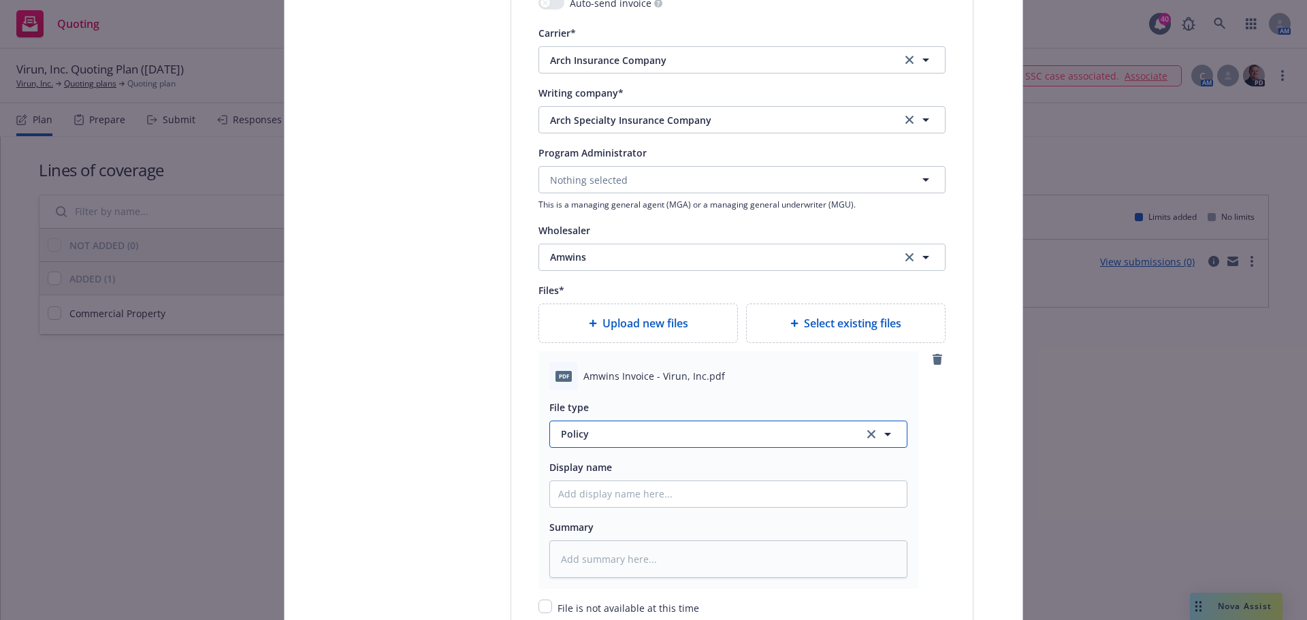
click at [613, 430] on span "Policy" at bounding box center [704, 434] width 286 height 14
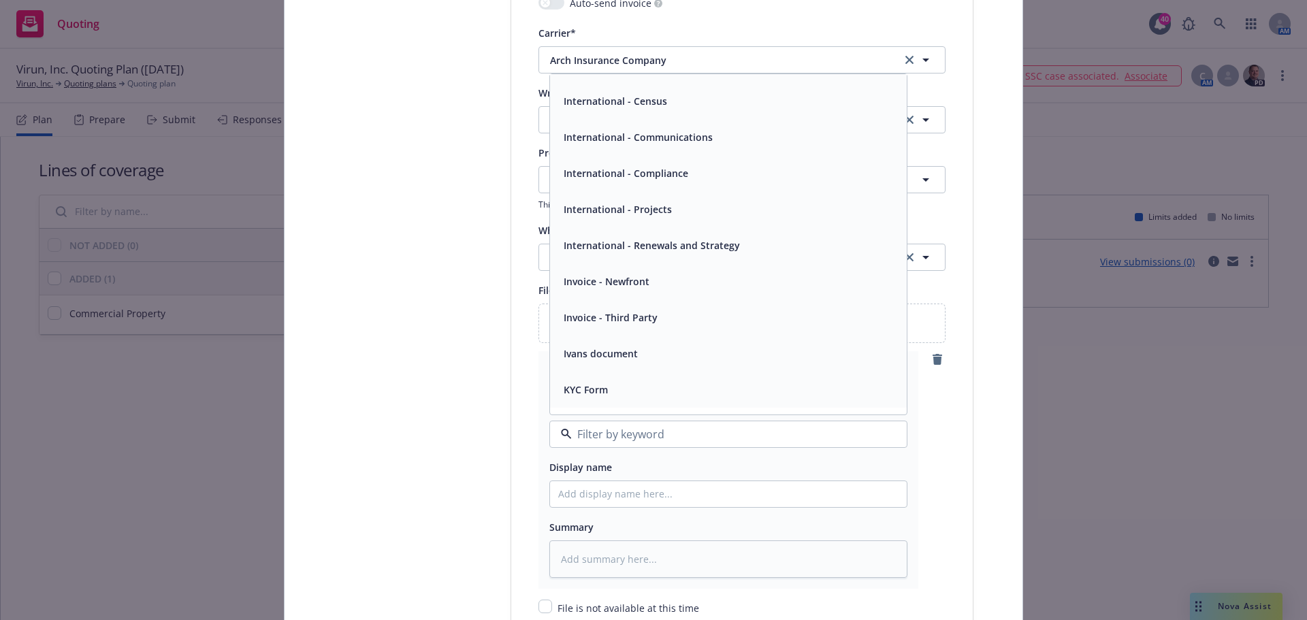
scroll to position [3062, 0]
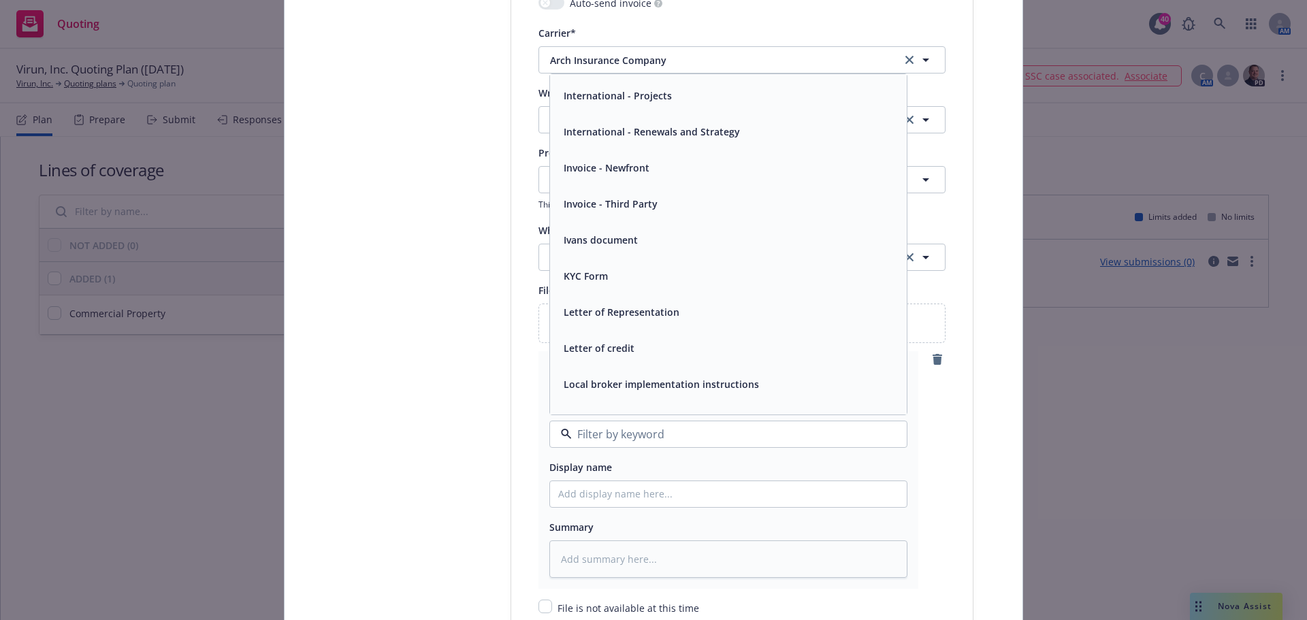
click at [595, 206] on span "Invoice - Third Party" at bounding box center [610, 204] width 94 height 14
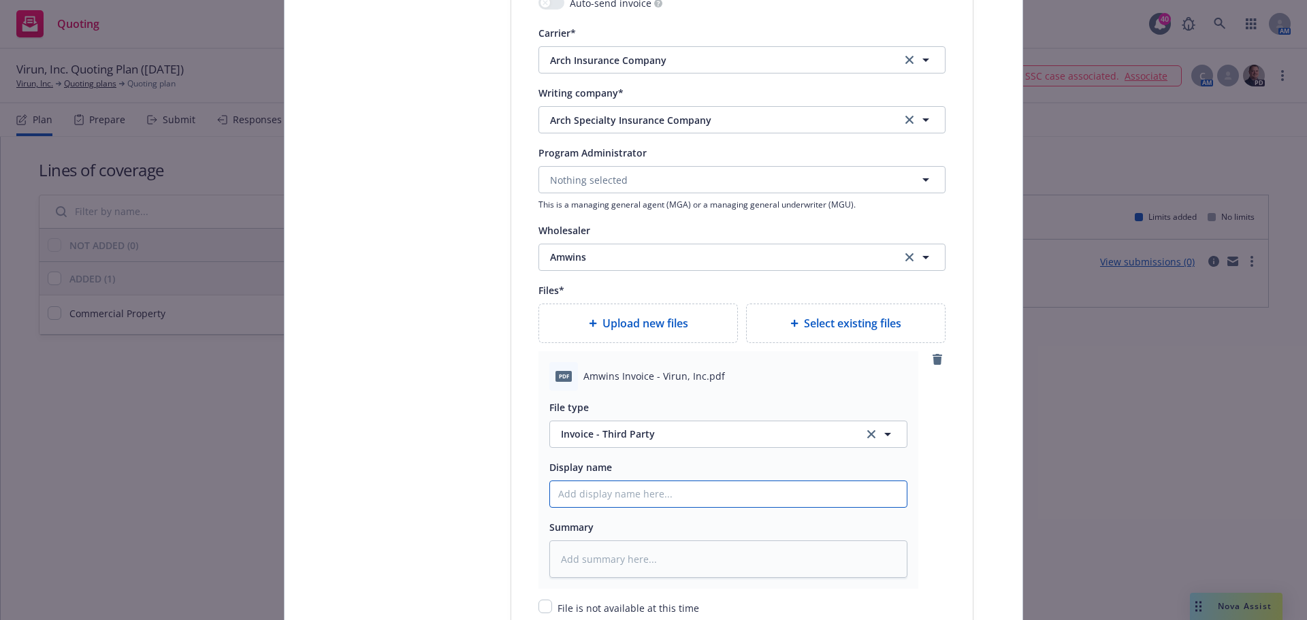
click at [646, 496] on input "Policy display name" at bounding box center [728, 494] width 357 height 26
type textarea "x"
type input "C"
type textarea "x"
type input "Ca"
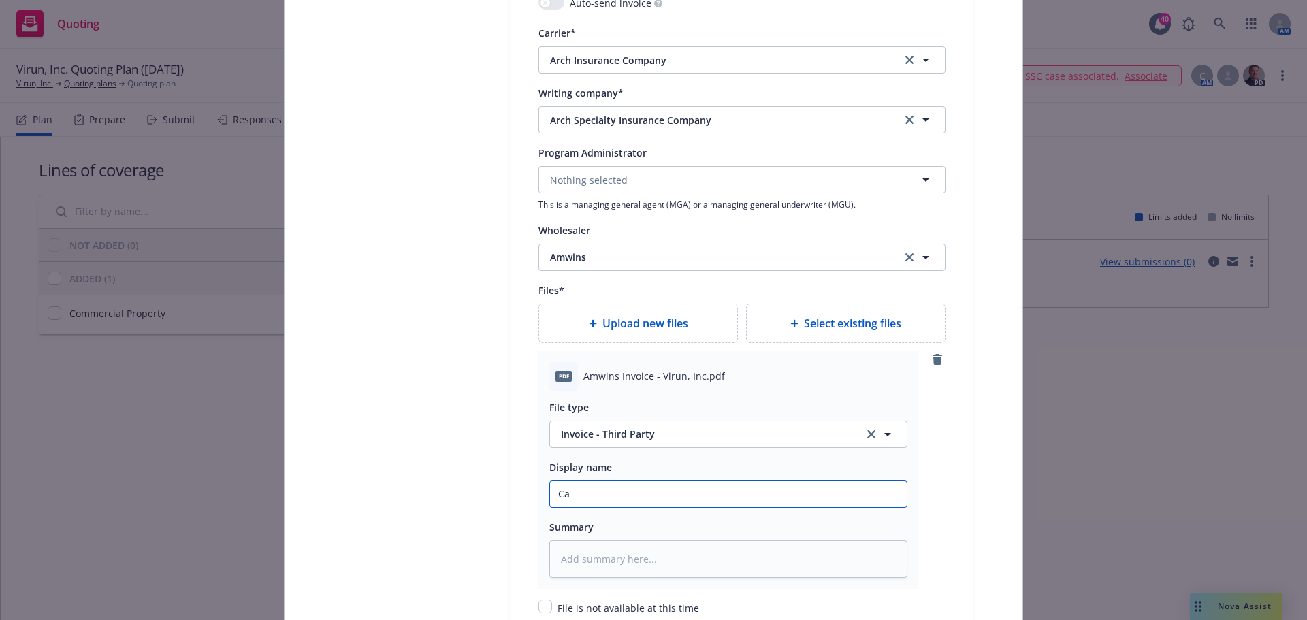
type textarea "x"
type input "Car"
type textarea "x"
type input "Carri"
type textarea "x"
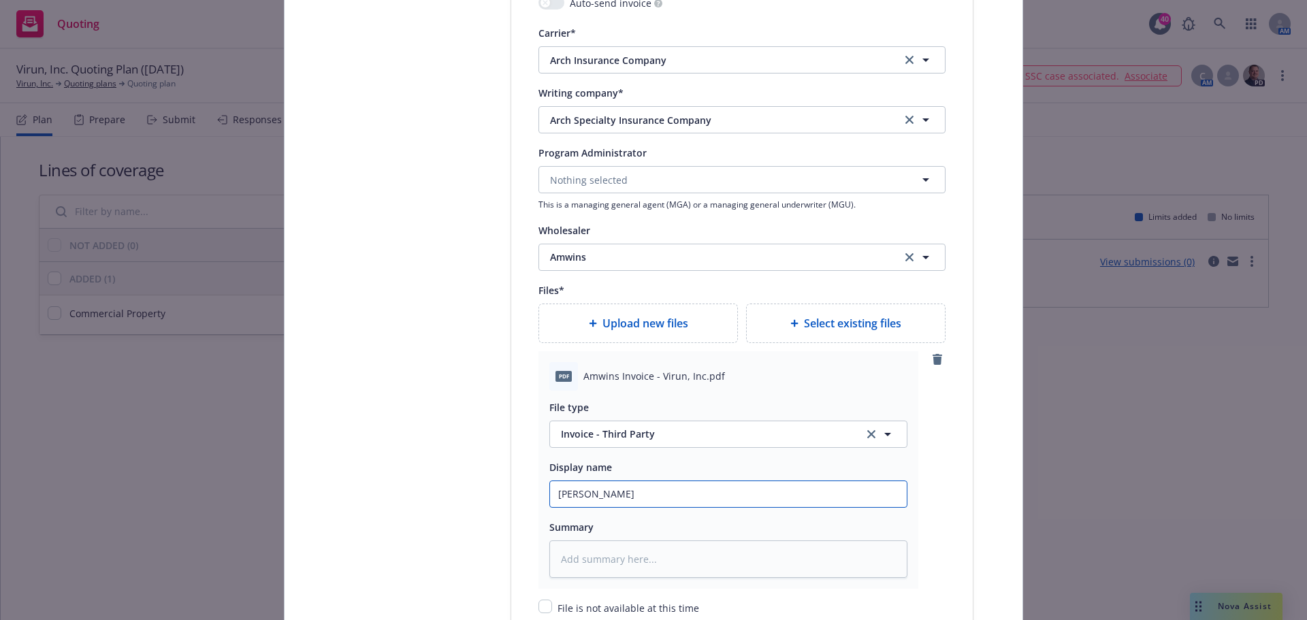
type input "Carrie"
type textarea "x"
type input "Carrier"
type textarea "x"
type input "Carrier"
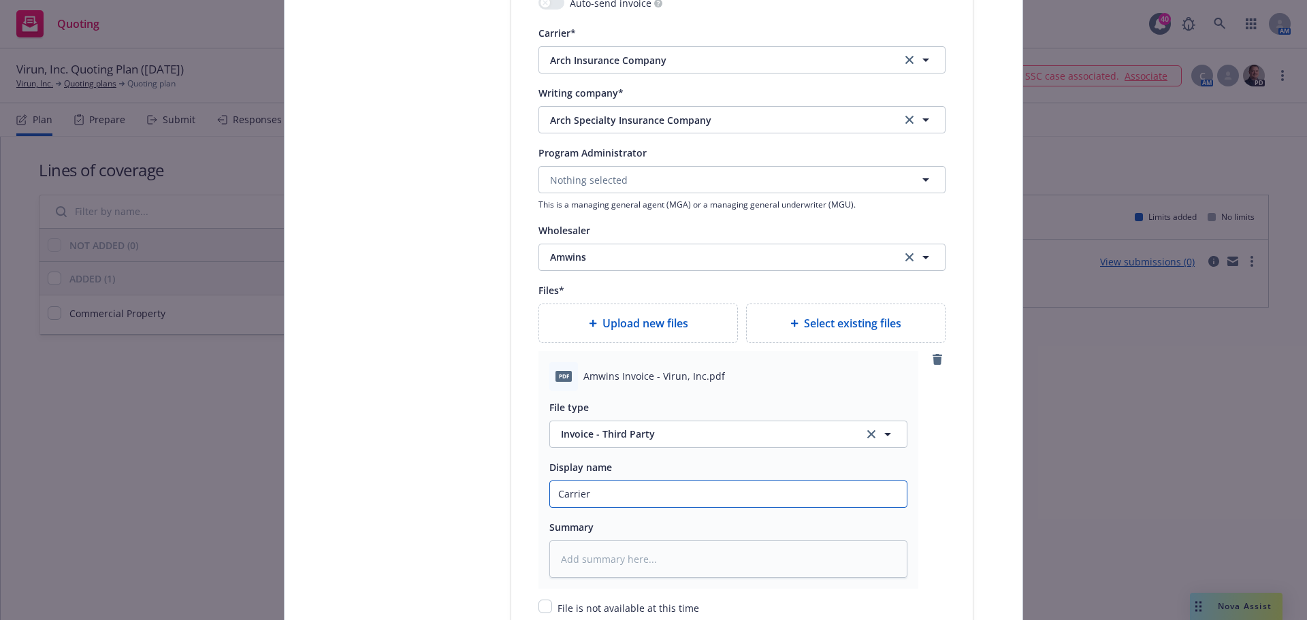
type textarea "x"
type input "Carrier I"
type textarea "x"
type input "Carrier In"
type textarea "x"
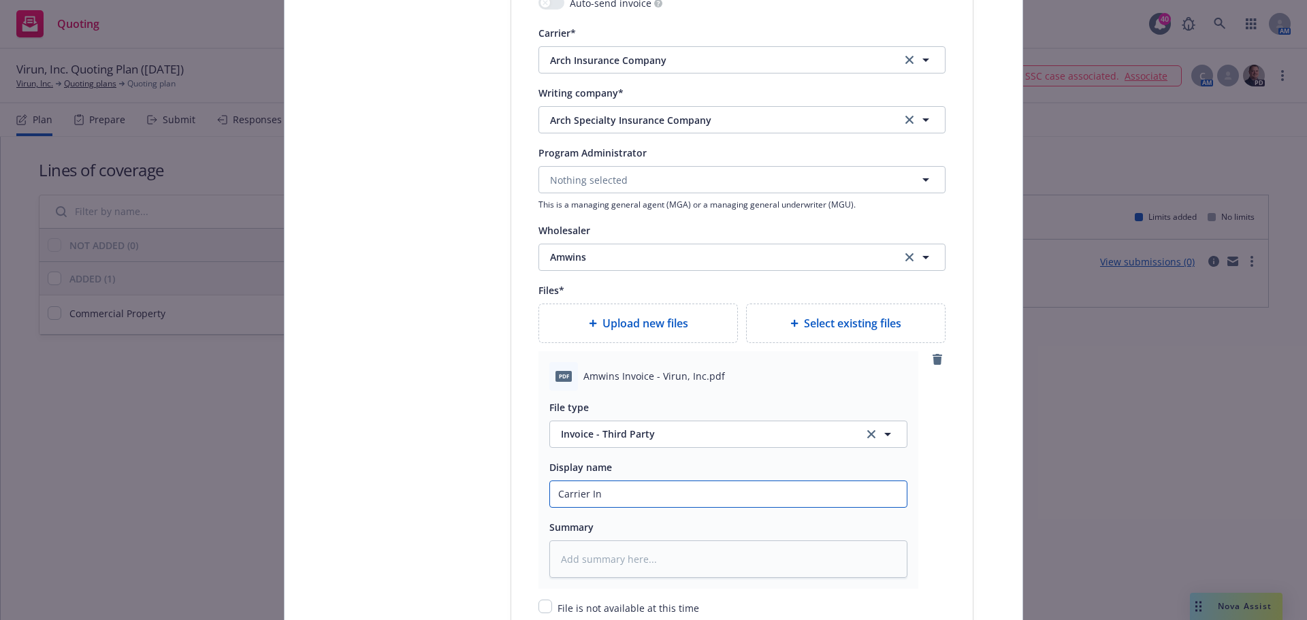
type input "Carrier Inv"
type textarea "x"
type input "Carrier Invo"
type textarea "x"
type input "Carrier Invoi"
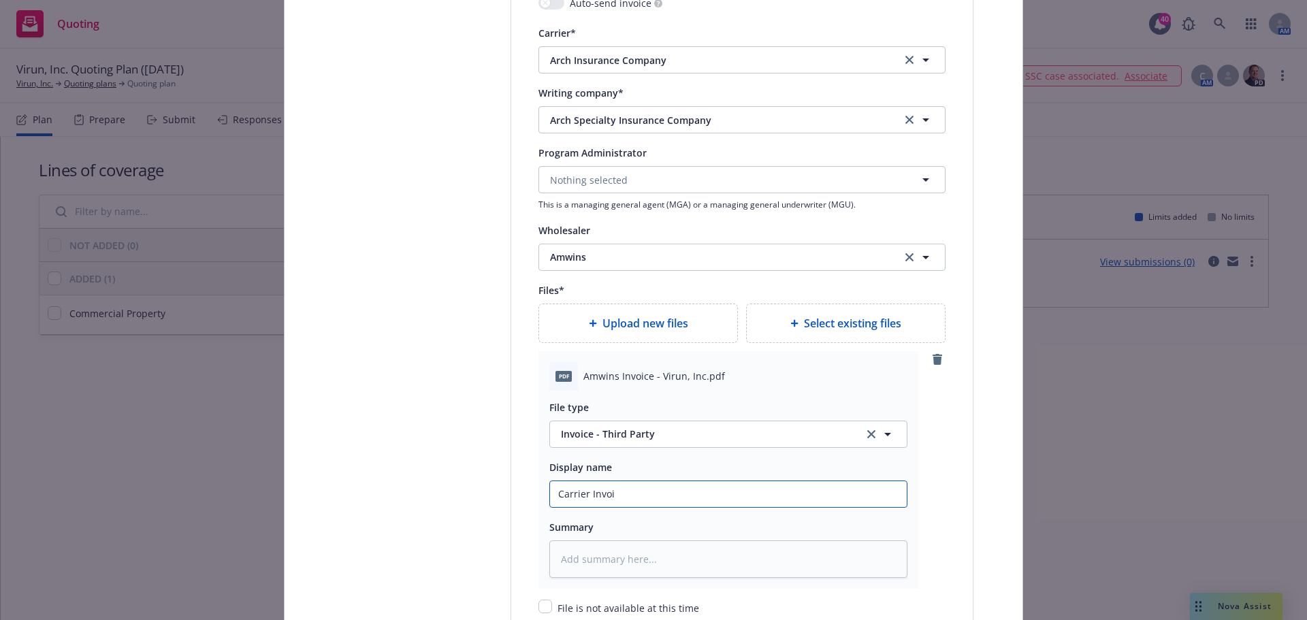
type textarea "x"
type input "Carrier Invoic"
type textarea "x"
type input "Carrier Invoice"
type textarea "x"
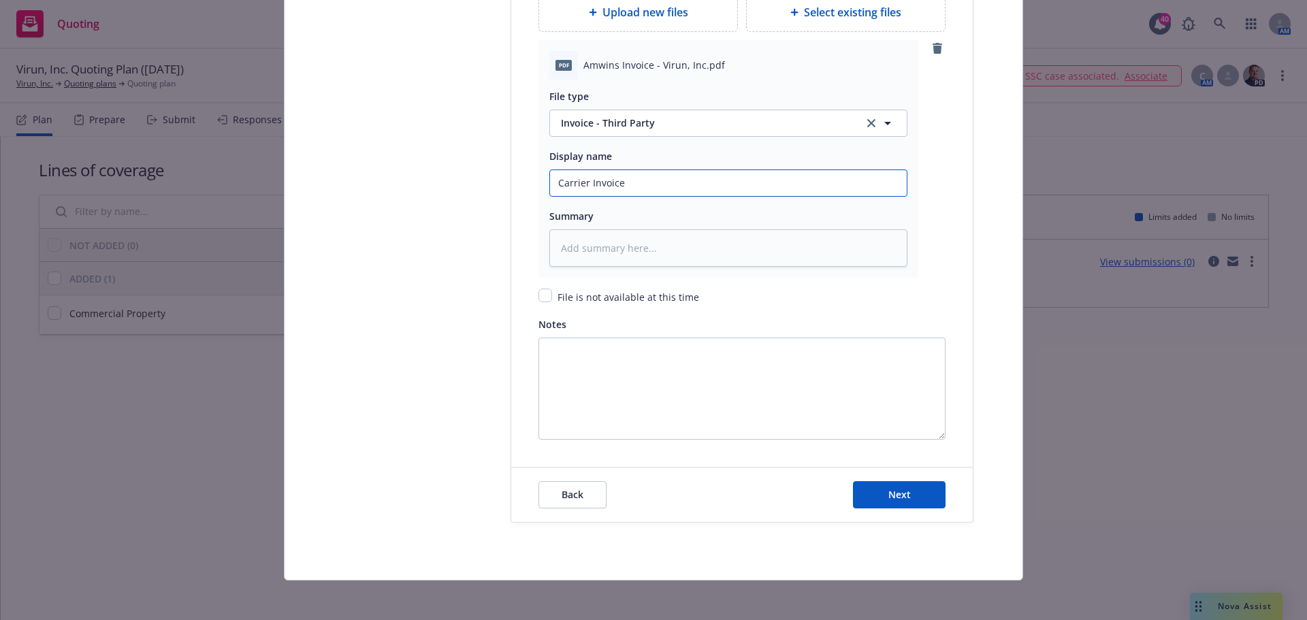
scroll to position [1812, 0]
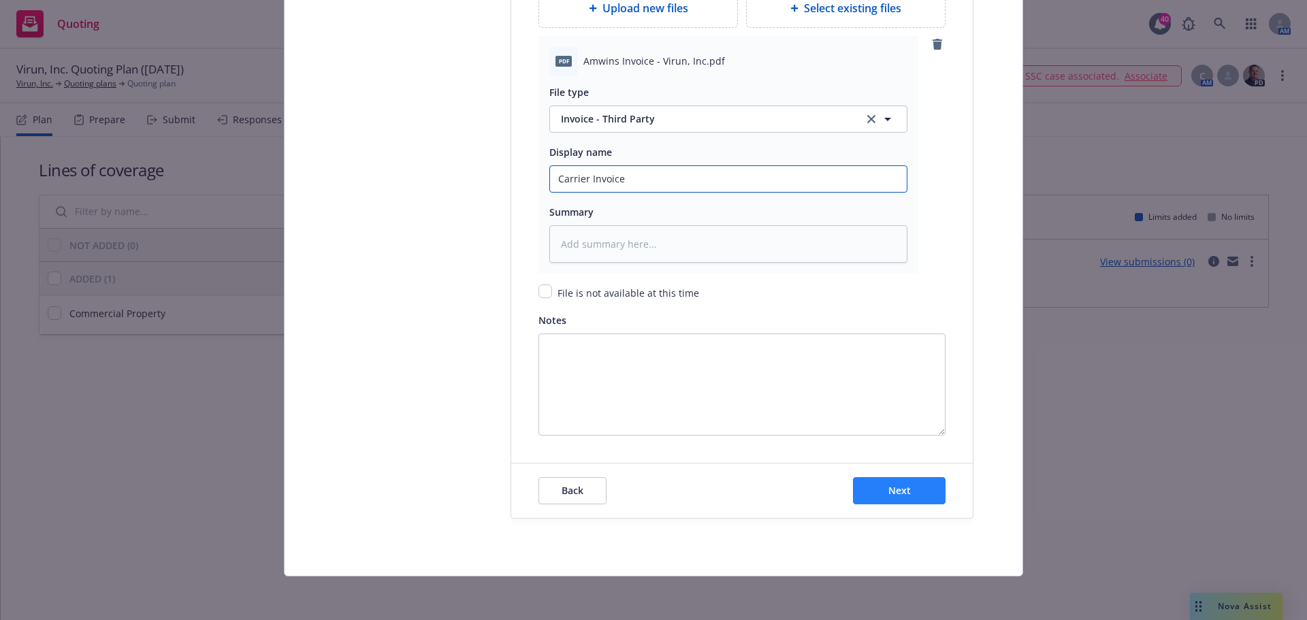
type input "Carrier Invoice"
click at [898, 497] on button "Next" at bounding box center [899, 490] width 93 height 27
type textarea "x"
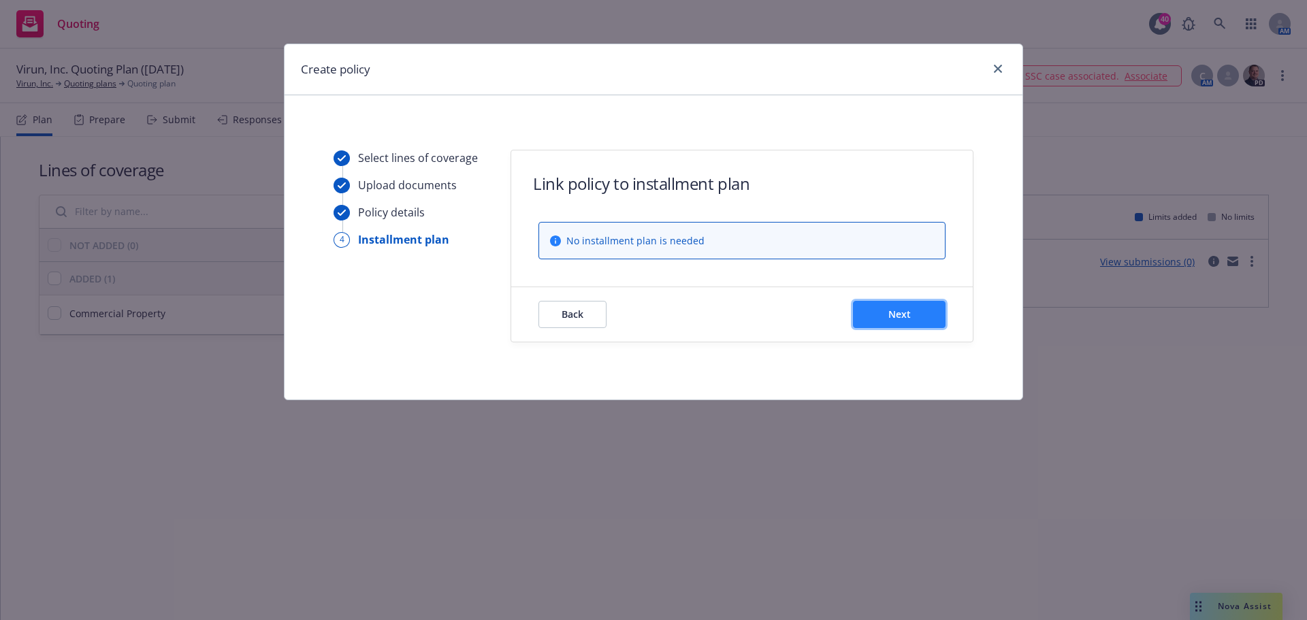
click at [889, 304] on button "Next" at bounding box center [899, 314] width 93 height 27
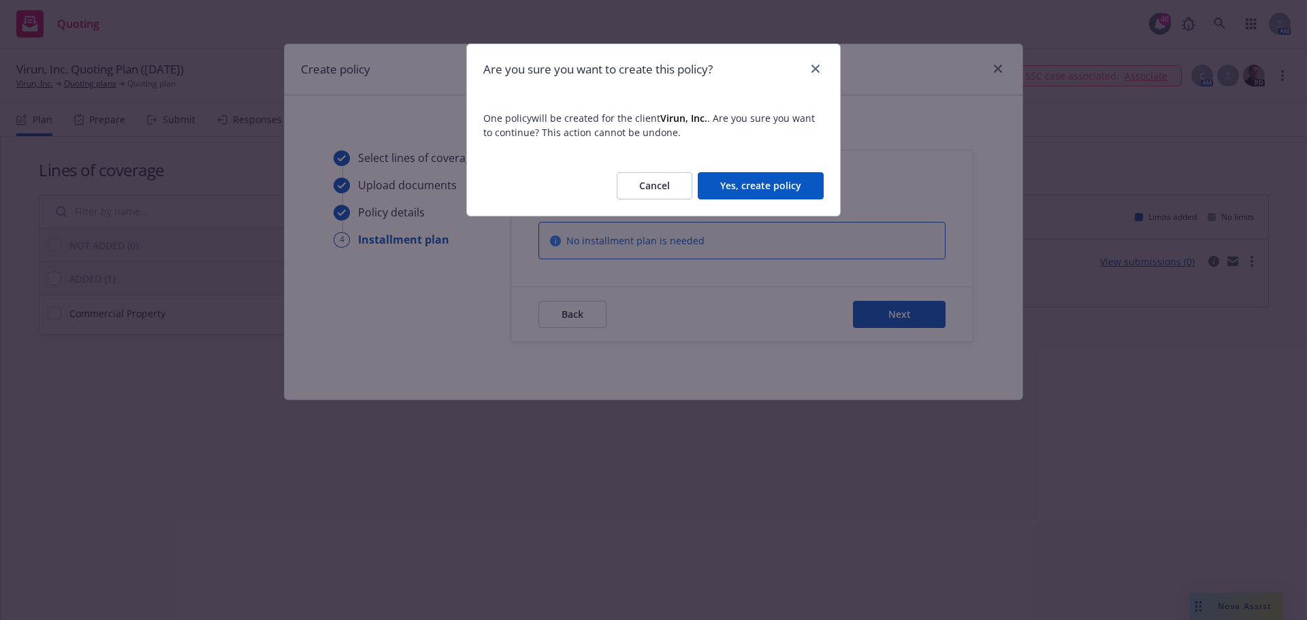
click at [801, 189] on button "Yes, create policy" at bounding box center [761, 185] width 126 height 27
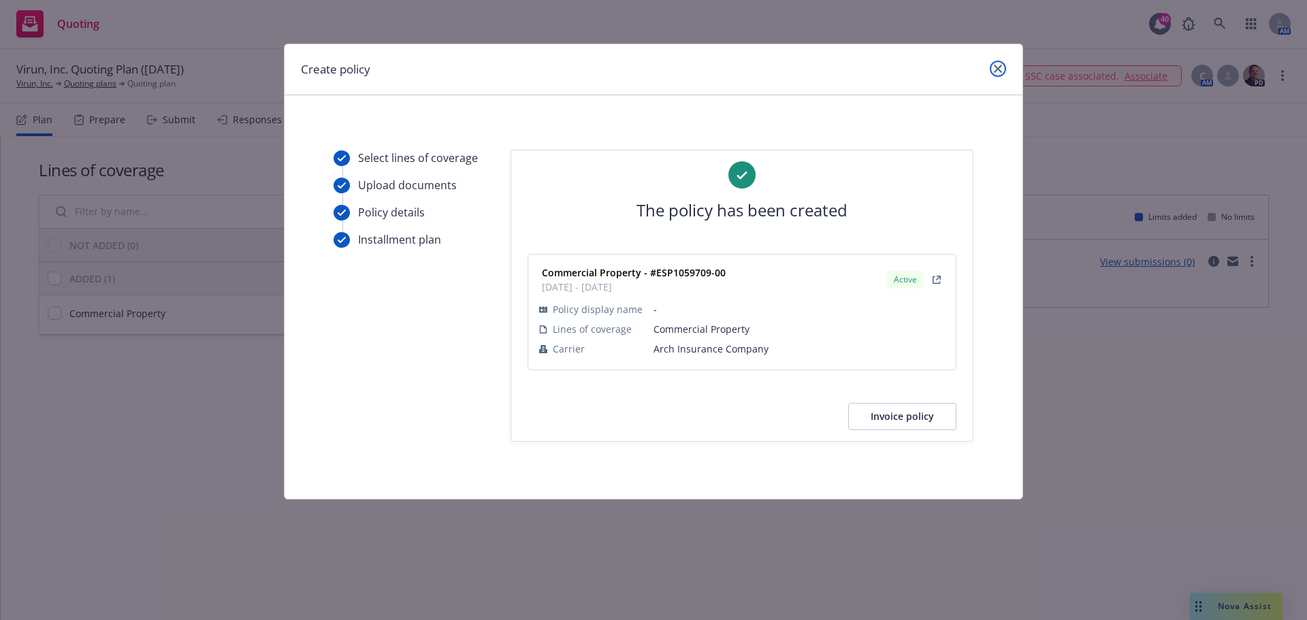
click at [996, 67] on icon "close" at bounding box center [998, 69] width 8 height 8
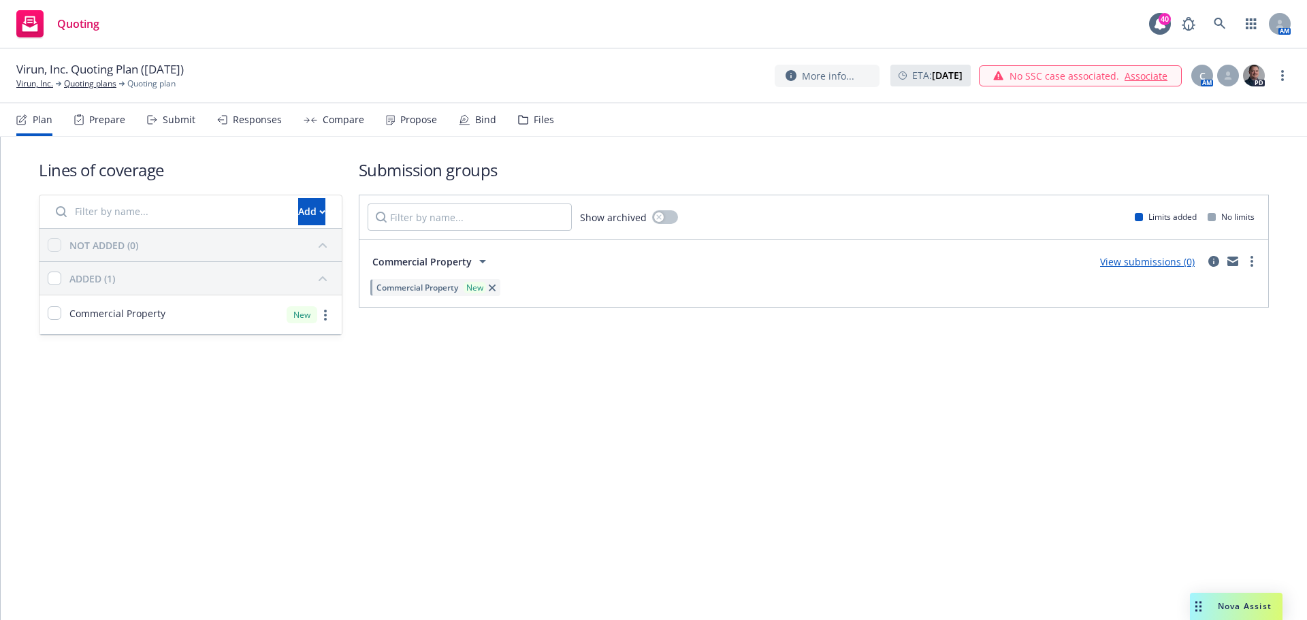
click at [23, 77] on span "Virun, Inc. Quoting Plan (2025-09-30)" at bounding box center [99, 69] width 167 height 16
click at [29, 83] on link "Virun, Inc." at bounding box center [34, 84] width 37 height 12
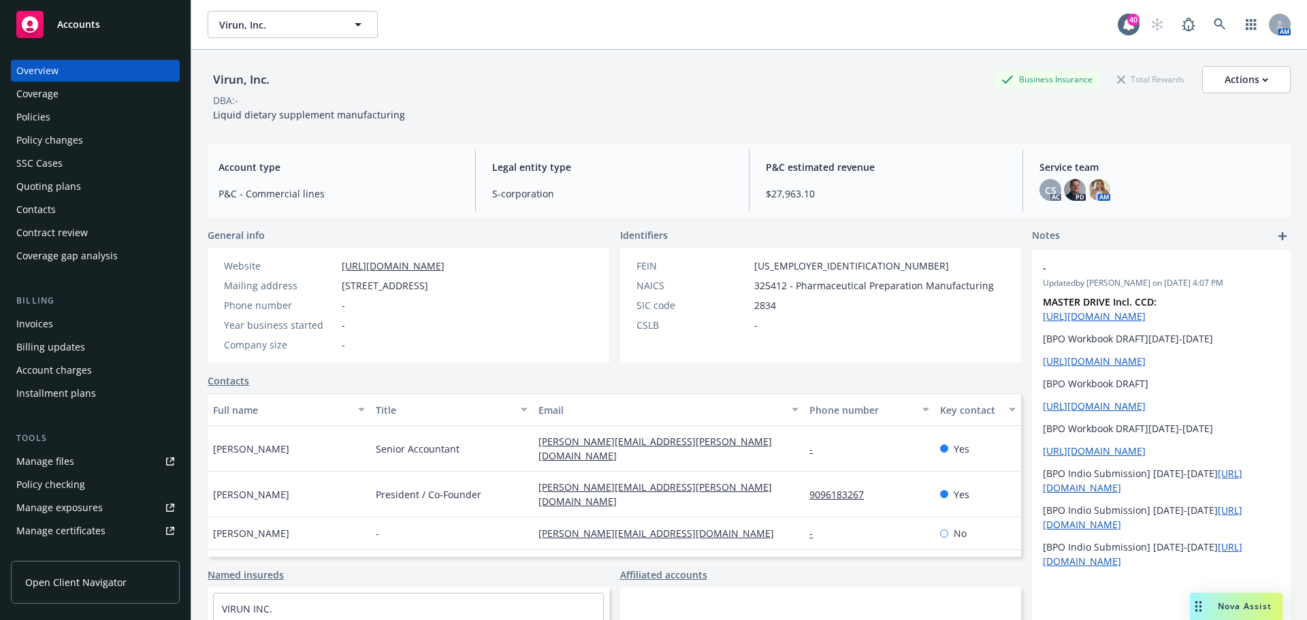
click at [55, 114] on div "Policies" at bounding box center [95, 117] width 158 height 22
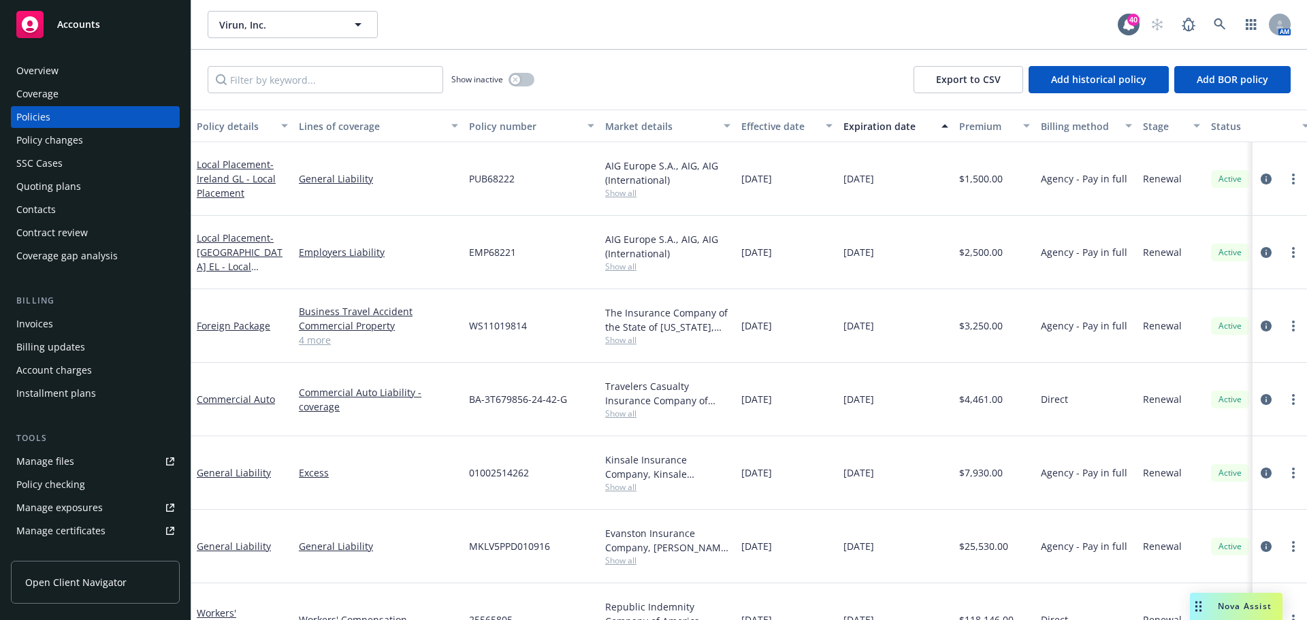
scroll to position [121, 0]
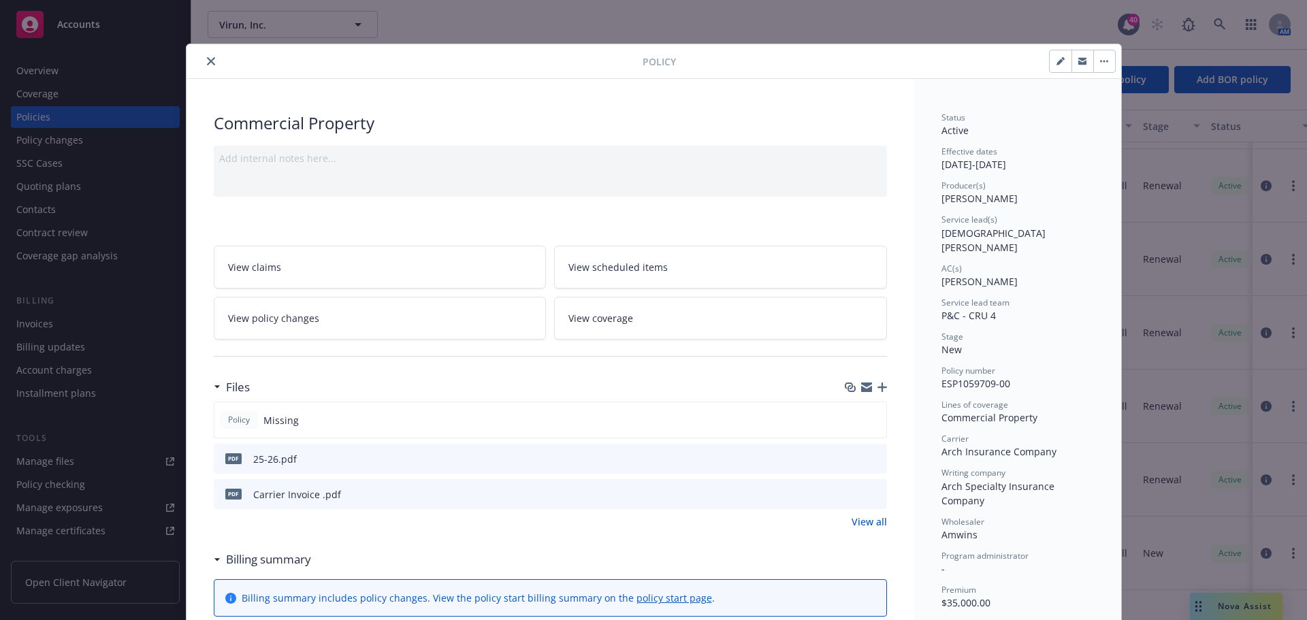
click at [402, 319] on link "View policy changes" at bounding box center [380, 318] width 333 height 43
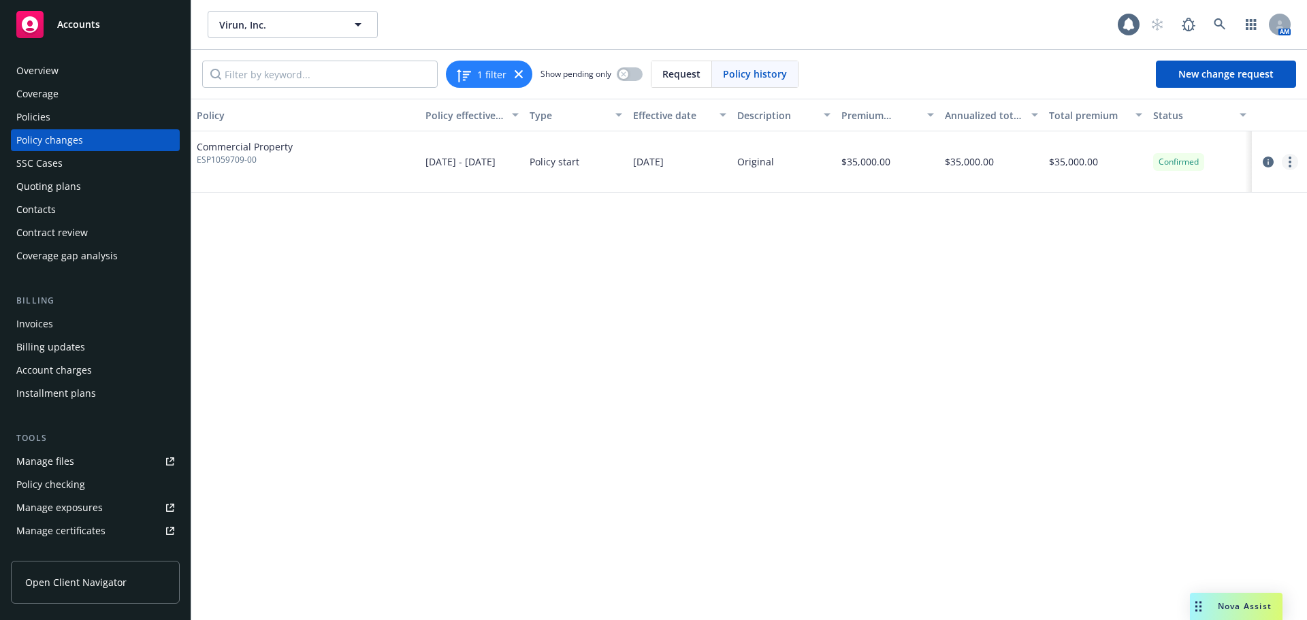
click at [1287, 163] on link "more" at bounding box center [1289, 162] width 16 height 16
click at [1134, 269] on link "Edit billing info" at bounding box center [1180, 271] width 233 height 27
select select "CA"
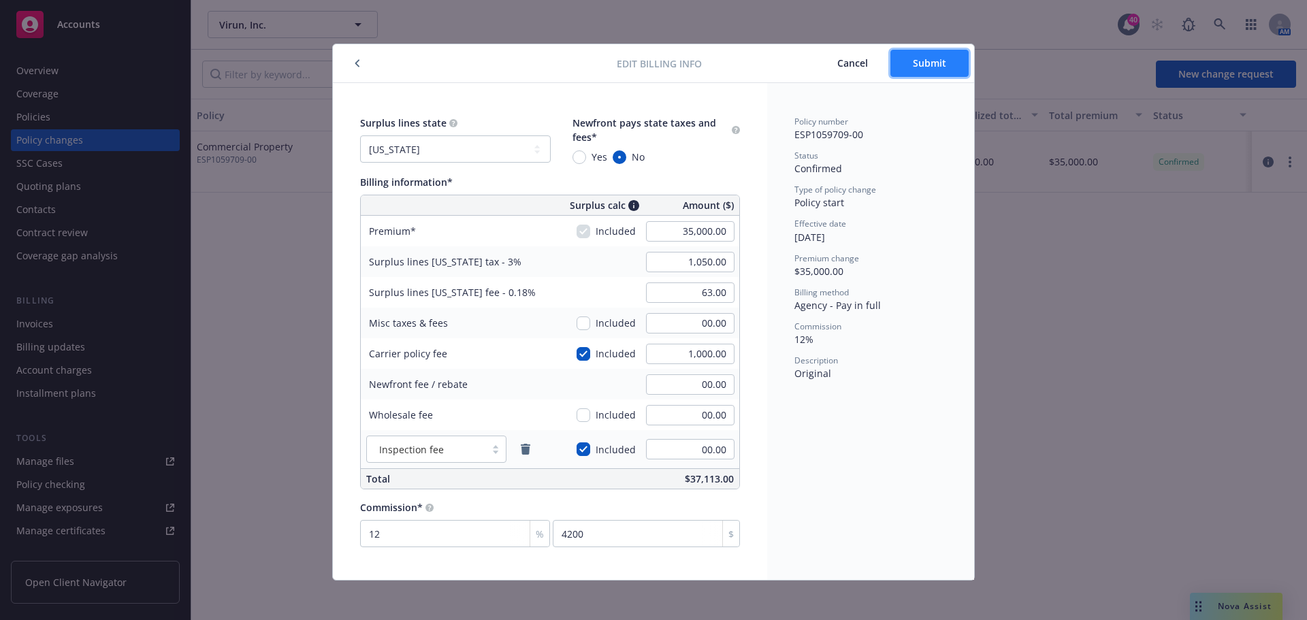
click at [908, 71] on button "Submit" at bounding box center [929, 63] width 78 height 27
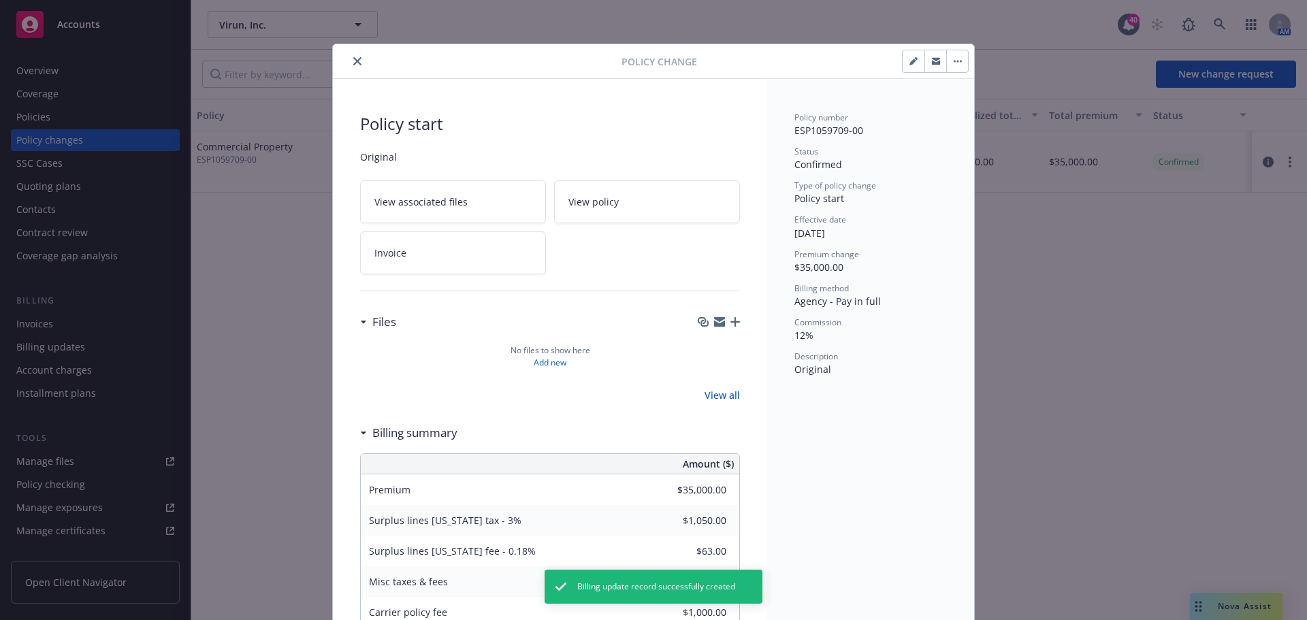
click at [428, 256] on link "Invoice" at bounding box center [453, 252] width 186 height 43
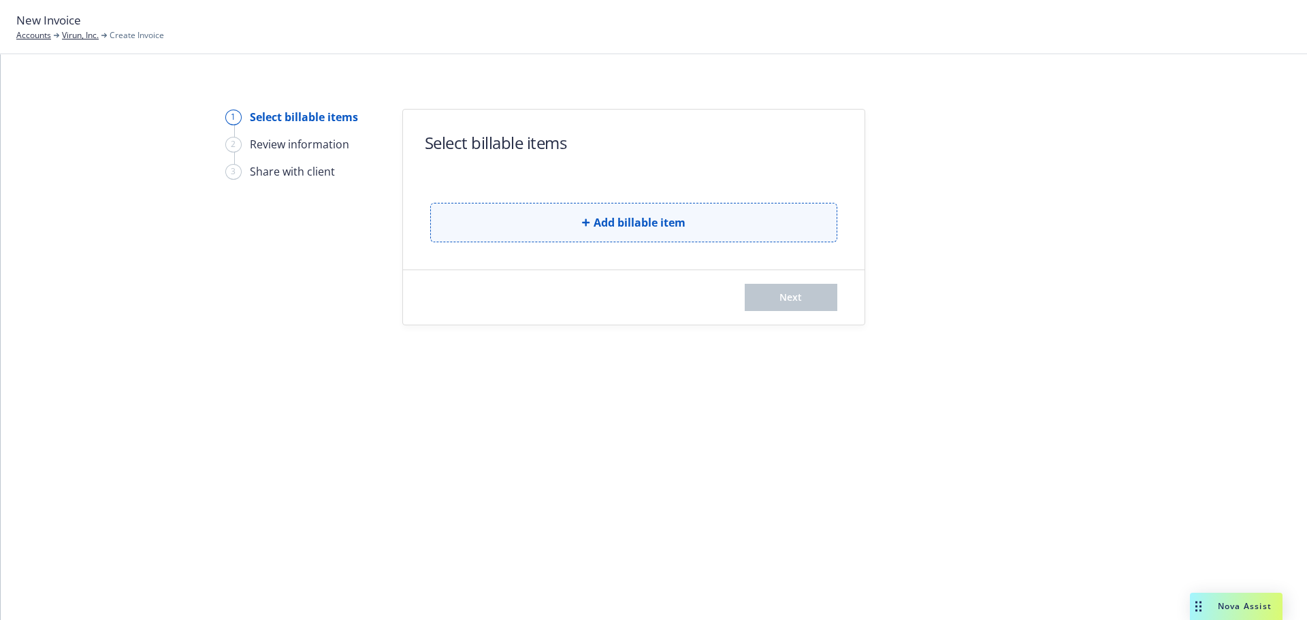
click at [676, 219] on span "Add billable item" at bounding box center [639, 222] width 92 height 16
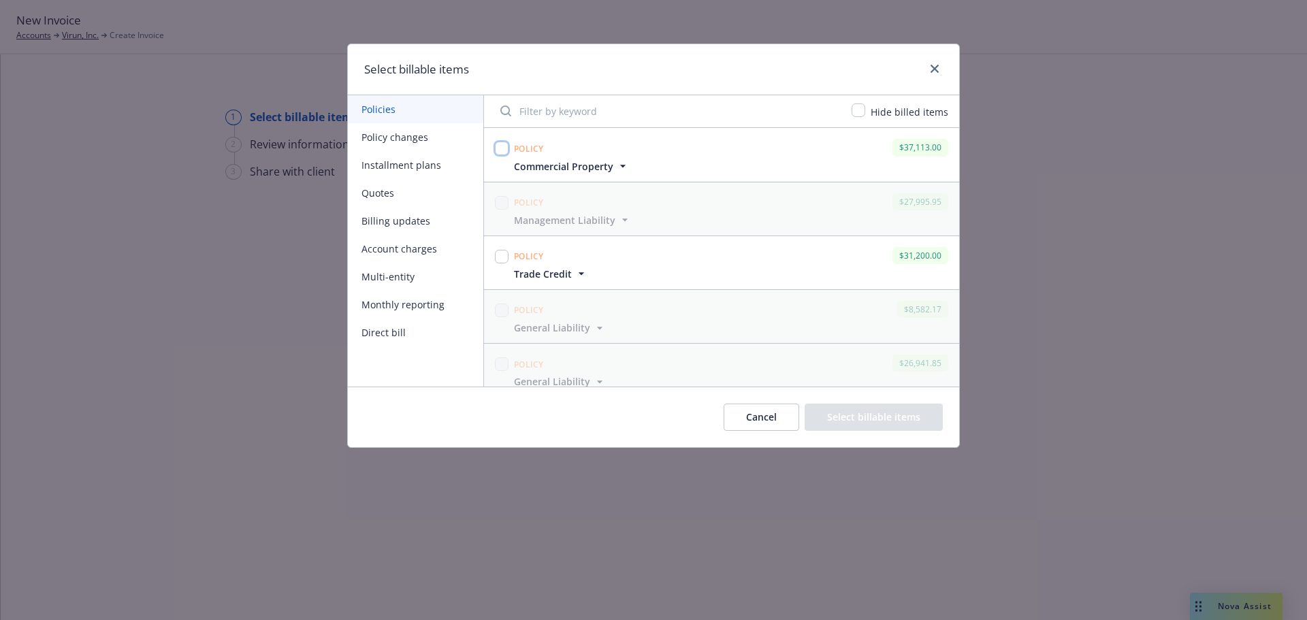
click at [499, 148] on input "checkbox" at bounding box center [502, 149] width 14 height 14
checkbox input "true"
click at [872, 414] on button "Select billable items" at bounding box center [873, 417] width 138 height 27
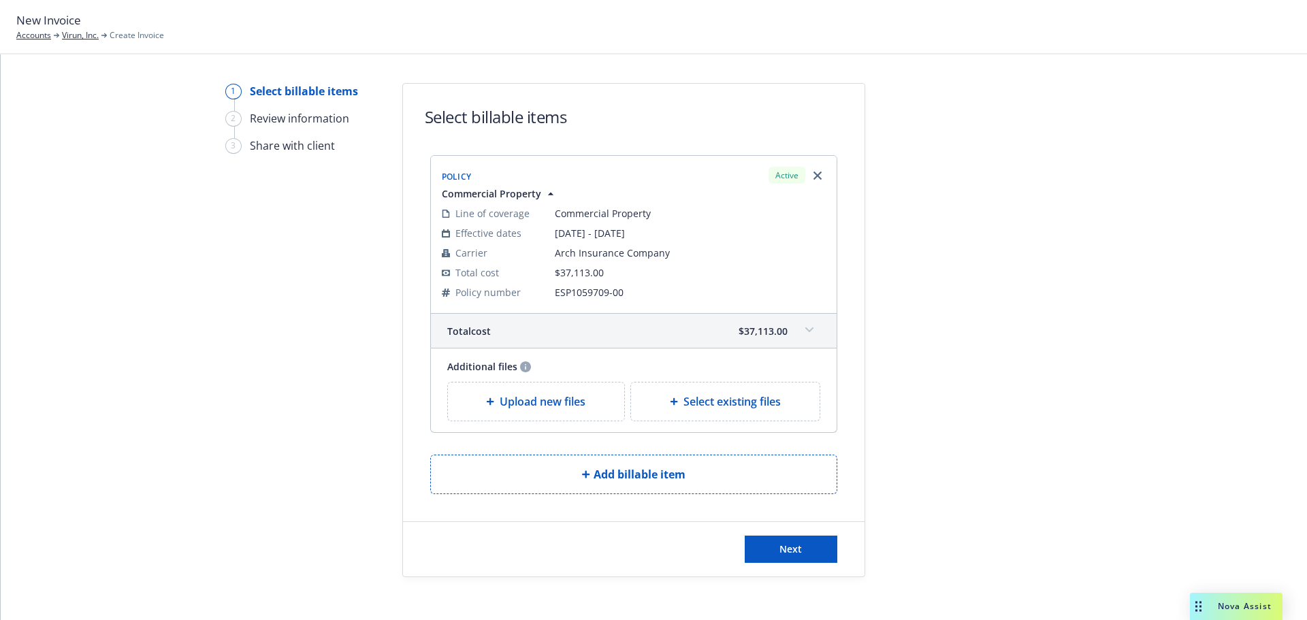
scroll to position [37, 0]
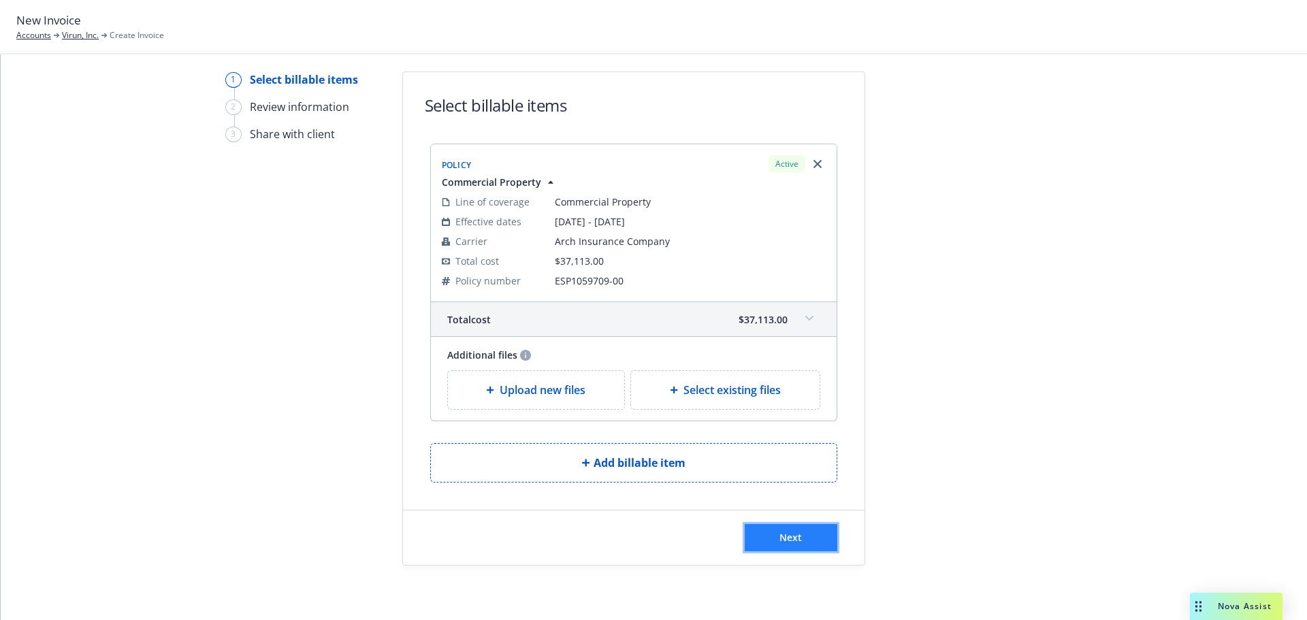
click at [793, 546] on button "Next" at bounding box center [790, 537] width 93 height 27
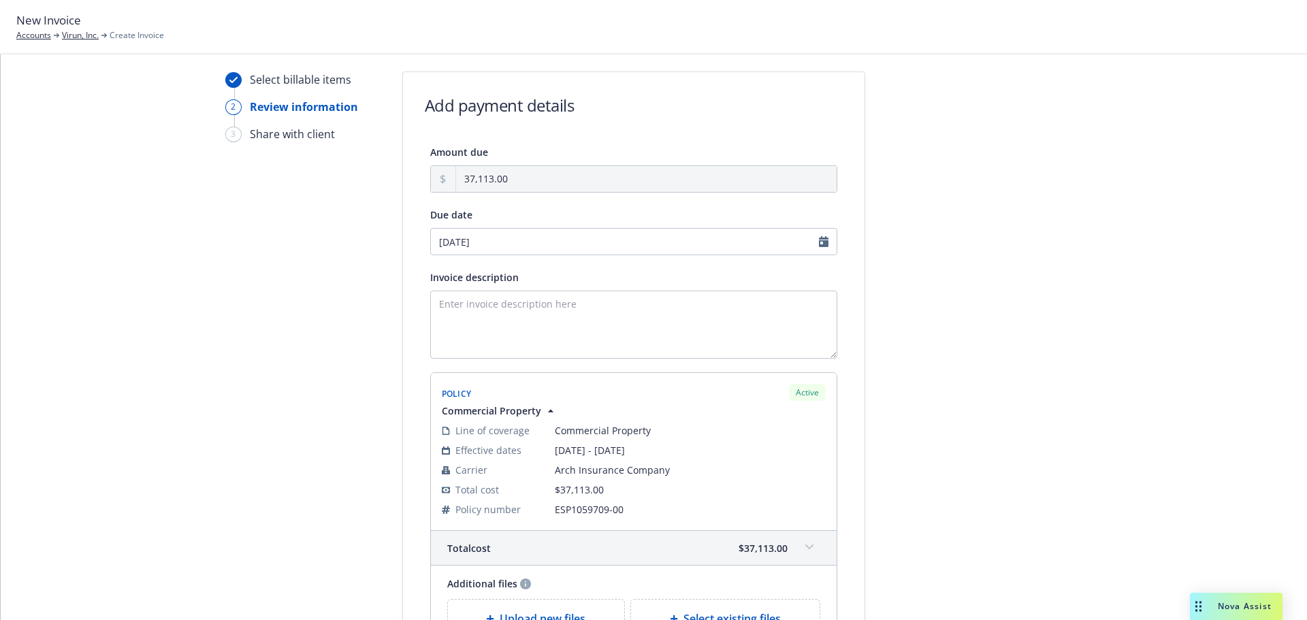
scroll to position [205, 0]
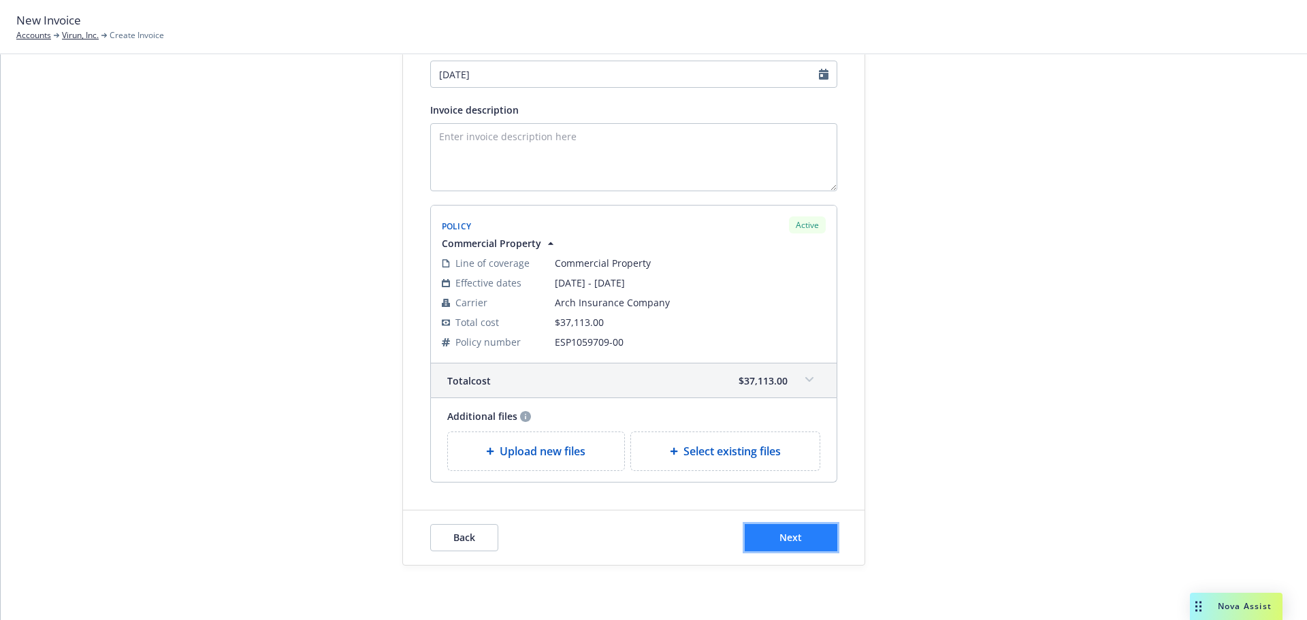
click at [795, 545] on button "Next" at bounding box center [790, 537] width 93 height 27
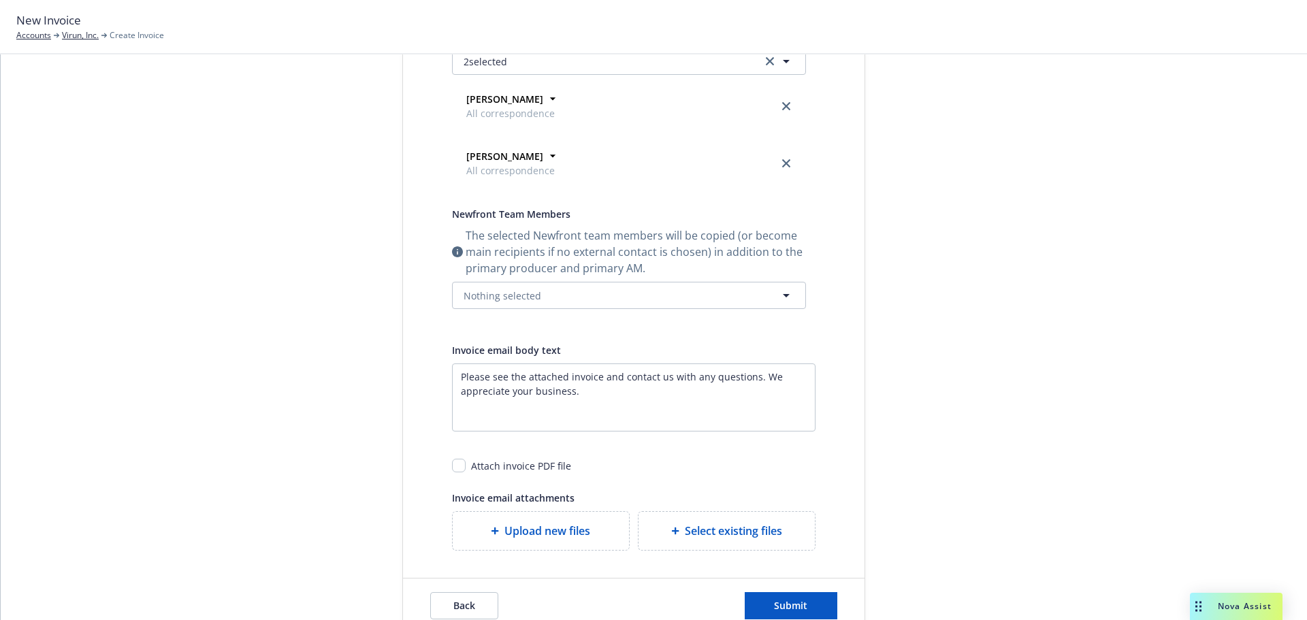
scroll to position [366, 0]
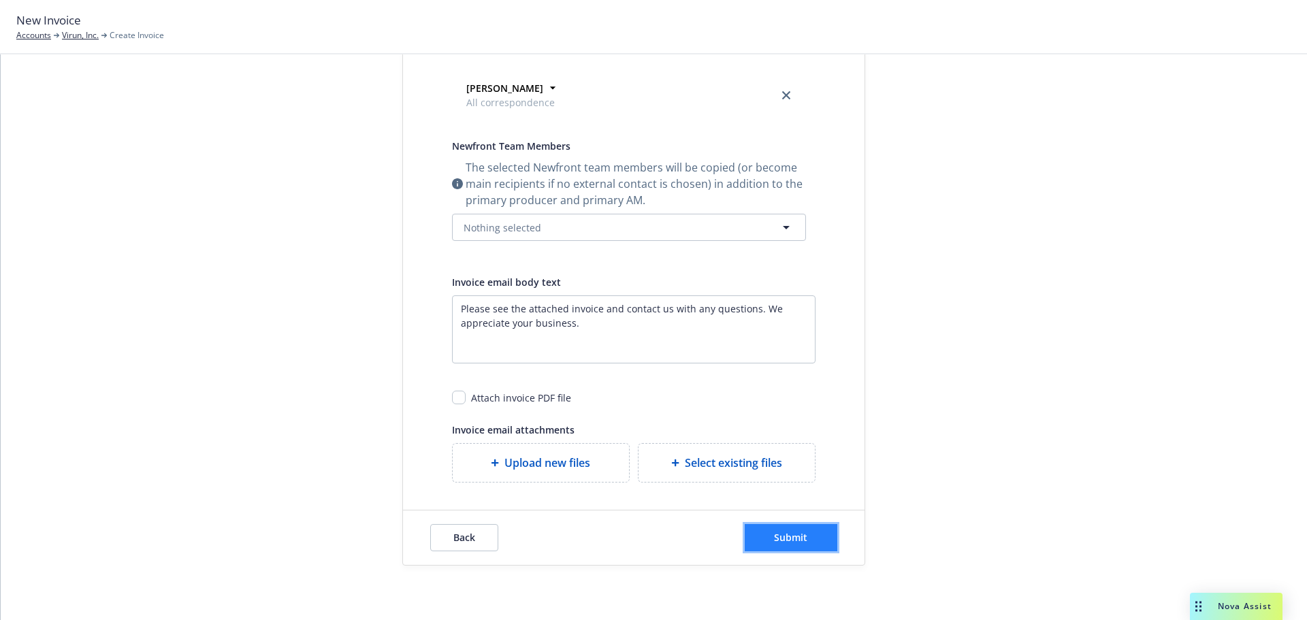
click at [780, 536] on span "Submit" at bounding box center [790, 537] width 33 height 13
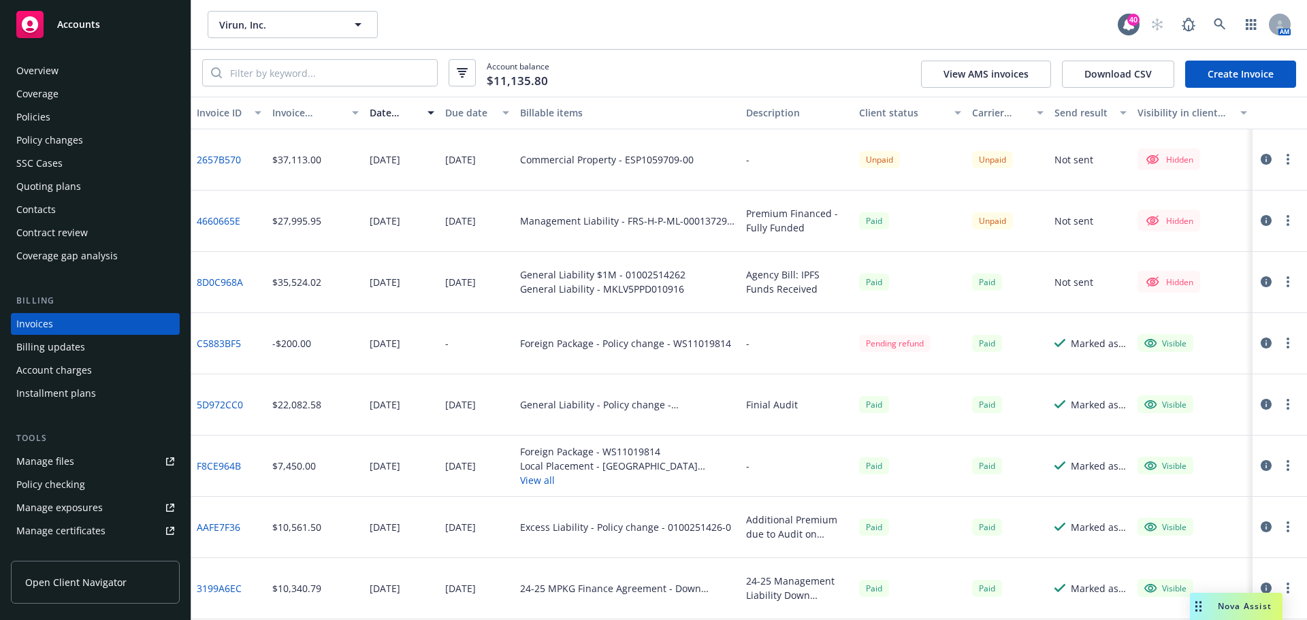
click at [1279, 161] on button "button" at bounding box center [1287, 159] width 16 height 16
click at [1185, 268] on link "Make it visible in client dash" at bounding box center [1198, 268] width 174 height 27
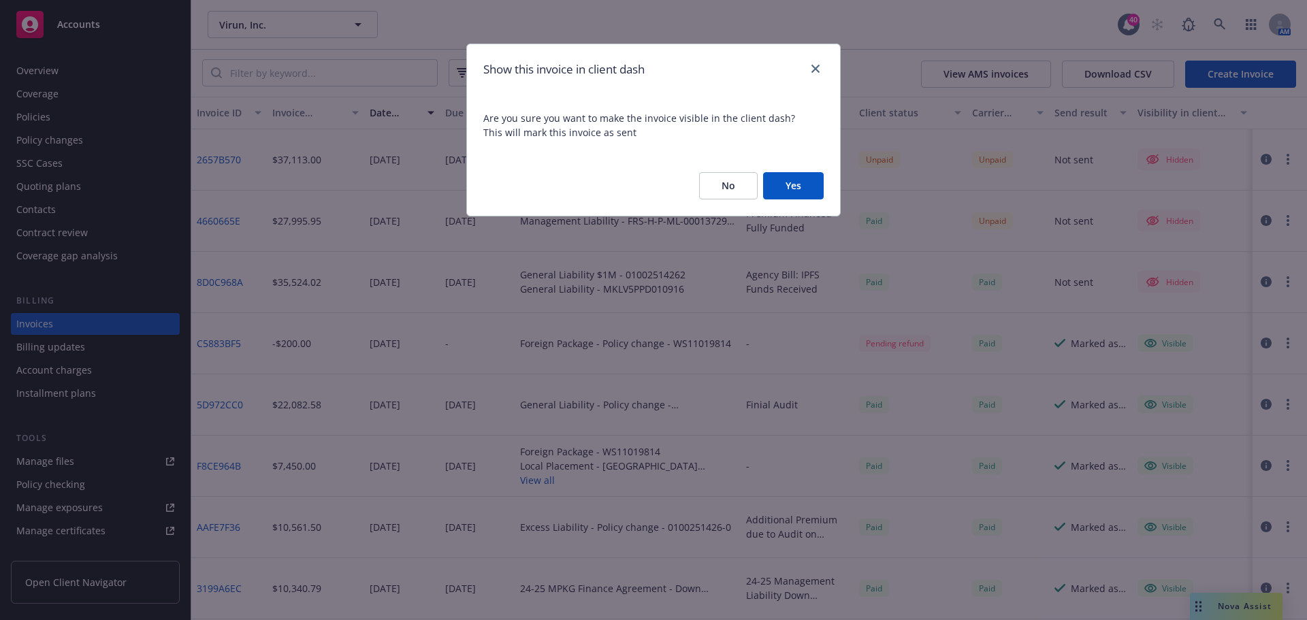
click at [813, 181] on button "Yes" at bounding box center [793, 185] width 61 height 27
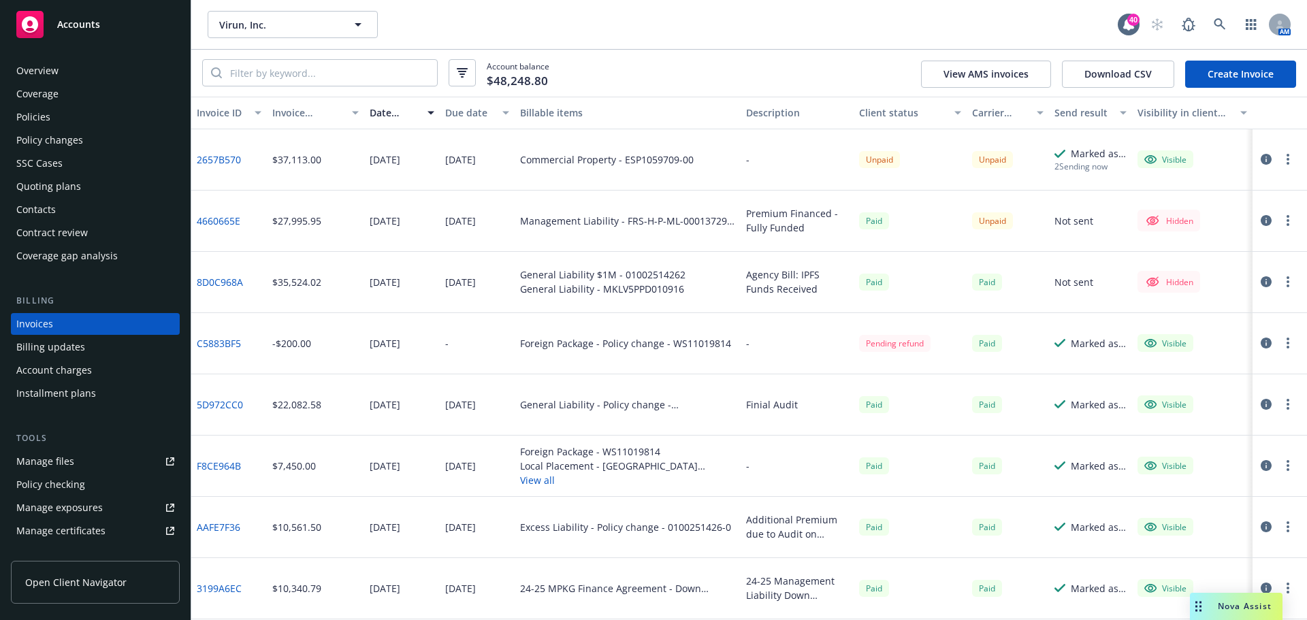
click at [55, 457] on div "Manage files" at bounding box center [45, 461] width 58 height 22
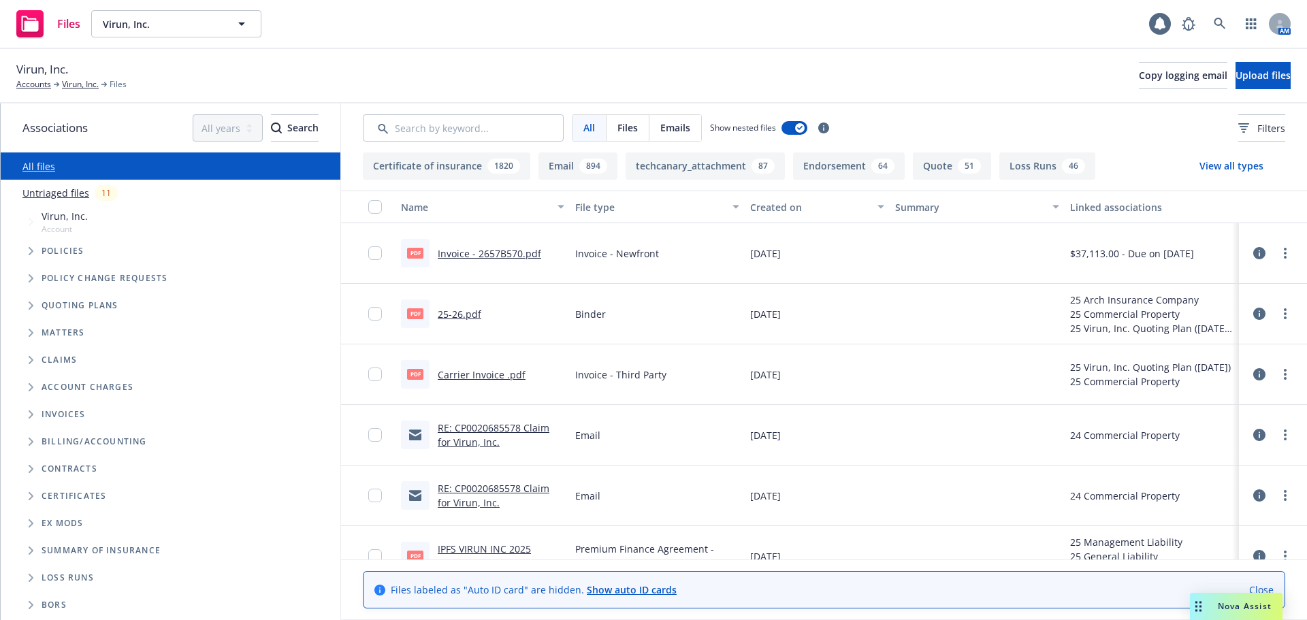
click at [31, 250] on icon "Tree Example" at bounding box center [31, 251] width 5 height 8
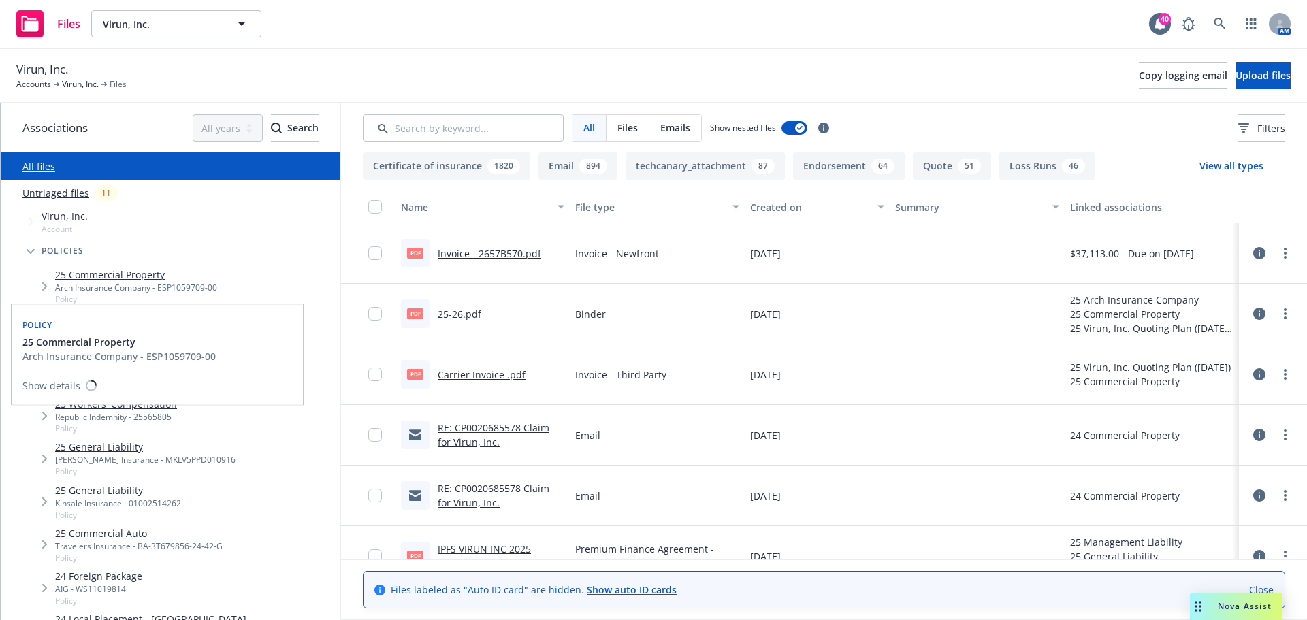
click at [108, 271] on link "25 Commercial Property" at bounding box center [136, 274] width 162 height 14
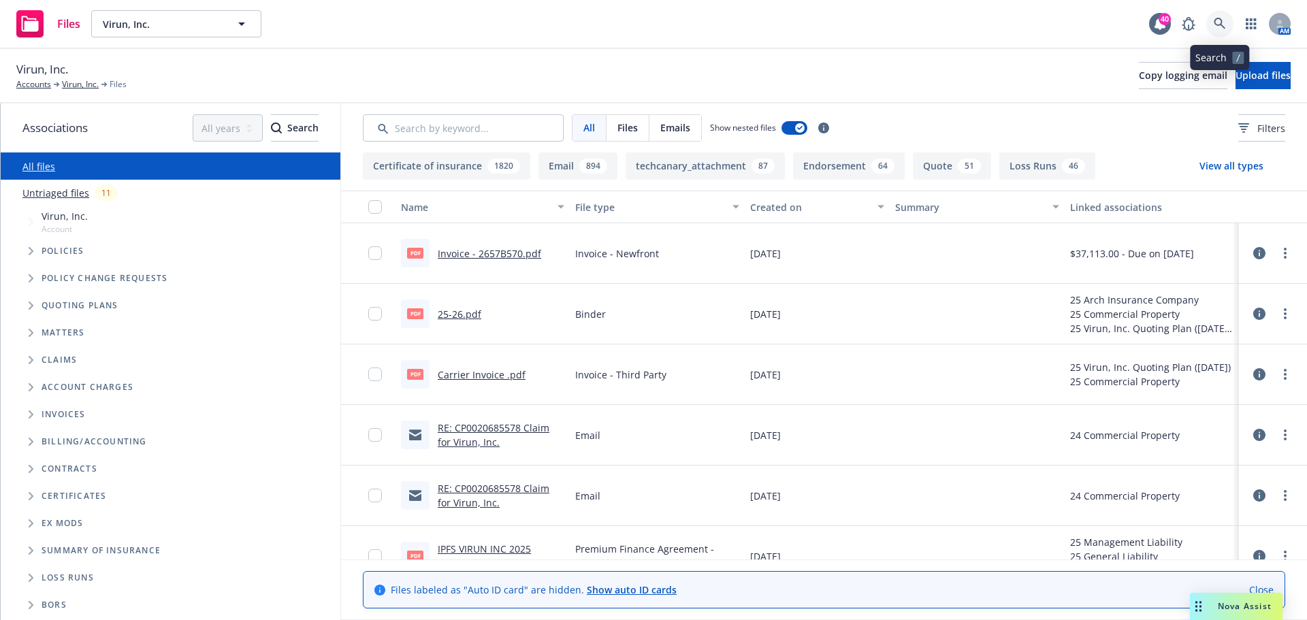
click at [1228, 27] on link at bounding box center [1219, 23] width 27 height 27
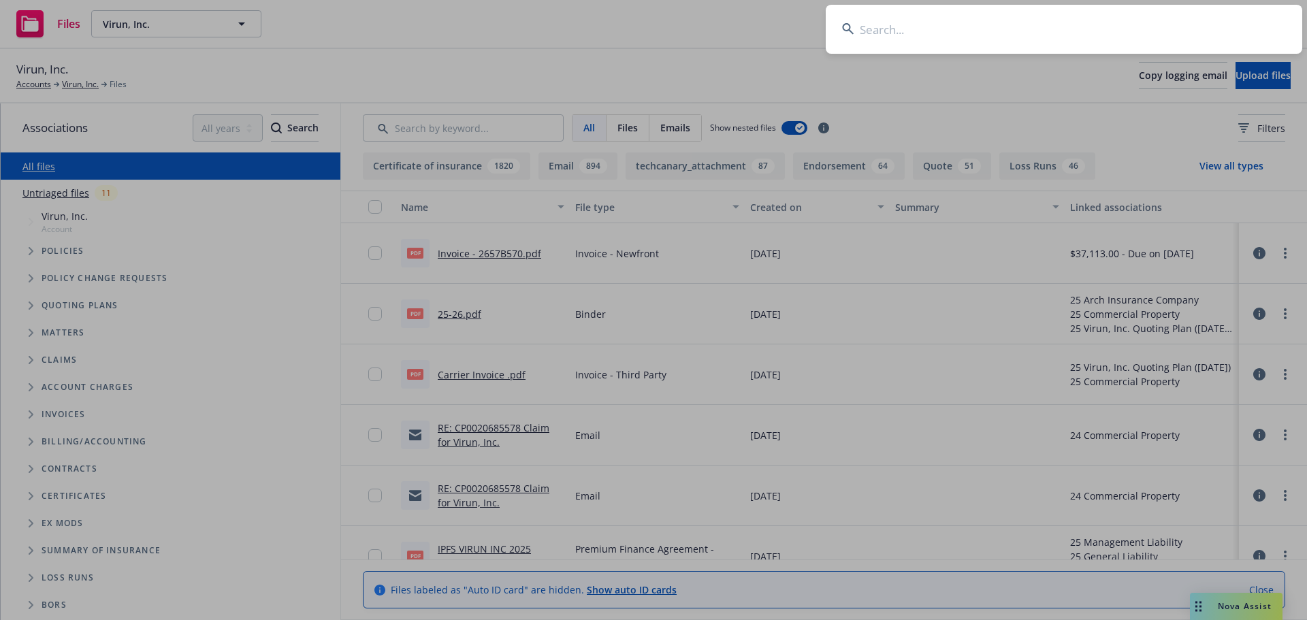
click at [1198, 27] on input at bounding box center [1063, 29] width 476 height 49
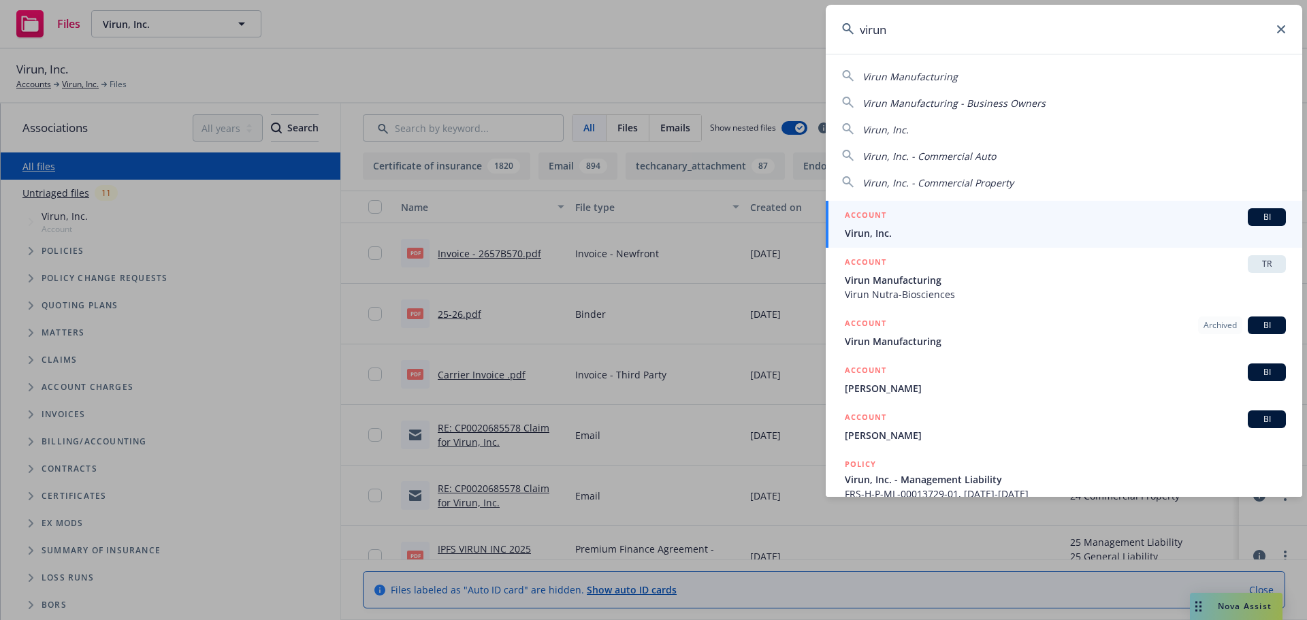
type input "virun"
click at [896, 227] on span "Virun, Inc." at bounding box center [1065, 233] width 441 height 14
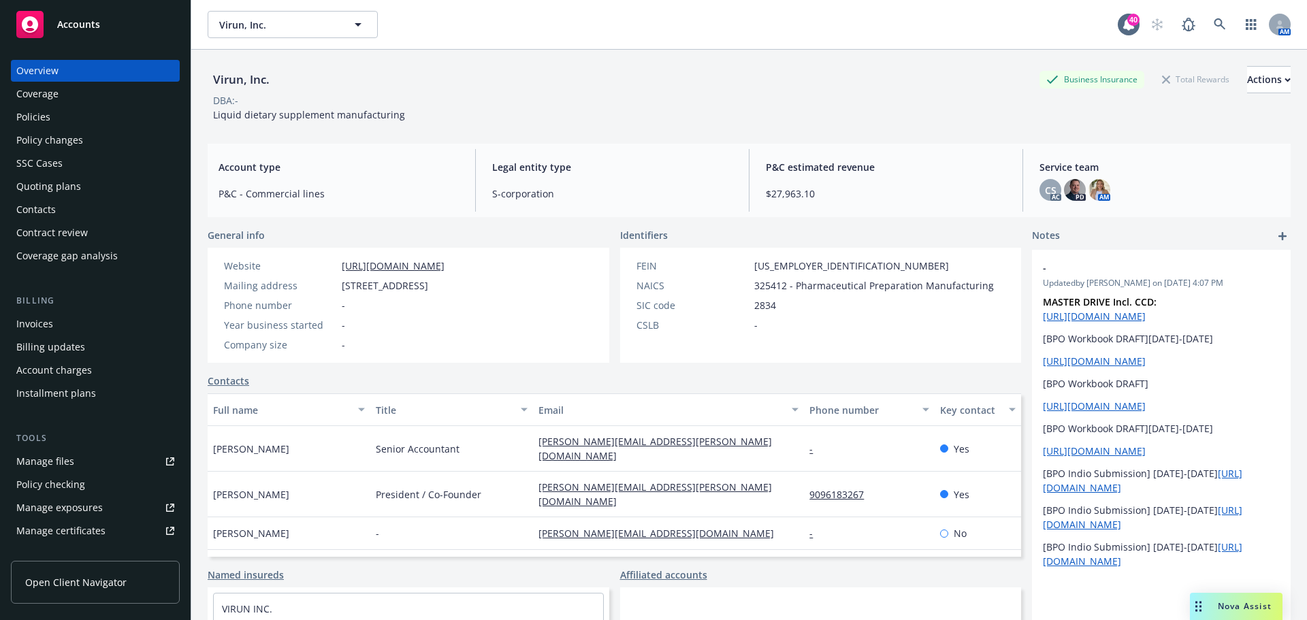
click at [89, 115] on div "Policies" at bounding box center [95, 117] width 158 height 22
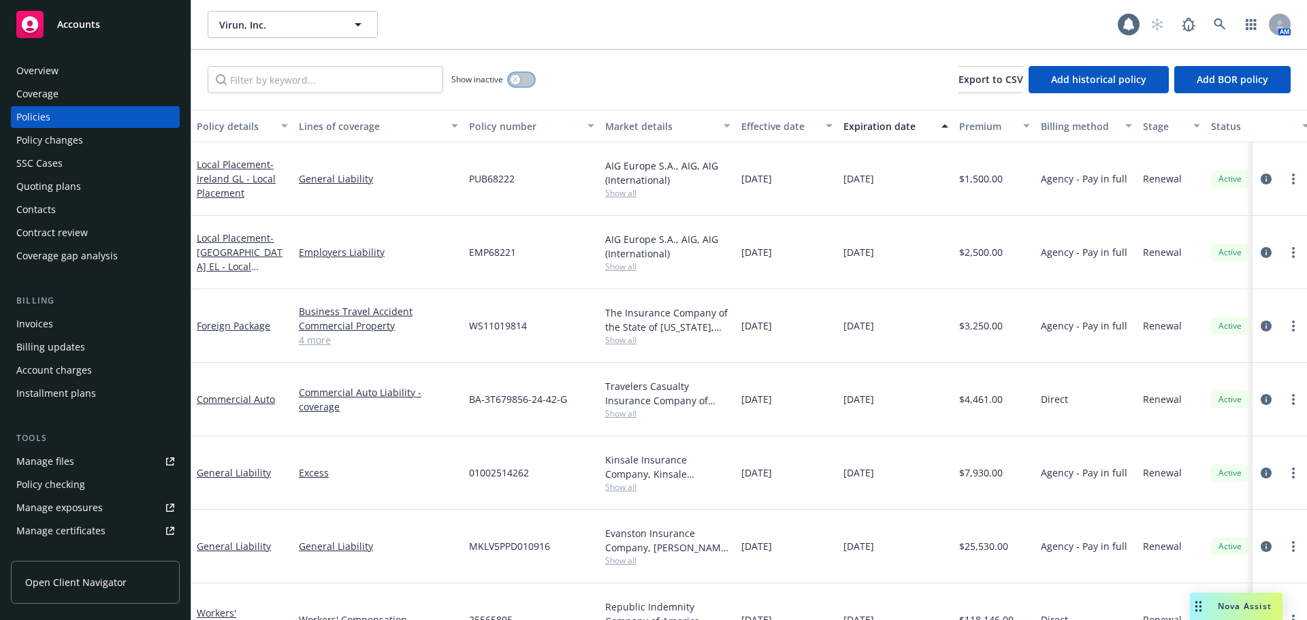
click at [525, 80] on button "button" at bounding box center [521, 80] width 26 height 14
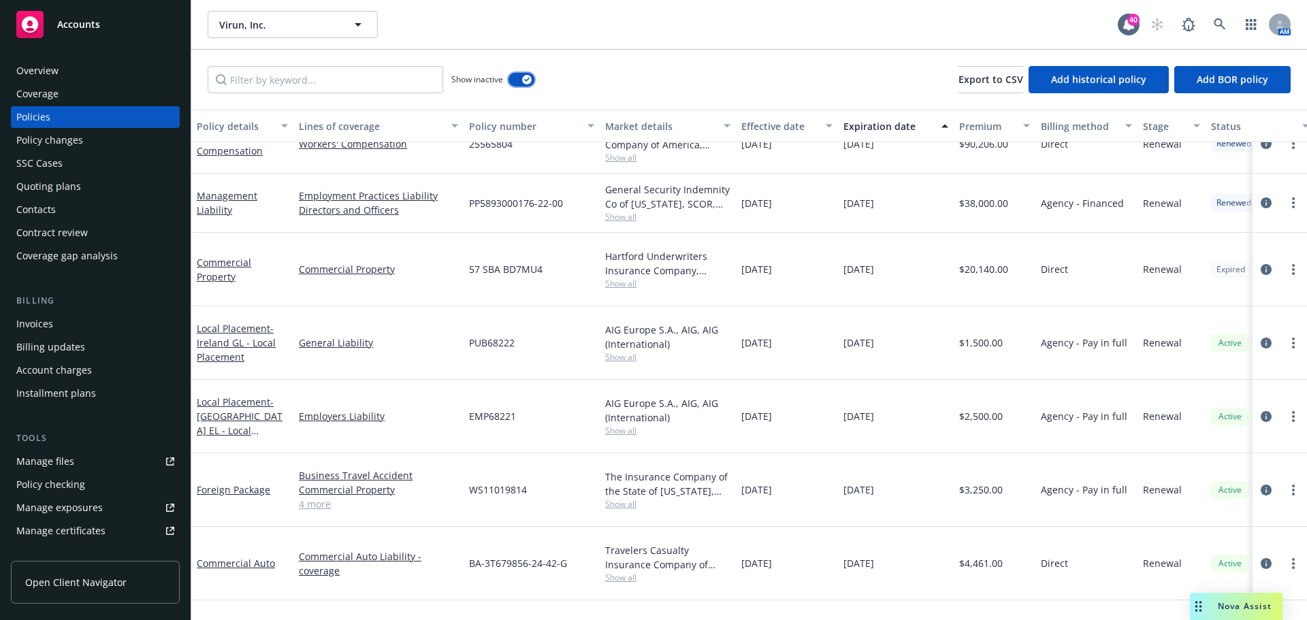
scroll to position [1972, 0]
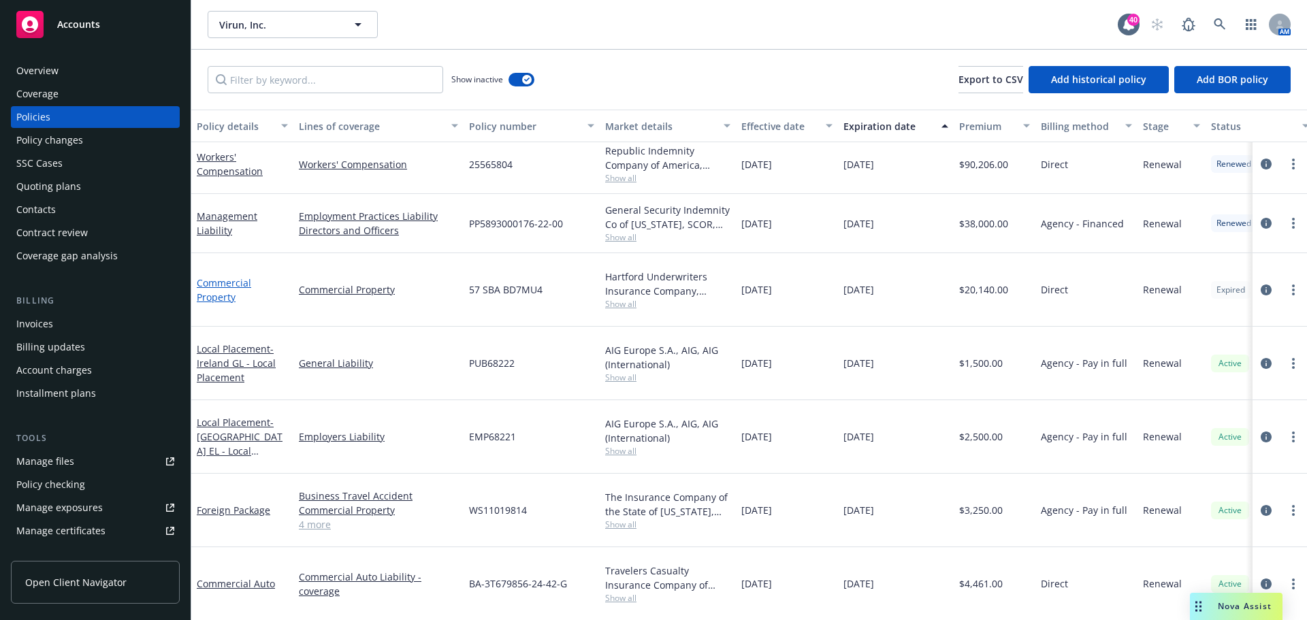
click at [220, 276] on link "Commercial Property" at bounding box center [224, 289] width 54 height 27
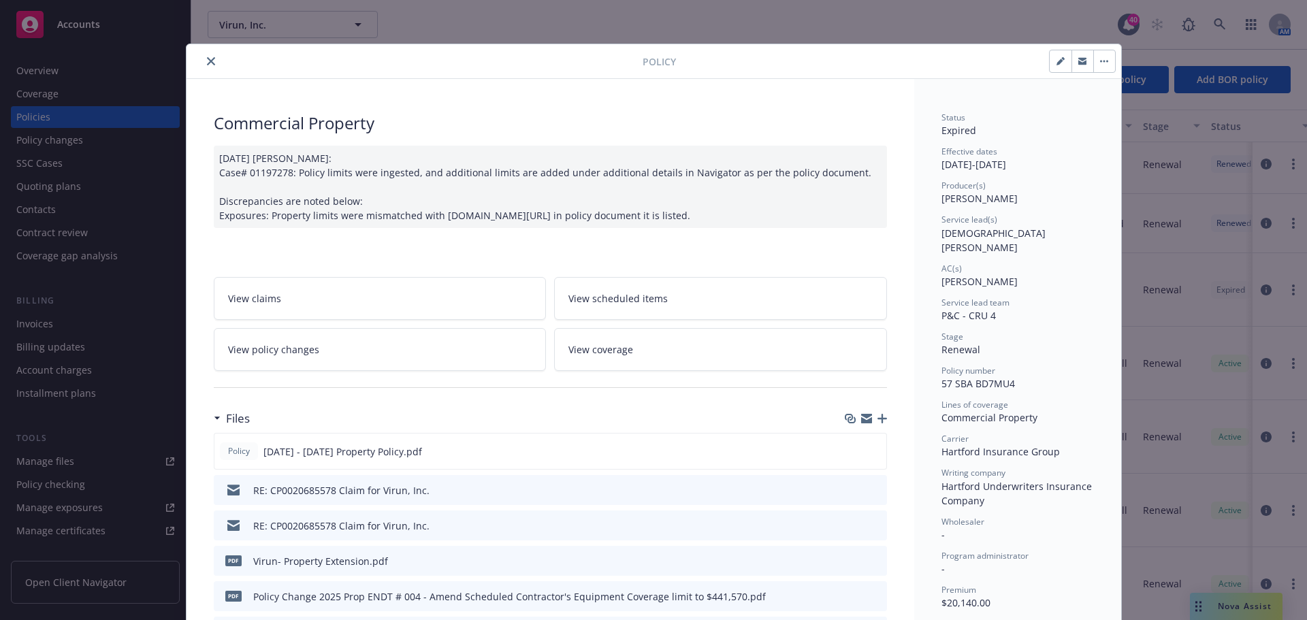
click at [672, 353] on link "View coverage" at bounding box center [720, 349] width 333 height 43
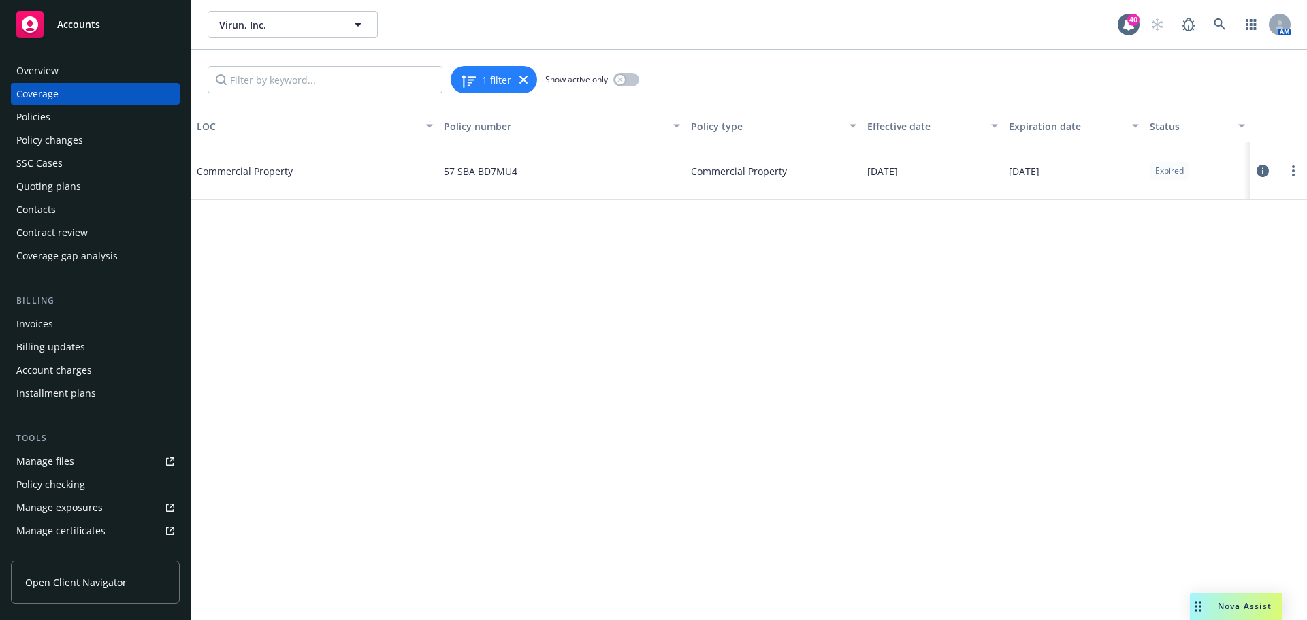
click at [1264, 173] on icon at bounding box center [1262, 171] width 12 height 12
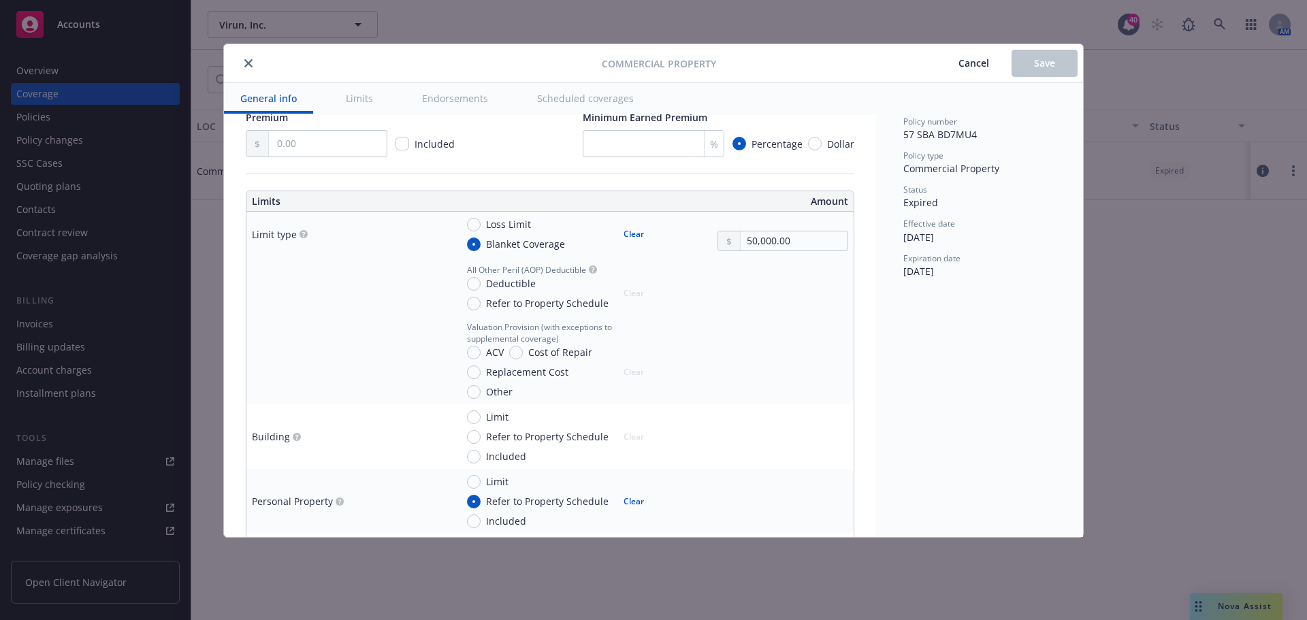
scroll to position [260, 0]
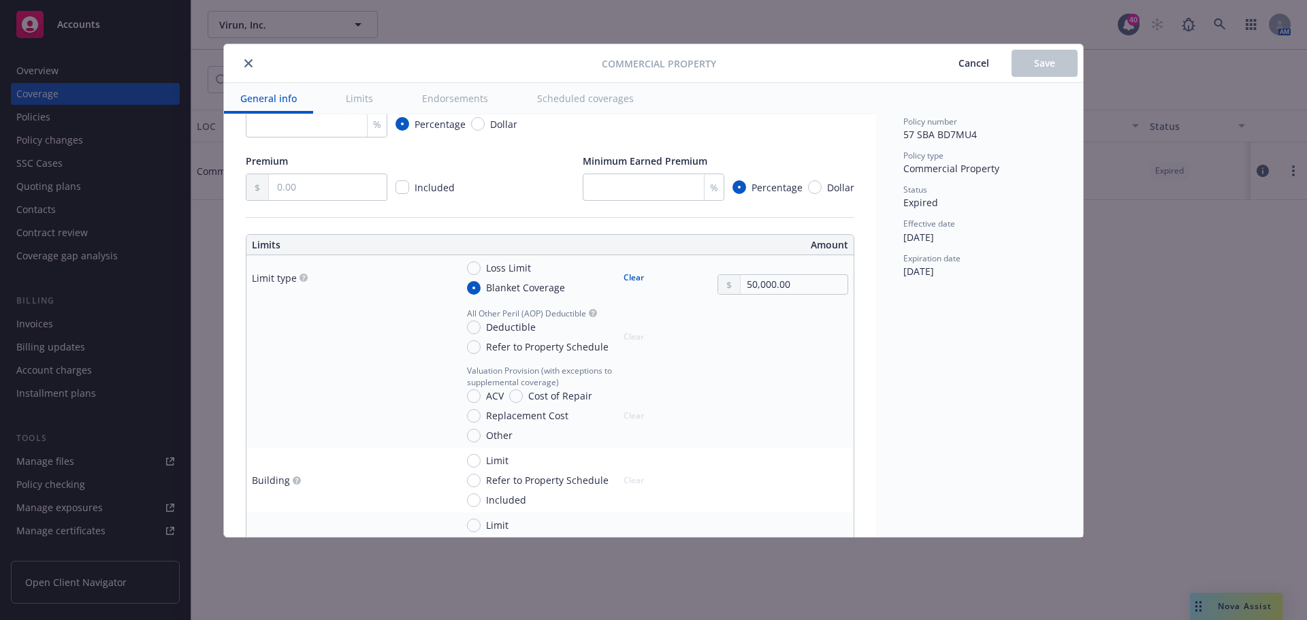
type textarea "x"
click at [242, 61] on button "close" at bounding box center [248, 63] width 16 height 16
